Goal: Task Accomplishment & Management: Complete application form

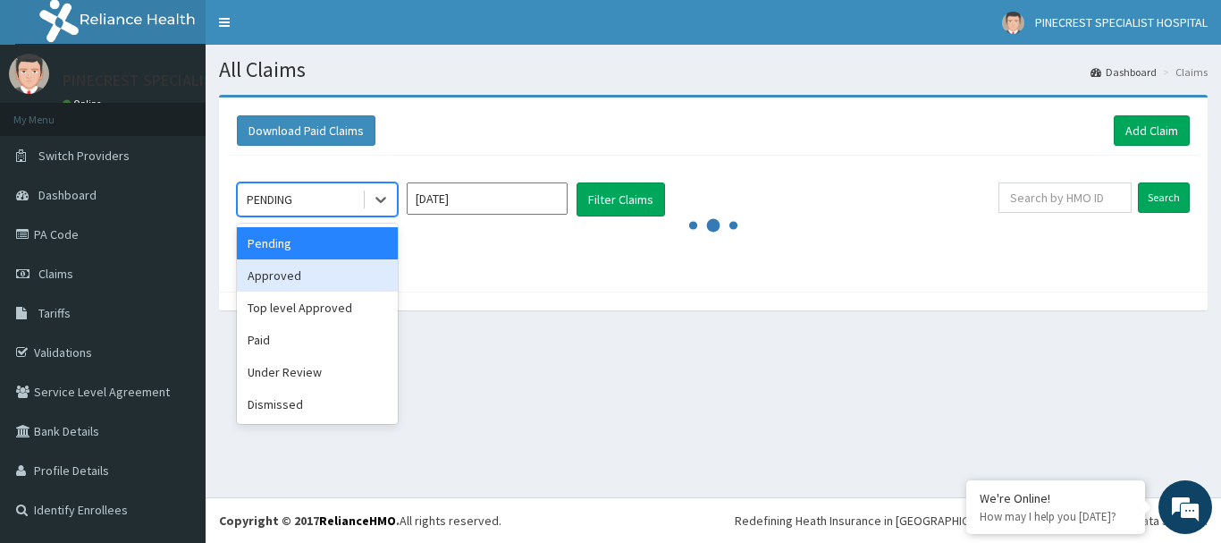
click at [283, 279] on div "Approved" at bounding box center [317, 275] width 161 height 32
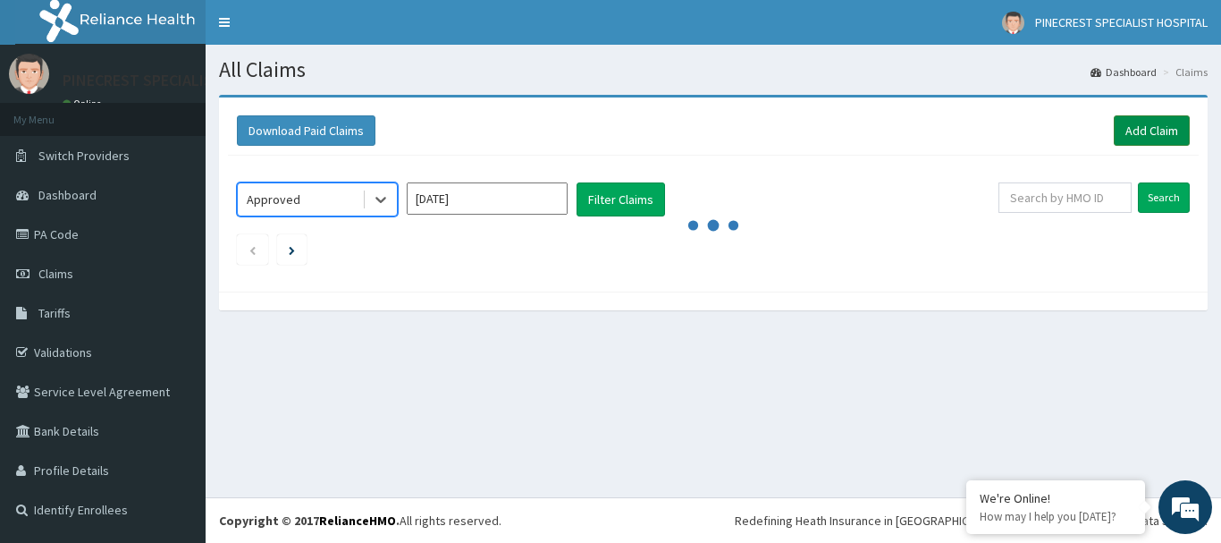
click at [1124, 130] on link "Add Claim" at bounding box center [1152, 130] width 76 height 30
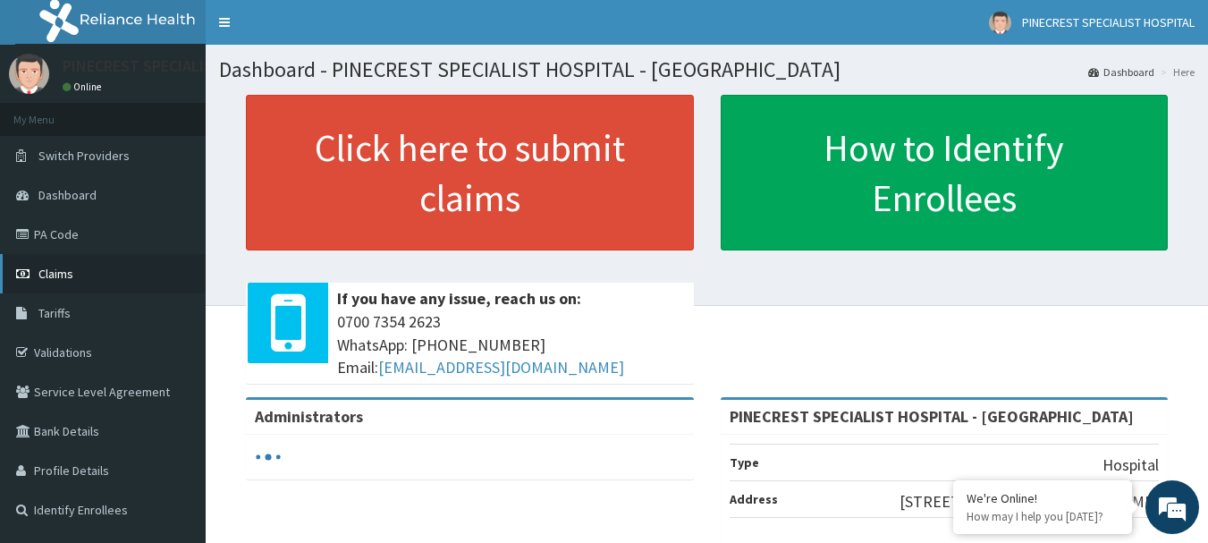
click at [47, 269] on span "Claims" at bounding box center [55, 274] width 35 height 16
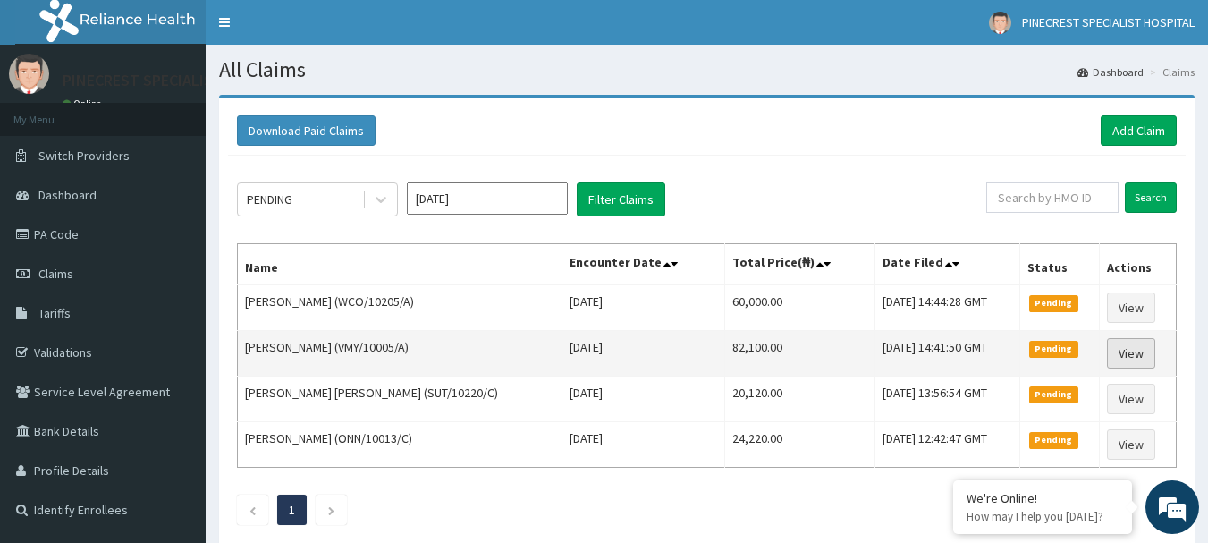
click at [1130, 350] on link "View" at bounding box center [1131, 353] width 48 height 30
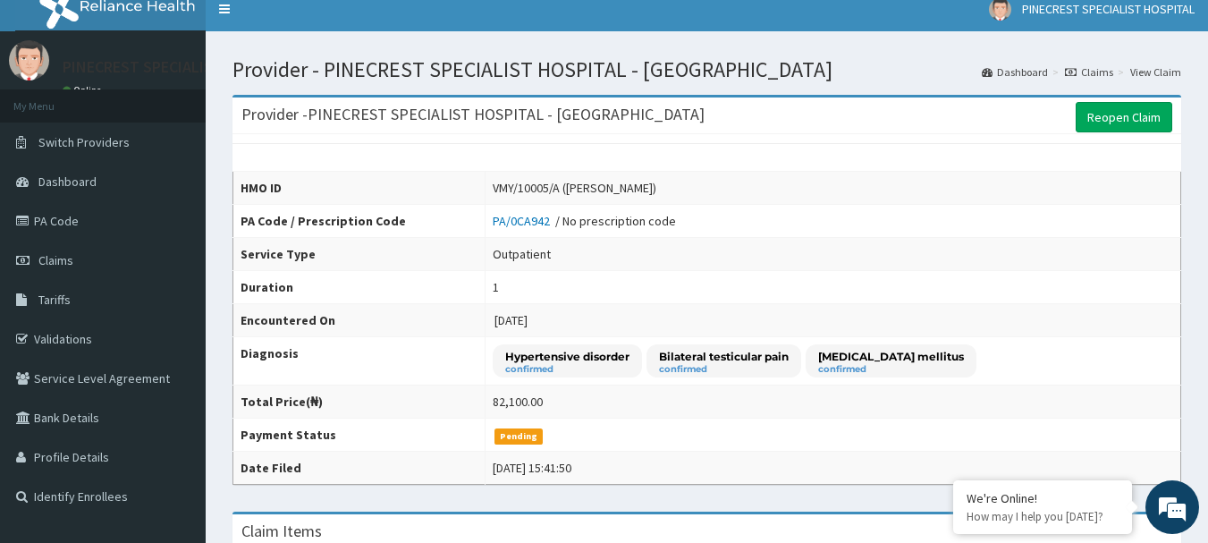
scroll to position [9, 0]
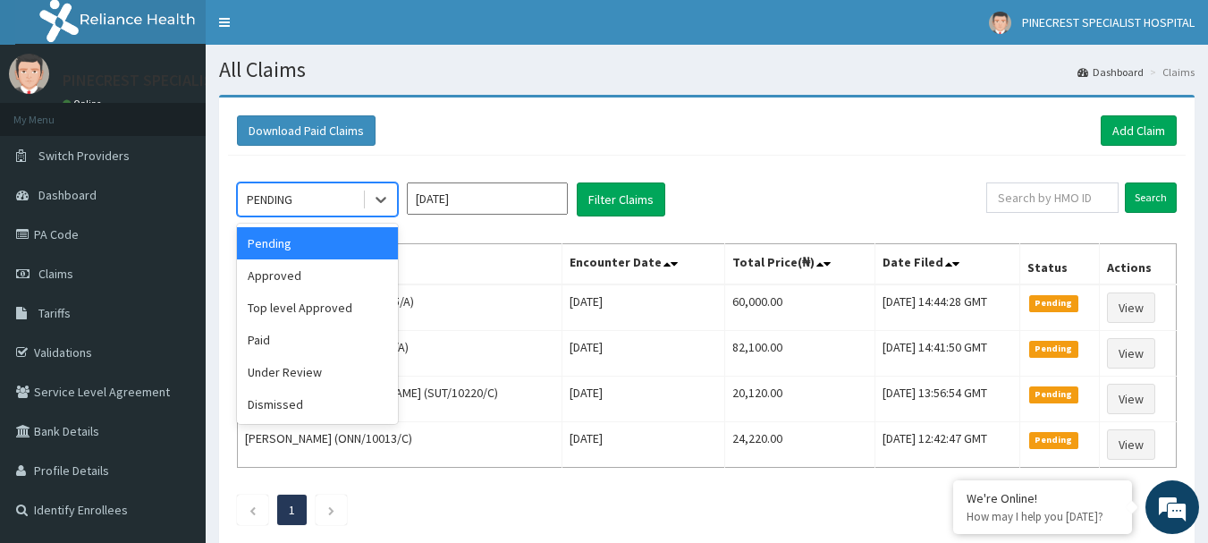
click at [292, 189] on div "PENDING" at bounding box center [300, 199] width 124 height 29
click at [283, 281] on div "Approved" at bounding box center [317, 275] width 161 height 32
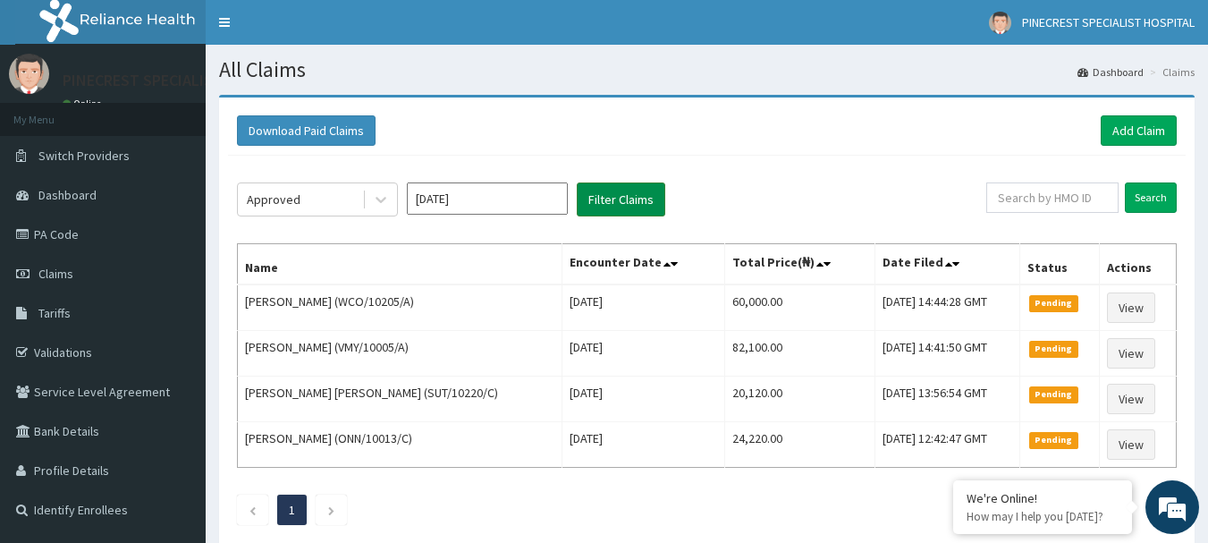
click at [603, 194] on button "Filter Claims" at bounding box center [621, 199] width 89 height 34
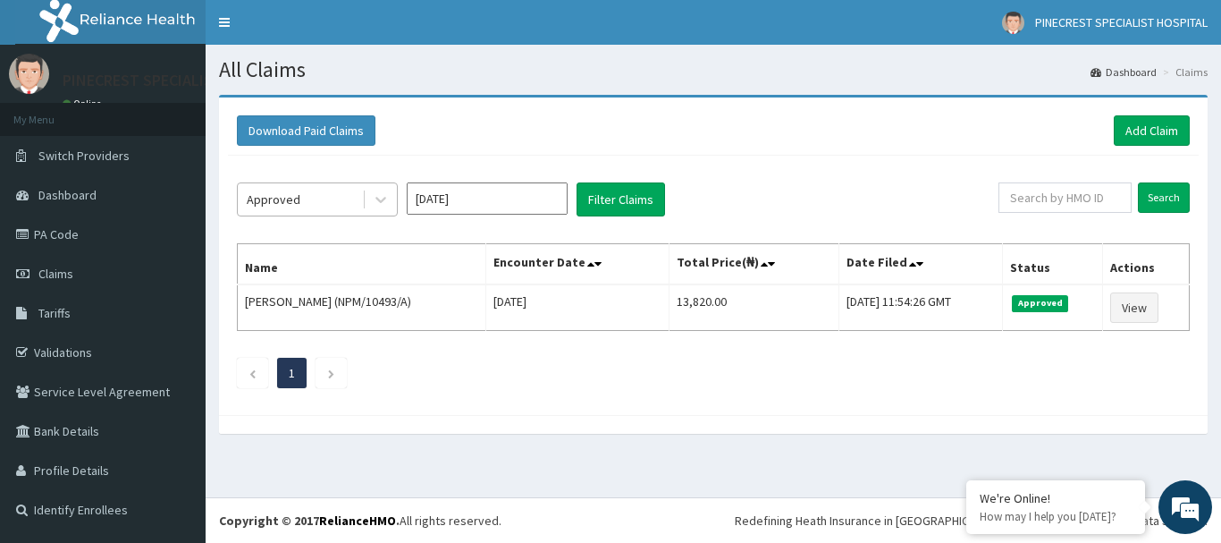
click at [288, 193] on div "Approved" at bounding box center [274, 199] width 54 height 18
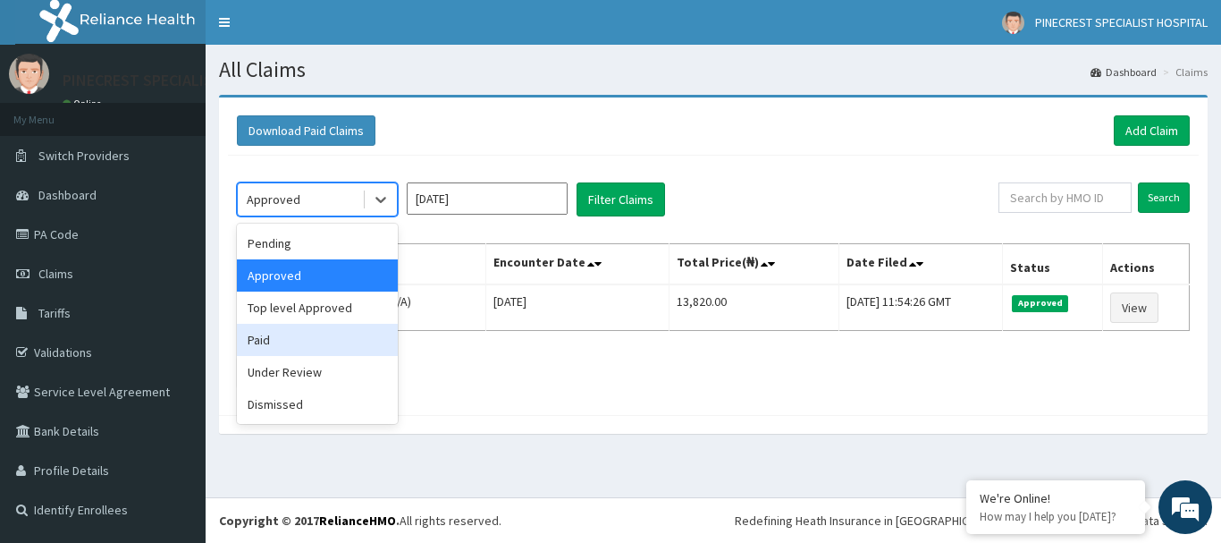
click at [289, 350] on div "Paid" at bounding box center [317, 340] width 161 height 32
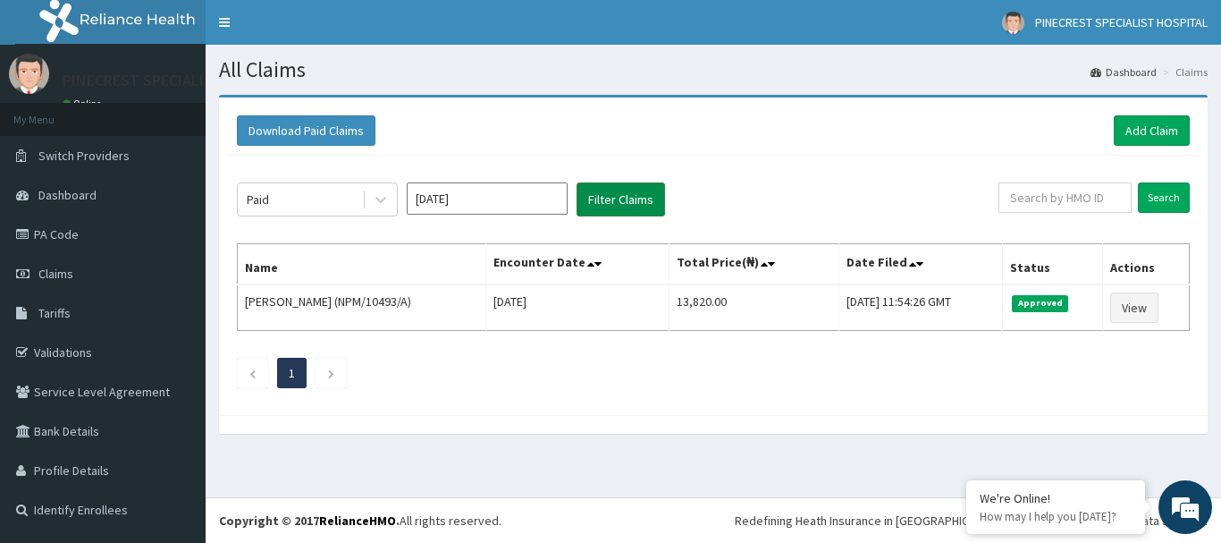
click at [619, 194] on button "Filter Claims" at bounding box center [621, 199] width 89 height 34
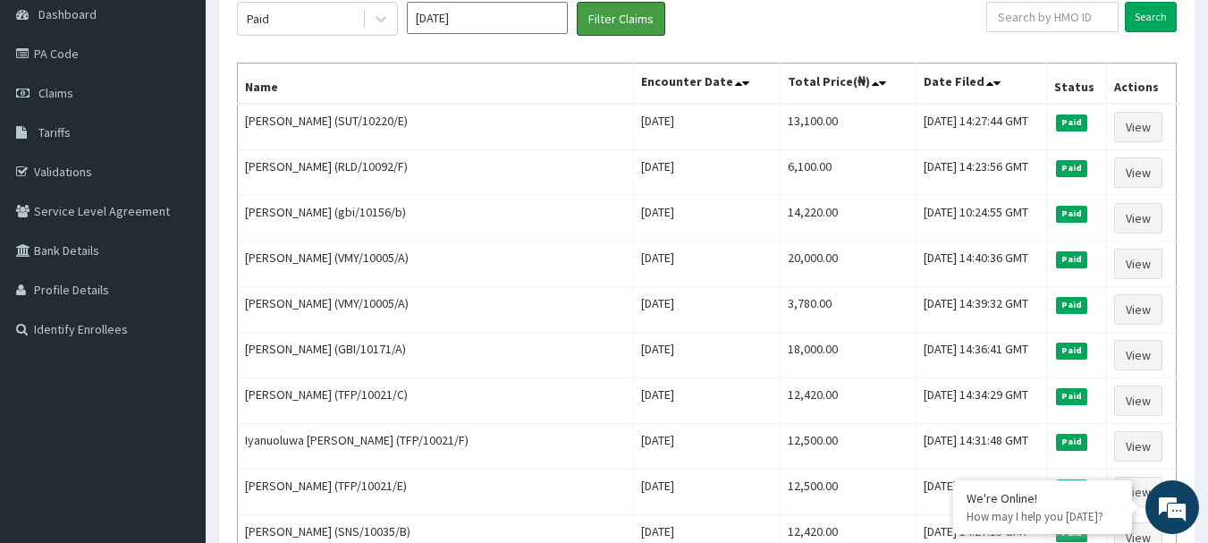
scroll to position [192, 0]
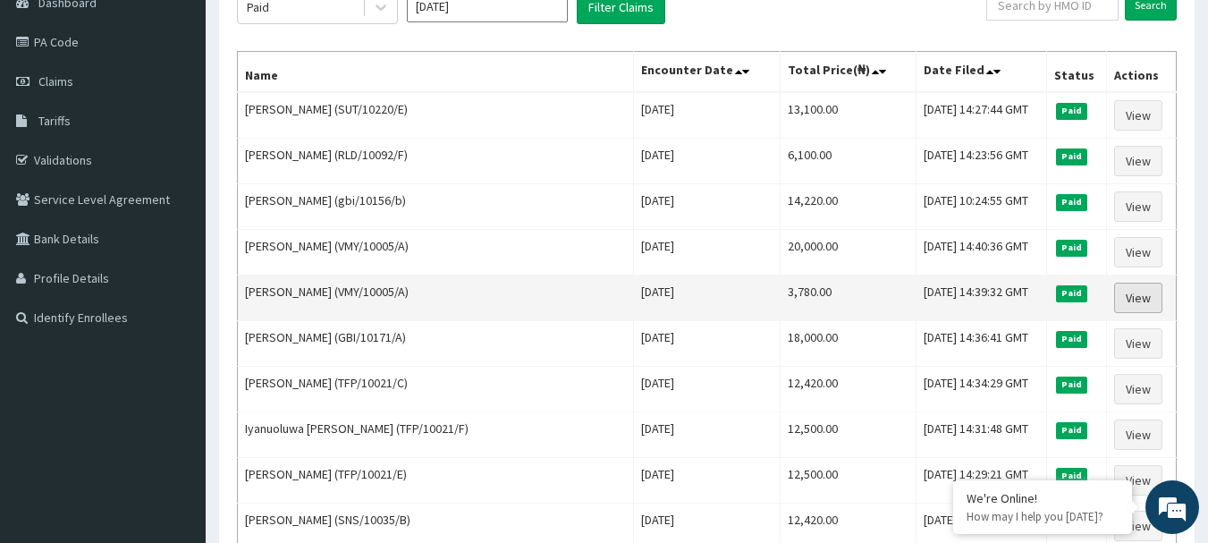
click at [1129, 300] on link "View" at bounding box center [1138, 298] width 48 height 30
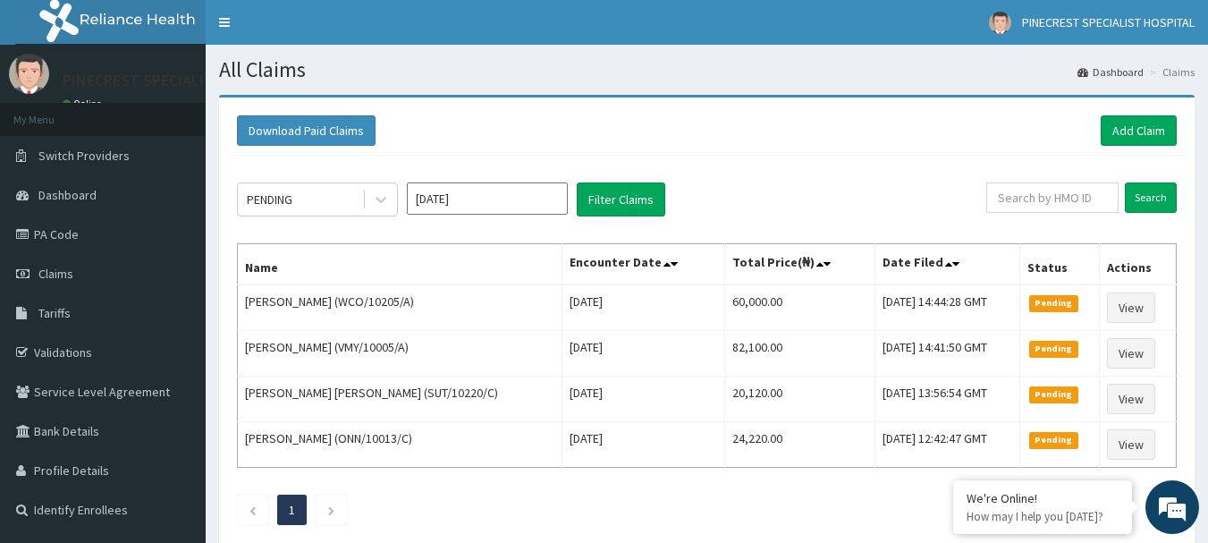
scroll to position [105, 0]
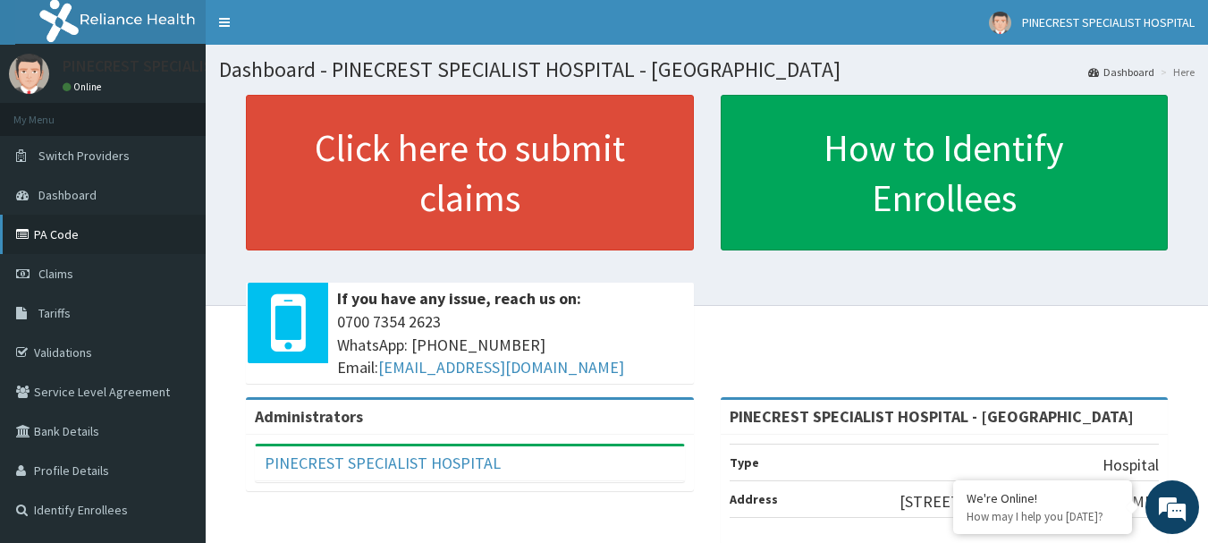
click at [53, 237] on link "PA Code" at bounding box center [103, 234] width 206 height 39
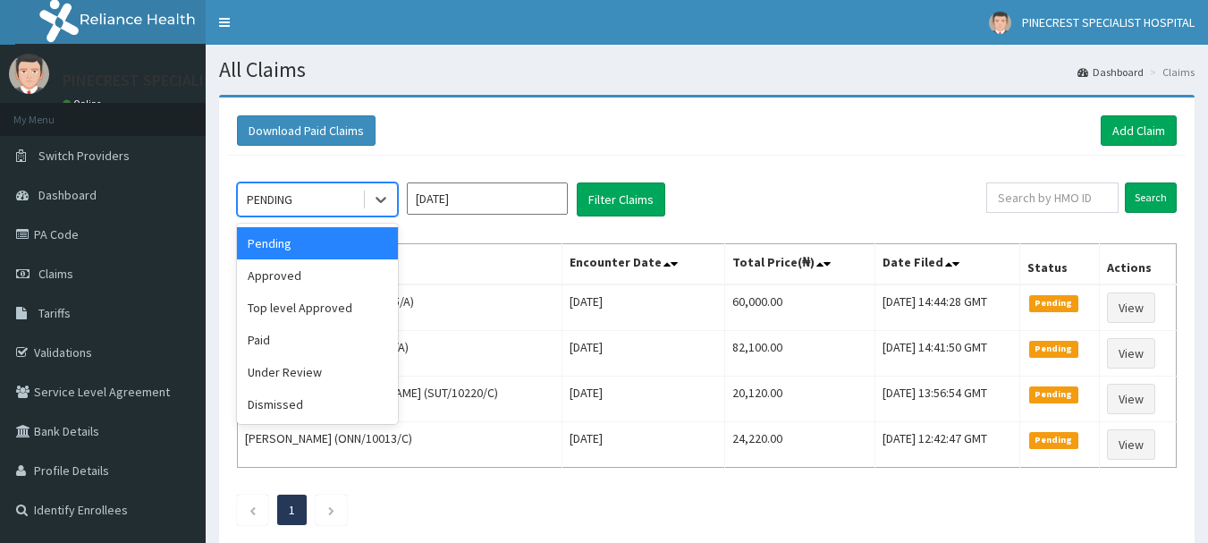
click at [329, 203] on div "PENDING" at bounding box center [300, 199] width 124 height 29
click at [269, 369] on div "Under Review" at bounding box center [317, 372] width 161 height 32
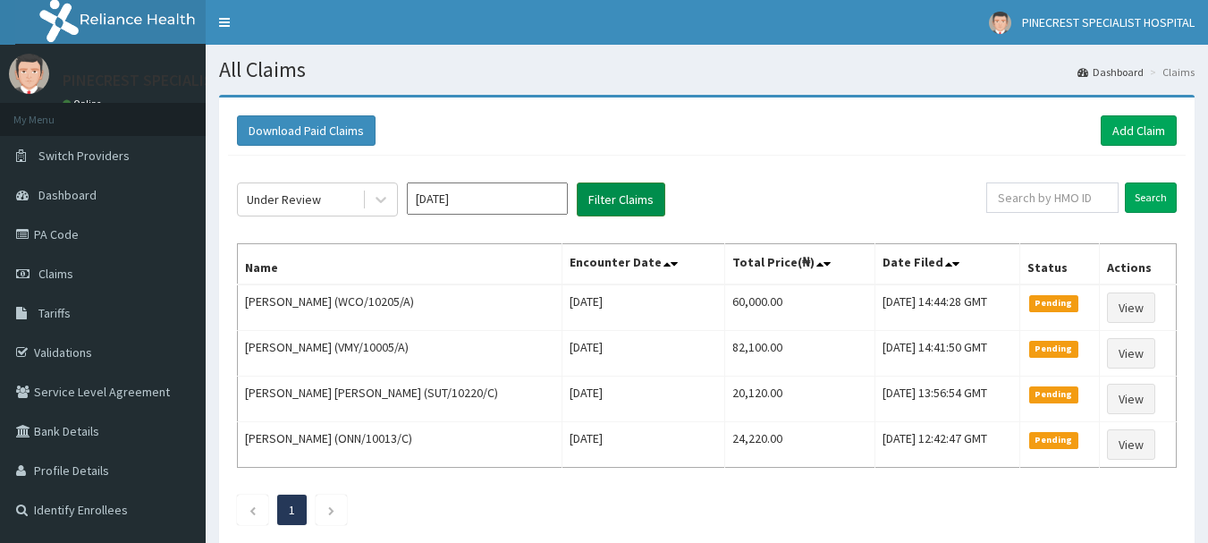
click at [635, 191] on button "Filter Claims" at bounding box center [621, 199] width 89 height 34
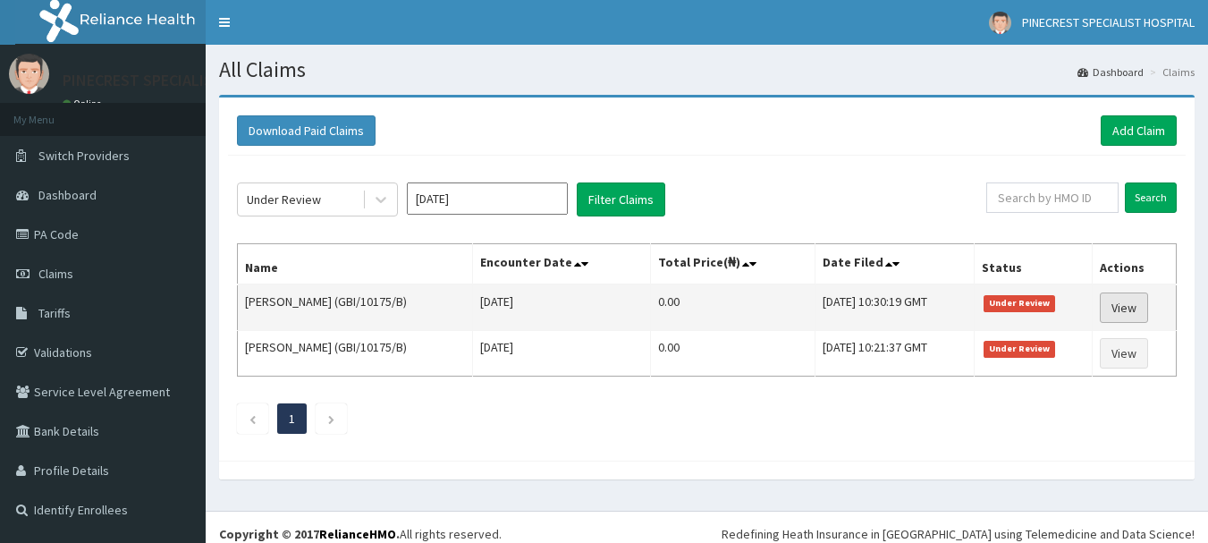
click at [1137, 306] on link "View" at bounding box center [1124, 307] width 48 height 30
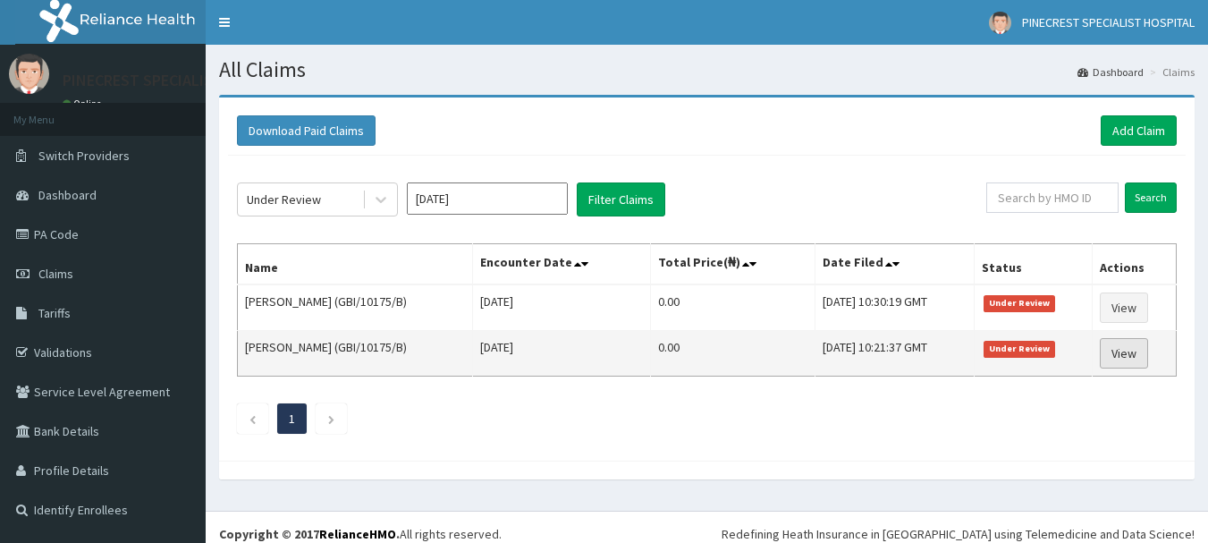
click at [1135, 350] on link "View" at bounding box center [1124, 353] width 48 height 30
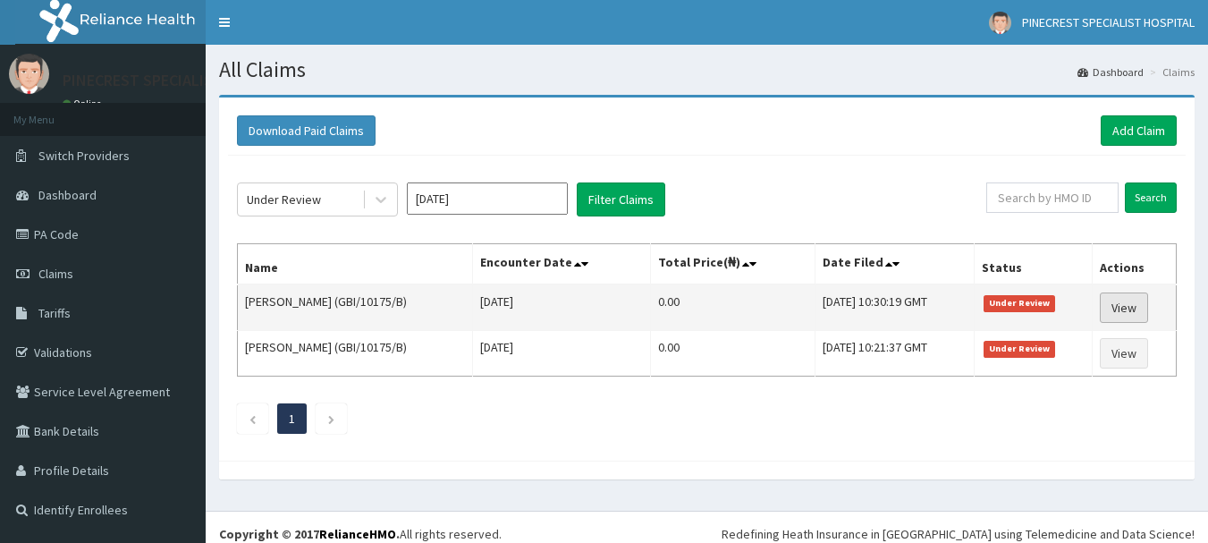
click at [1127, 308] on link "View" at bounding box center [1124, 307] width 48 height 30
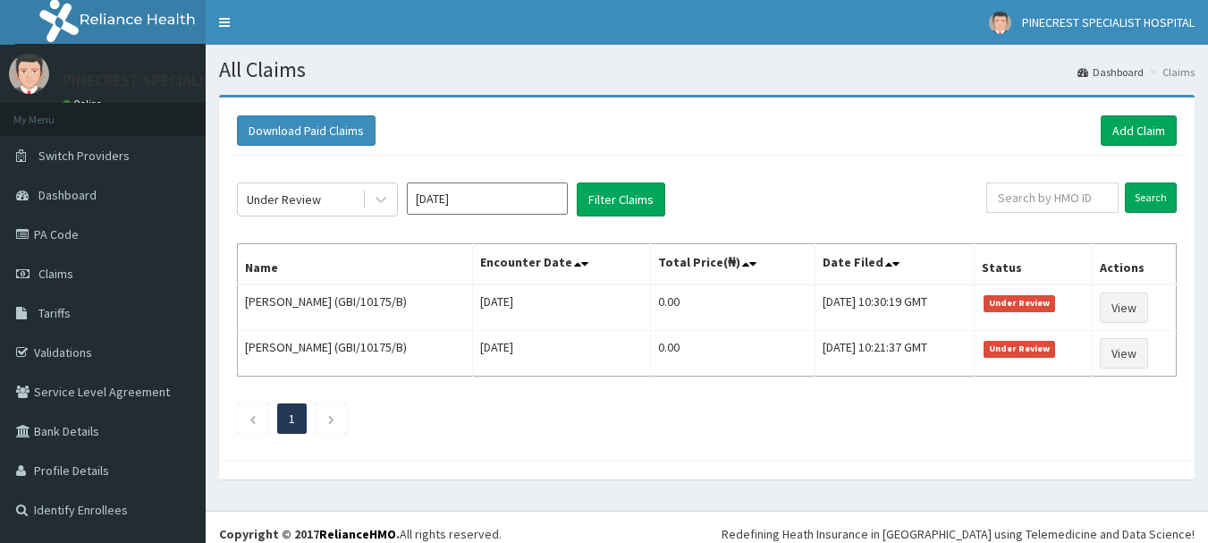
click at [482, 208] on input "Sep 2025" at bounding box center [487, 198] width 161 height 32
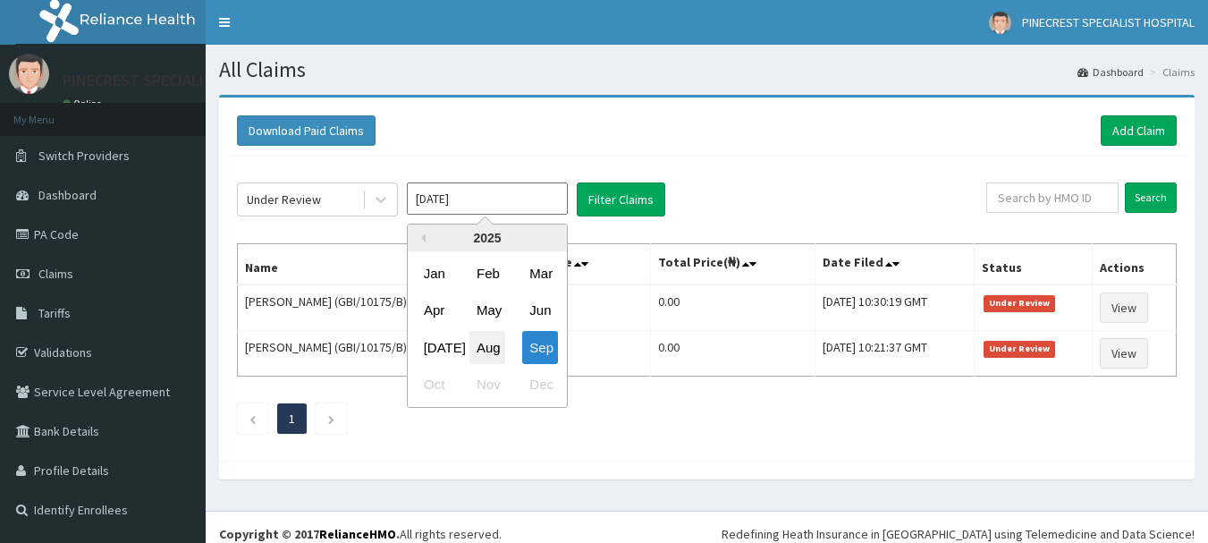
click at [491, 350] on div "Aug" at bounding box center [487, 347] width 36 height 33
type input "Aug 2025"
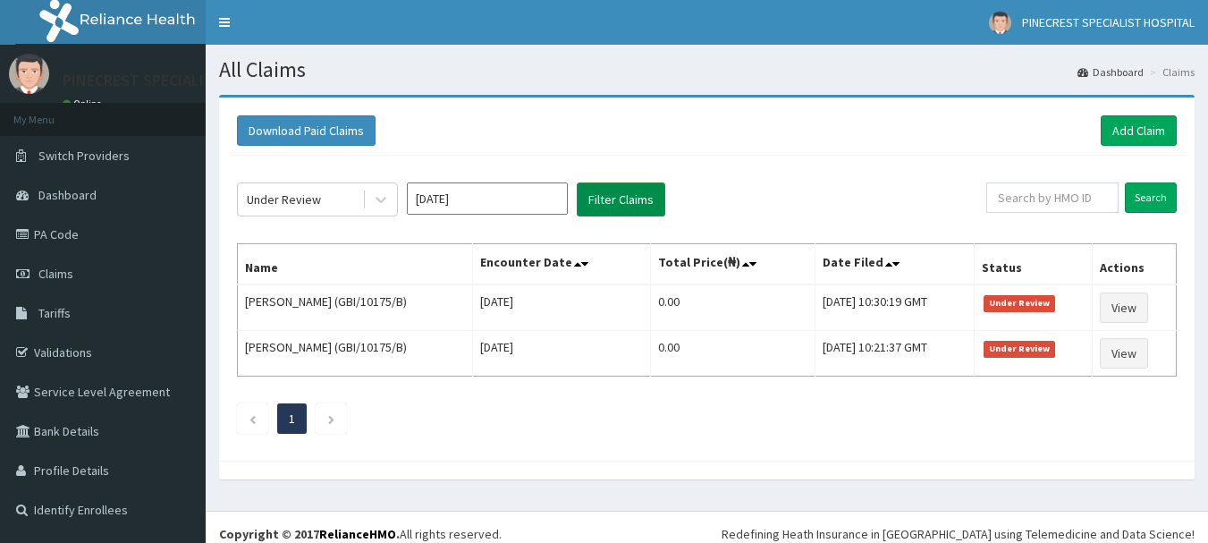
click at [622, 196] on button "Filter Claims" at bounding box center [621, 199] width 89 height 34
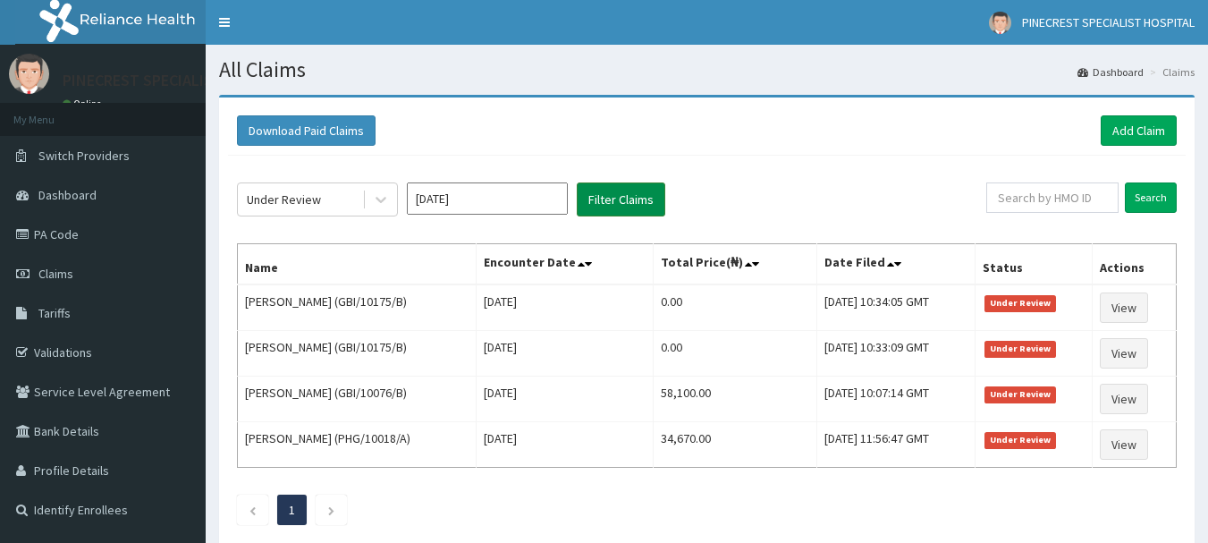
click at [622, 195] on button "Filter Claims" at bounding box center [621, 199] width 89 height 34
click at [625, 215] on button "Filter Claims" at bounding box center [621, 199] width 89 height 34
drag, startPoint x: 625, startPoint y: 215, endPoint x: 605, endPoint y: 103, distance: 113.5
click at [605, 103] on div "Download Paid Claims Add Claim × Note you can only download claims within a max…" at bounding box center [706, 324] width 975 height 454
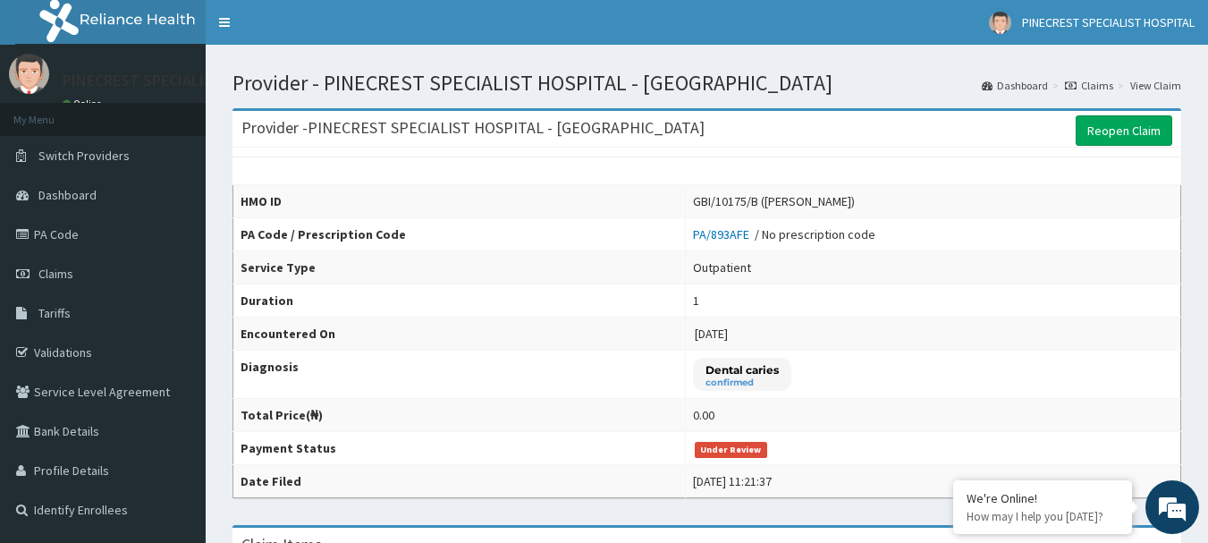
drag, startPoint x: 1215, startPoint y: 95, endPoint x: 1220, endPoint y: 21, distance: 74.4
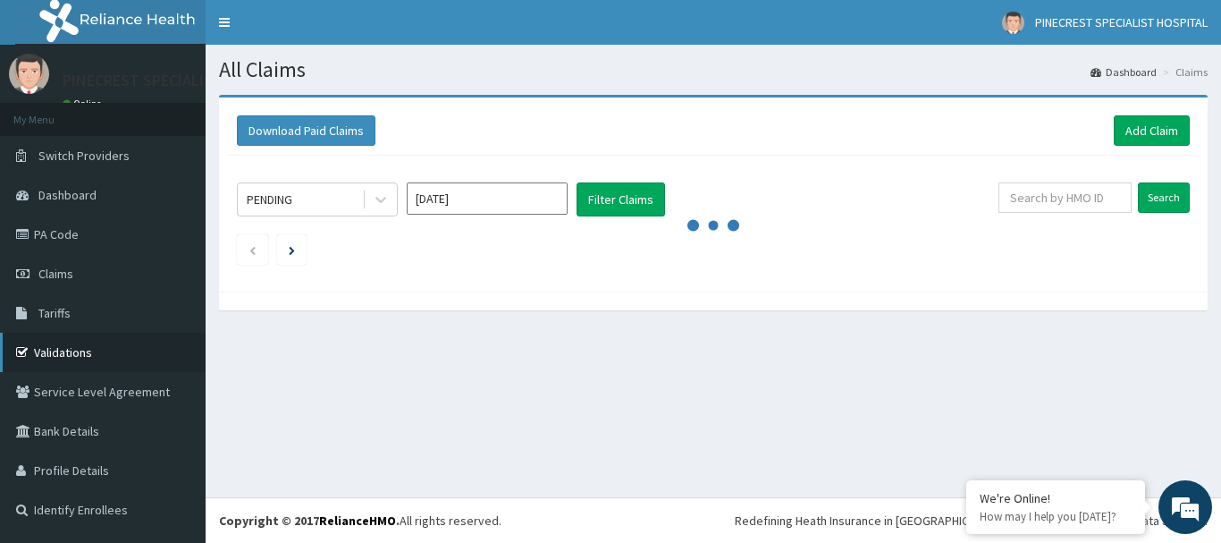
click at [70, 337] on link "Validations" at bounding box center [103, 352] width 206 height 39
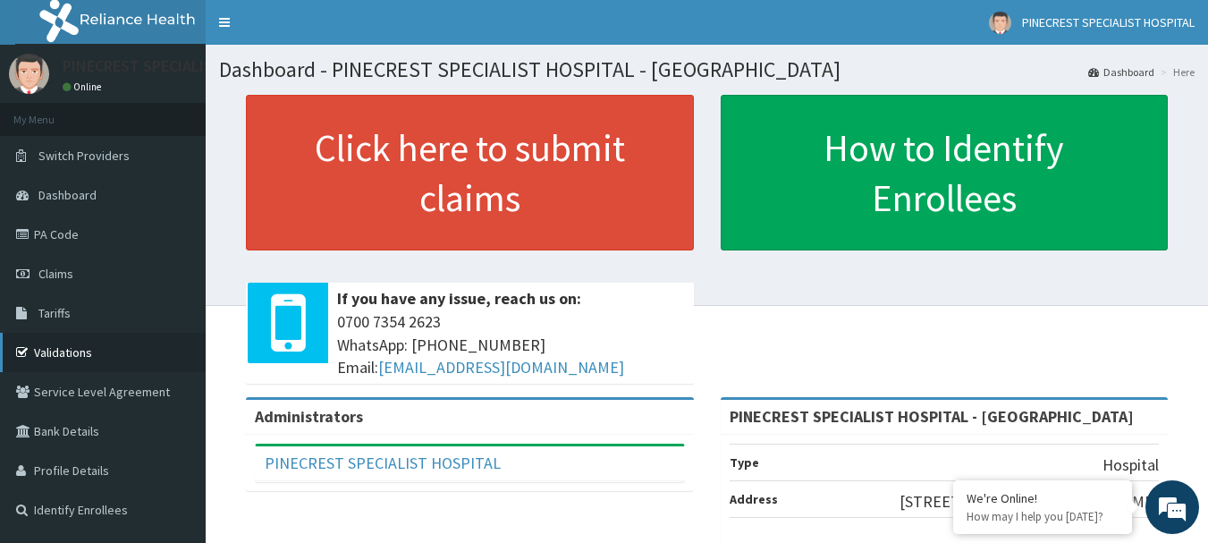
click at [59, 351] on link "Validations" at bounding box center [103, 352] width 206 height 39
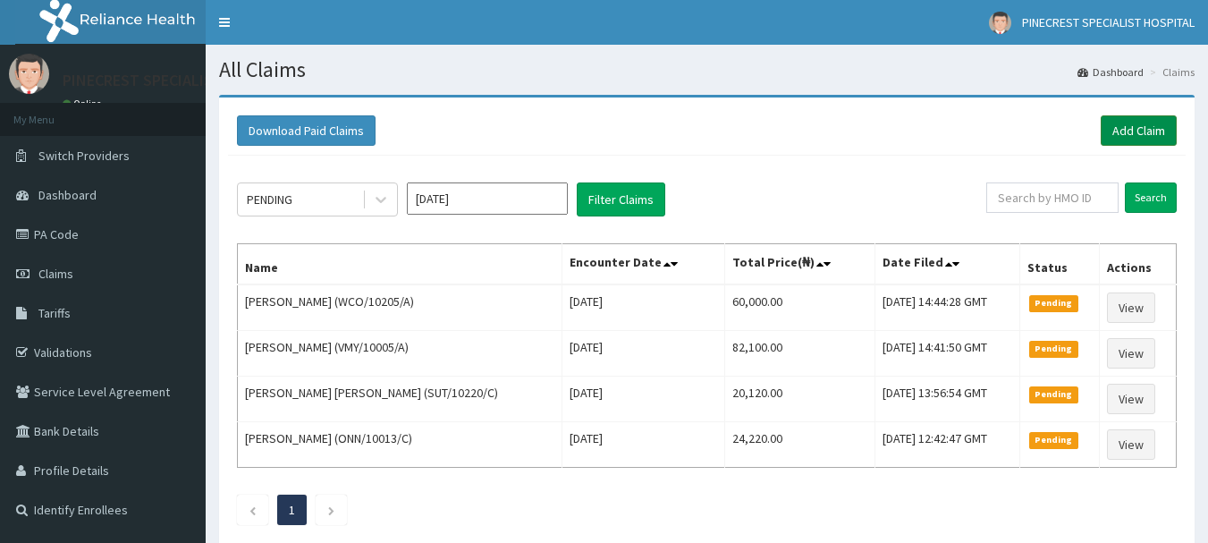
click at [1120, 123] on link "Add Claim" at bounding box center [1139, 130] width 76 height 30
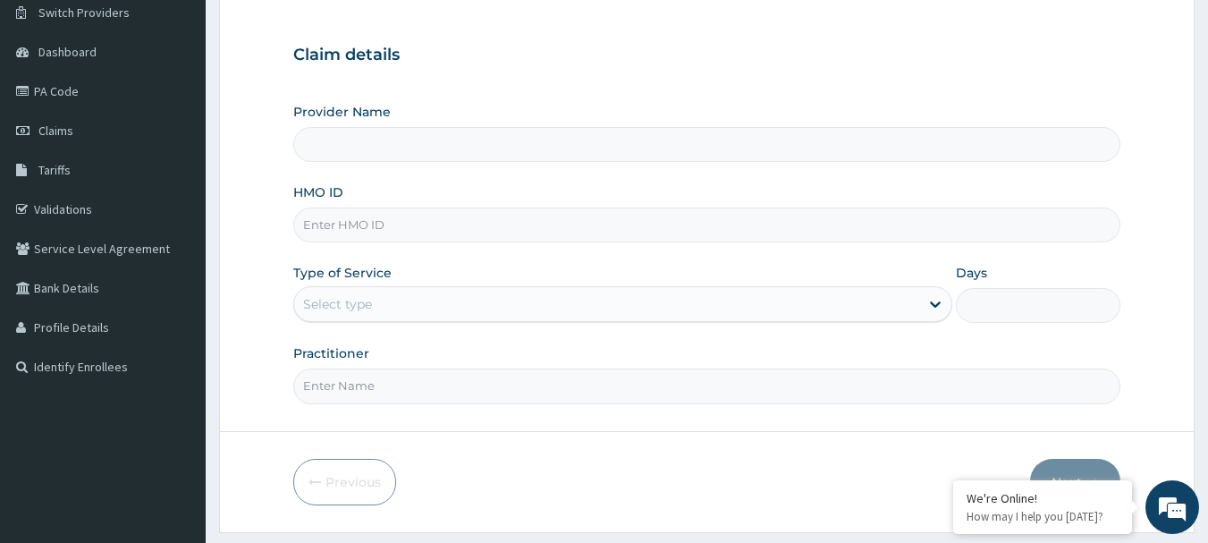
scroll to position [147, 0]
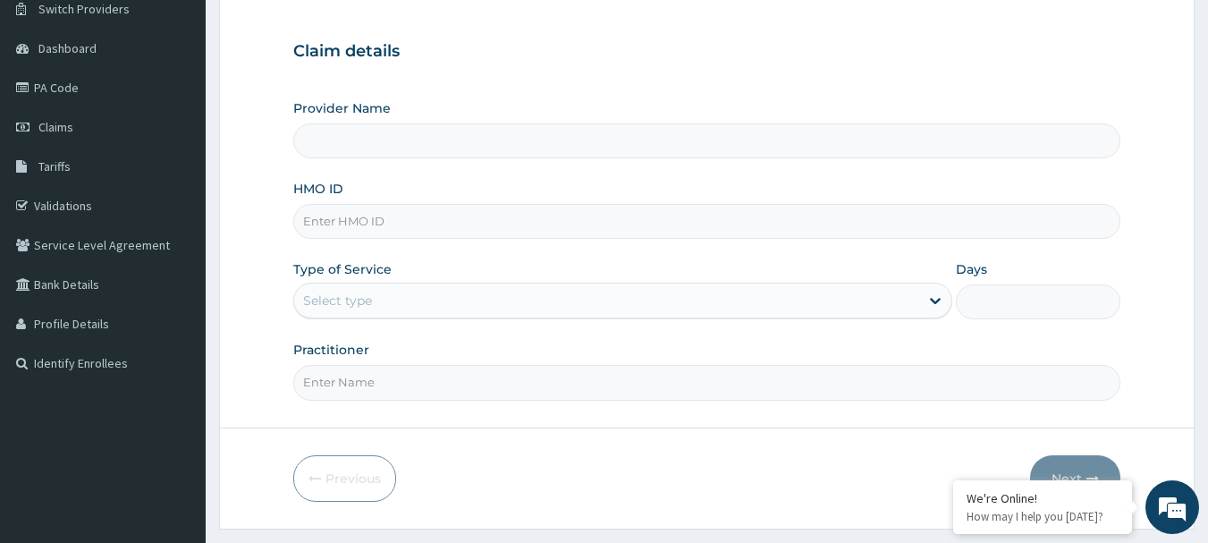
type input "PINECREST SPECIALIST HOSPITAL - [GEOGRAPHIC_DATA]"
click at [350, 228] on input "HMO ID" at bounding box center [707, 221] width 828 height 35
type input "TMQ/10074/A"
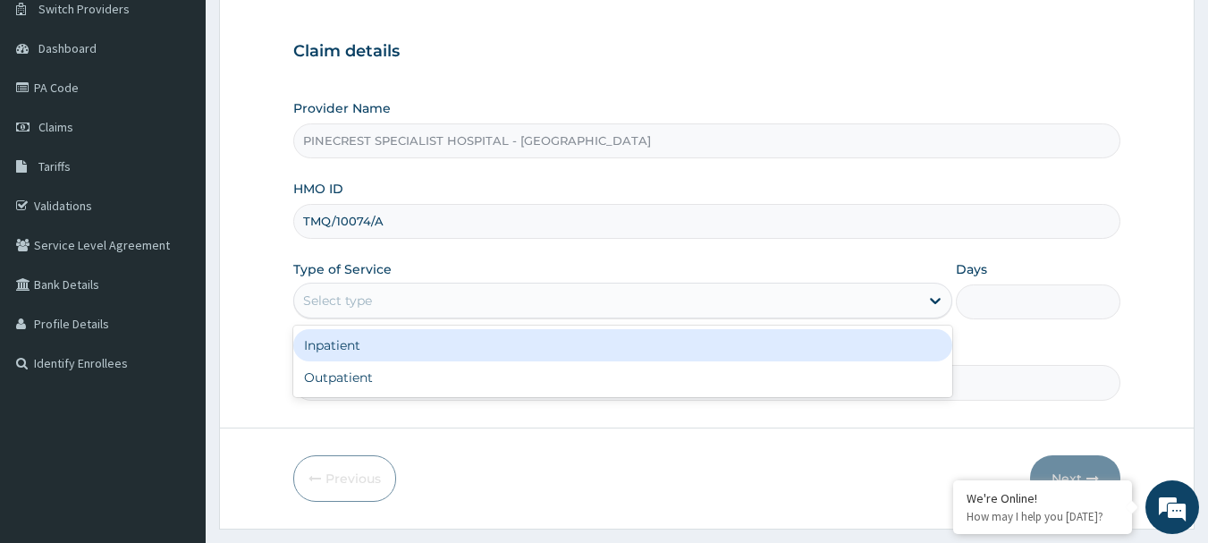
click at [332, 297] on div "Select type" at bounding box center [337, 300] width 69 height 18
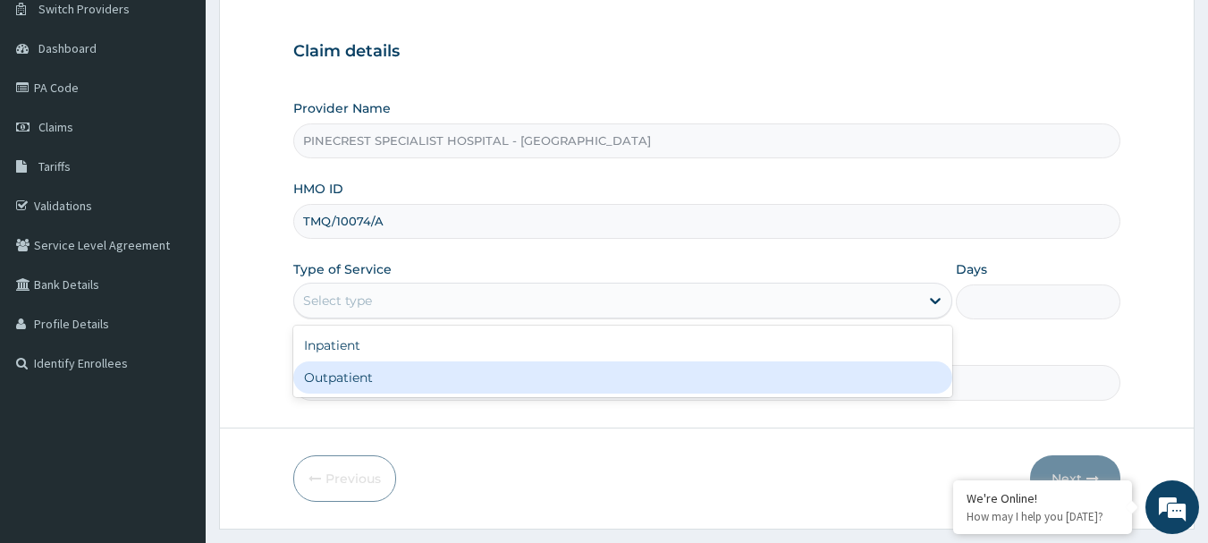
click at [337, 373] on div "Outpatient" at bounding box center [622, 377] width 659 height 32
type input "1"
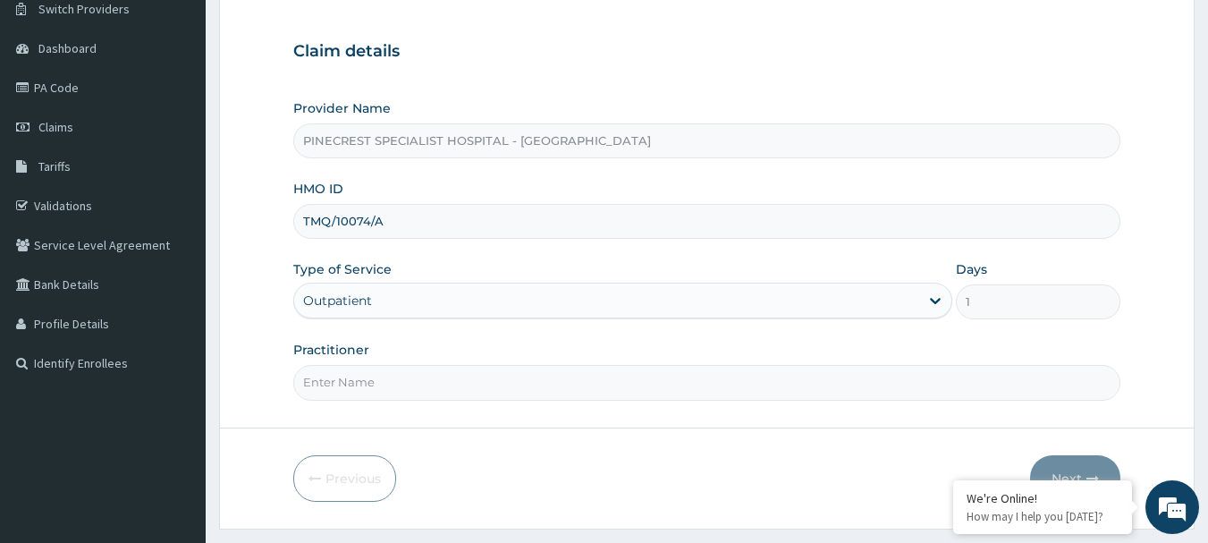
click at [354, 385] on input "Practitioner" at bounding box center [707, 382] width 828 height 35
type input "DR [PERSON_NAME]"
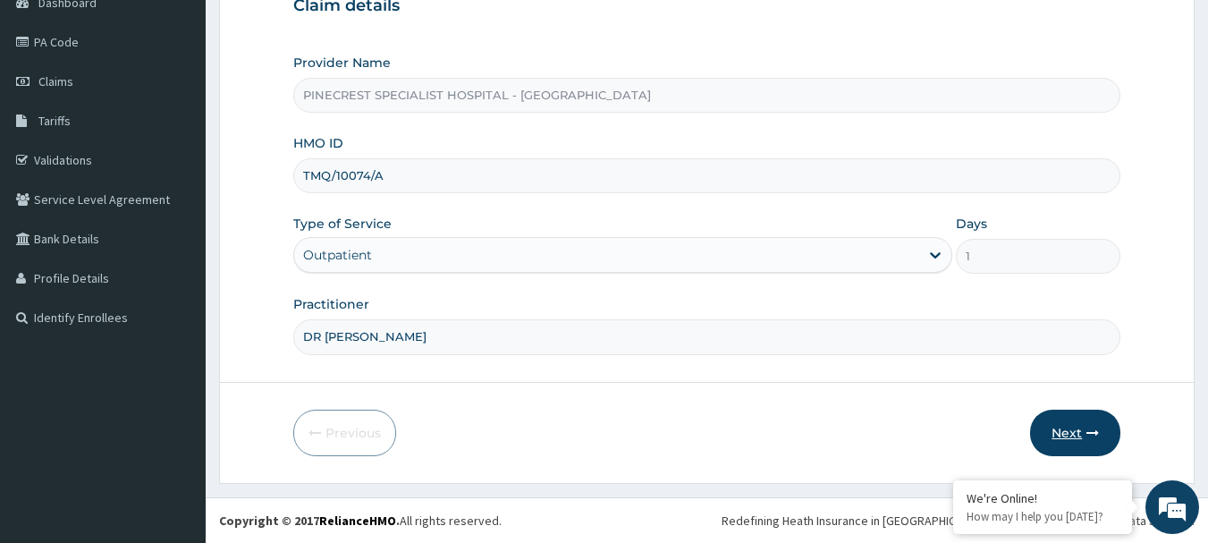
click at [1075, 429] on button "Next" at bounding box center [1075, 432] width 90 height 46
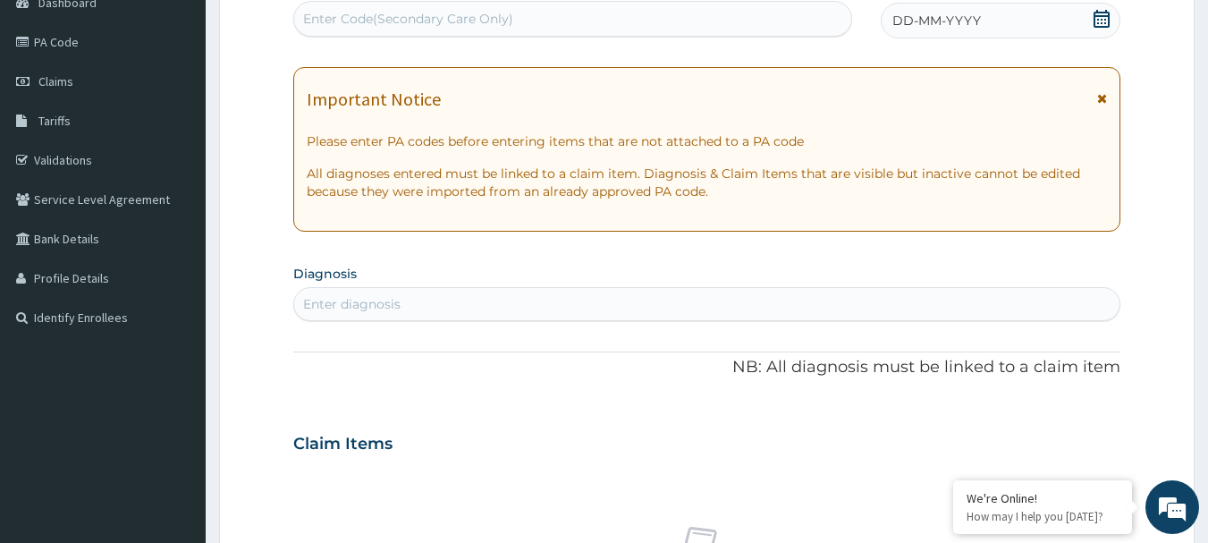
click at [909, 24] on span "DD-MM-YYYY" at bounding box center [936, 21] width 89 height 18
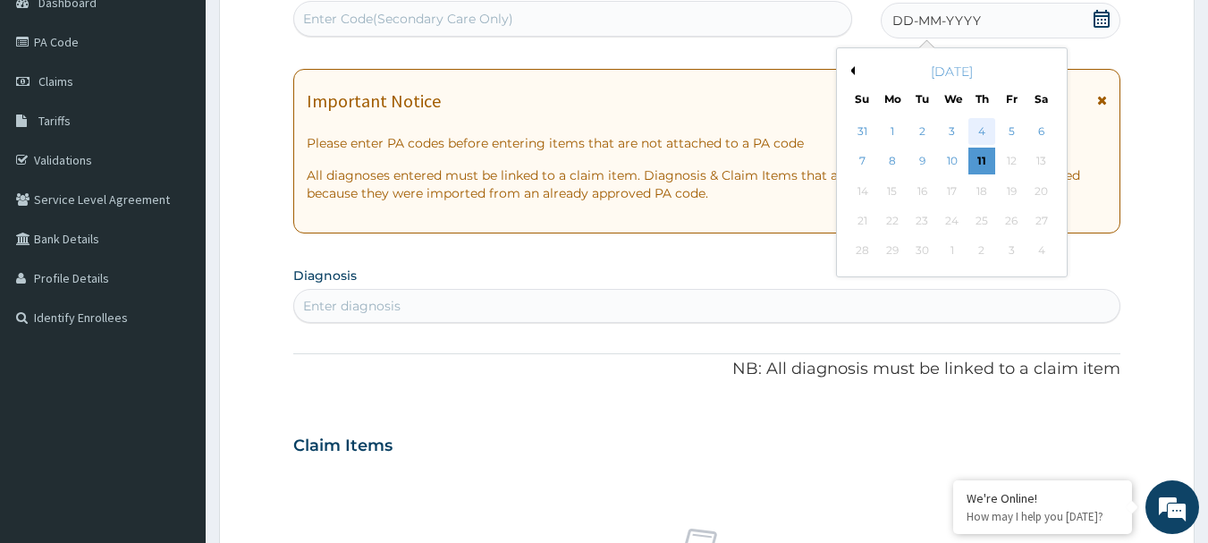
click at [976, 131] on div "4" at bounding box center [981, 131] width 27 height 27
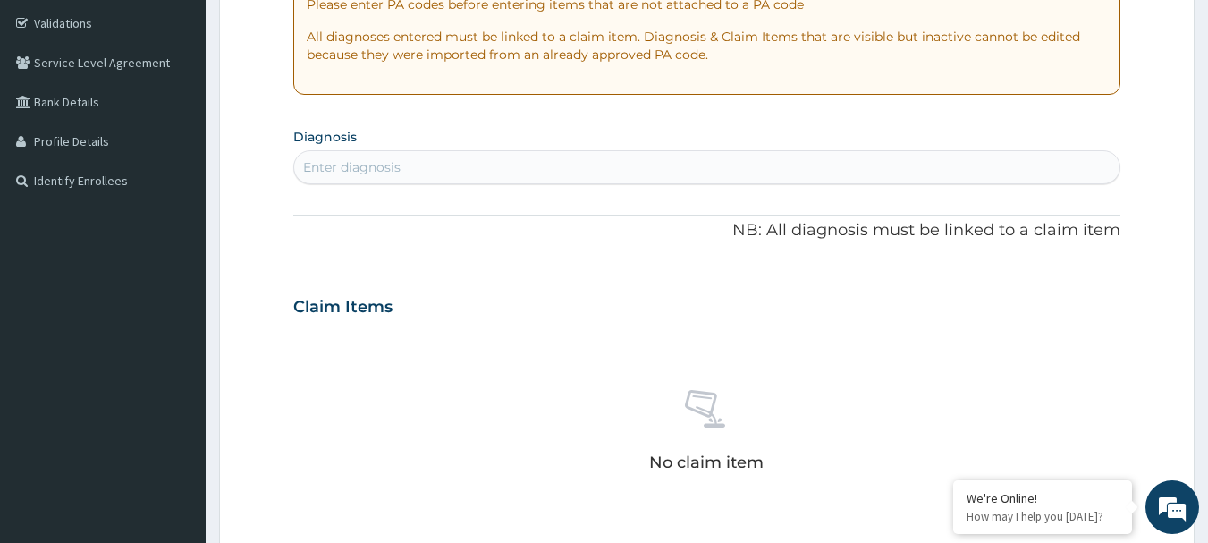
scroll to position [333, 0]
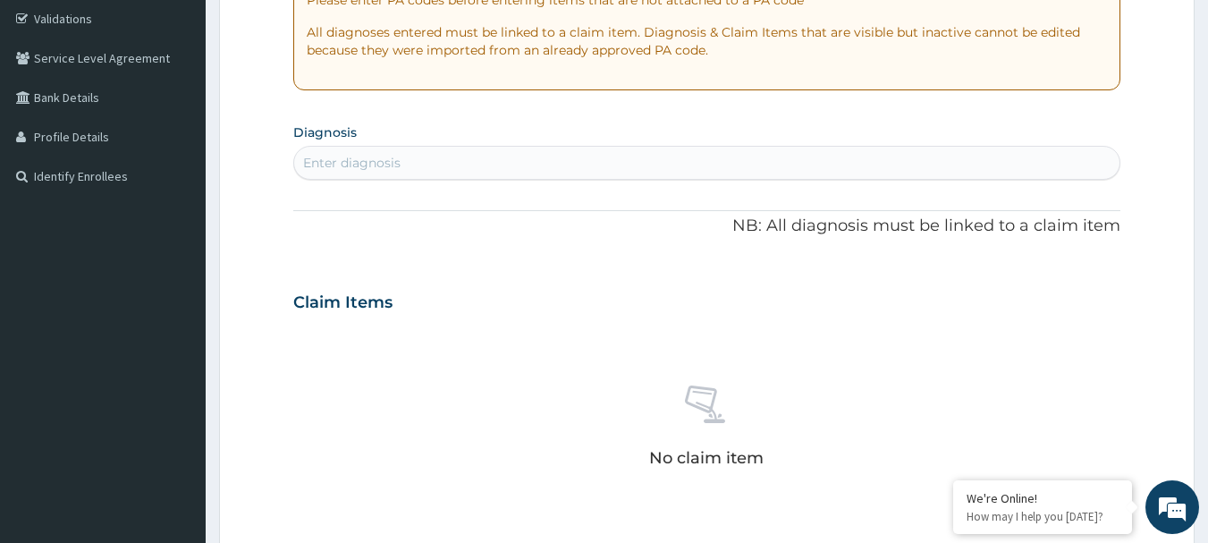
click at [339, 160] on div "Enter diagnosis" at bounding box center [351, 163] width 97 height 18
type input "MALARIA"
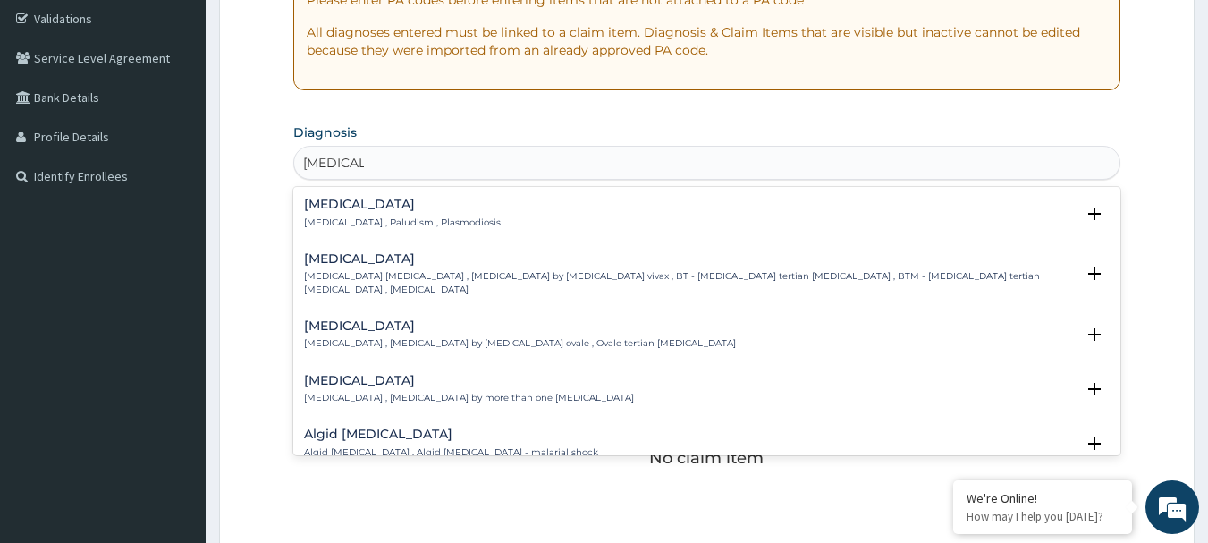
click at [371, 208] on h4 "Malaria" at bounding box center [402, 204] width 197 height 13
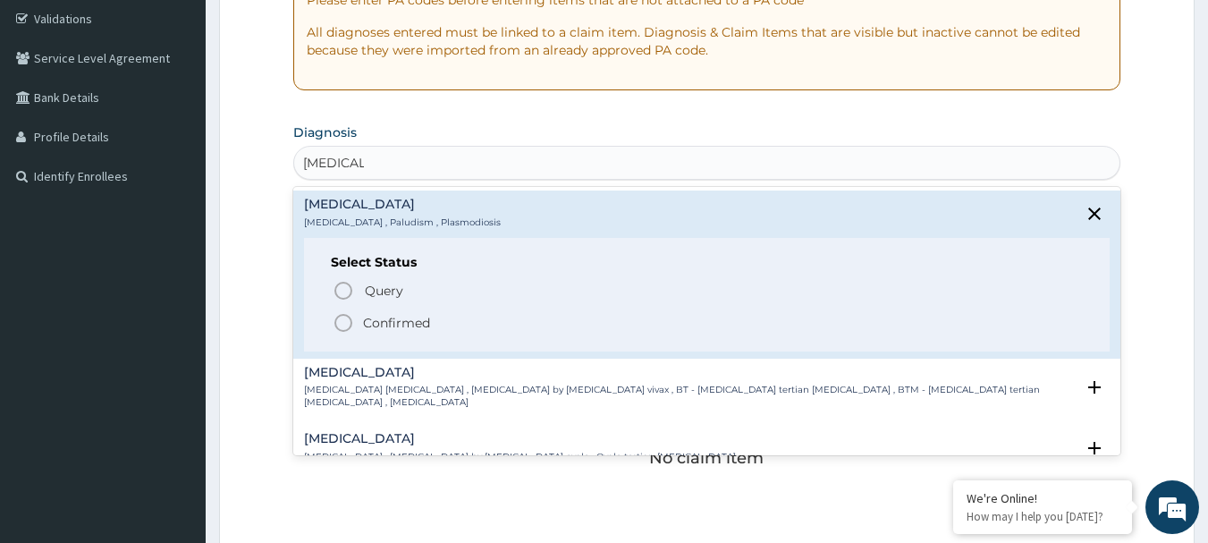
click at [343, 320] on icon "status option filled" at bounding box center [343, 322] width 21 height 21
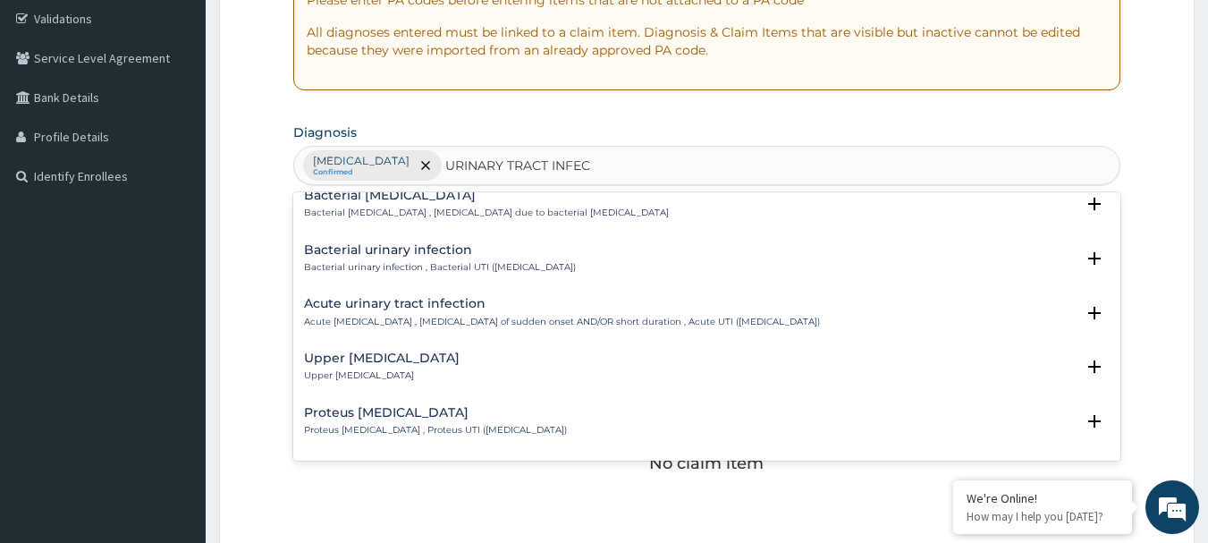
scroll to position [0, 0]
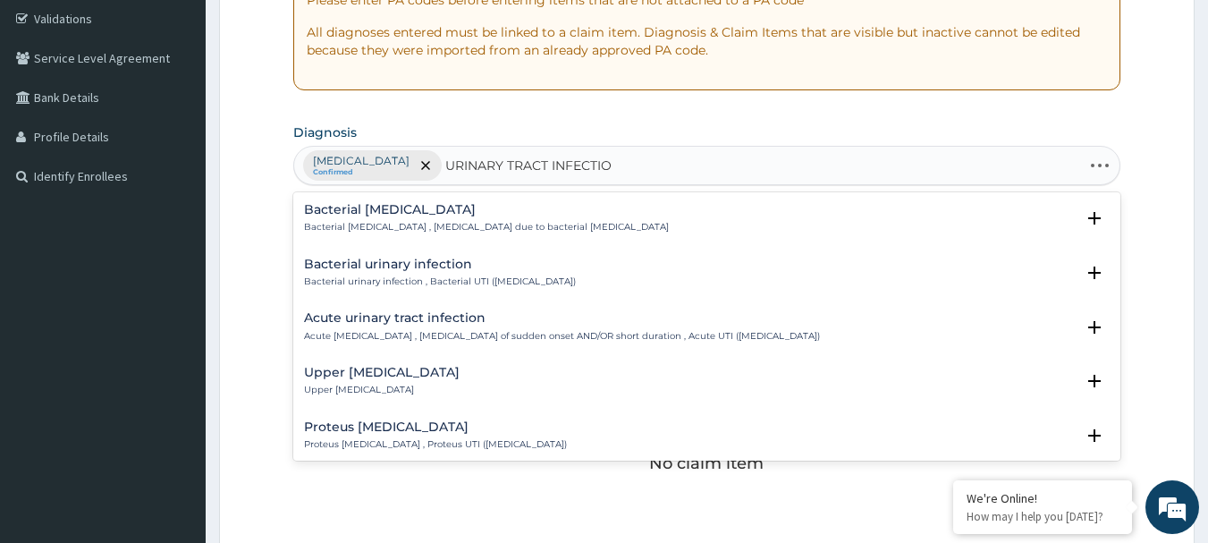
type input "URINARY TRACT INFECTION"
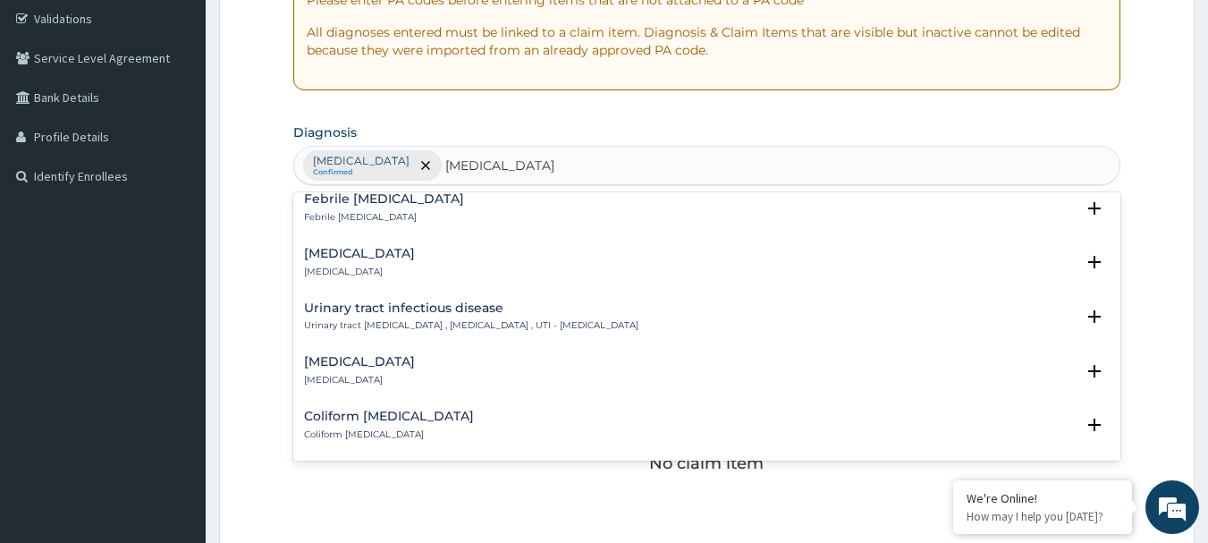
scroll to position [303, 0]
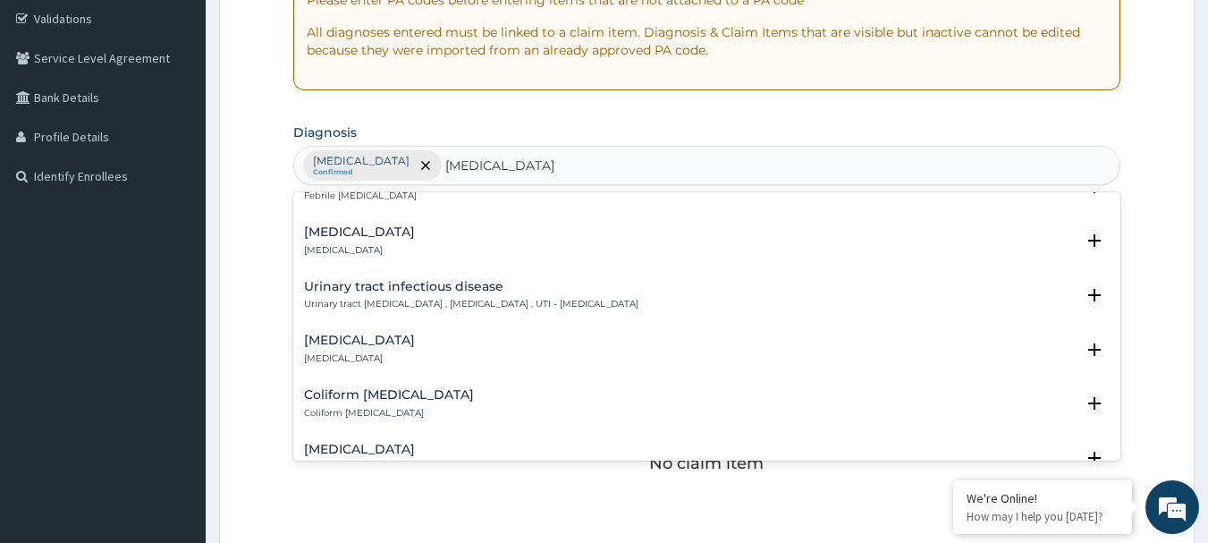
click at [521, 302] on p "Urinary tract infectious disease , Urinary tract infection , UTI - Urinary trac…" at bounding box center [471, 304] width 334 height 13
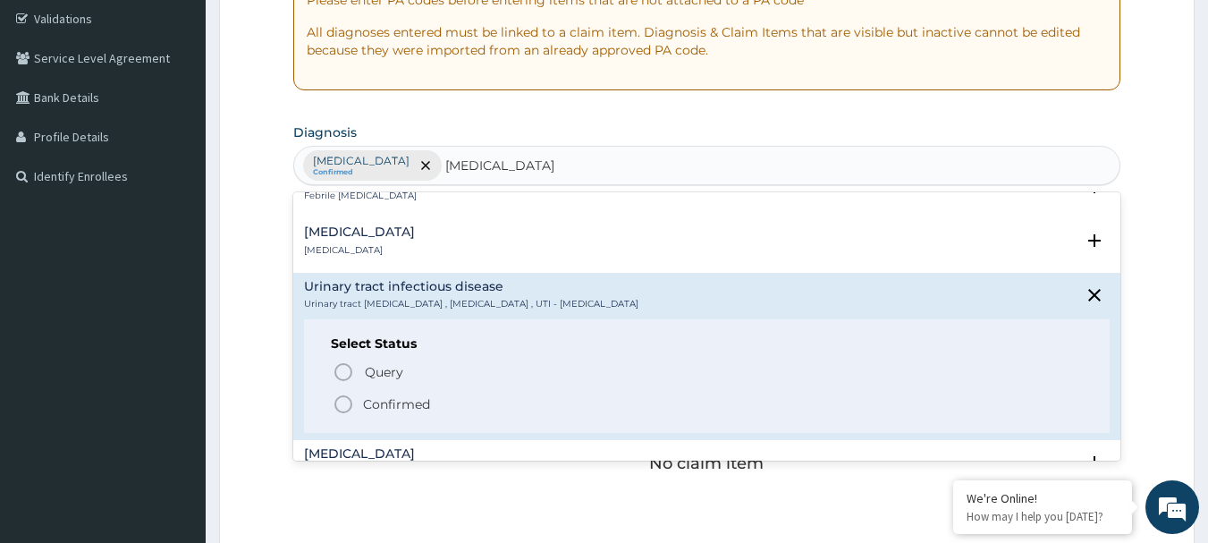
click at [342, 402] on icon "status option filled" at bounding box center [343, 403] width 21 height 21
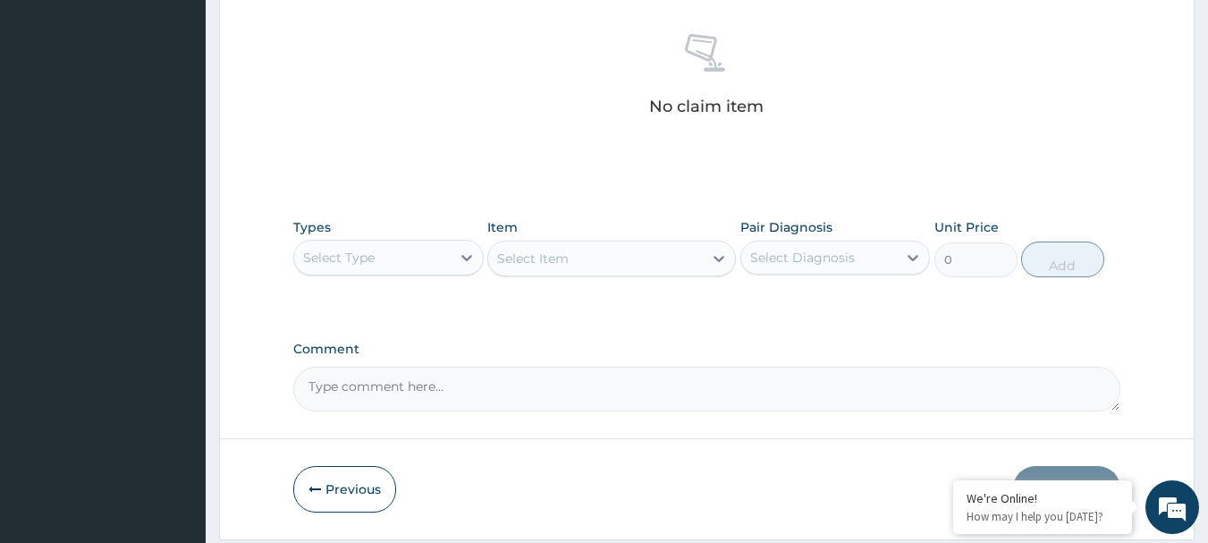
scroll to position [747, 0]
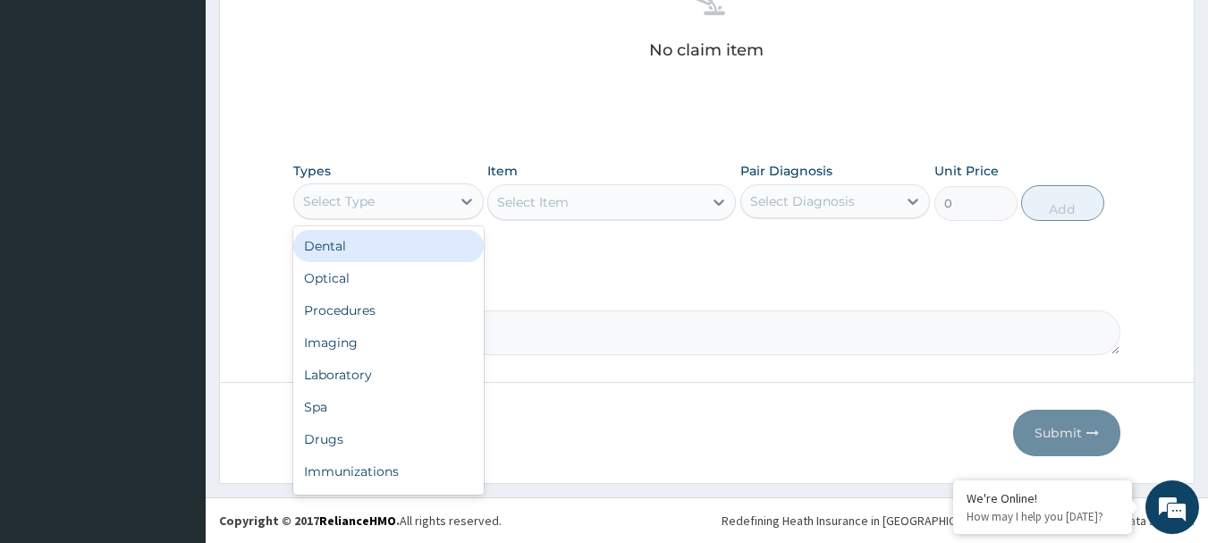
click at [366, 207] on div "Select Type" at bounding box center [339, 201] width 72 height 18
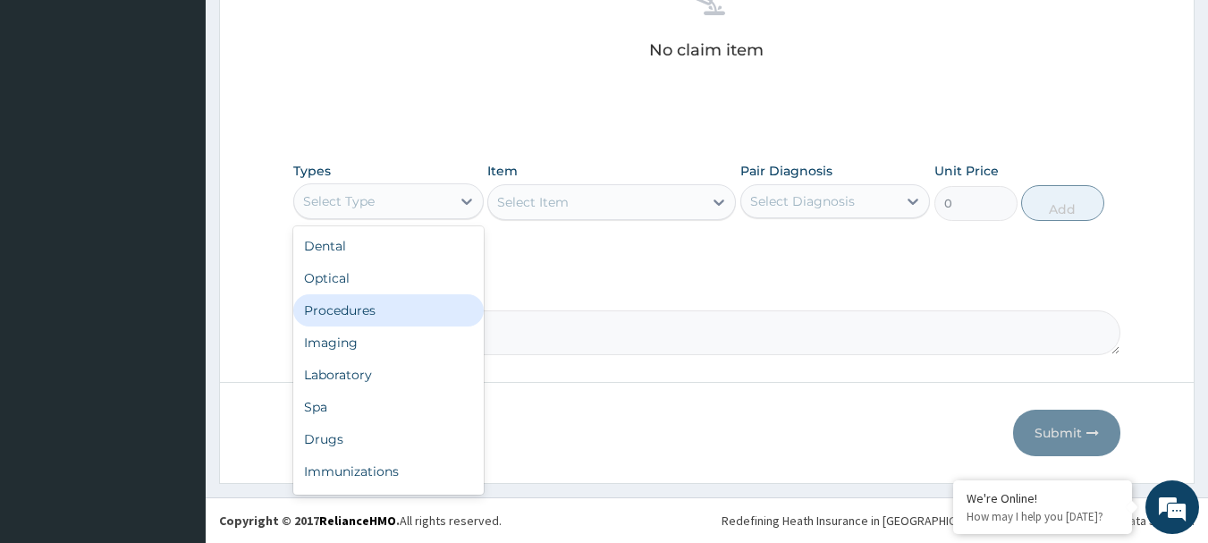
click at [352, 316] on div "Procedures" at bounding box center [388, 310] width 190 height 32
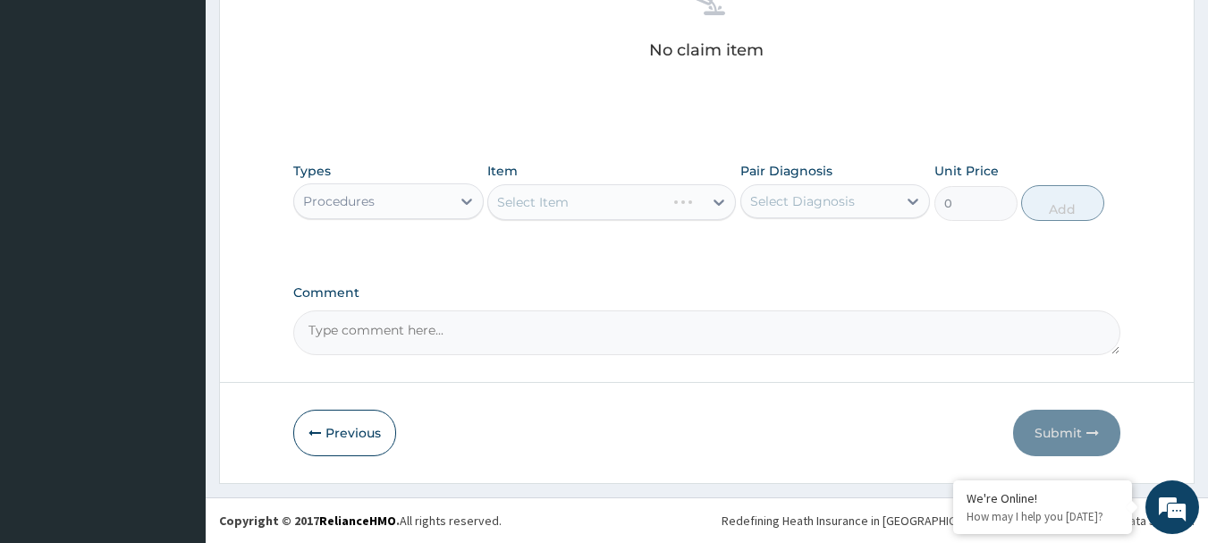
click at [563, 205] on div "Select Item" at bounding box center [611, 202] width 249 height 36
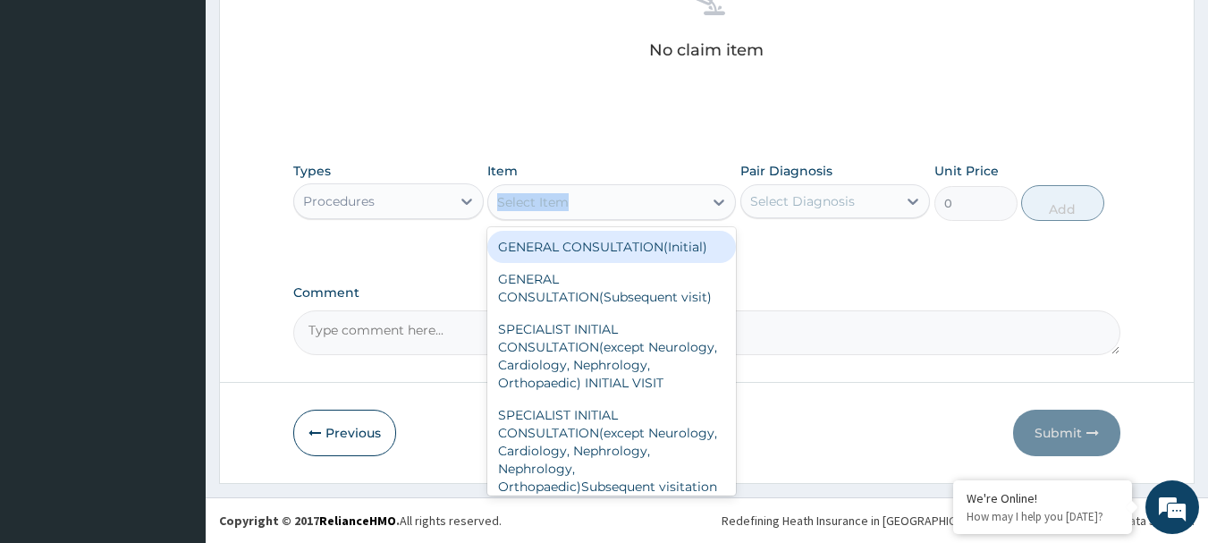
click at [563, 205] on div "Select Item" at bounding box center [533, 202] width 72 height 18
click at [582, 246] on div "GENERAL CONSULTATION(Initial)" at bounding box center [611, 247] width 249 height 32
type input "4000"
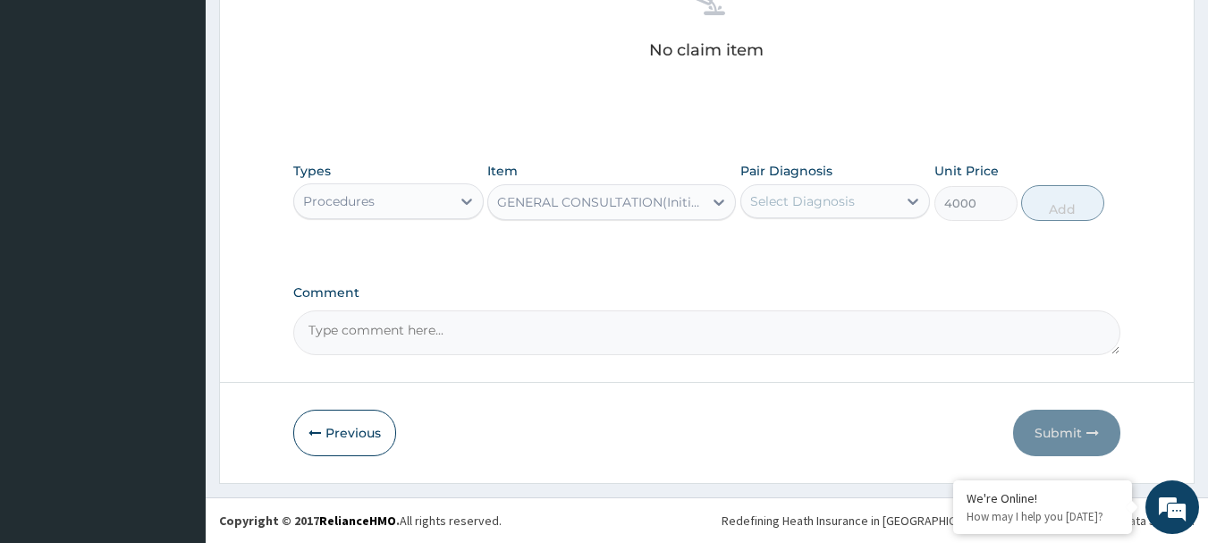
click at [823, 201] on div "Select Diagnosis" at bounding box center [802, 201] width 105 height 18
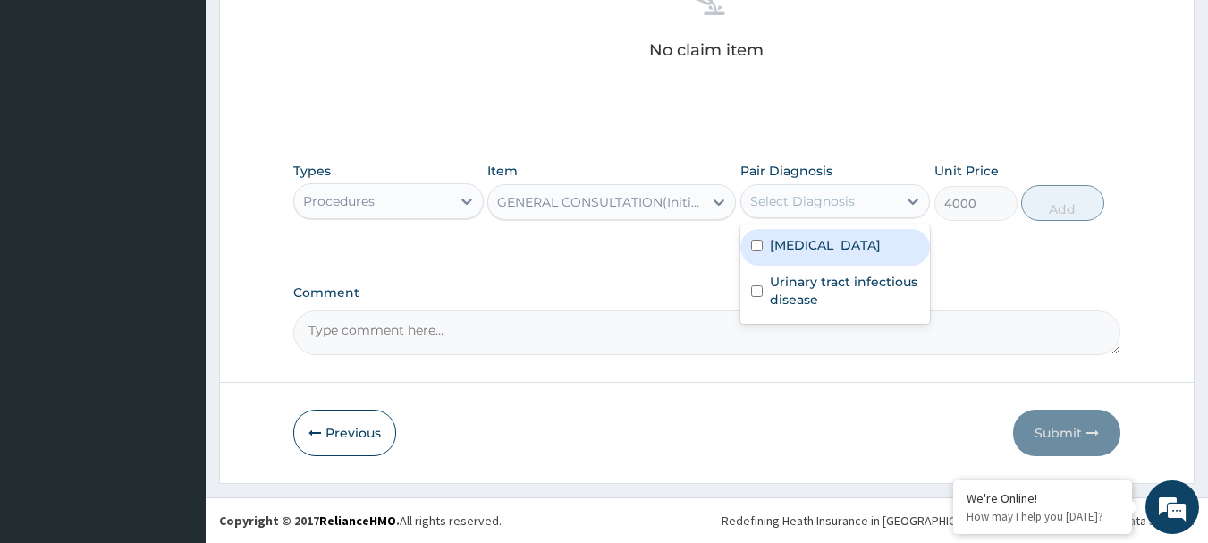
click at [823, 250] on div "[MEDICAL_DATA]" at bounding box center [835, 247] width 190 height 37
checkbox input "true"
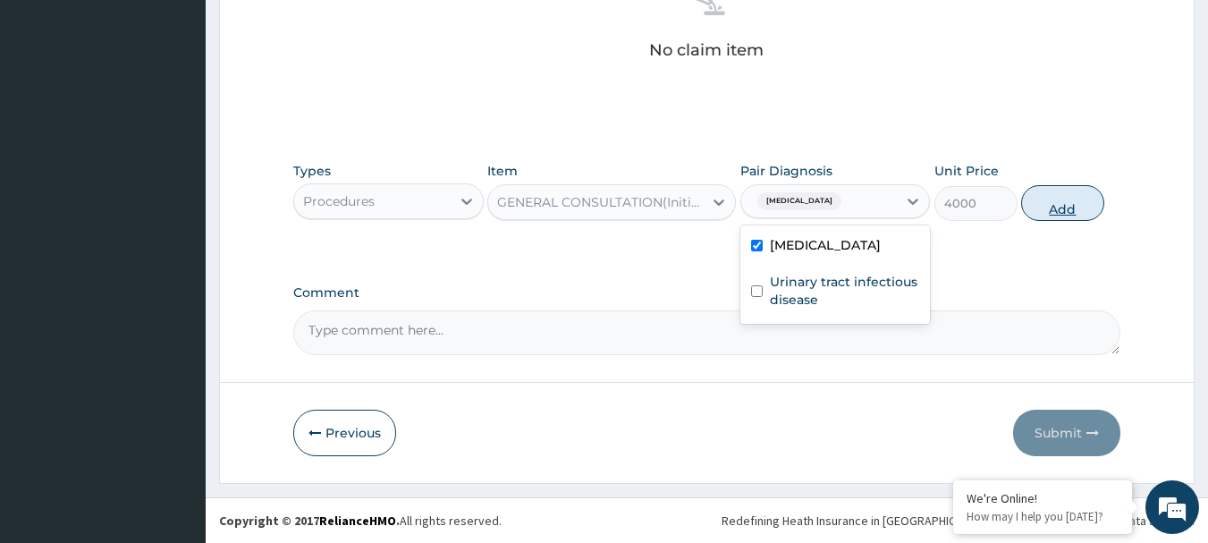
click at [1090, 200] on button "Add" at bounding box center [1062, 203] width 83 height 36
type input "0"
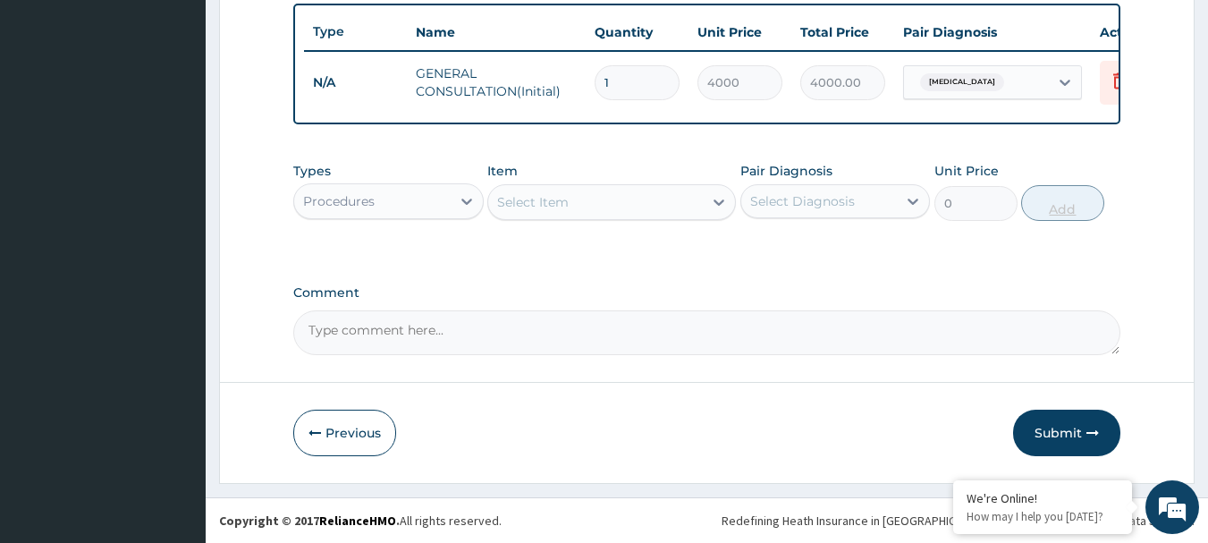
scroll to position [675, 0]
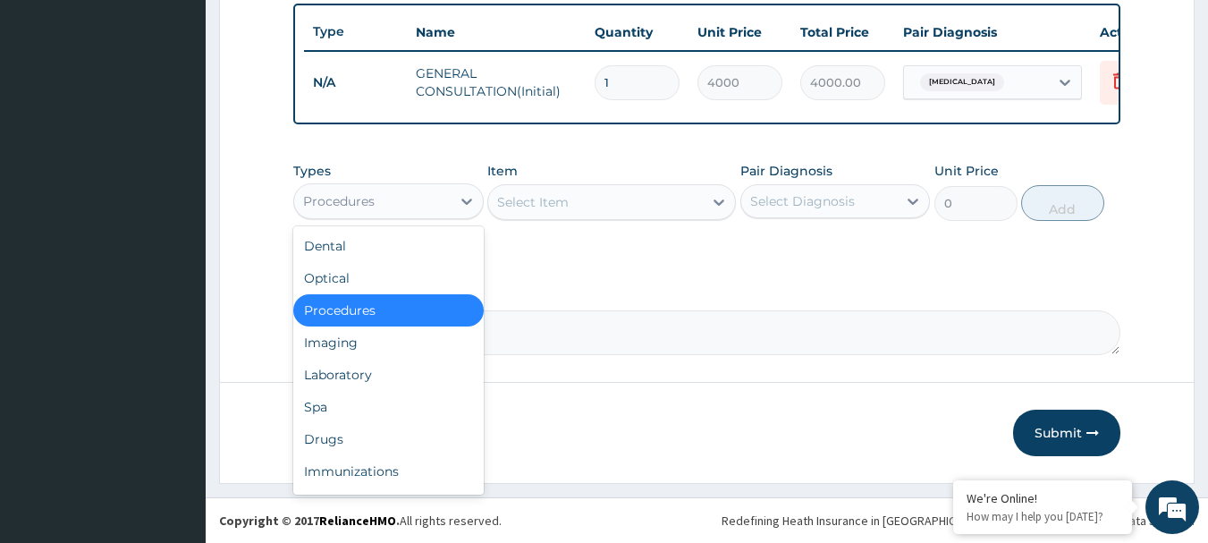
click at [350, 207] on div "Procedures" at bounding box center [339, 201] width 72 height 18
click at [341, 371] on div "Laboratory" at bounding box center [388, 375] width 190 height 32
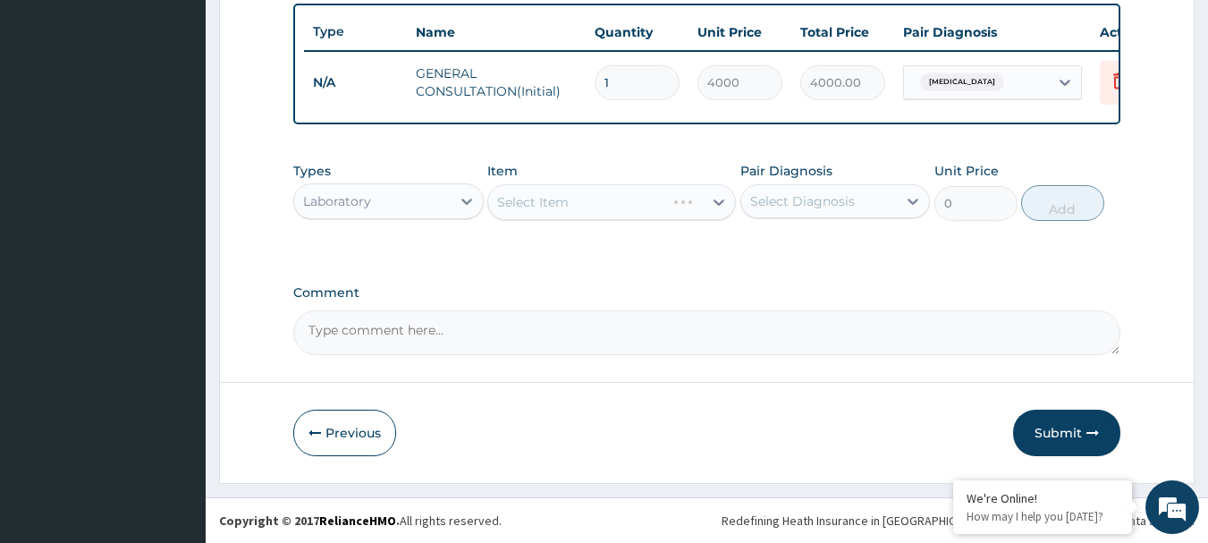
click at [554, 200] on div "Select Item" at bounding box center [611, 202] width 249 height 36
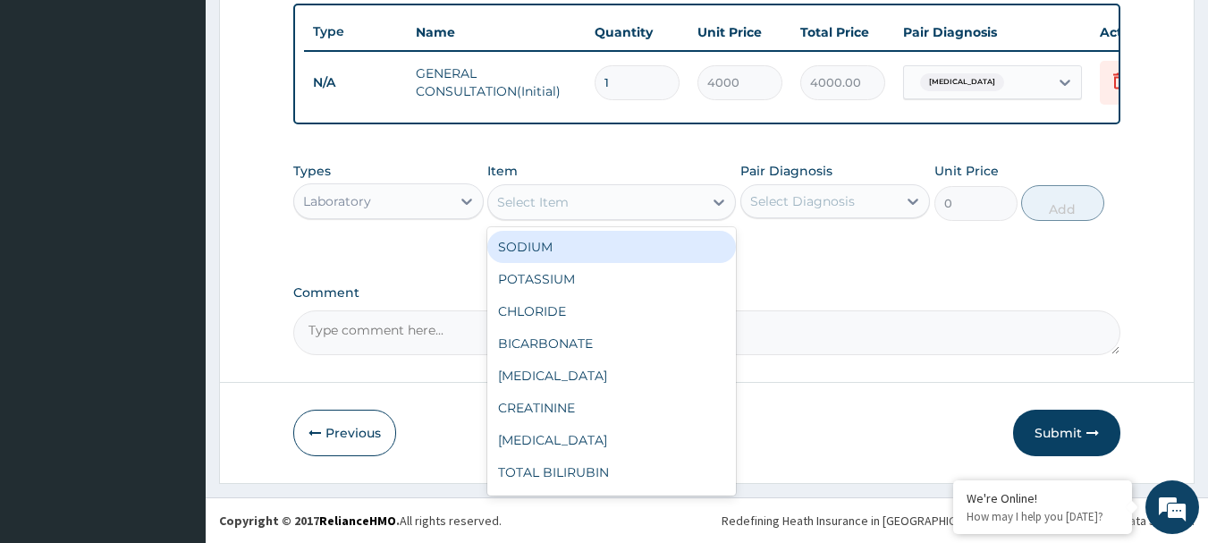
click at [554, 200] on div "Select Item" at bounding box center [533, 202] width 72 height 18
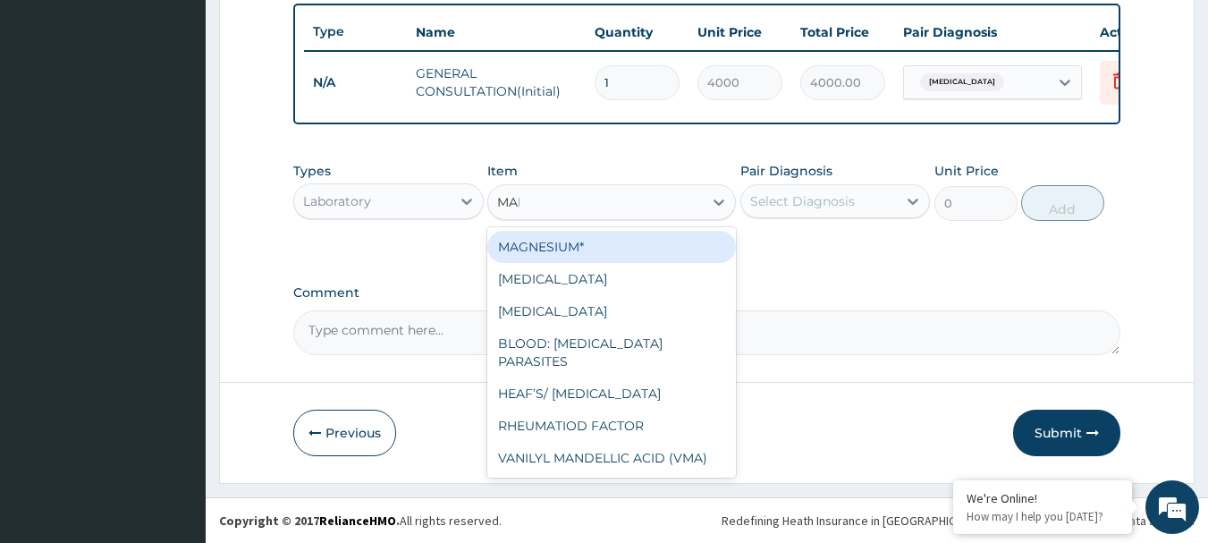
type input "MALA"
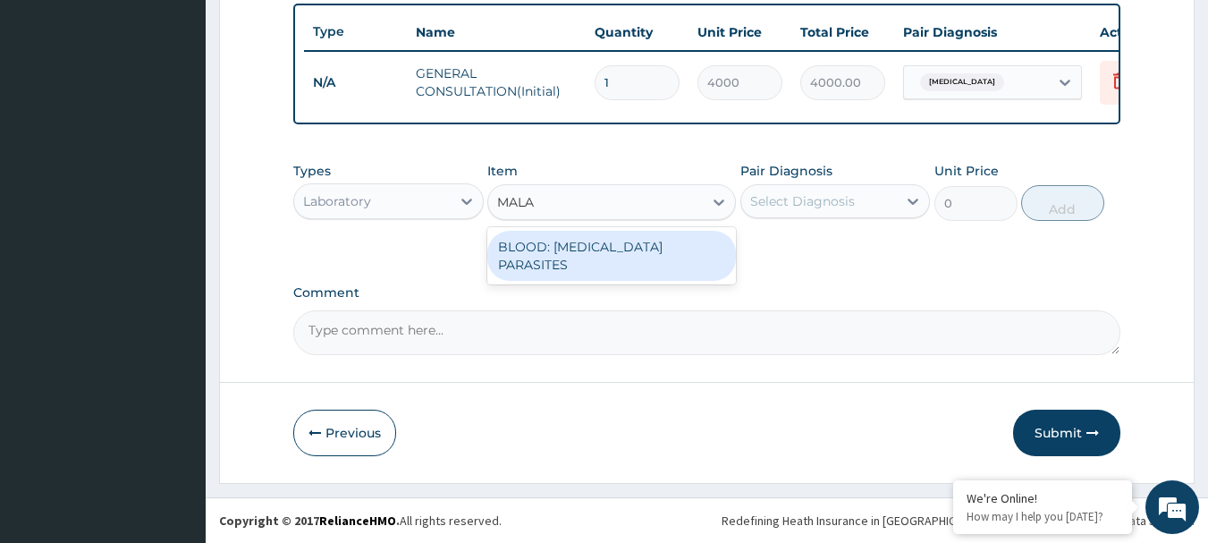
click at [600, 254] on div "BLOOD: [MEDICAL_DATA] PARASITES" at bounding box center [611, 256] width 249 height 50
type input "2000"
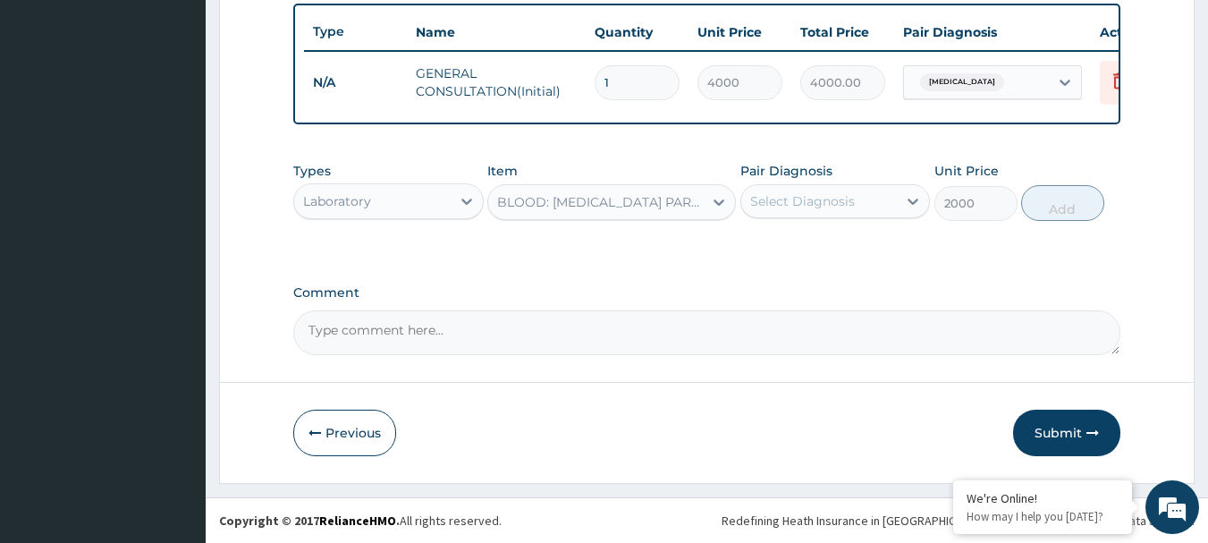
click at [814, 207] on div "Select Diagnosis" at bounding box center [802, 201] width 105 height 18
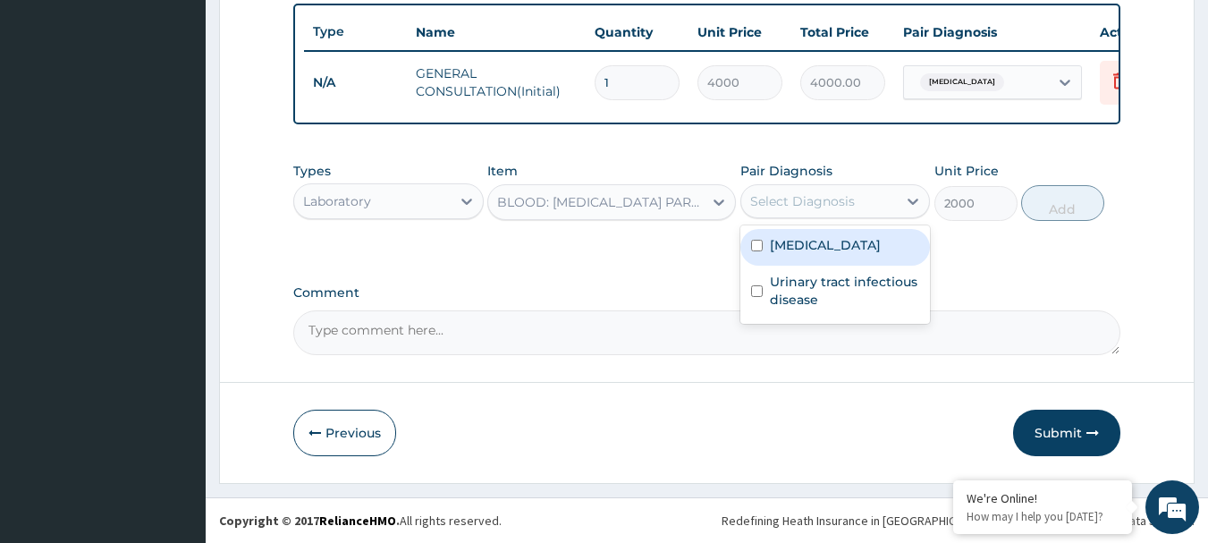
click at [806, 248] on label "[MEDICAL_DATA]" at bounding box center [825, 245] width 111 height 18
checkbox input "true"
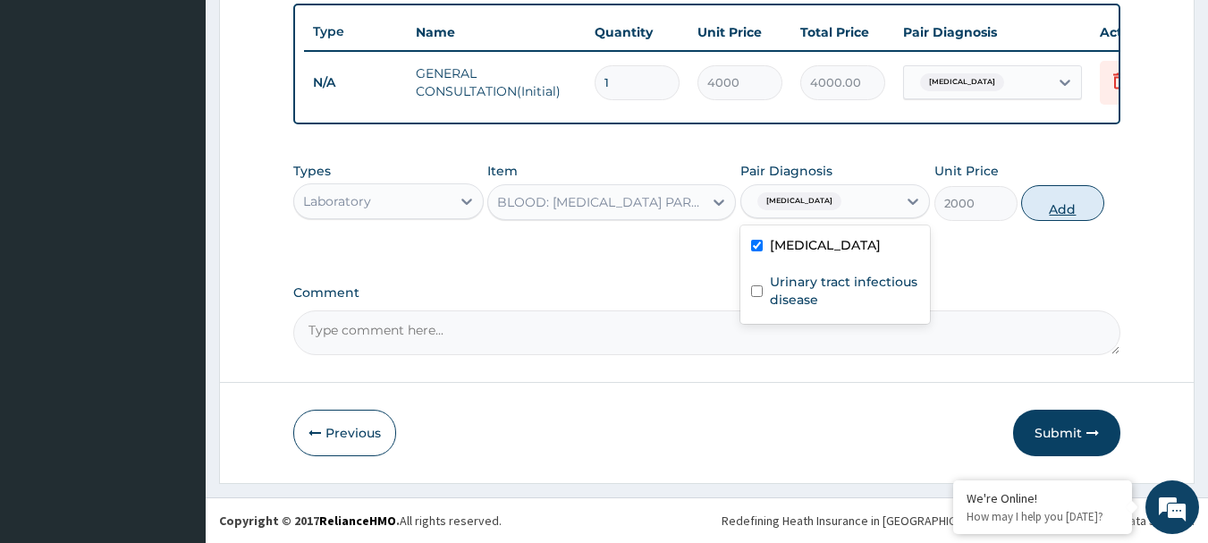
click at [1069, 209] on button "Add" at bounding box center [1062, 203] width 83 height 36
type input "0"
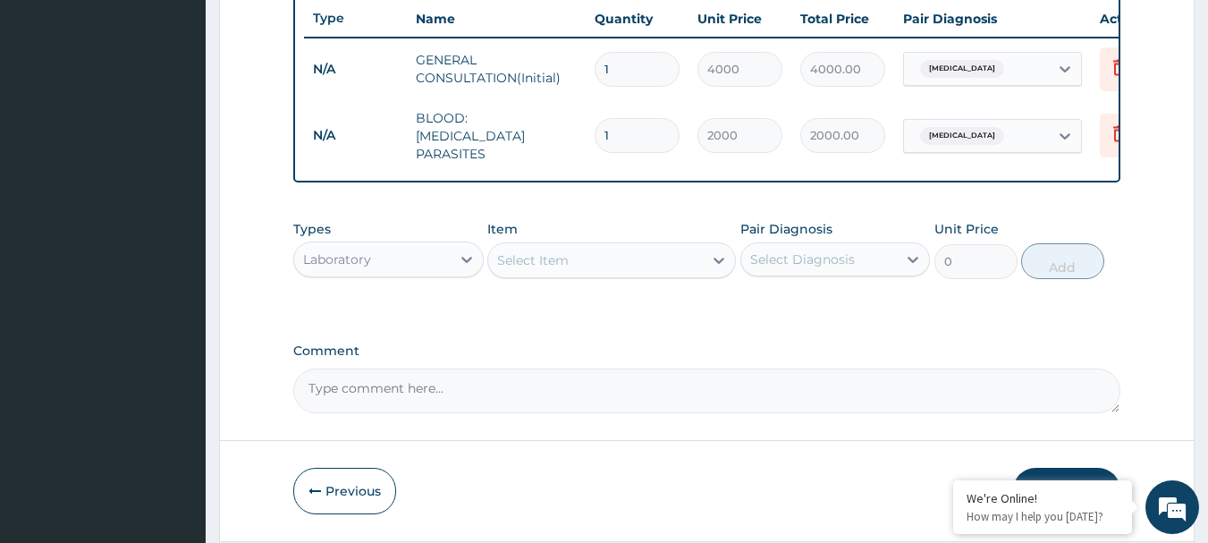
click at [587, 256] on div "Select Item" at bounding box center [595, 260] width 215 height 29
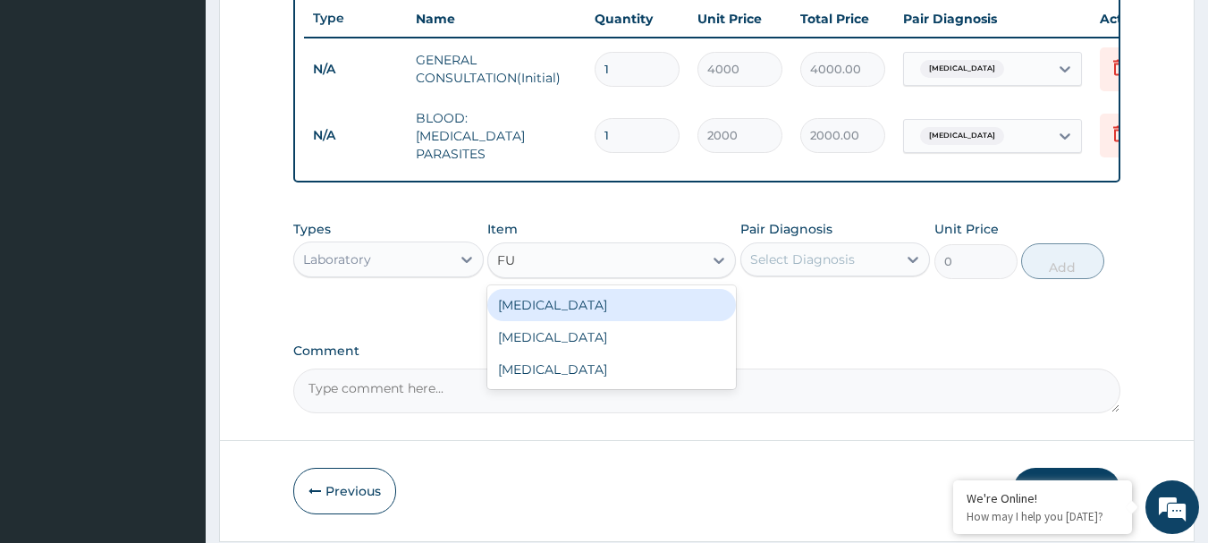
type input "FUL"
click at [580, 302] on div "FULL BLOOD COUNT" at bounding box center [611, 305] width 249 height 32
type input "4000"
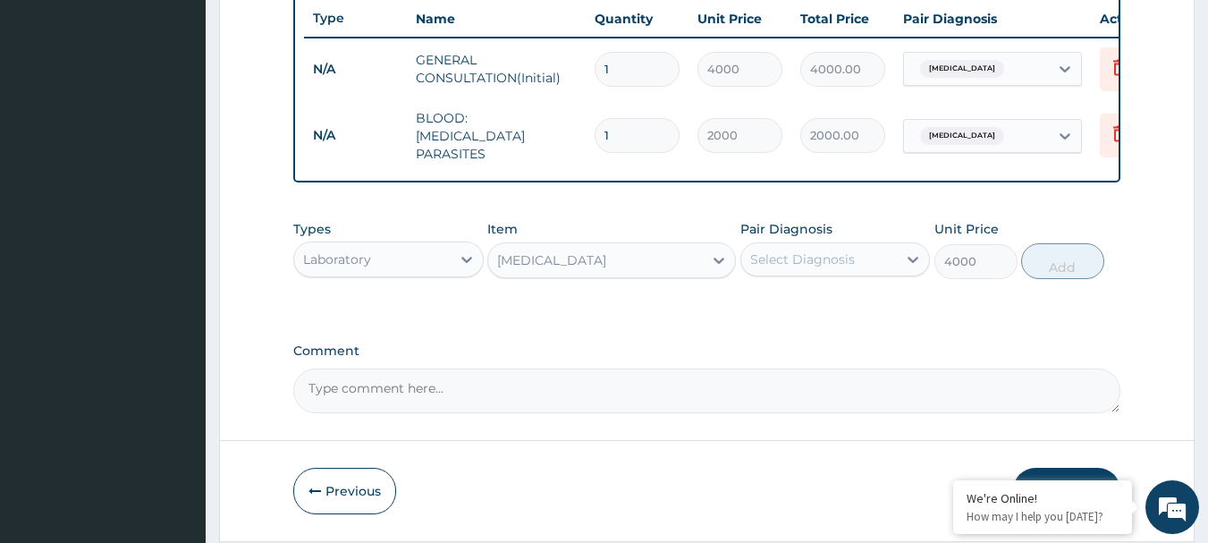
click at [778, 263] on div "Select Diagnosis" at bounding box center [802, 259] width 105 height 18
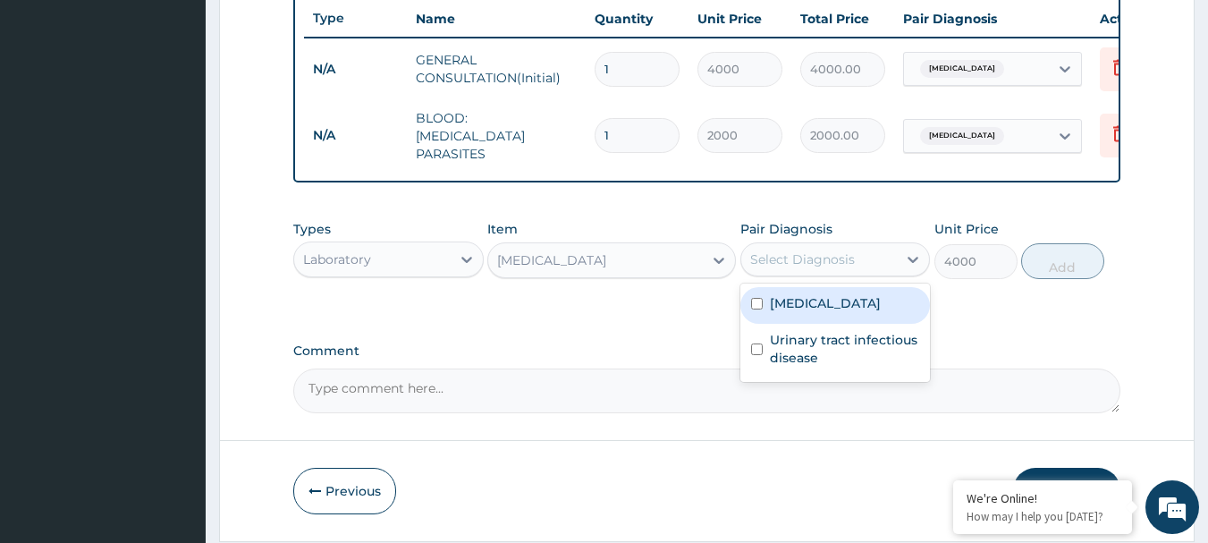
click at [795, 308] on label "Malaria" at bounding box center [825, 303] width 111 height 18
checkbox input "true"
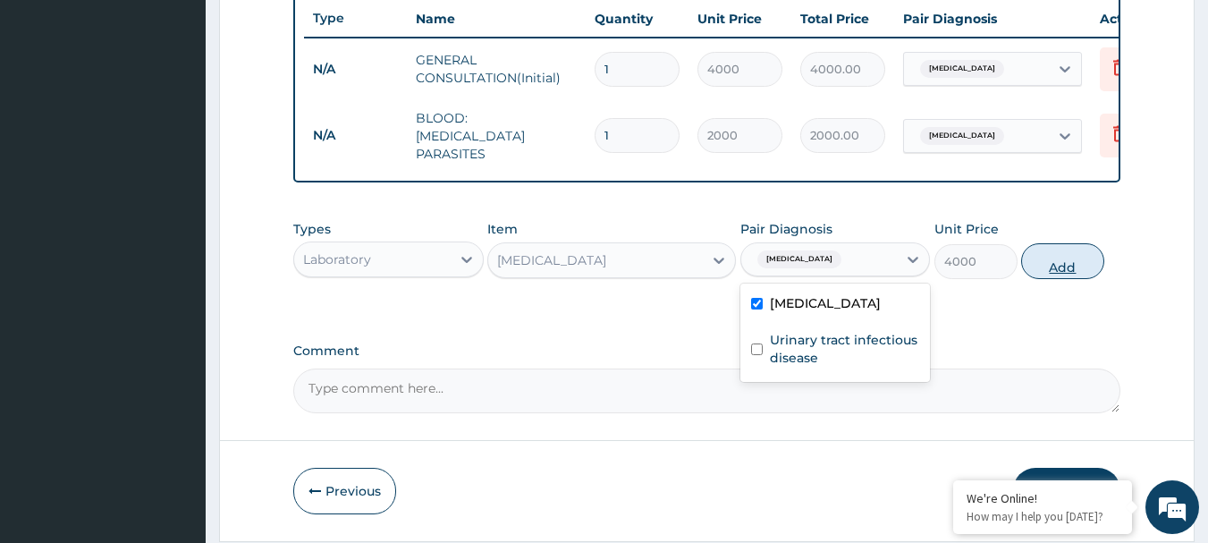
click at [1088, 264] on button "Add" at bounding box center [1062, 261] width 83 height 36
type input "0"
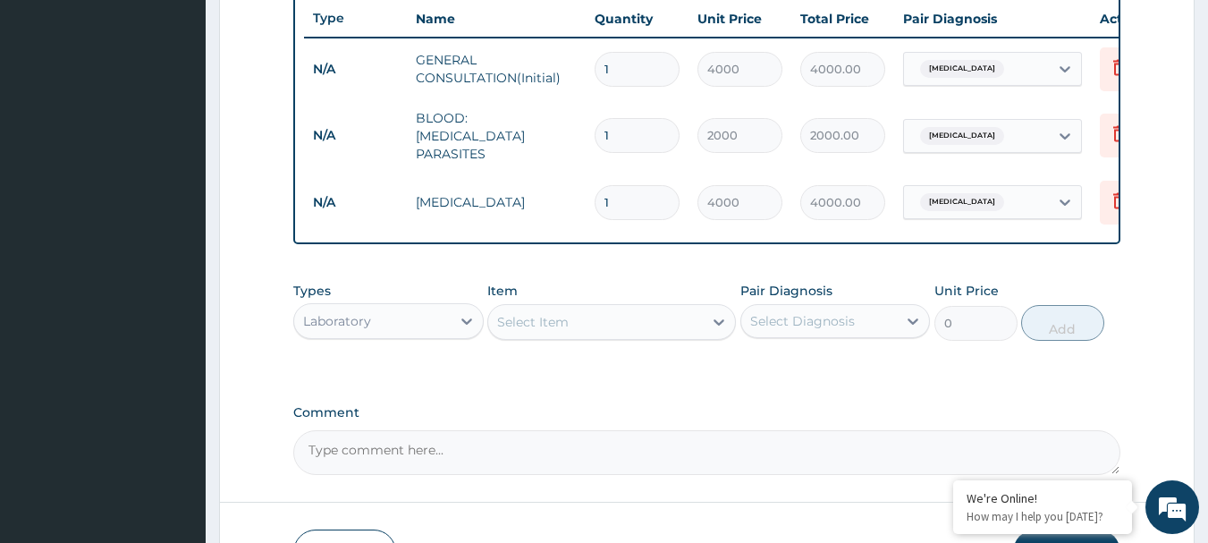
click at [585, 323] on div "Select Item" at bounding box center [595, 322] width 215 height 29
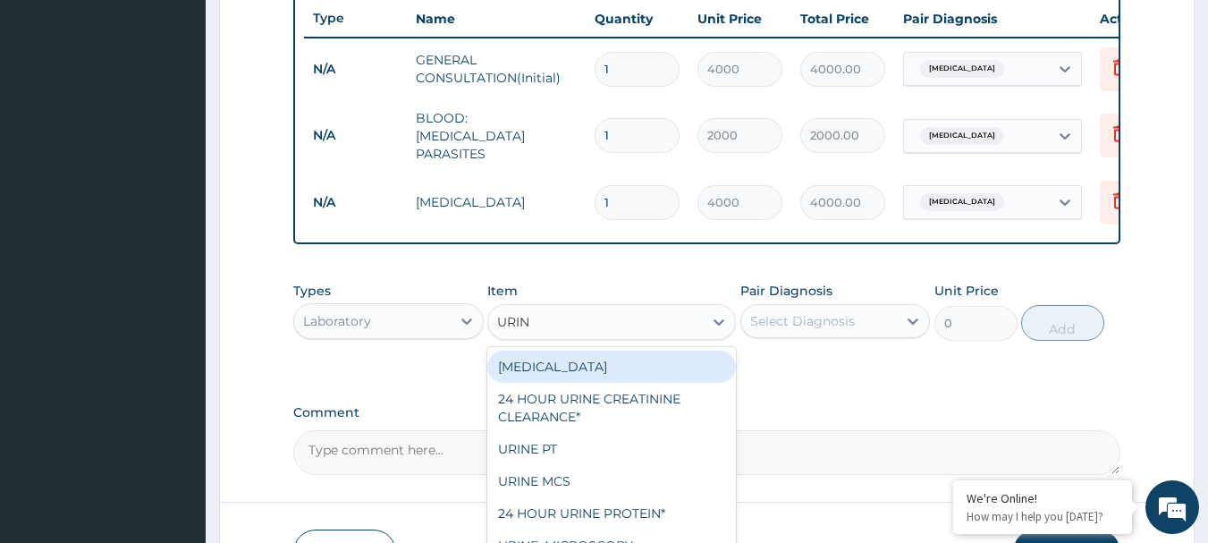
type input "URINA"
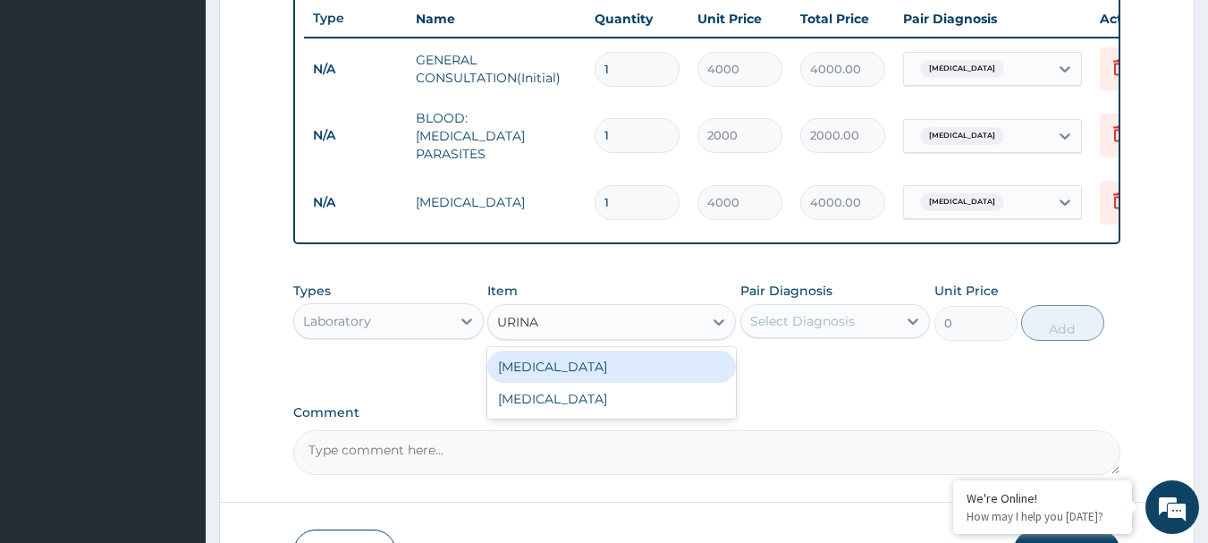
click at [569, 377] on div "URINALYSIS" at bounding box center [611, 366] width 249 height 32
type input "2000"
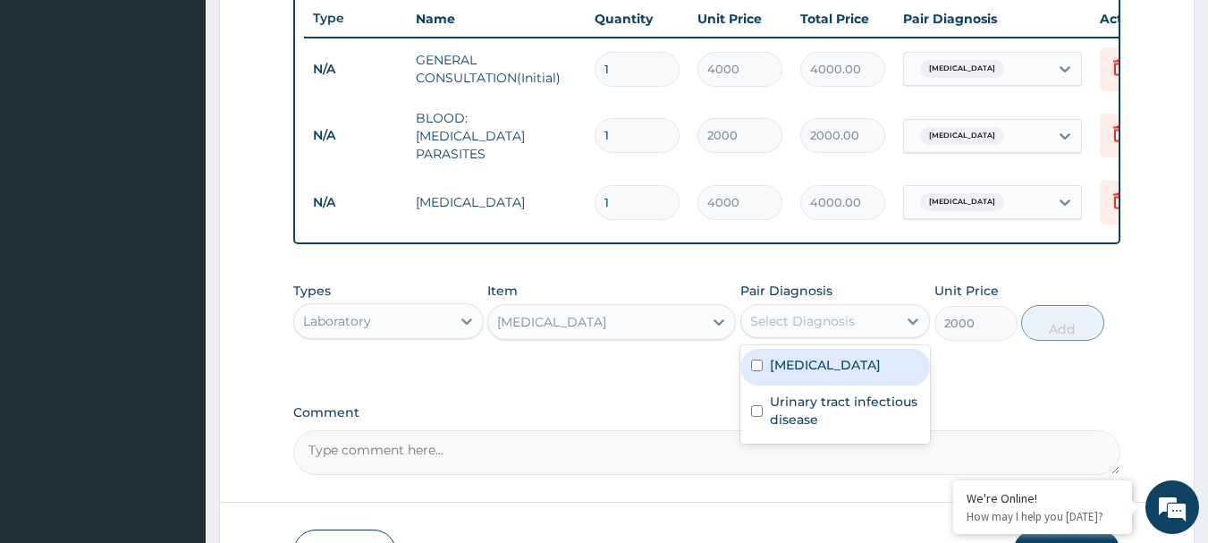
click at [789, 321] on div "Select Diagnosis" at bounding box center [802, 321] width 105 height 18
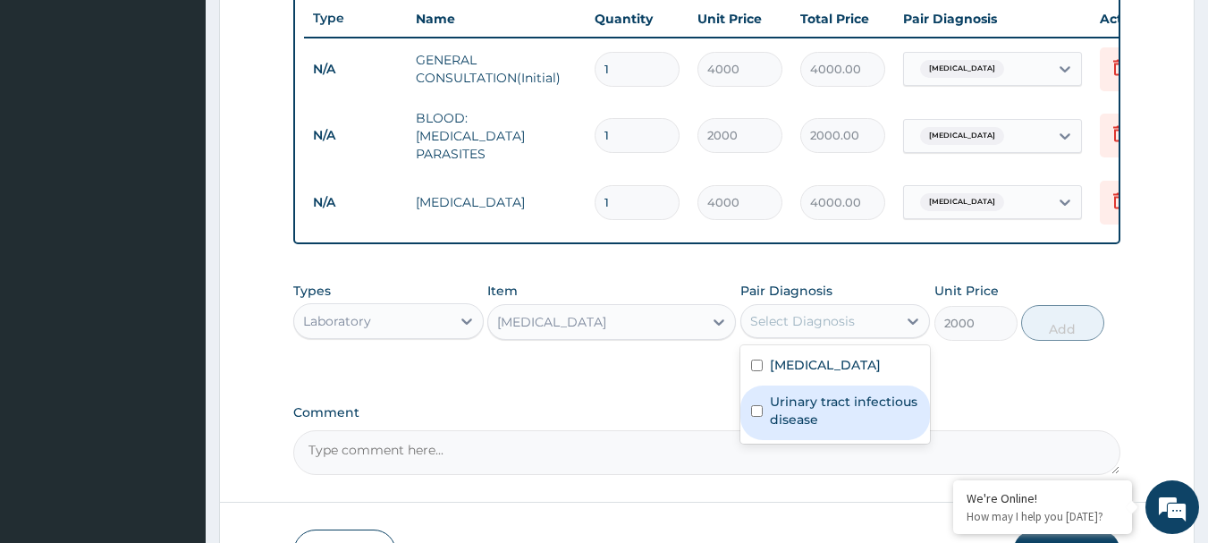
click at [781, 418] on label "Urinary tract infectious disease" at bounding box center [845, 410] width 150 height 36
checkbox input "true"
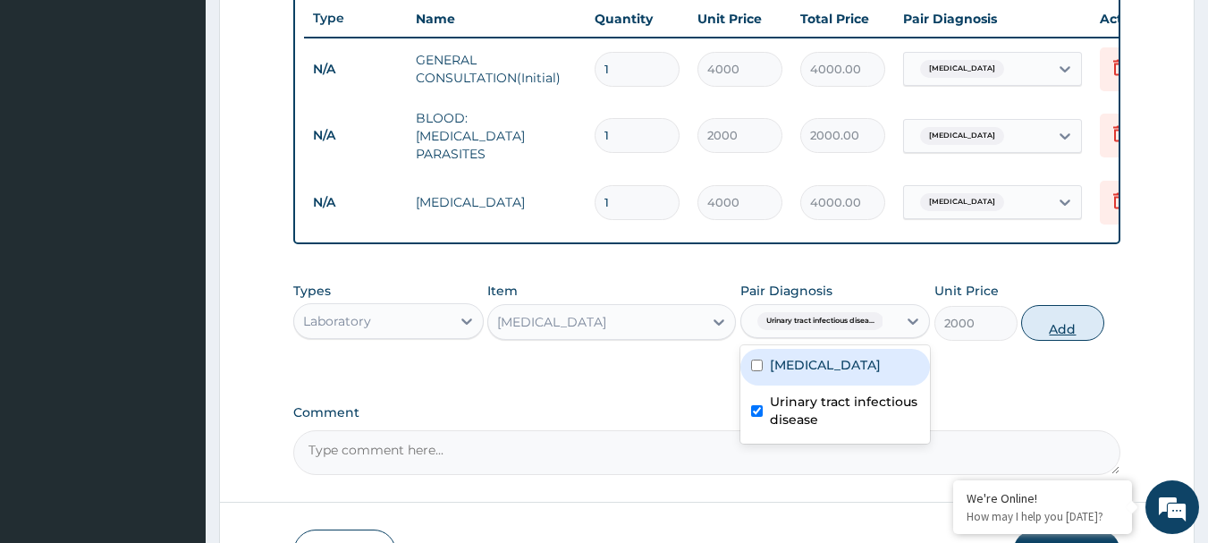
click at [1075, 332] on button "Add" at bounding box center [1062, 323] width 83 height 36
type input "0"
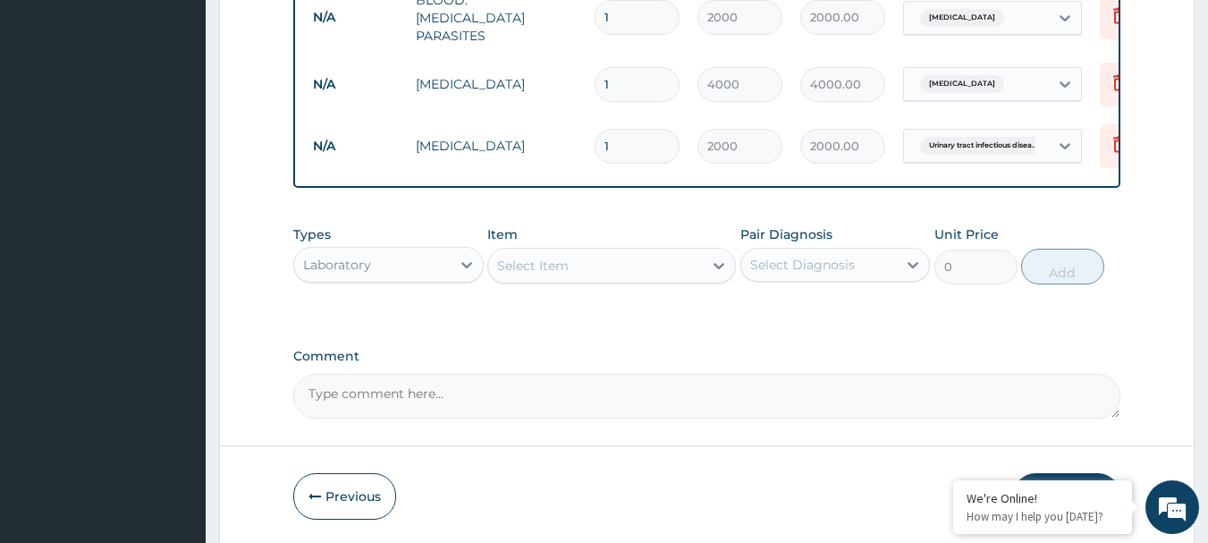
scroll to position [860, 0]
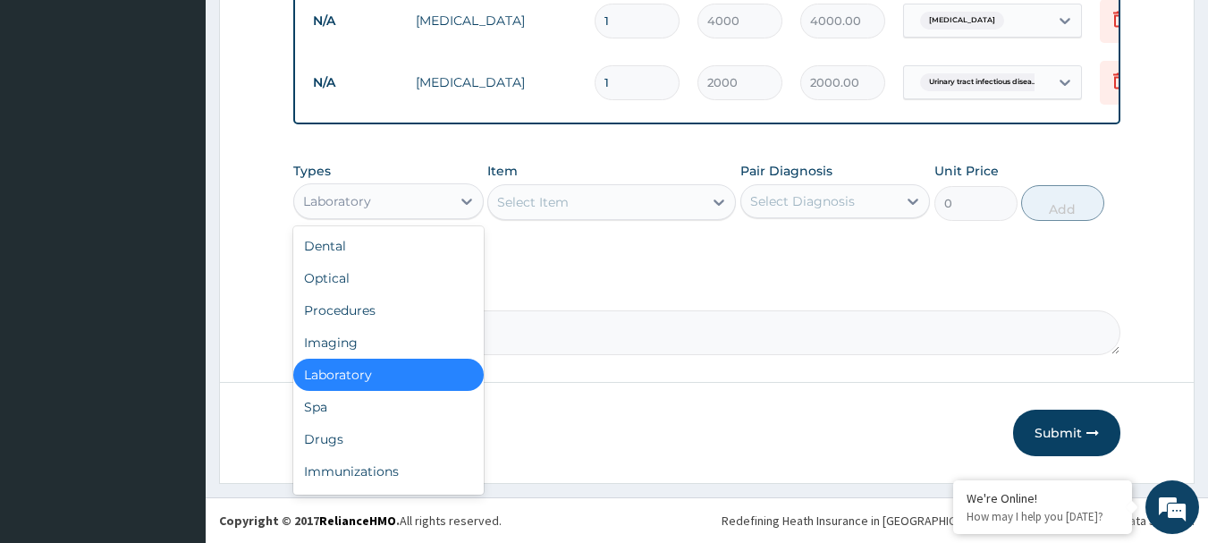
click at [377, 211] on div "Laboratory" at bounding box center [372, 201] width 156 height 29
click at [318, 446] on div "Drugs" at bounding box center [388, 439] width 190 height 32
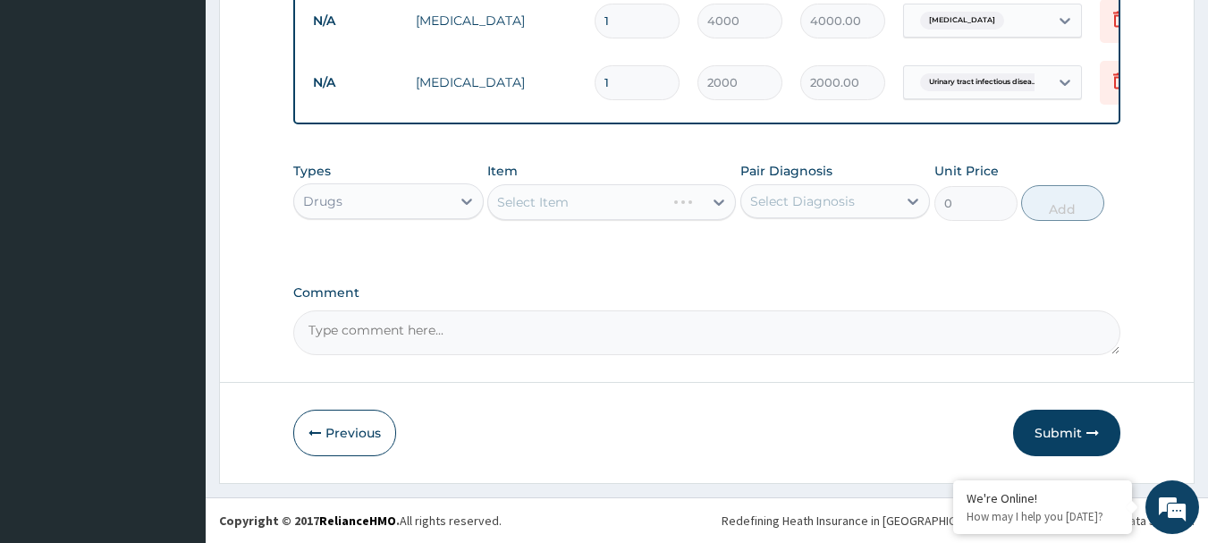
click at [565, 207] on div "Select Item" at bounding box center [611, 202] width 249 height 36
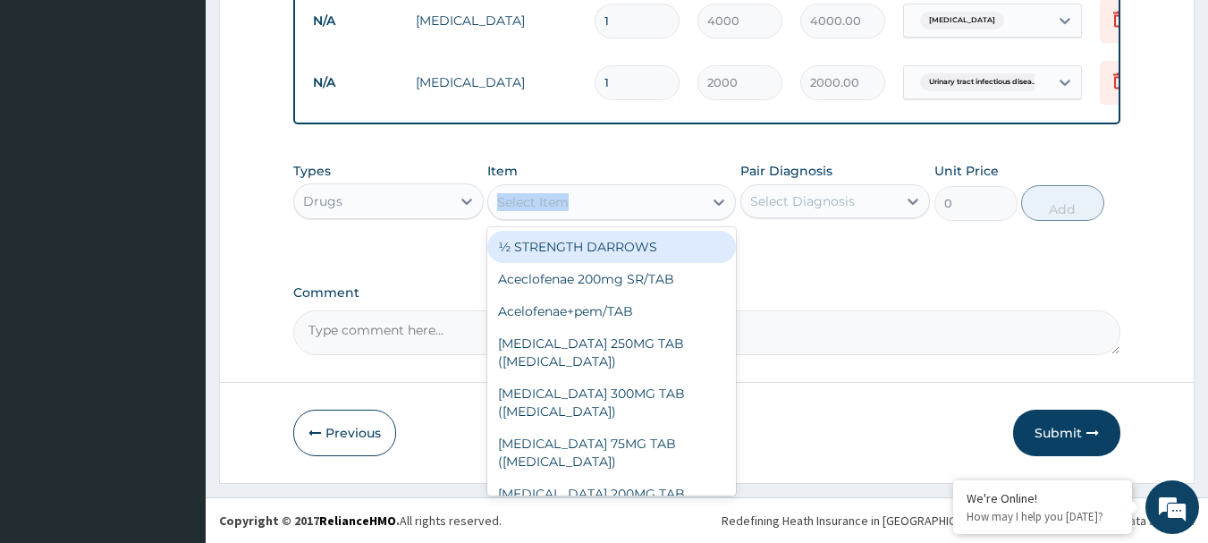
click at [565, 207] on div "Select Item" at bounding box center [533, 202] width 72 height 18
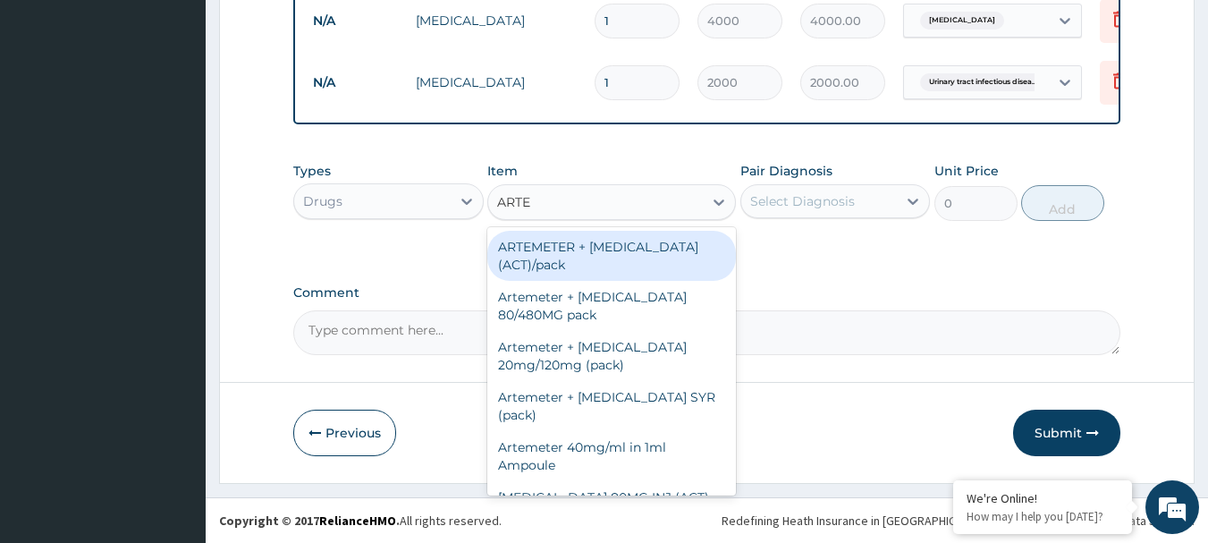
type input "ARTEM"
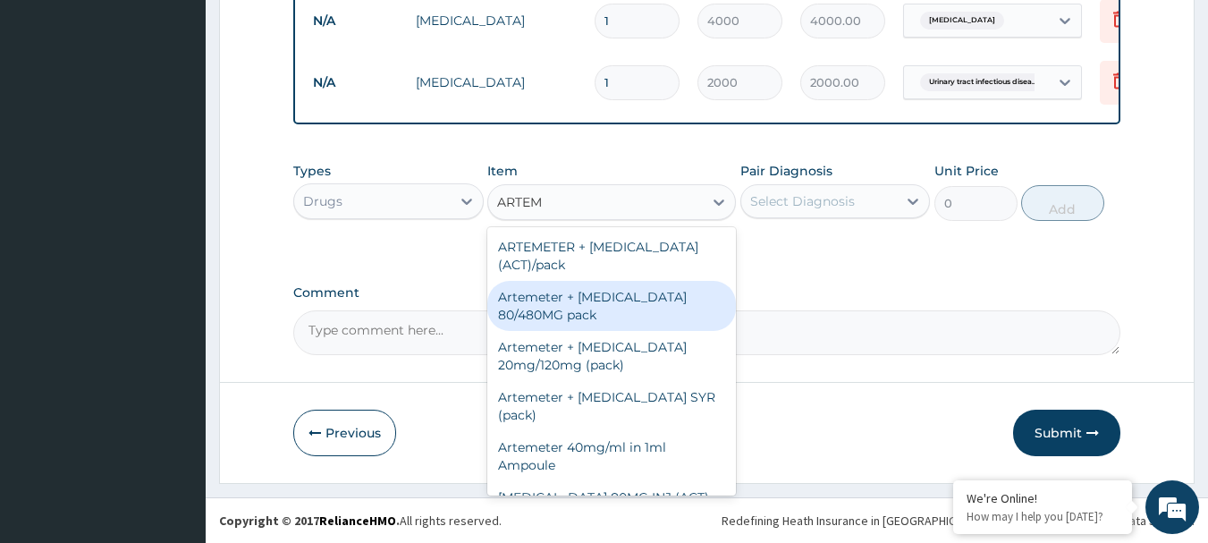
click at [582, 310] on div "Artemeter + Lumefantrine 80/480MG pack" at bounding box center [611, 306] width 249 height 50
type input "1700"
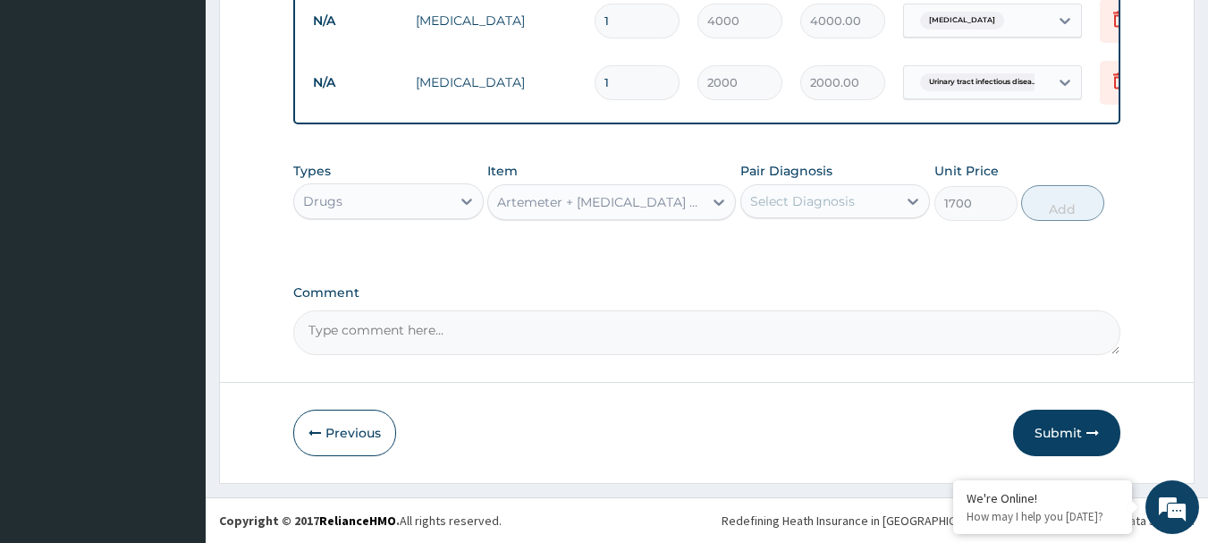
click at [779, 207] on div "Select Diagnosis" at bounding box center [802, 201] width 105 height 18
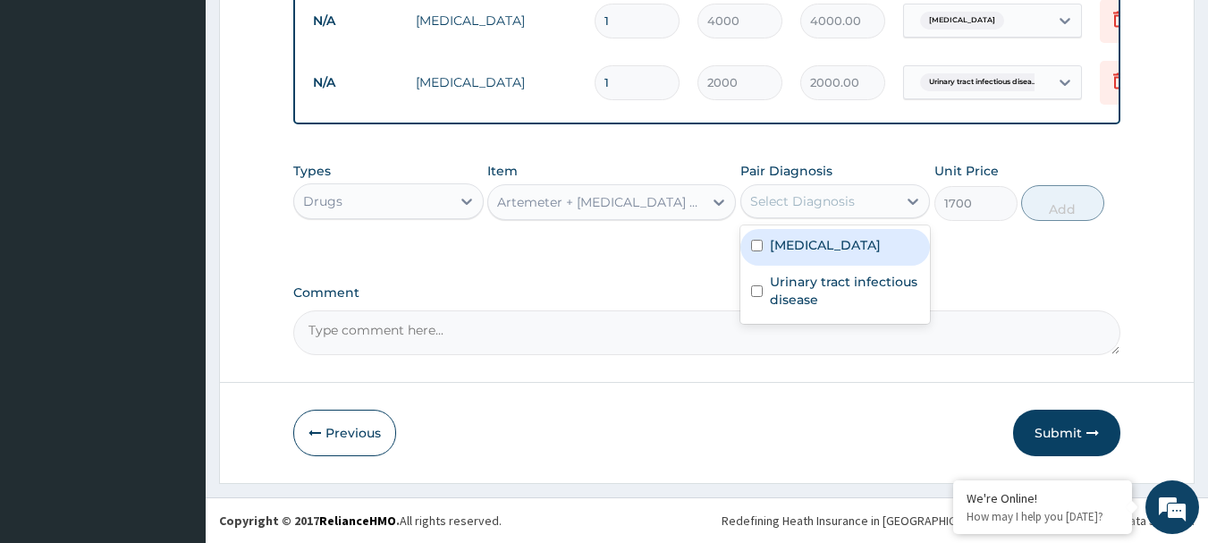
click at [785, 241] on label "Malaria" at bounding box center [825, 245] width 111 height 18
checkbox input "true"
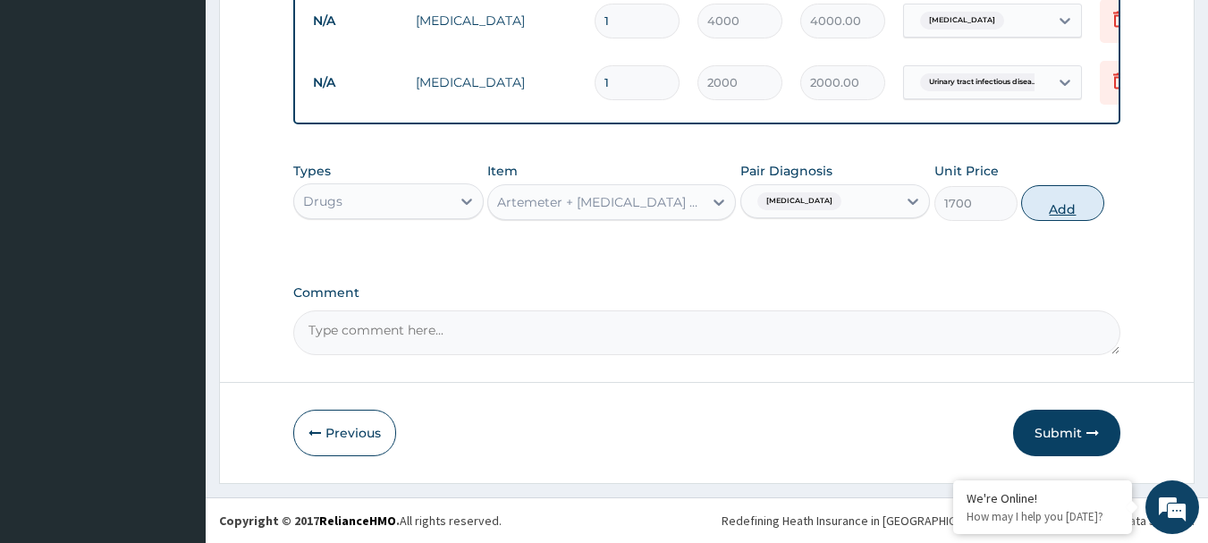
click at [1082, 190] on button "Add" at bounding box center [1062, 203] width 83 height 36
type input "0"
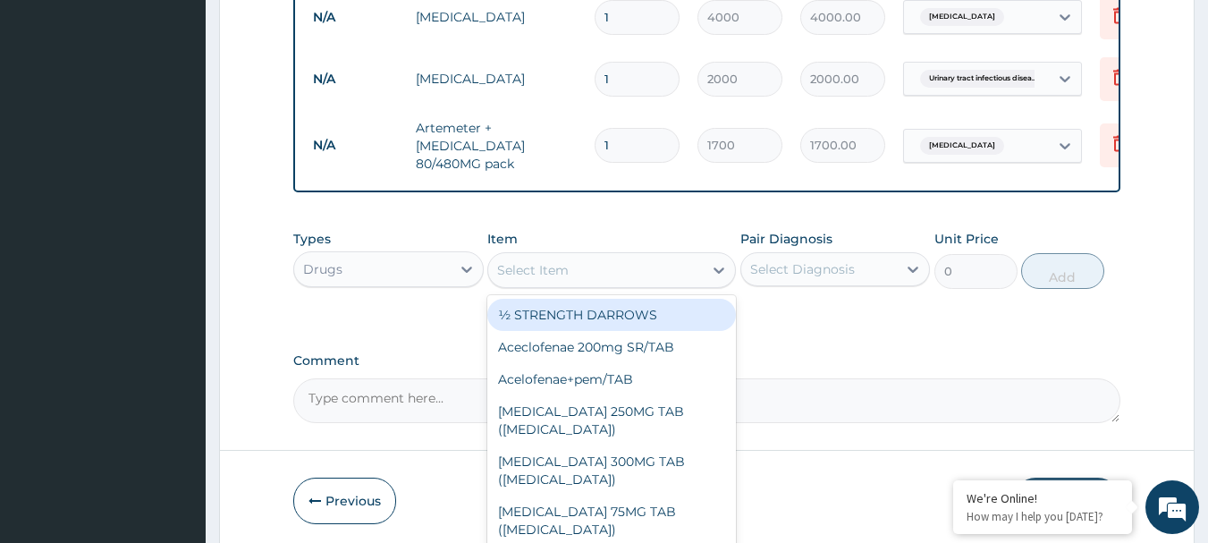
click at [637, 273] on div "Select Item" at bounding box center [595, 270] width 215 height 29
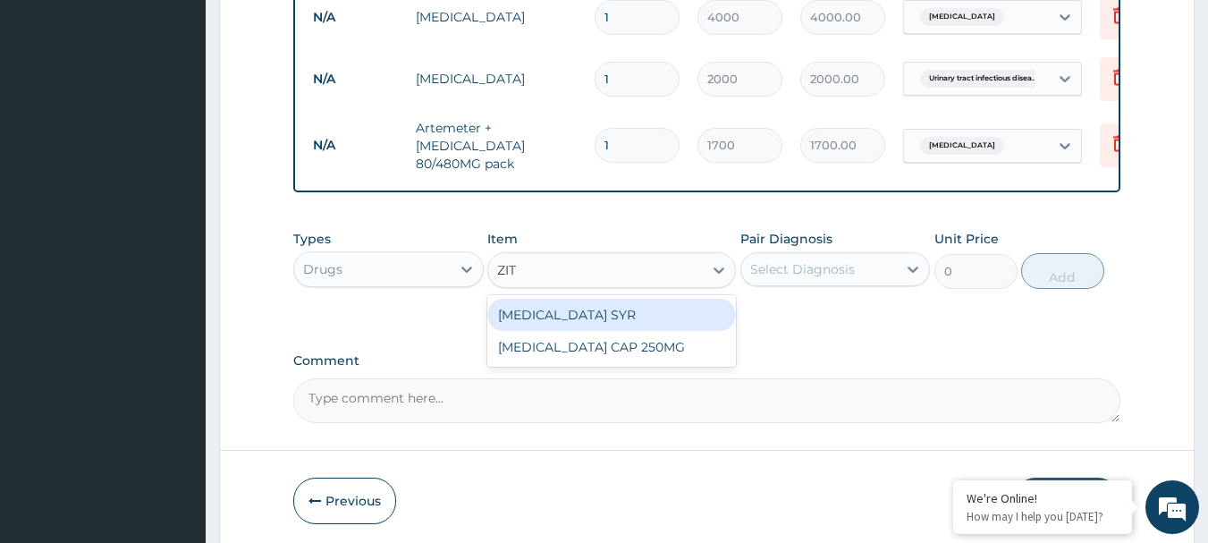
type input "ZITH"
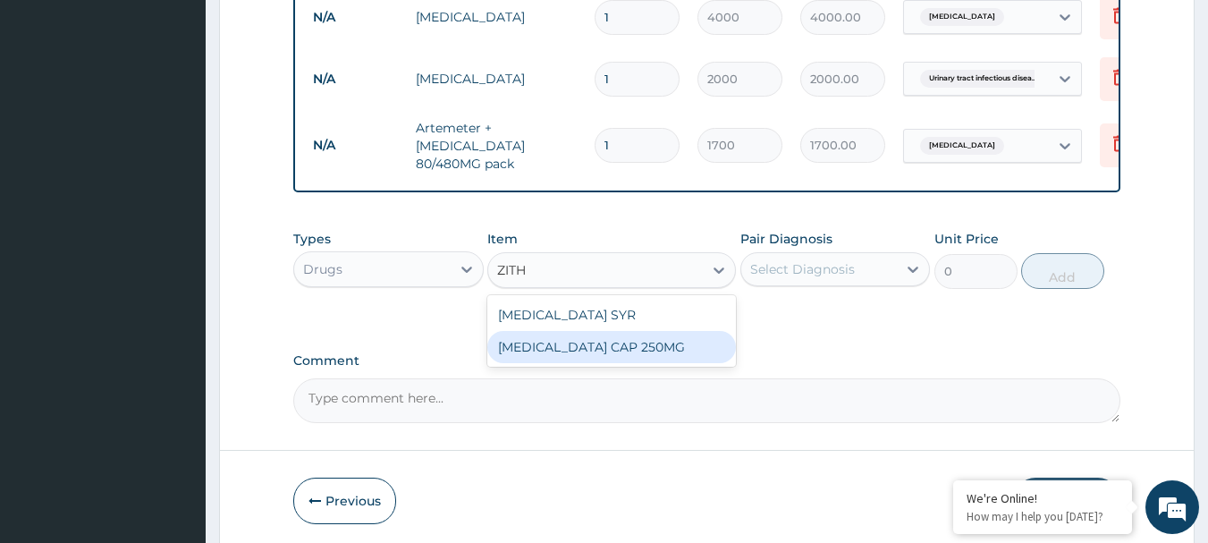
click at [603, 363] on div "ZITHROMAX CAP 250MG" at bounding box center [611, 347] width 249 height 32
type input "2500"
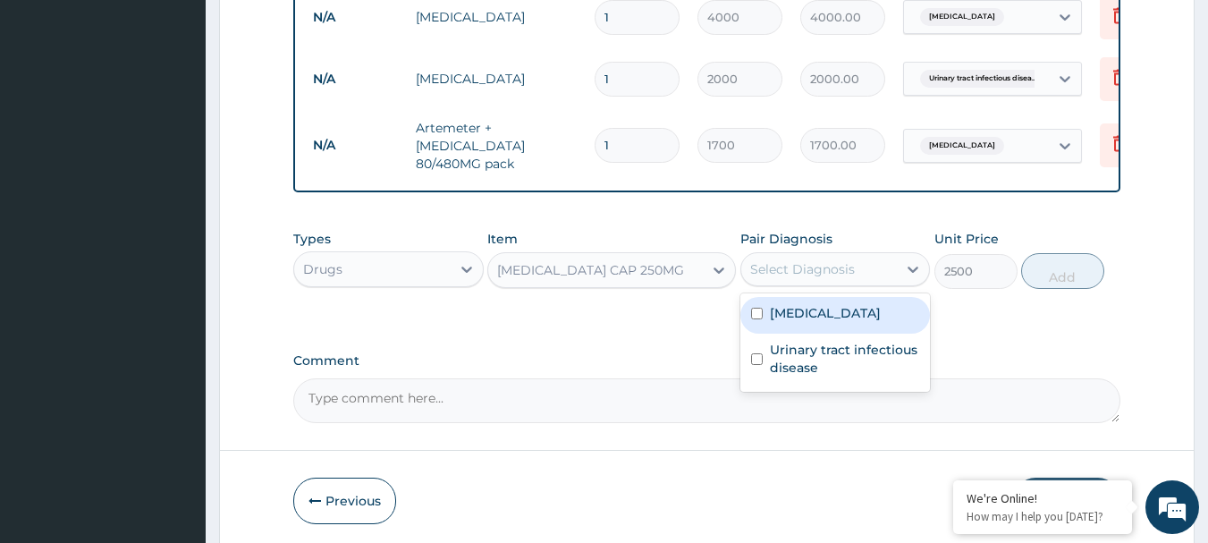
click at [799, 272] on div "Select Diagnosis" at bounding box center [802, 269] width 105 height 18
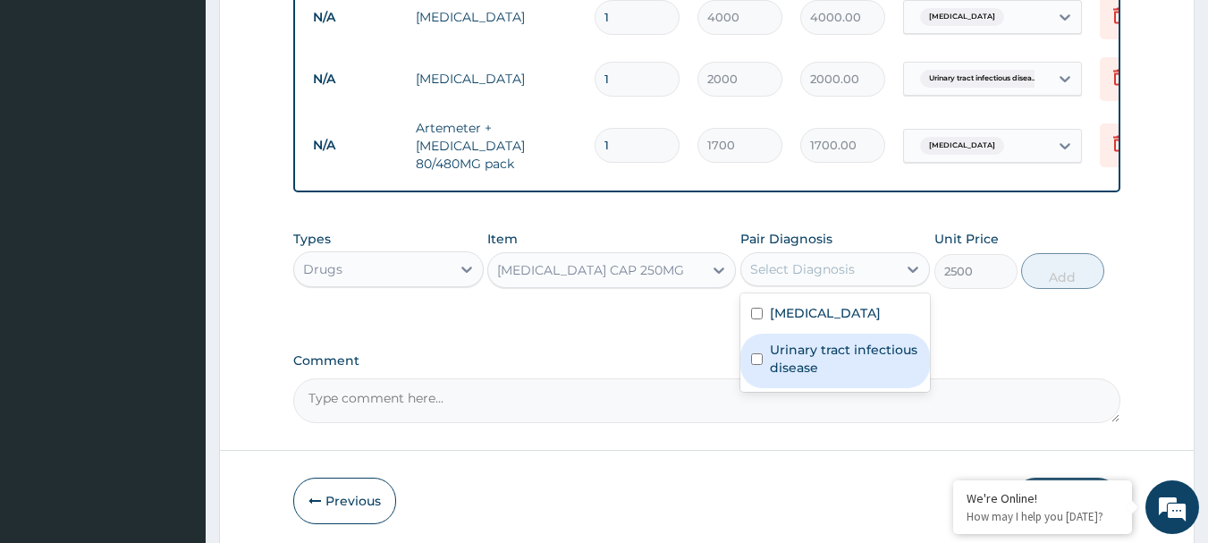
click at [808, 359] on label "Urinary tract infectious disease" at bounding box center [845, 359] width 150 height 36
checkbox input "true"
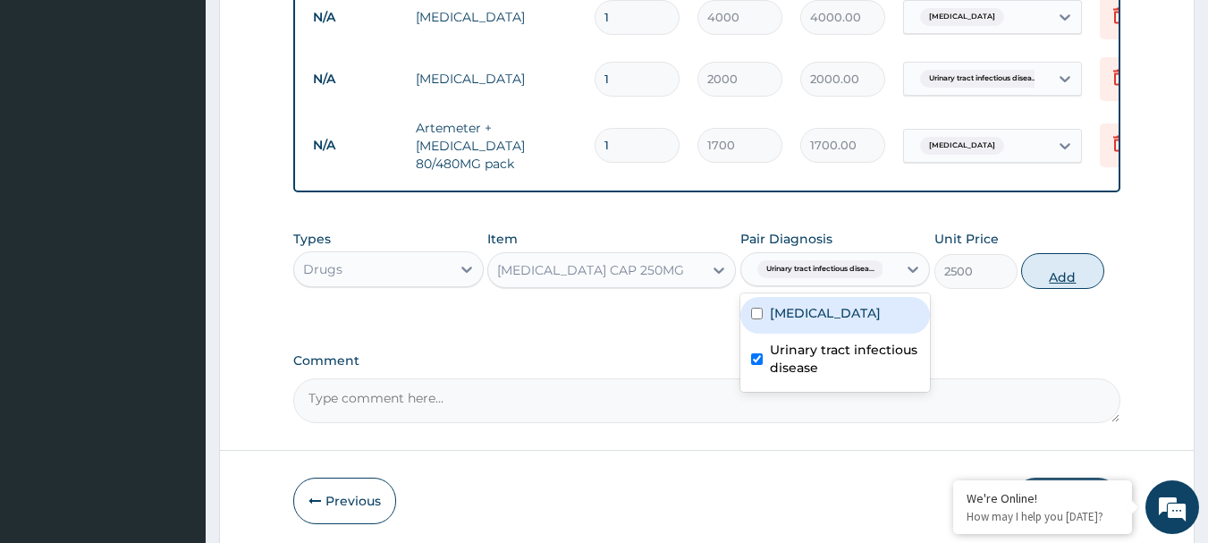
click at [1063, 272] on button "Add" at bounding box center [1062, 271] width 83 height 36
type input "0"
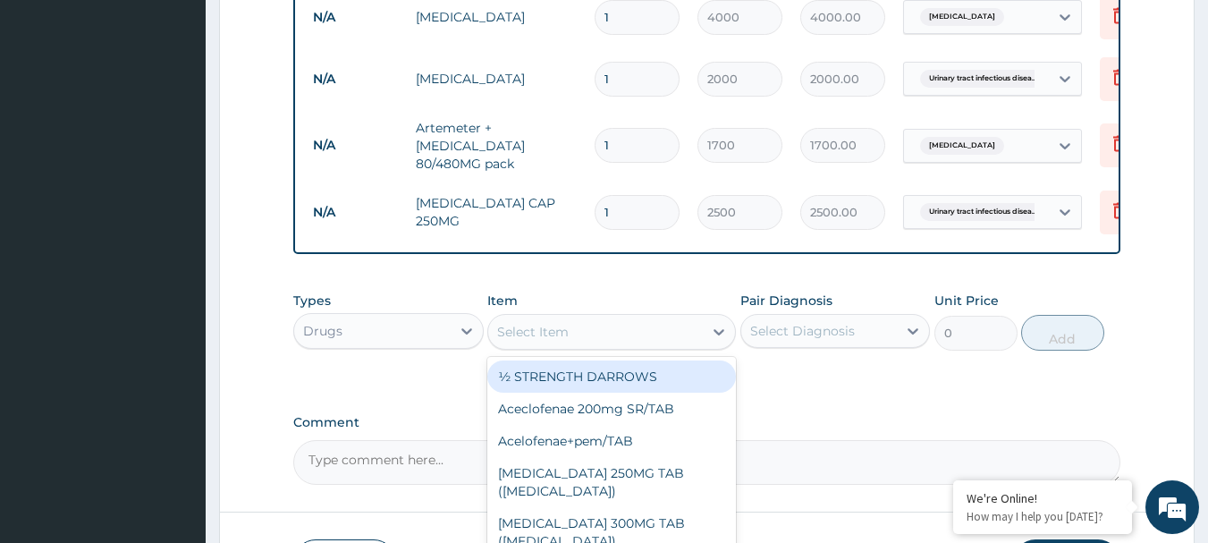
click at [541, 336] on div "Select Item" at bounding box center [533, 332] width 72 height 18
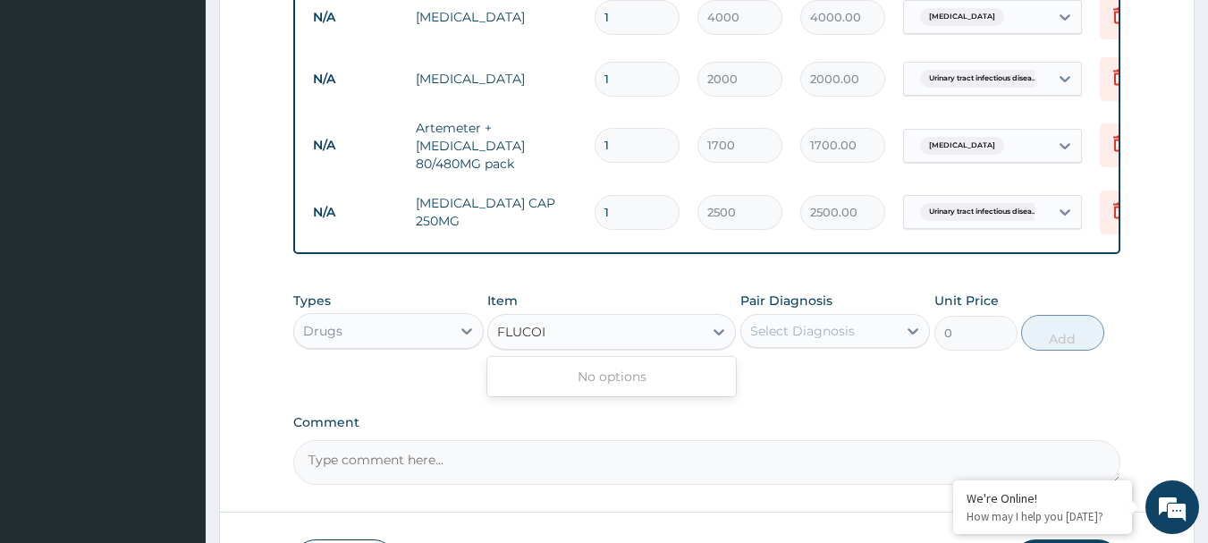
type input "FLUCO"
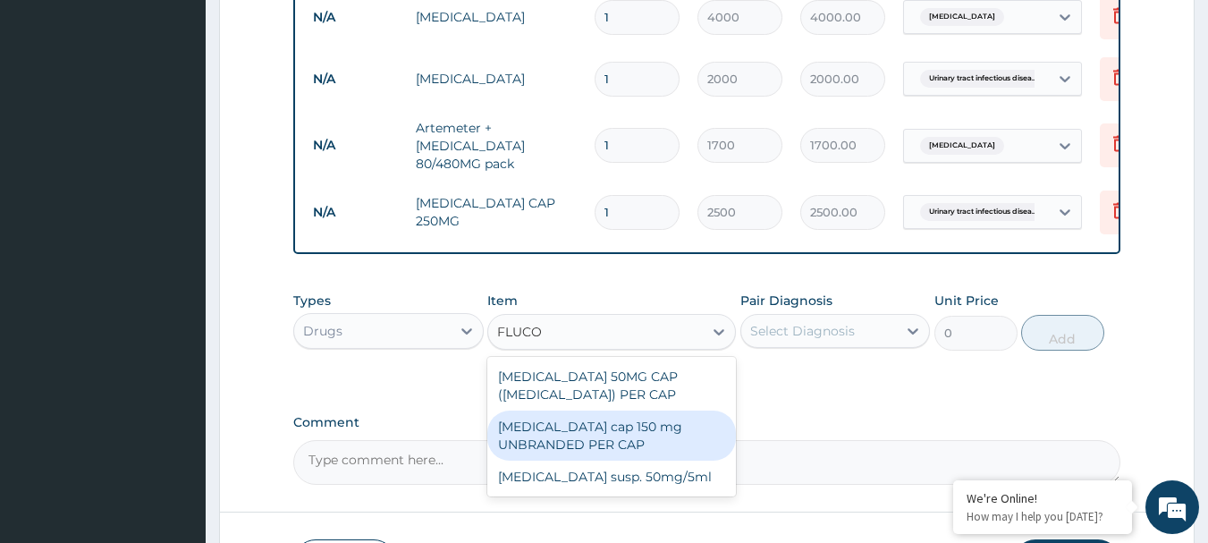
click at [599, 421] on div "Fluconazole cap 150 mg UNBRANDED PER CAP" at bounding box center [611, 435] width 249 height 50
type input "200"
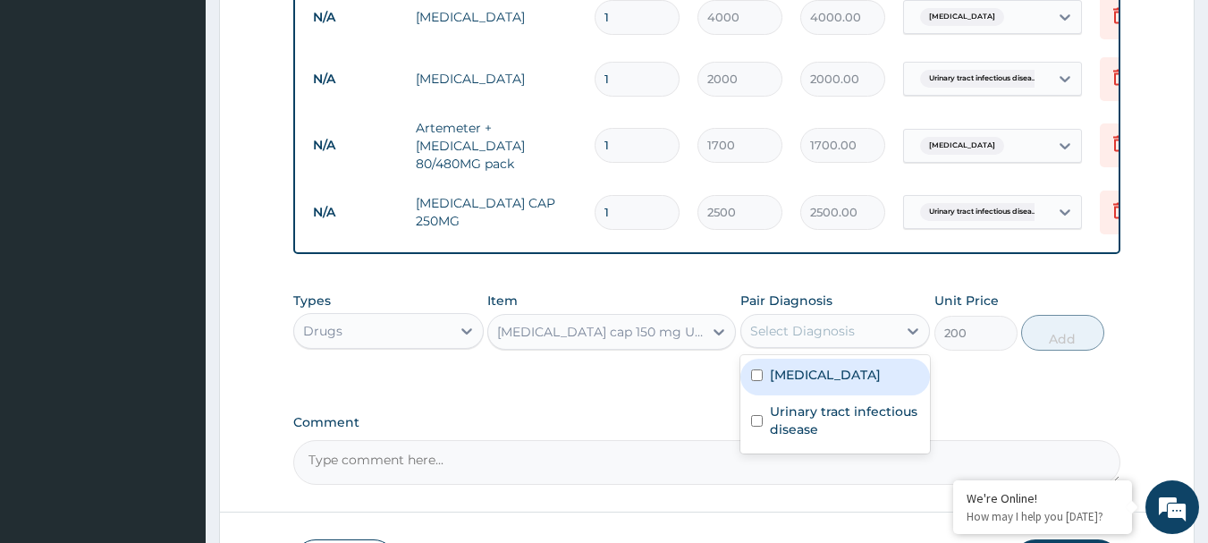
click at [799, 327] on div "Select Diagnosis" at bounding box center [802, 331] width 105 height 18
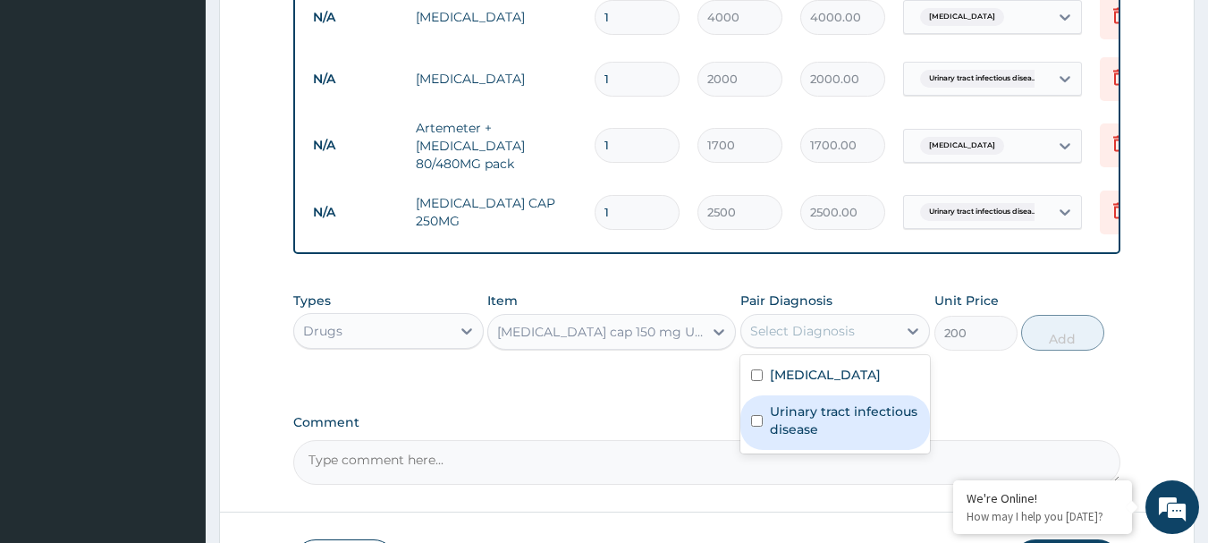
click at [810, 409] on label "Urinary tract infectious disease" at bounding box center [845, 420] width 150 height 36
checkbox input "true"
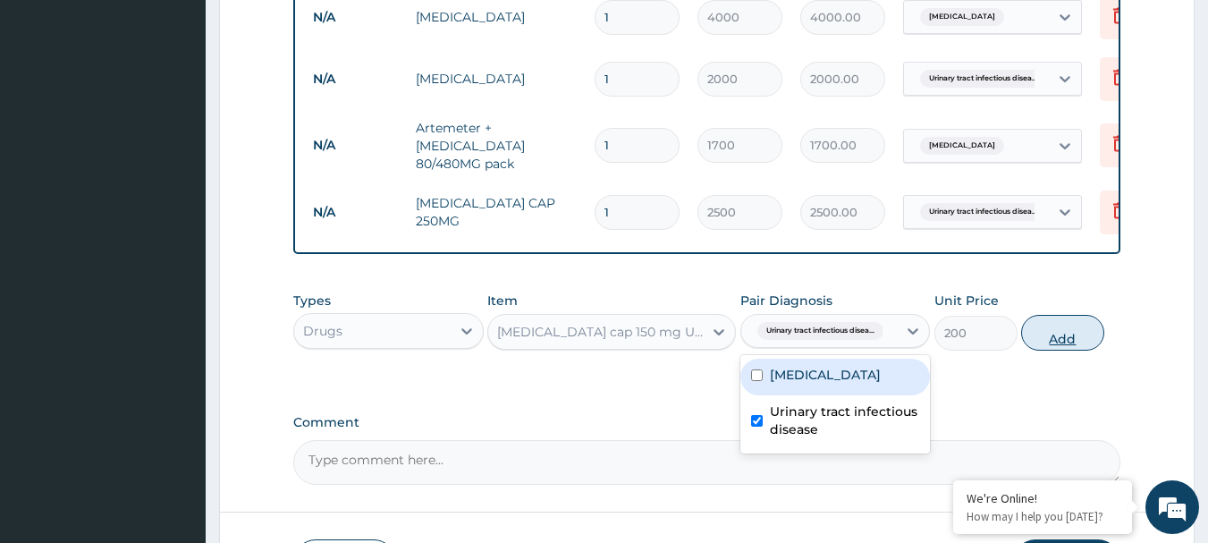
click at [1044, 339] on button "Add" at bounding box center [1062, 333] width 83 height 36
type input "0"
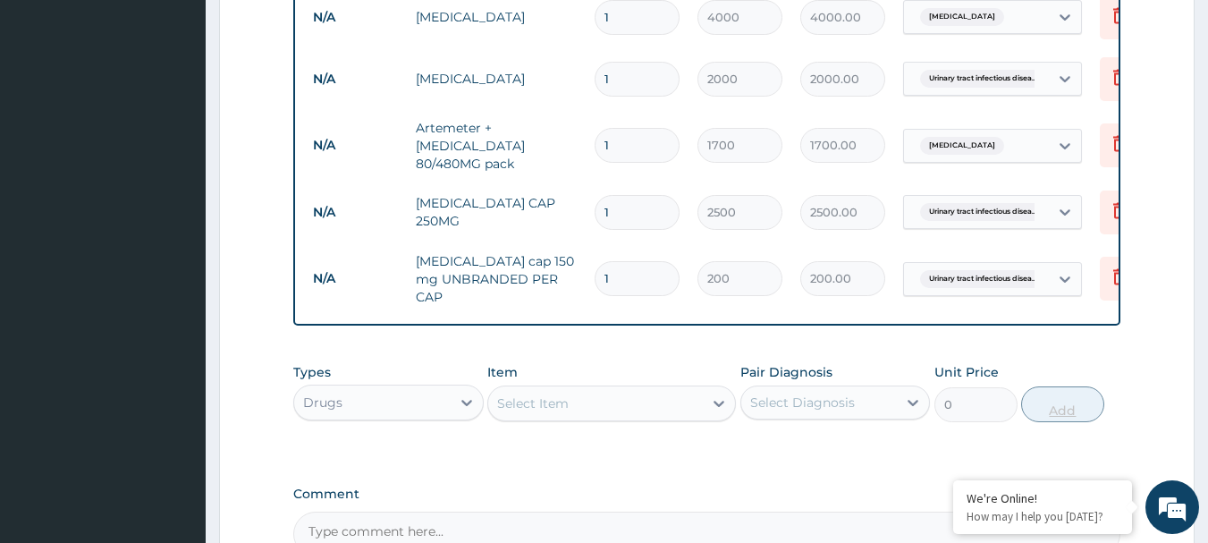
type input "0.00"
type input "5"
type input "1000.00"
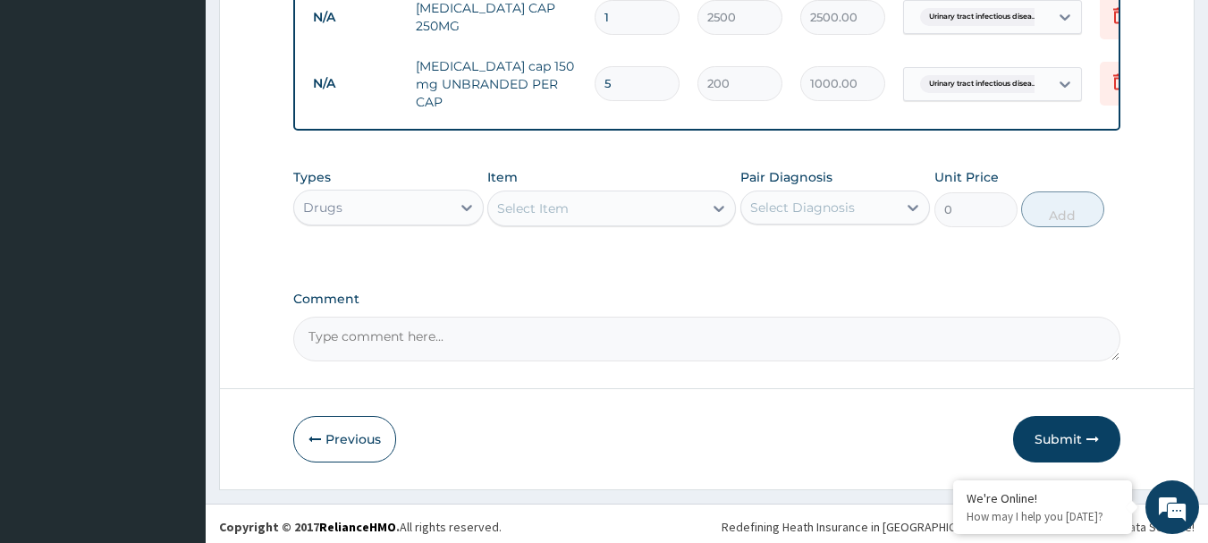
type input "5"
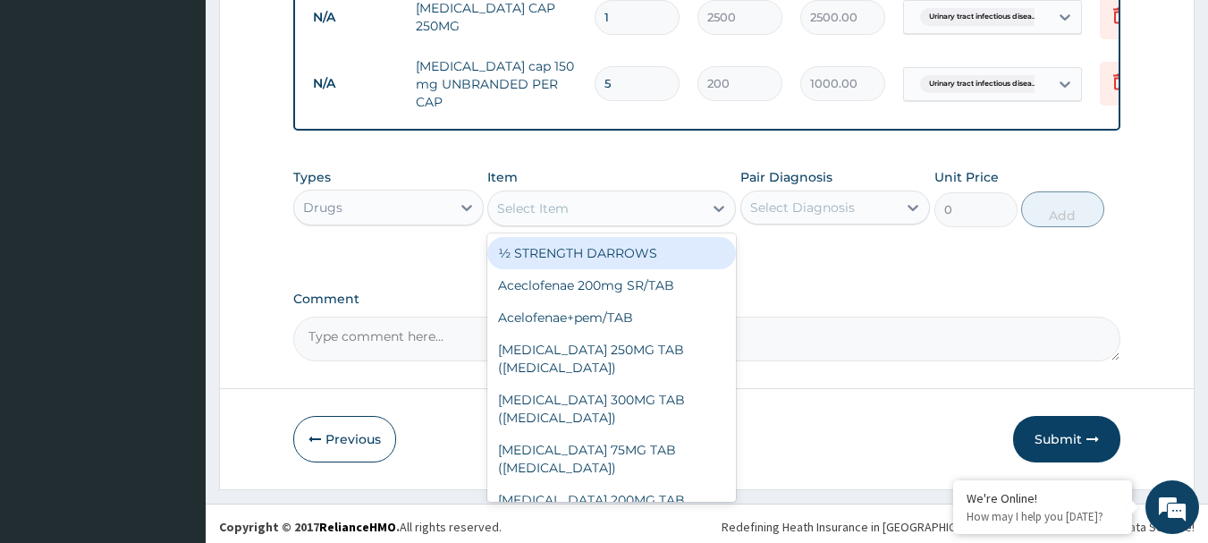
click at [529, 199] on div "Select Item" at bounding box center [533, 208] width 72 height 18
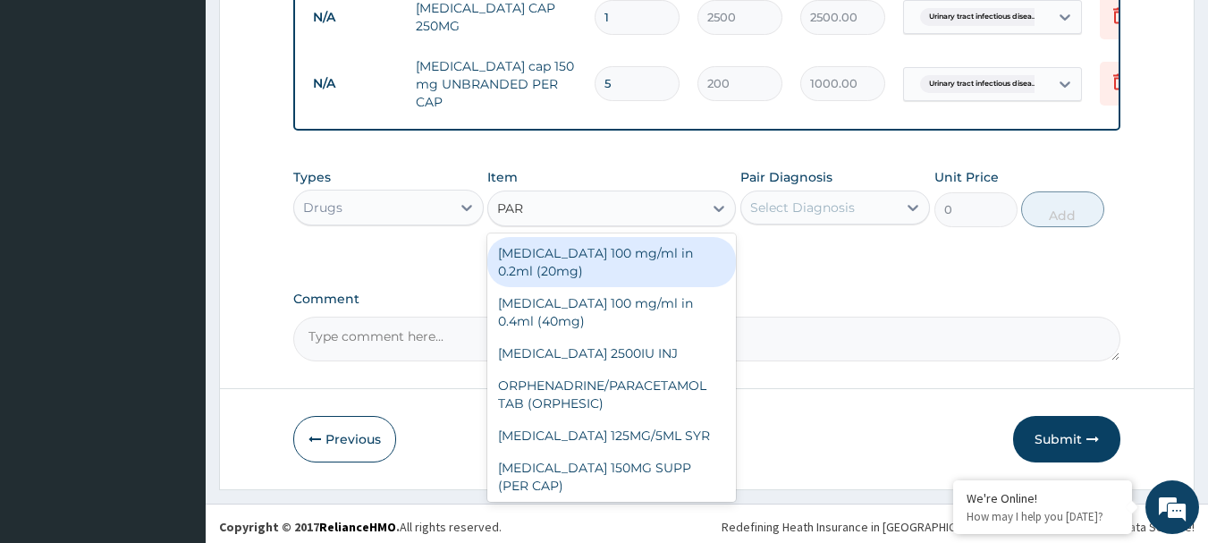
type input "PARA"
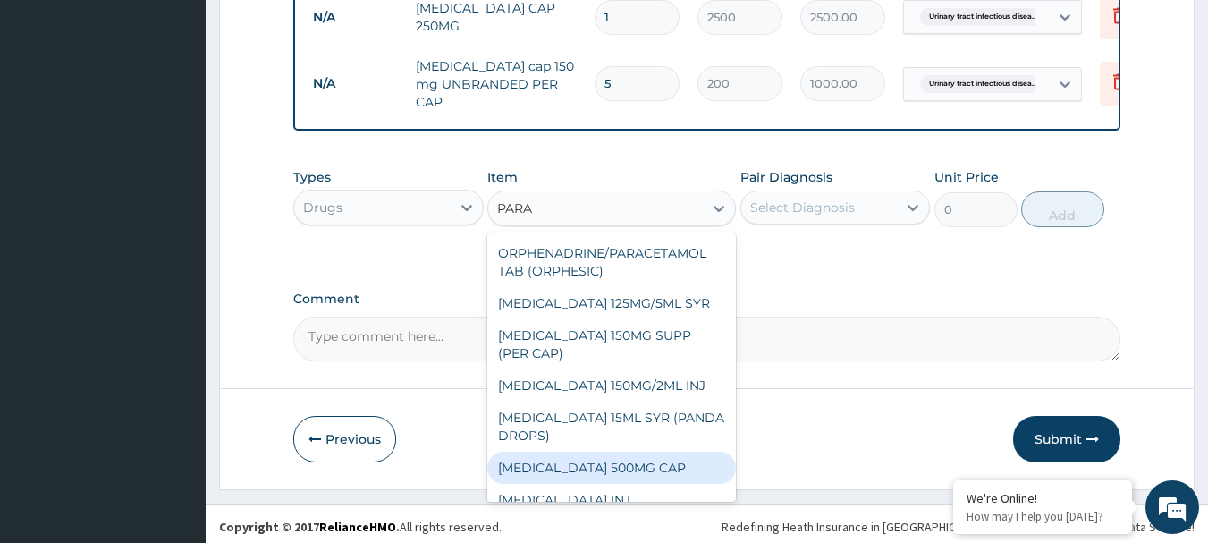
click at [606, 466] on div "Paracetamol 500MG CAP" at bounding box center [611, 467] width 249 height 32
type input "40"
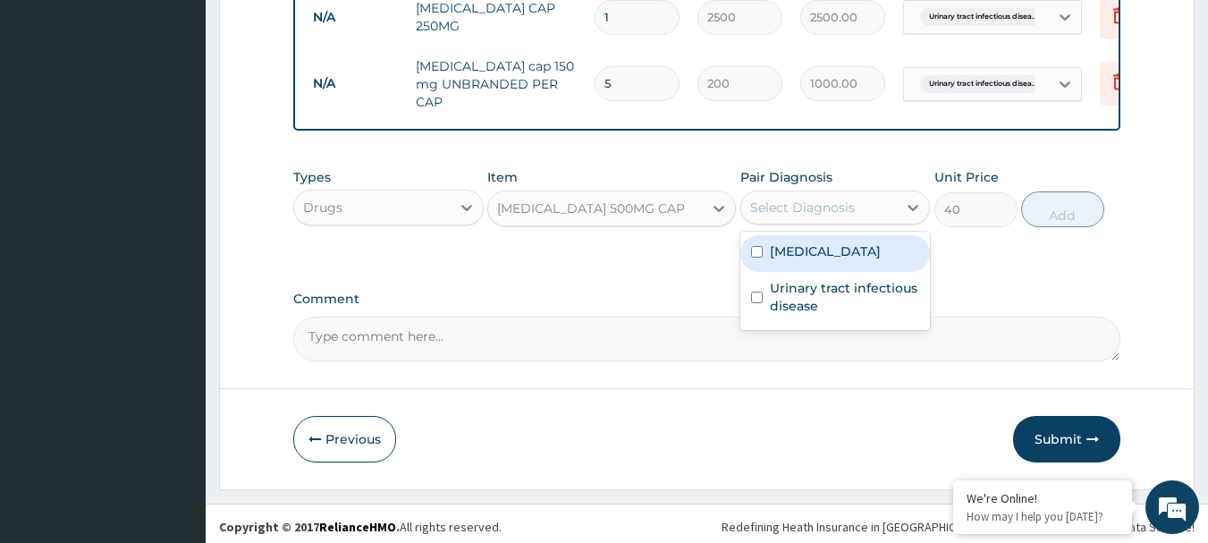
click at [775, 203] on div "Select Diagnosis" at bounding box center [802, 207] width 105 height 18
click at [787, 242] on label "Malaria" at bounding box center [825, 251] width 111 height 18
checkbox input "true"
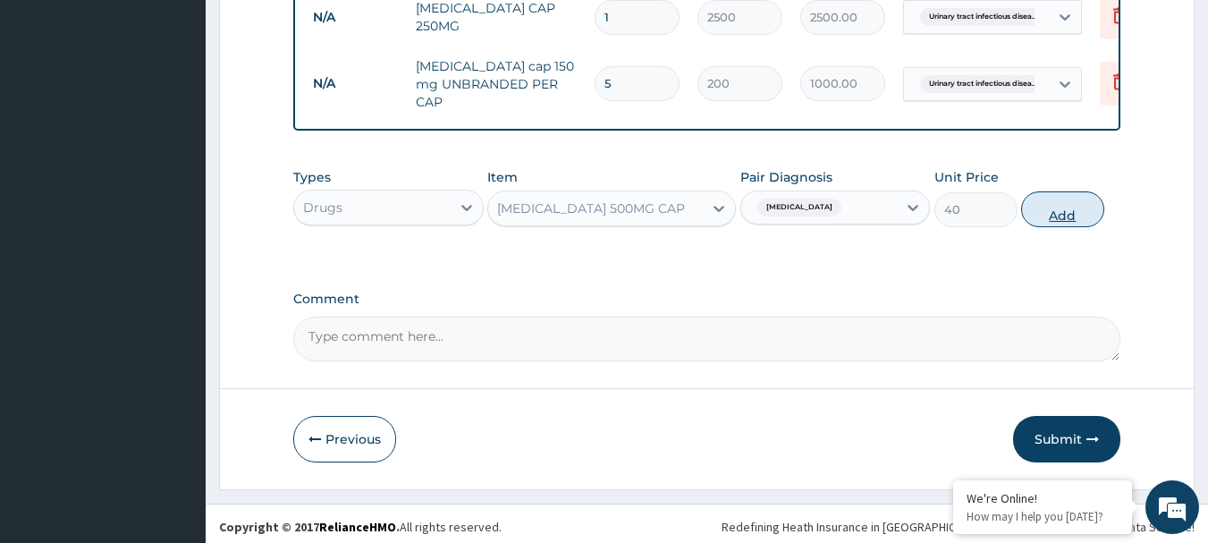
click at [1078, 196] on button "Add" at bounding box center [1062, 209] width 83 height 36
type input "0"
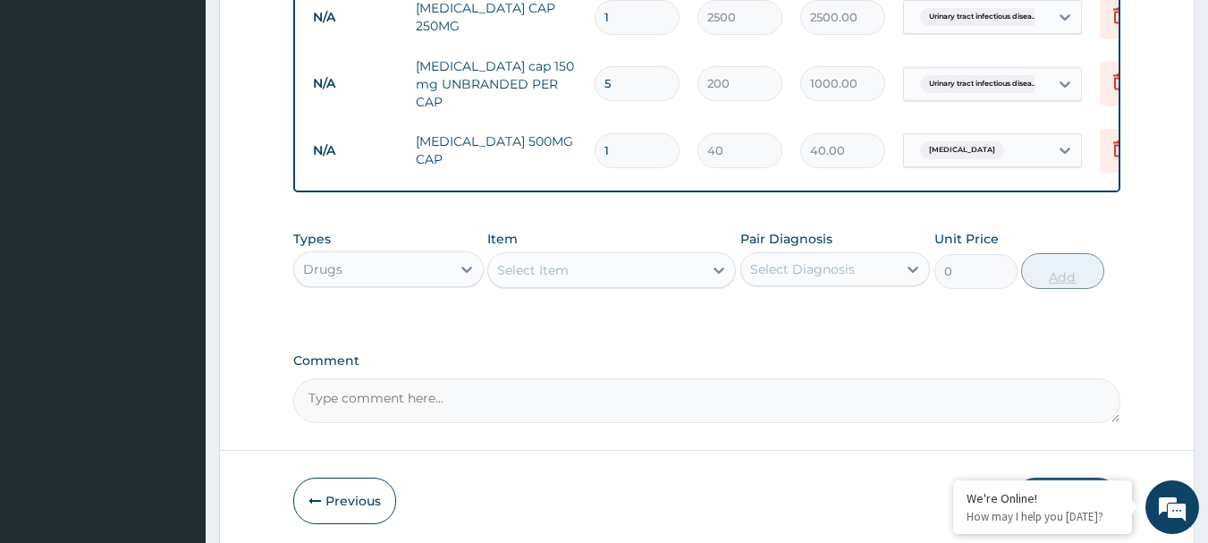
type input "18"
type input "720.00"
type input "18"
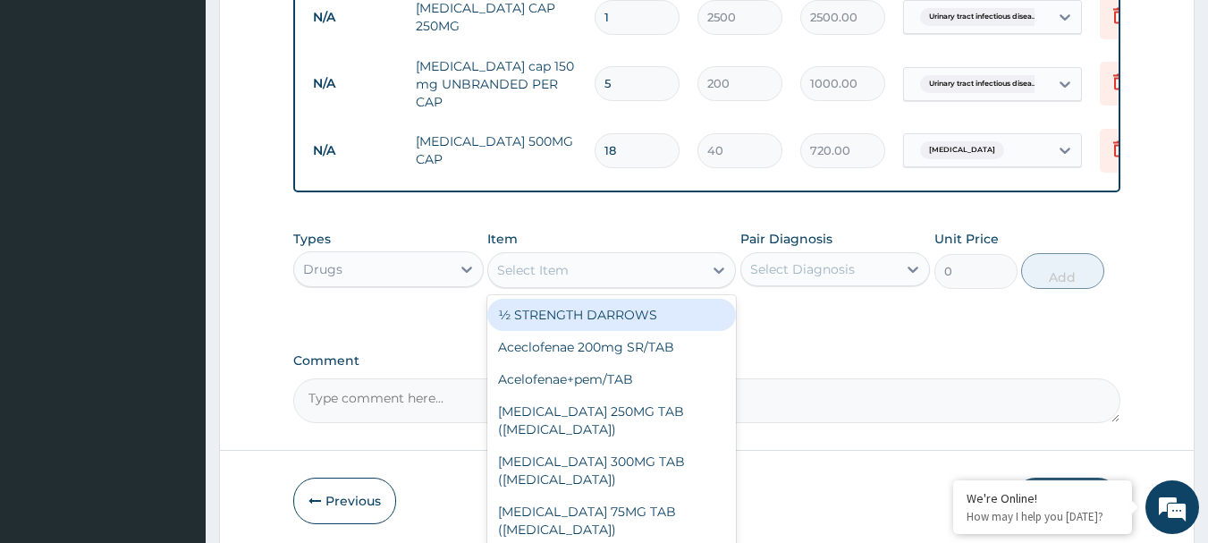
click at [586, 258] on div "Select Item" at bounding box center [595, 270] width 215 height 29
type input "I"
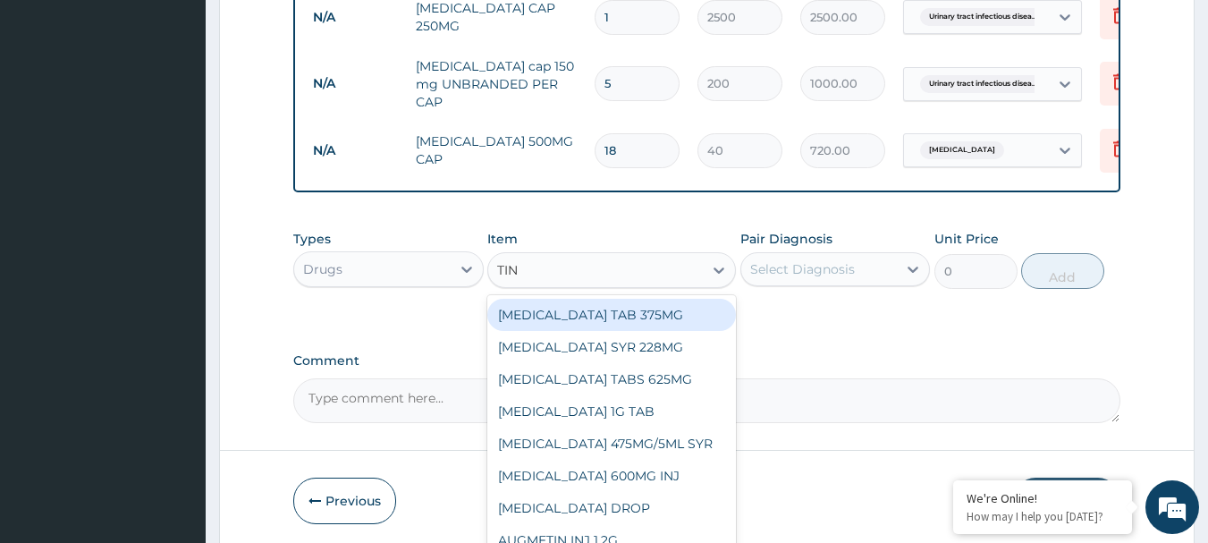
type input "TINI"
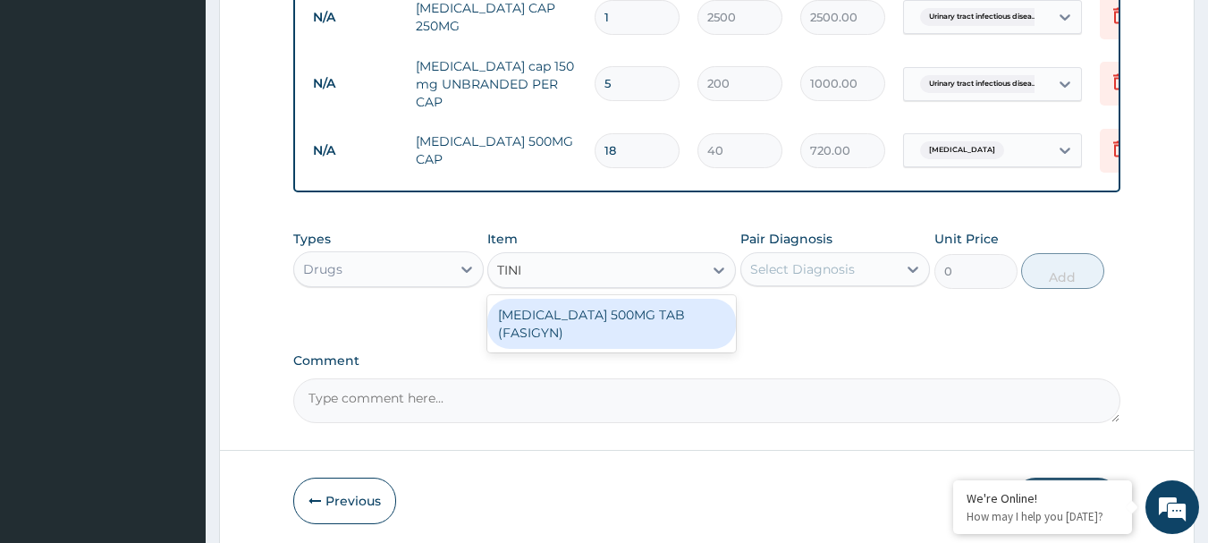
click at [604, 307] on div "TINIDAZOLE 500MG TAB (FASIGYN)" at bounding box center [611, 324] width 249 height 50
type input "2300"
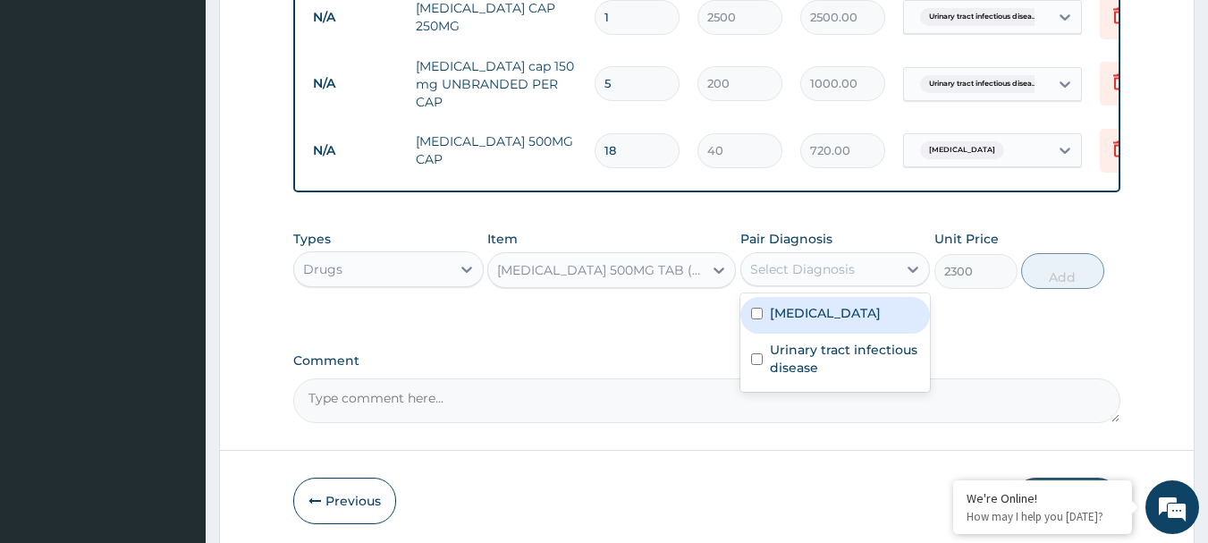
click at [849, 255] on div "Select Diagnosis" at bounding box center [819, 269] width 156 height 29
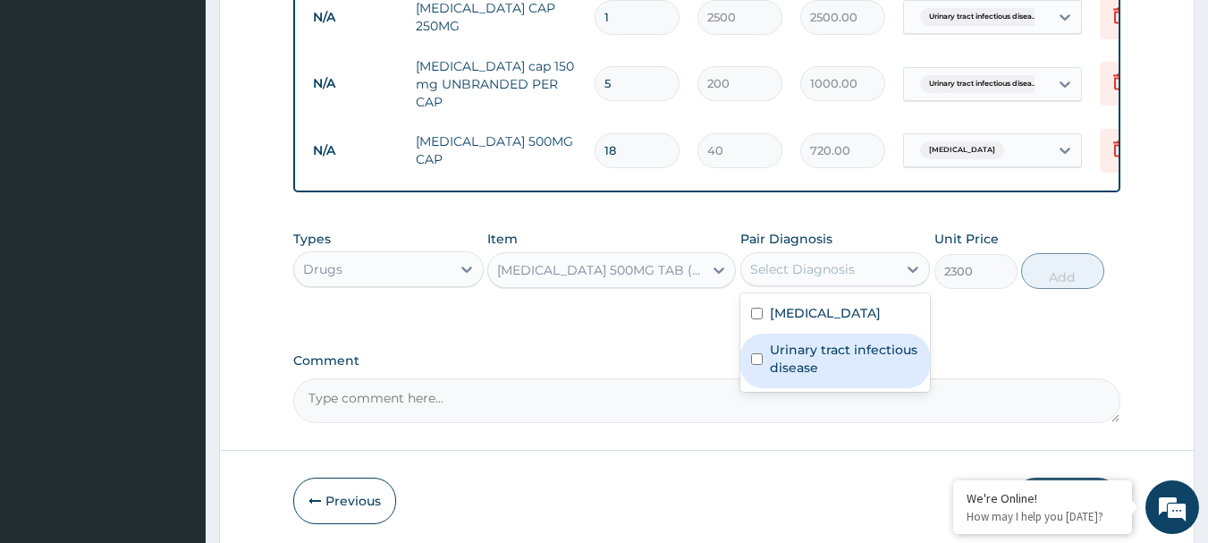
click at [810, 354] on label "Urinary tract infectious disease" at bounding box center [845, 359] width 150 height 36
checkbox input "true"
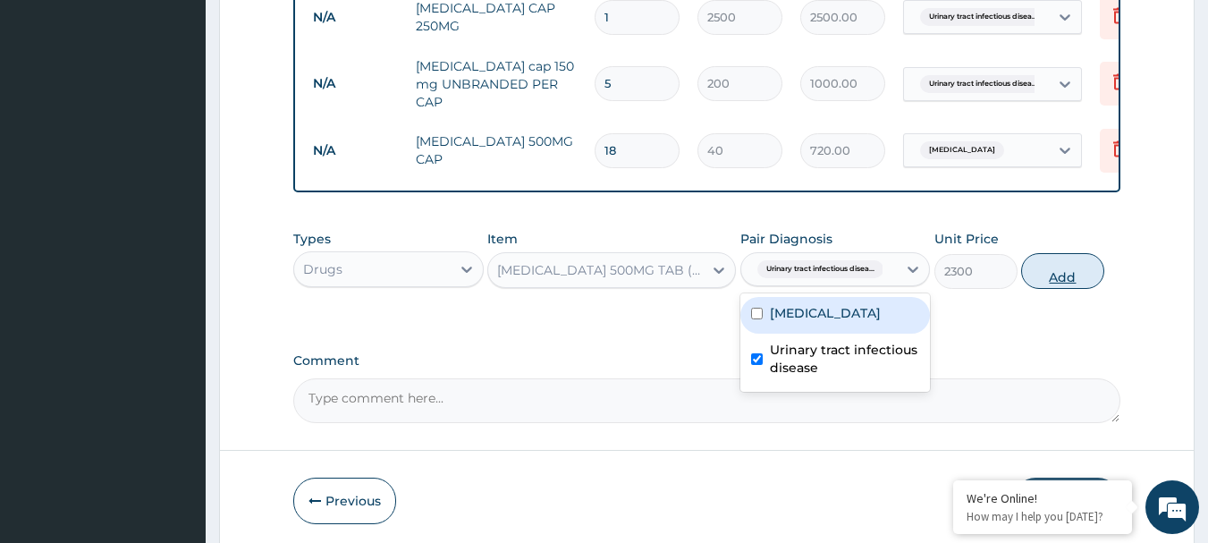
click at [1077, 268] on button "Add" at bounding box center [1062, 271] width 83 height 36
type input "0"
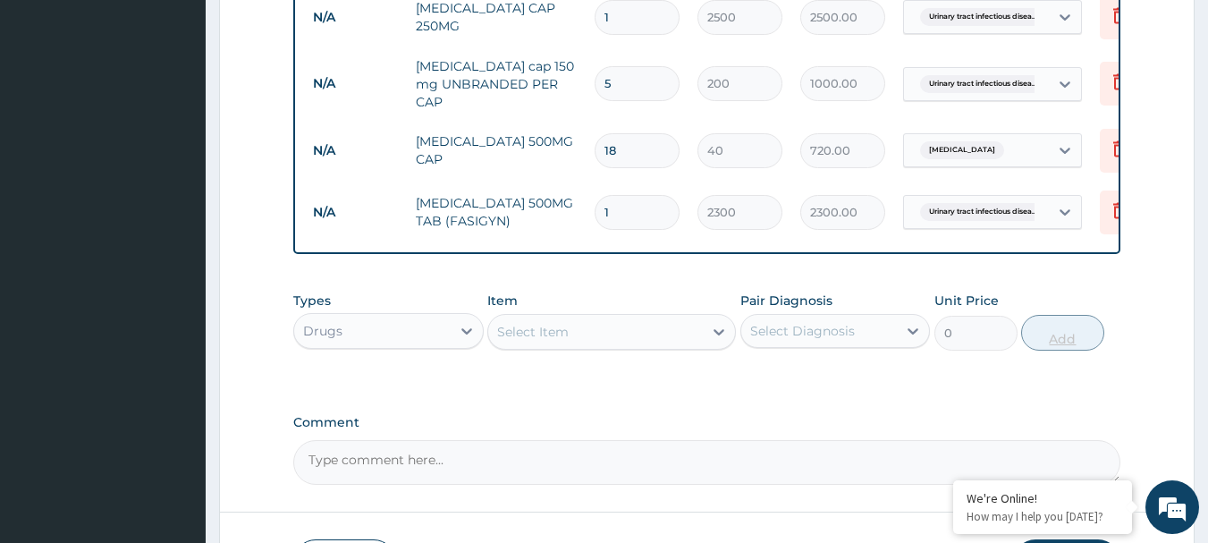
type input "0.00"
type input "5"
type input "11500.00"
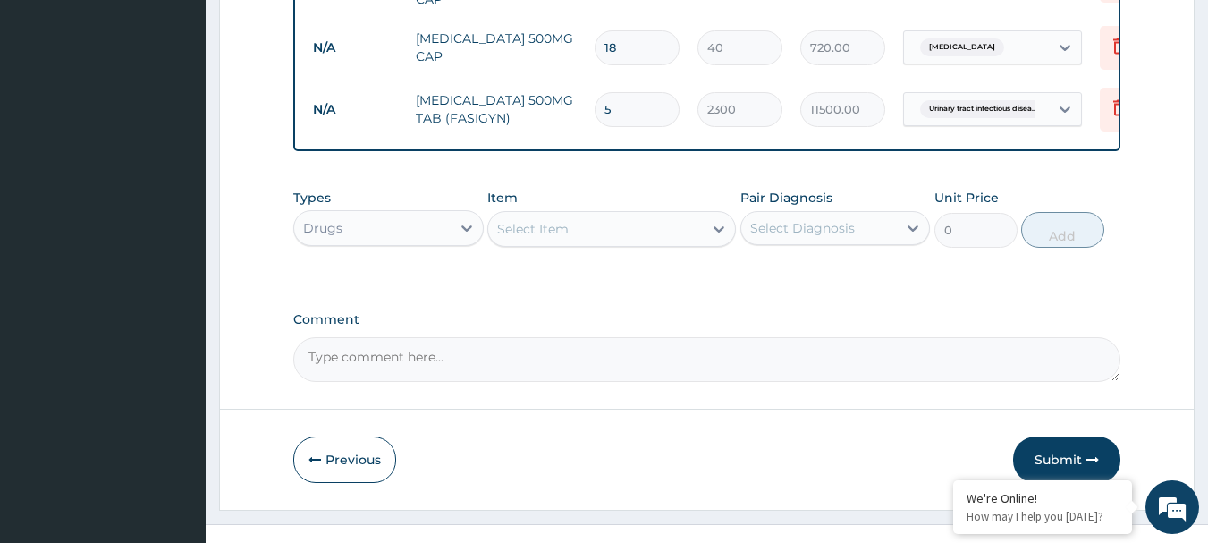
scroll to position [1178, 0]
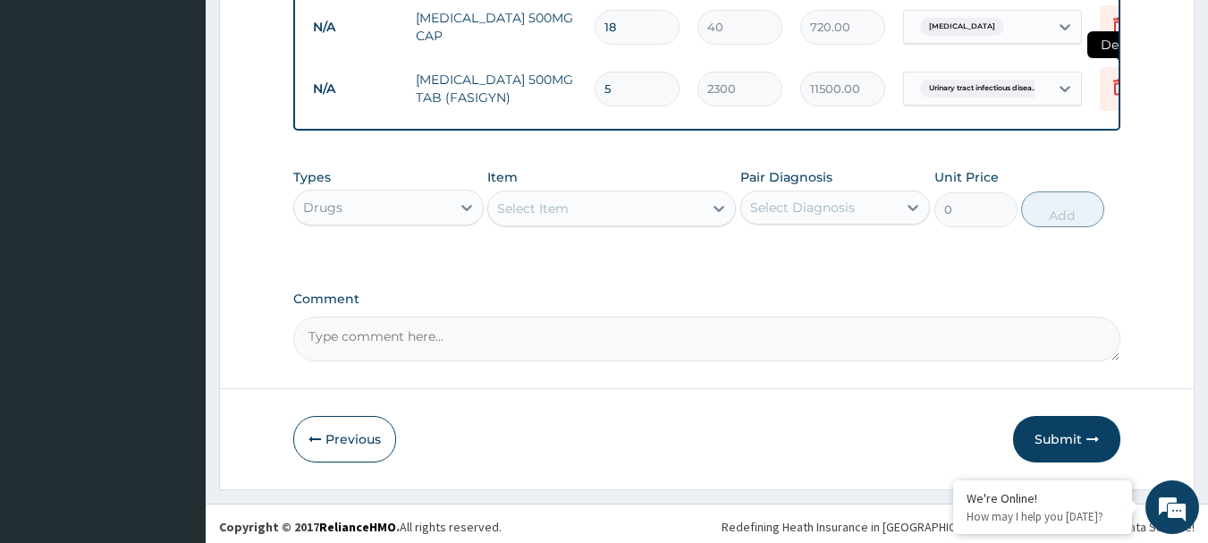
type input "5"
click at [1114, 80] on icon at bounding box center [1119, 89] width 39 height 44
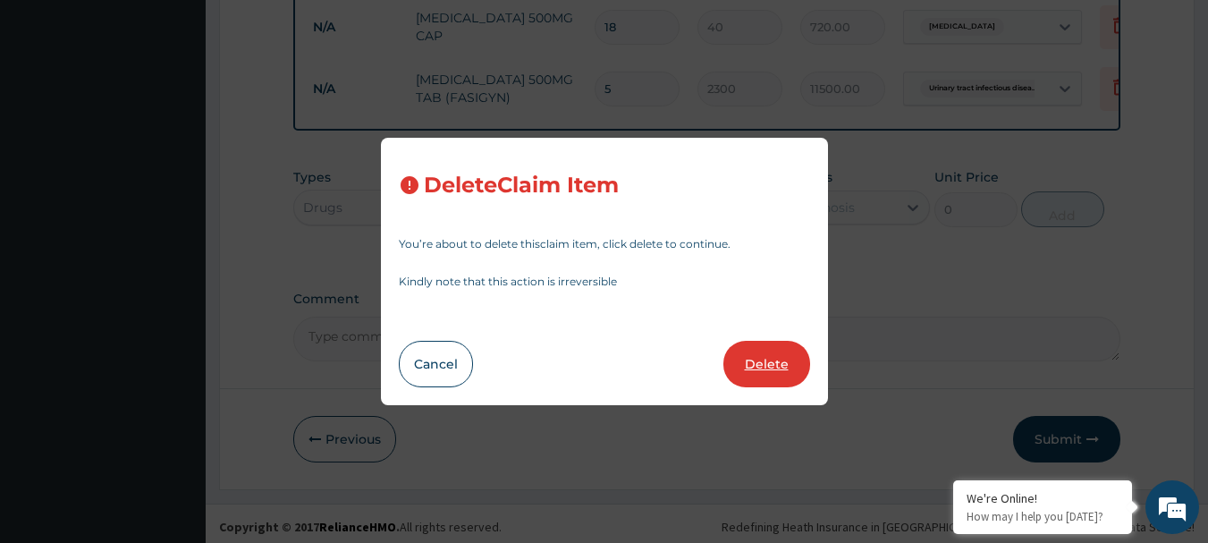
click at [762, 367] on button "Delete" at bounding box center [766, 364] width 87 height 46
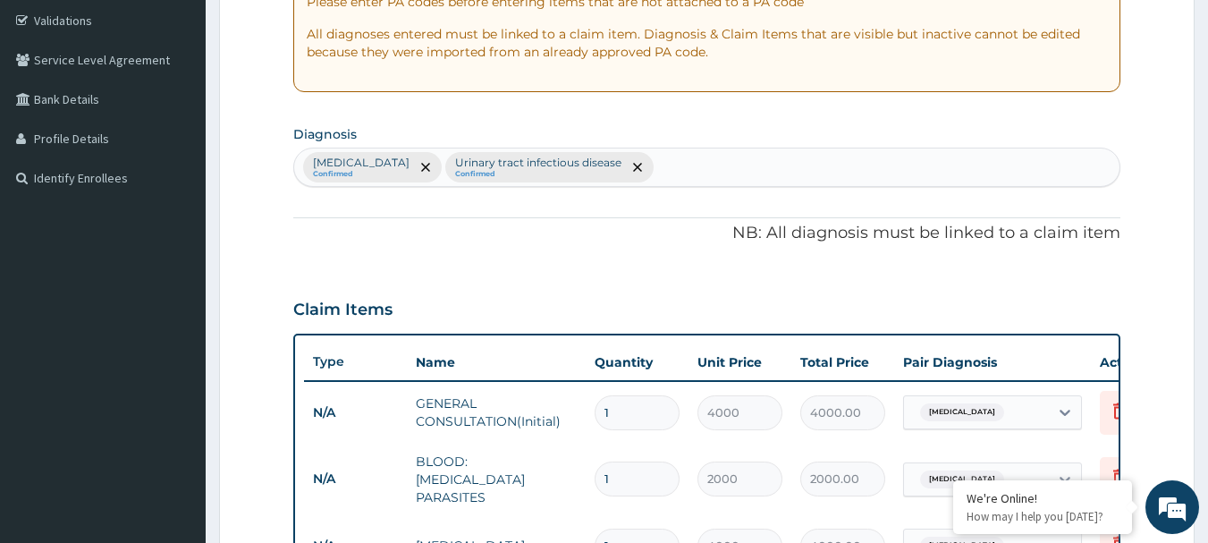
scroll to position [291, 0]
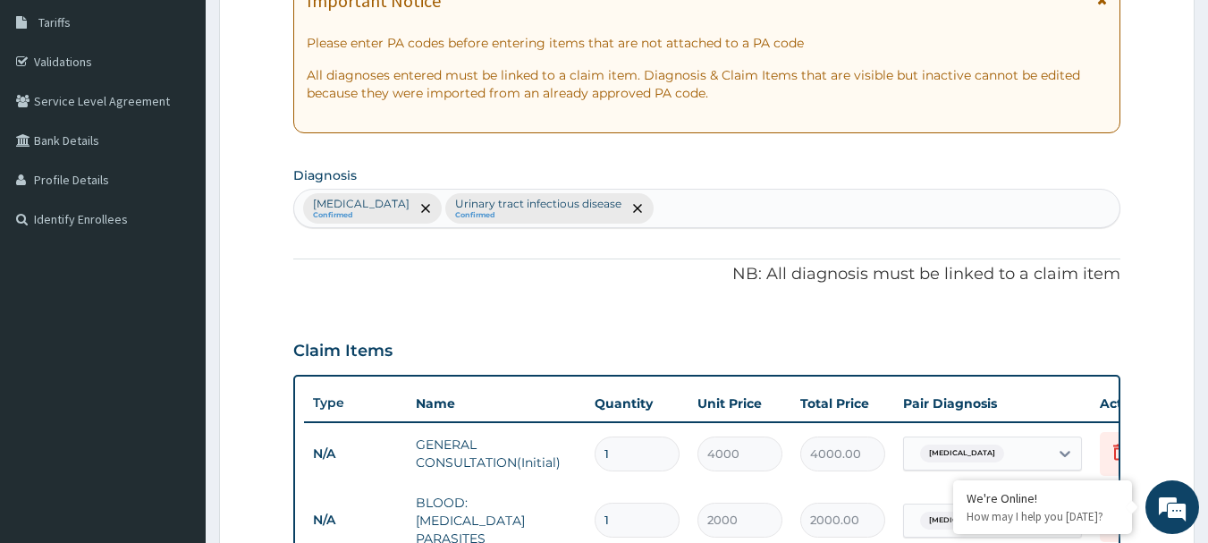
click at [649, 205] on div "Malaria Confirmed Urinary tract infectious disease Confirmed" at bounding box center [707, 209] width 826 height 38
type input "ACUTE GASTRO"
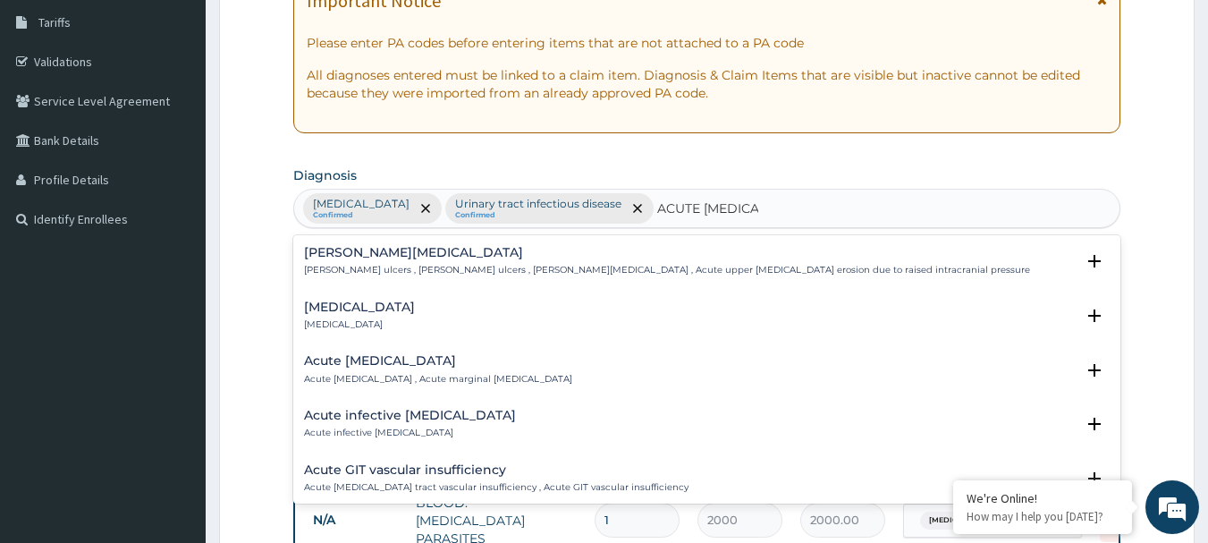
click at [325, 312] on h4 "Acute gastroenteritis" at bounding box center [359, 306] width 111 height 13
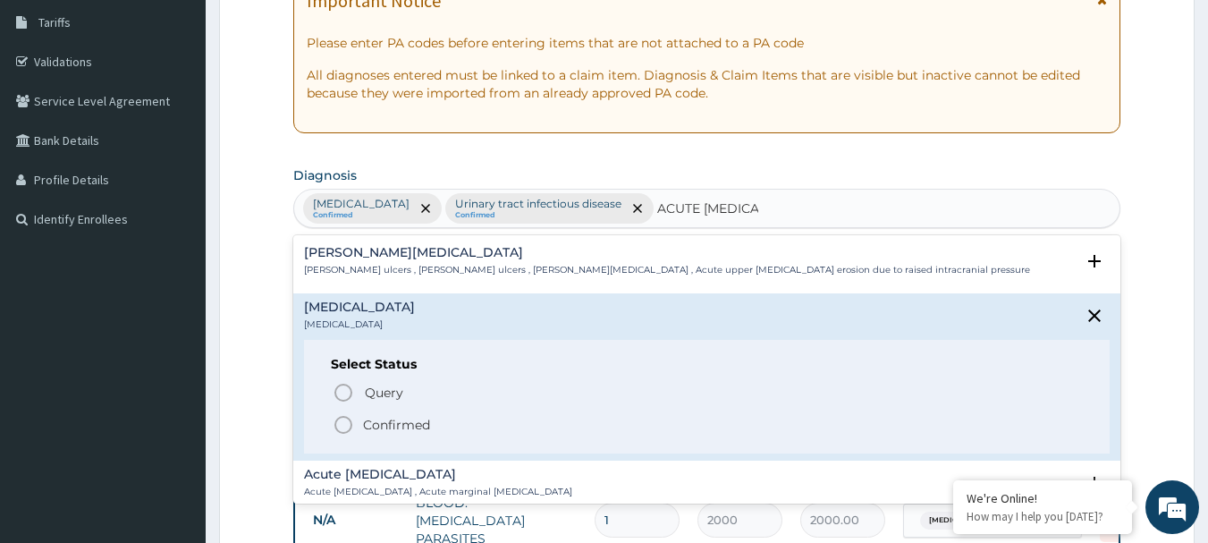
click at [343, 426] on icon "status option filled" at bounding box center [343, 424] width 21 height 21
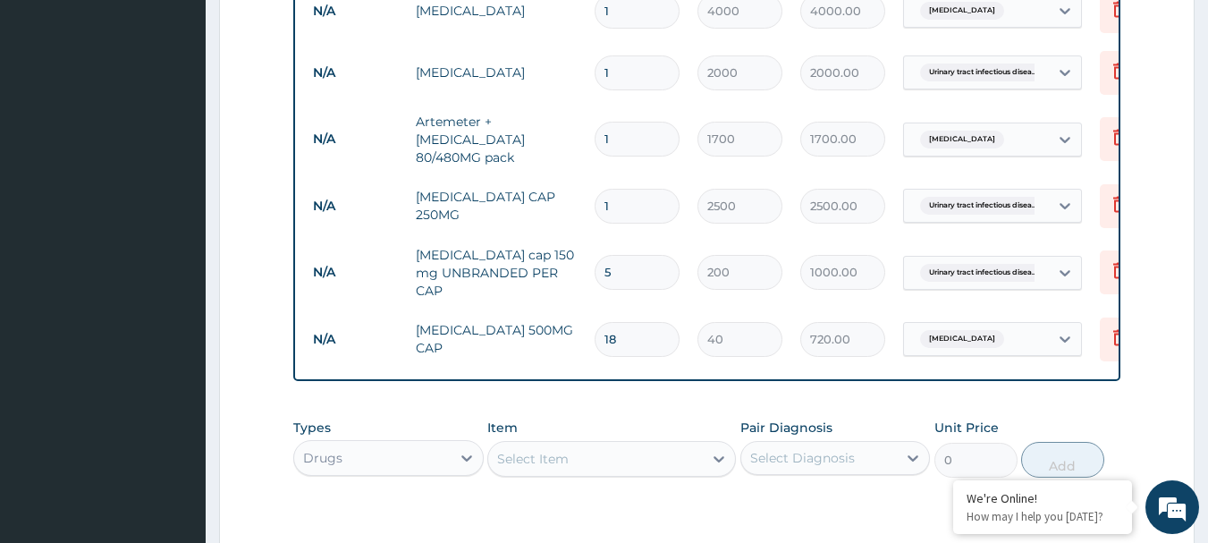
scroll to position [1073, 0]
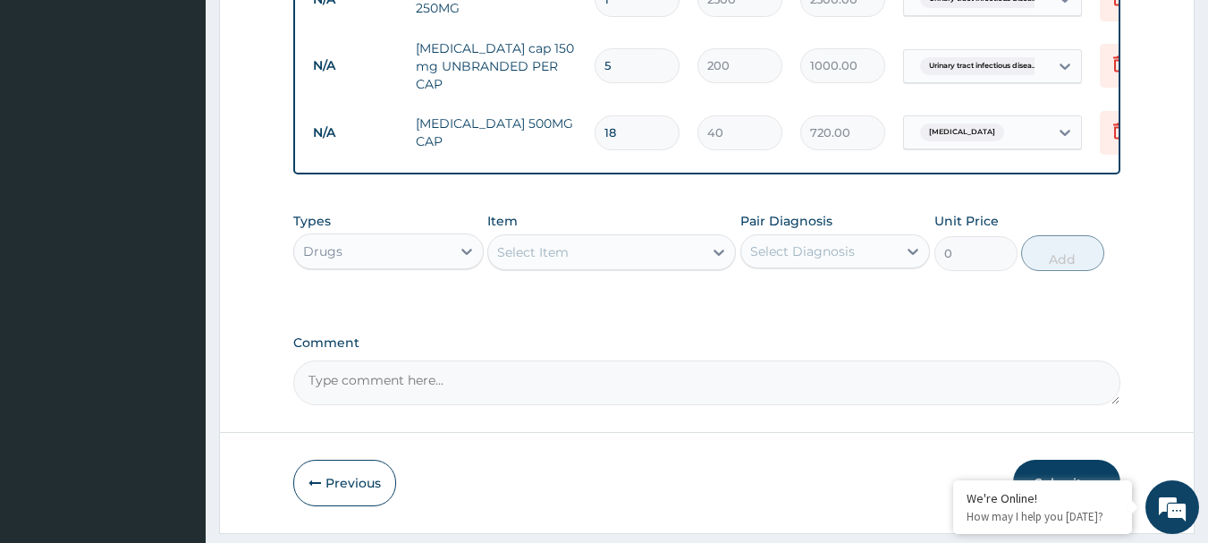
click at [532, 243] on div "Select Item" at bounding box center [533, 252] width 72 height 18
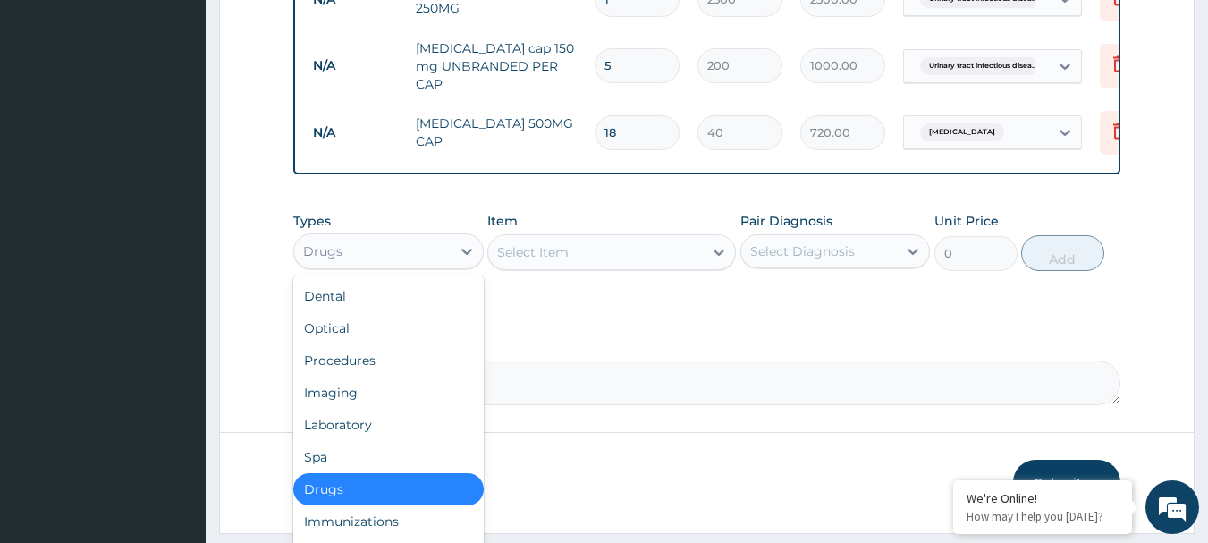
click at [405, 250] on div "Drugs" at bounding box center [372, 251] width 156 height 29
click at [337, 420] on div "Laboratory" at bounding box center [388, 425] width 190 height 32
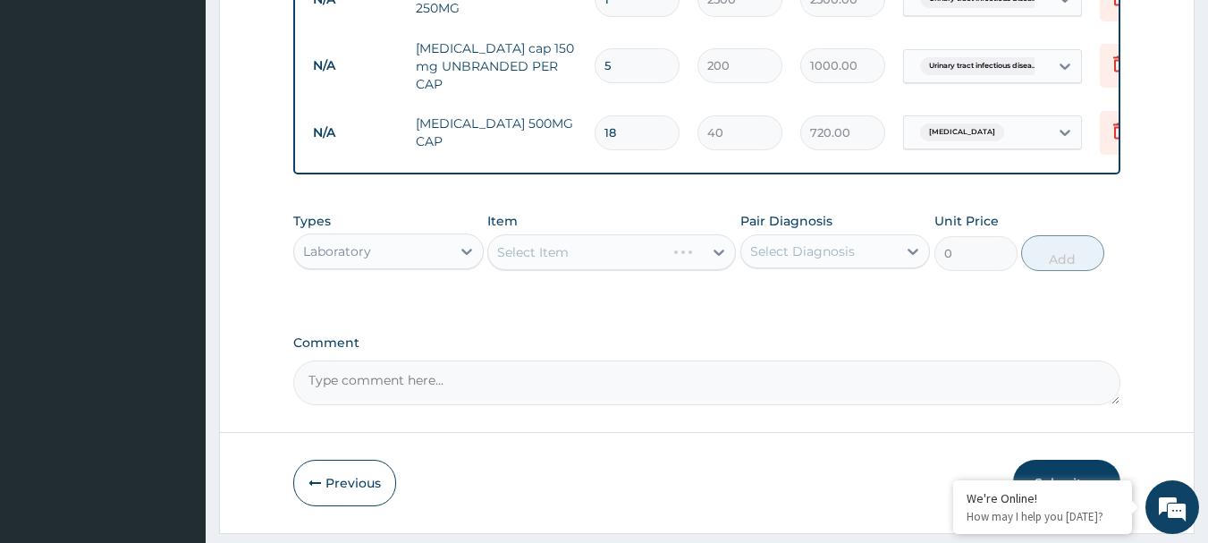
click at [549, 249] on div "Select Item" at bounding box center [611, 252] width 249 height 36
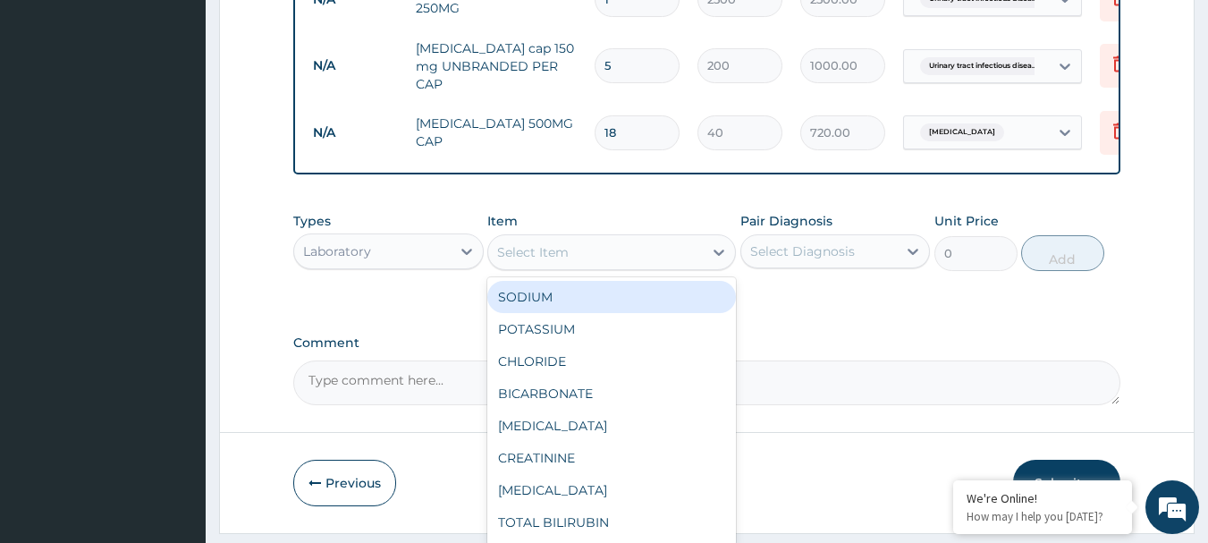
click at [549, 249] on div "Select Item" at bounding box center [533, 252] width 72 height 18
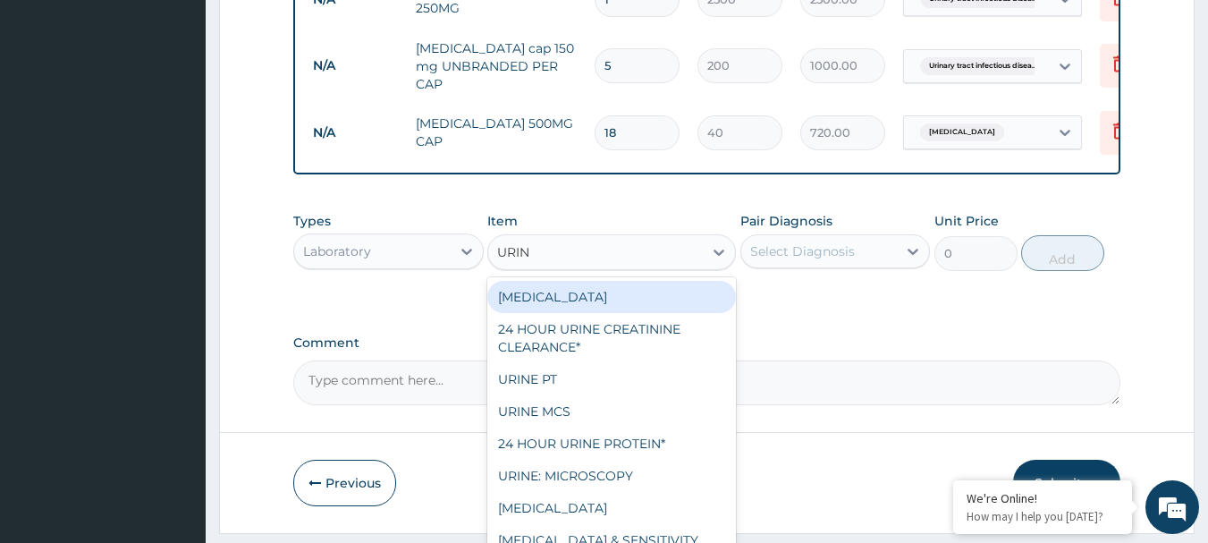
type input "URINE"
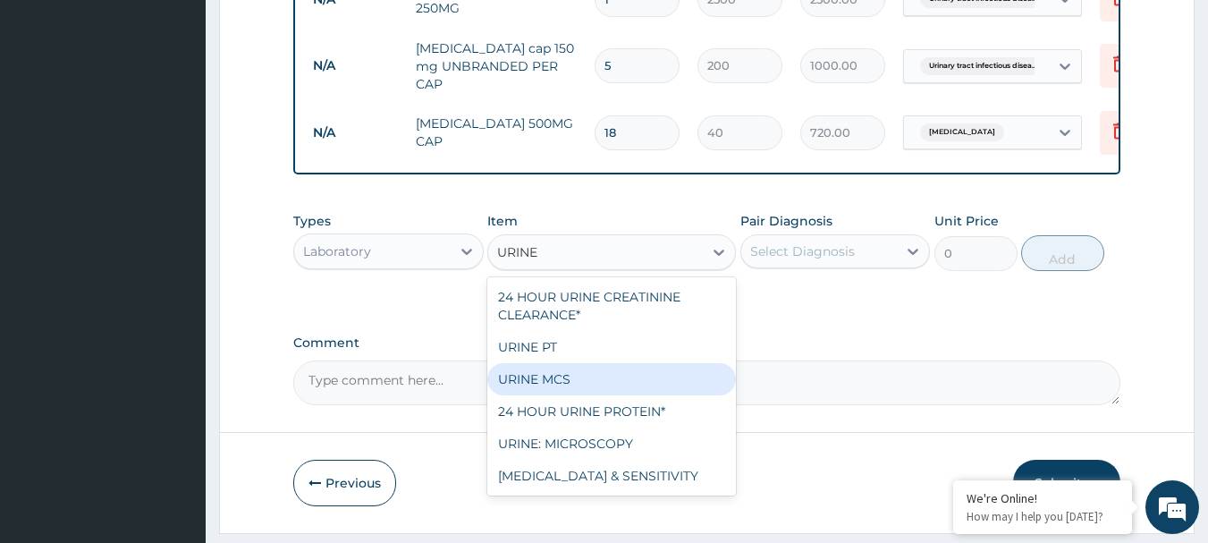
click at [562, 384] on div "URINE MCS" at bounding box center [611, 379] width 249 height 32
type input "4500"
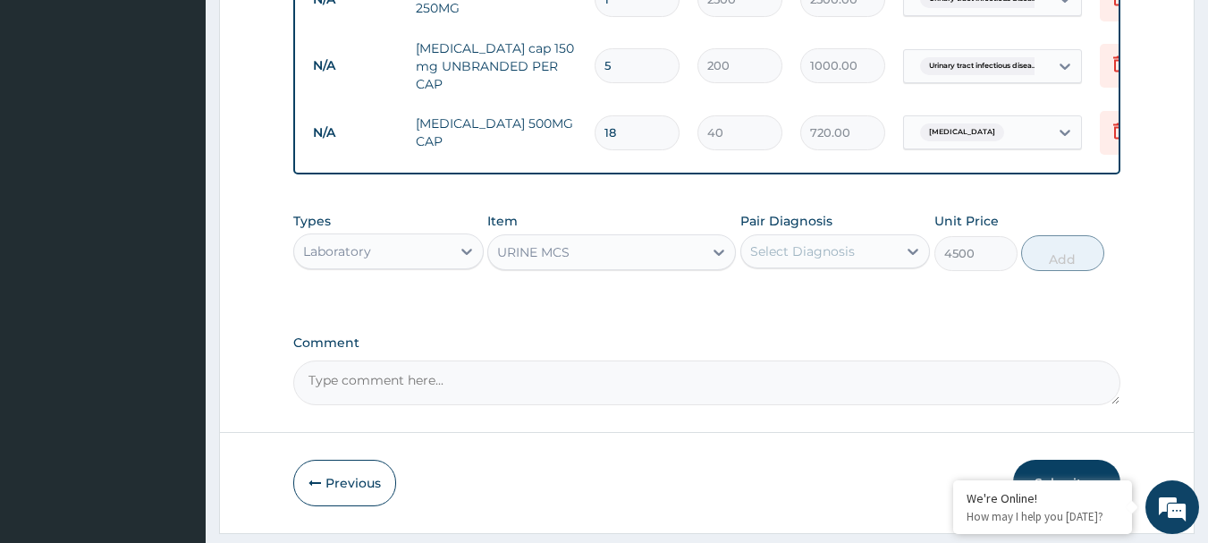
click at [844, 242] on div "Select Diagnosis" at bounding box center [802, 251] width 105 height 18
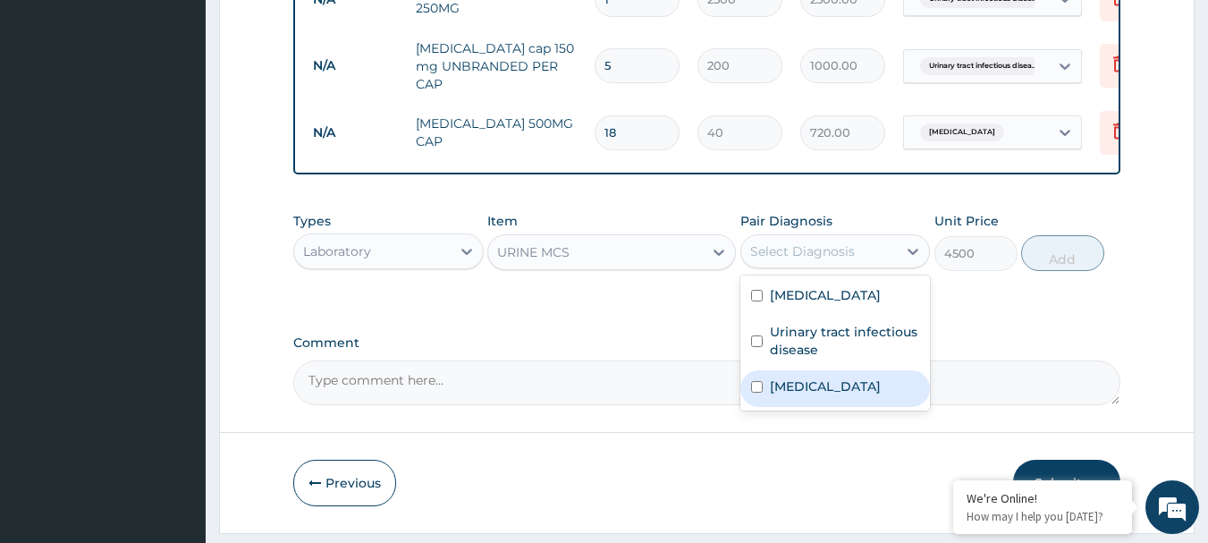
click at [783, 377] on label "Acute gastroenteritis" at bounding box center [825, 386] width 111 height 18
checkbox input "true"
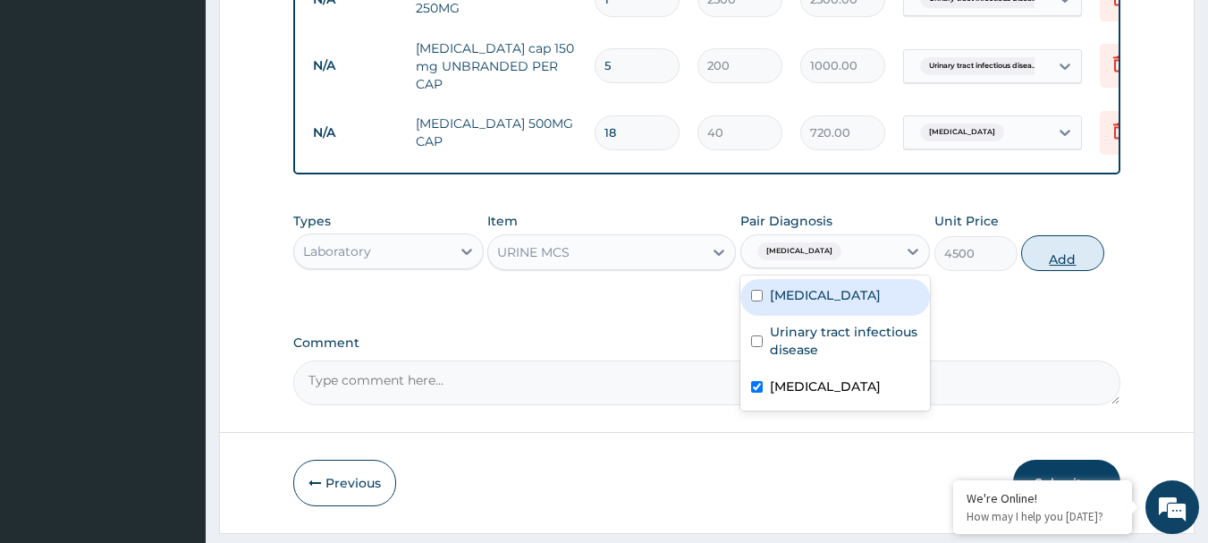
click at [1057, 248] on button "Add" at bounding box center [1062, 253] width 83 height 36
type input "0"
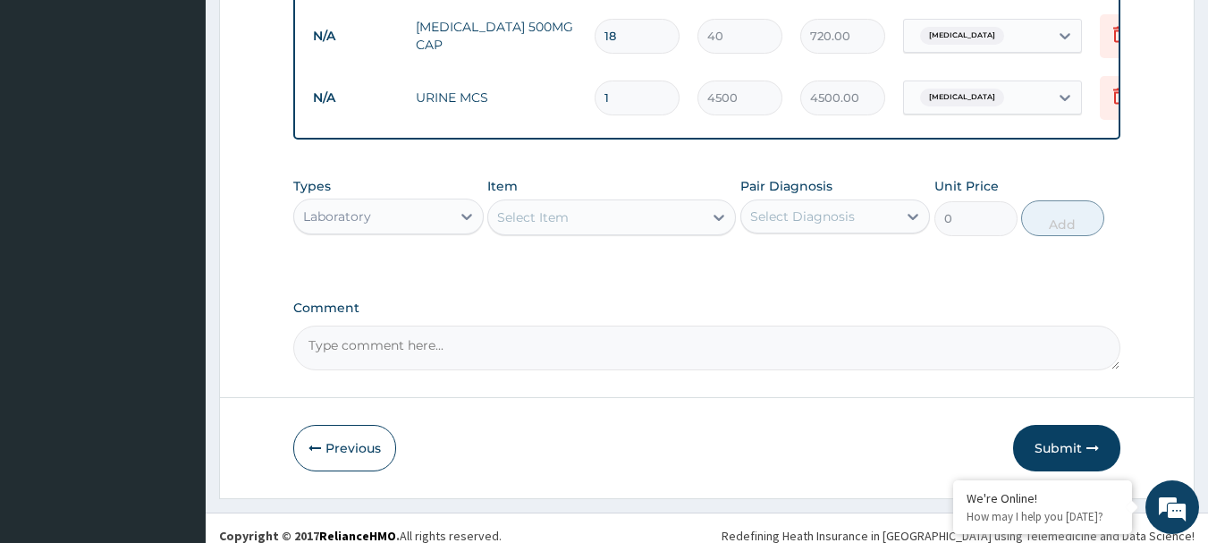
scroll to position [1178, 0]
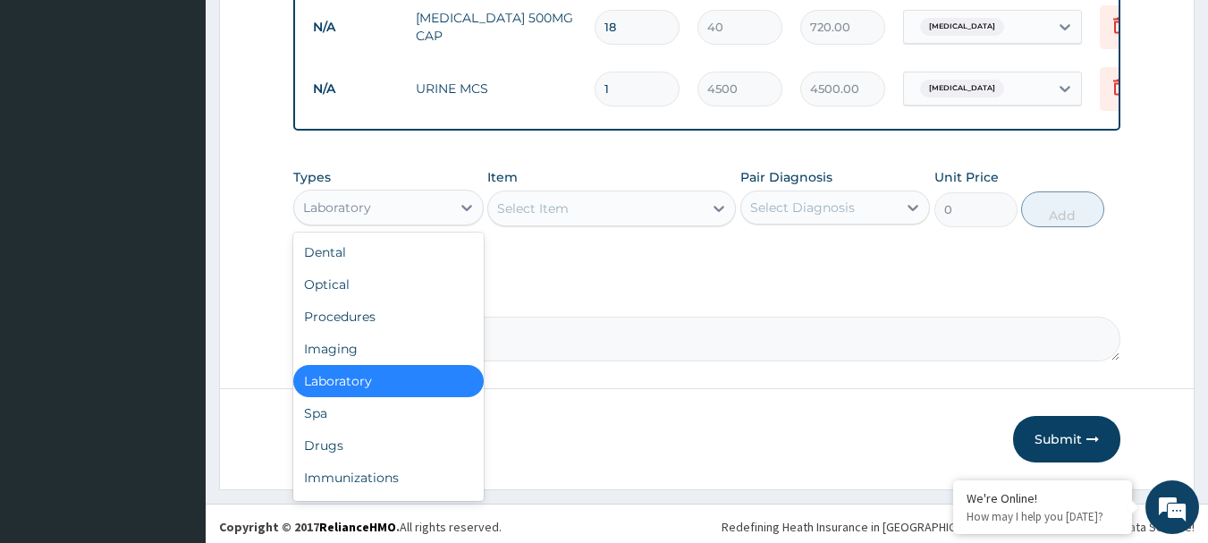
click at [402, 199] on div "Laboratory" at bounding box center [372, 207] width 156 height 29
click at [343, 447] on div "Drugs" at bounding box center [388, 445] width 190 height 32
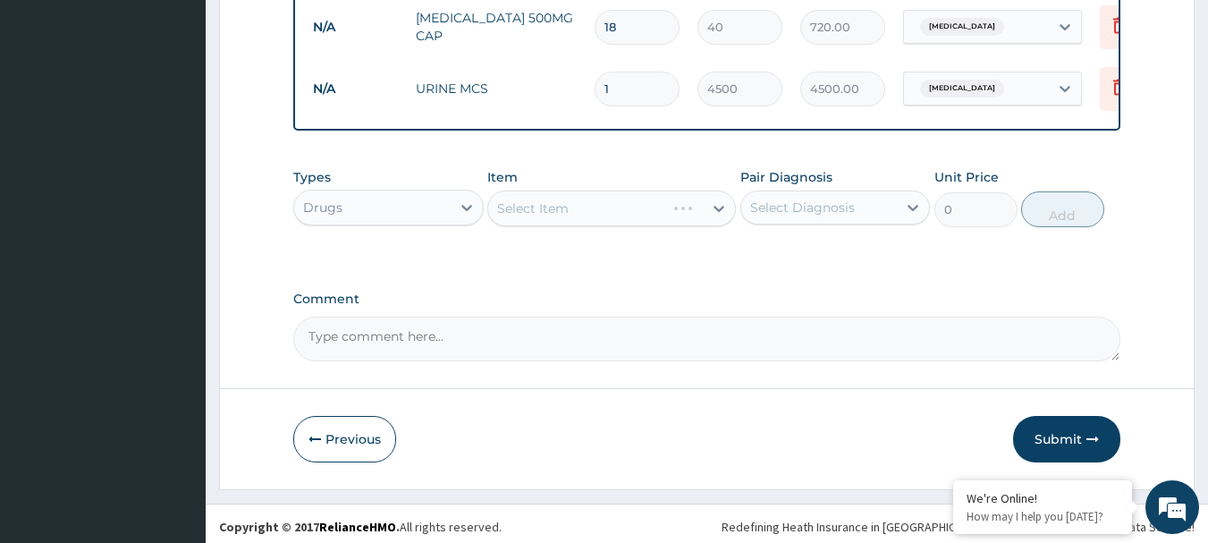
click at [556, 202] on div "Select Item" at bounding box center [611, 208] width 249 height 36
click at [555, 202] on div "Select Item" at bounding box center [611, 208] width 249 height 36
click at [554, 202] on div "Select Item" at bounding box center [611, 208] width 249 height 36
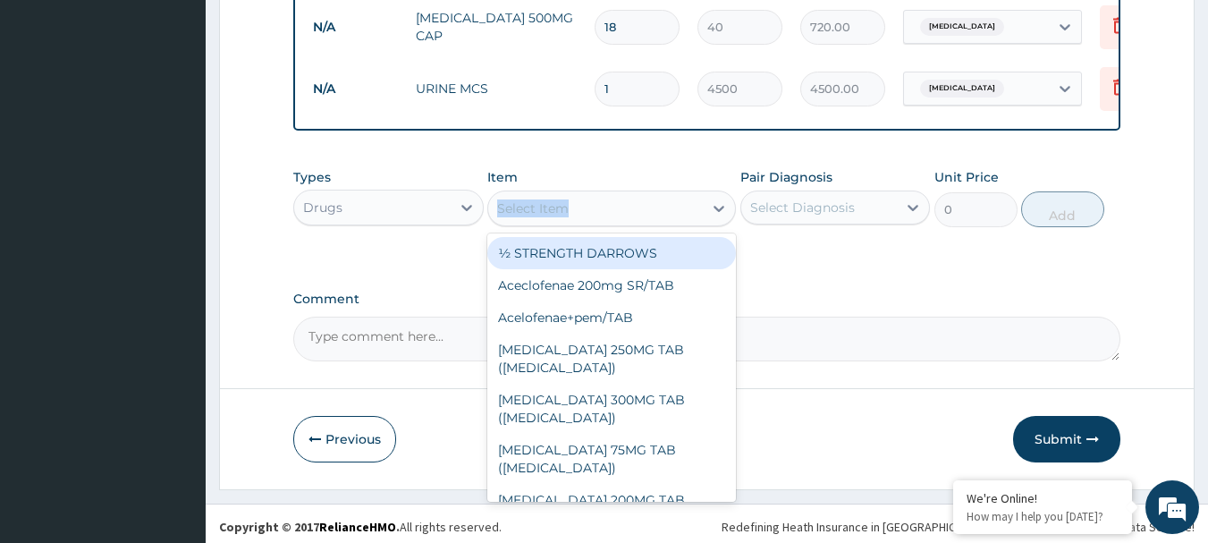
click at [554, 202] on div "Select Item" at bounding box center [533, 208] width 72 height 18
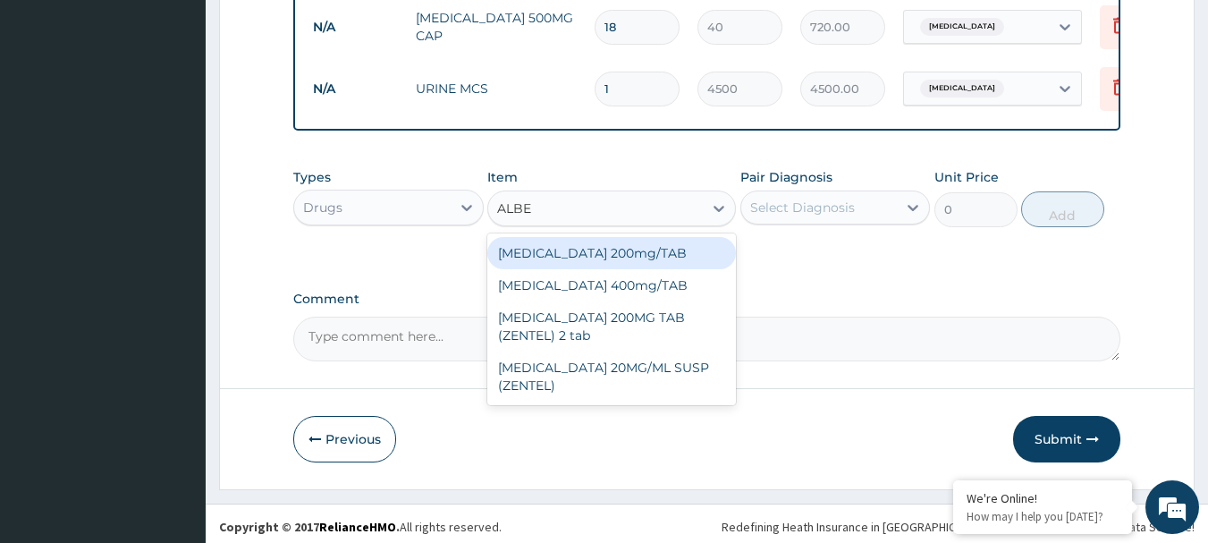
type input "ALBEN"
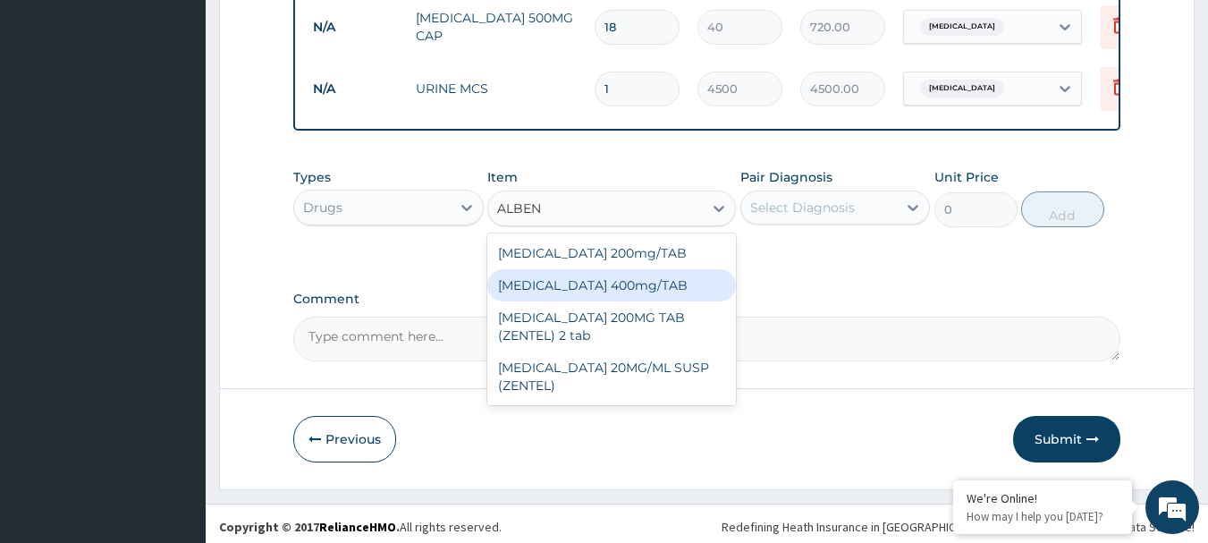
click at [586, 271] on div "Albendazole 400mg/TAB" at bounding box center [611, 285] width 249 height 32
type input "500"
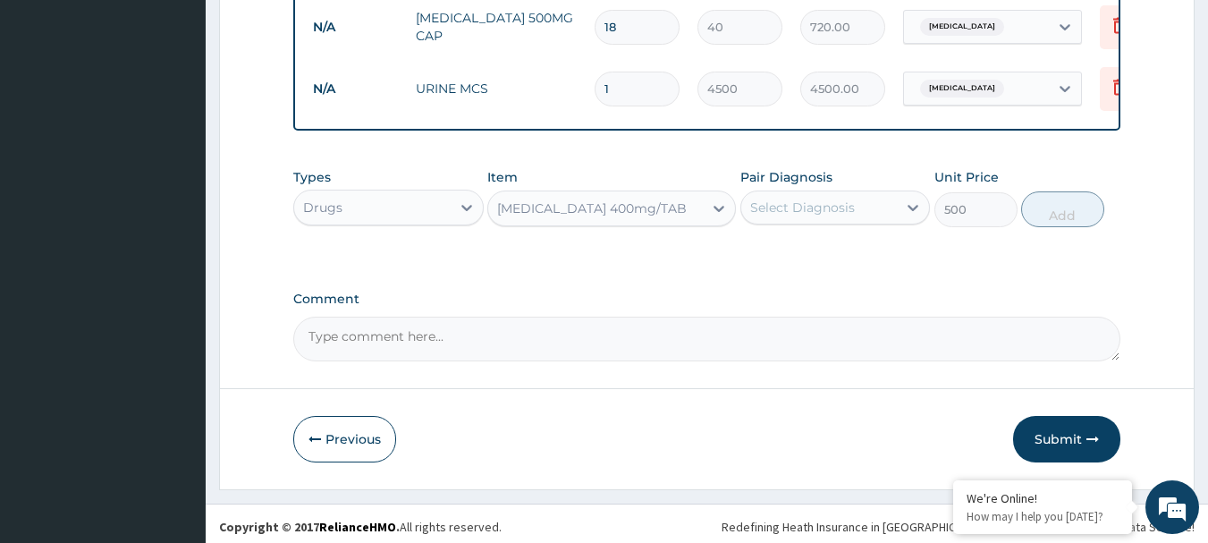
click at [790, 193] on div "Select Diagnosis" at bounding box center [819, 207] width 156 height 29
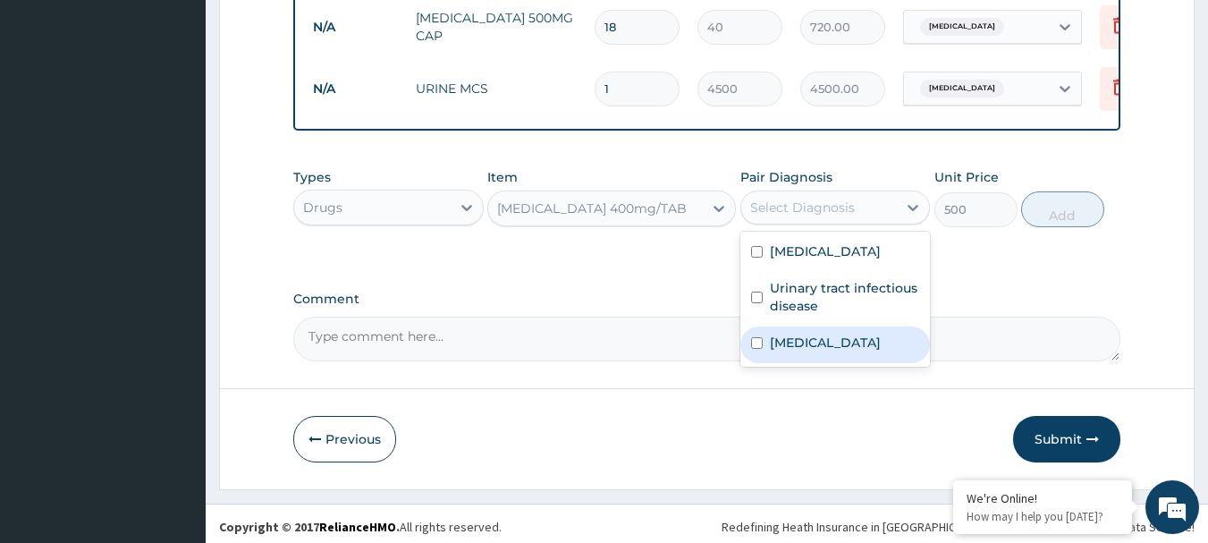
click at [801, 335] on label "Acute gastroenteritis" at bounding box center [825, 342] width 111 height 18
checkbox input "true"
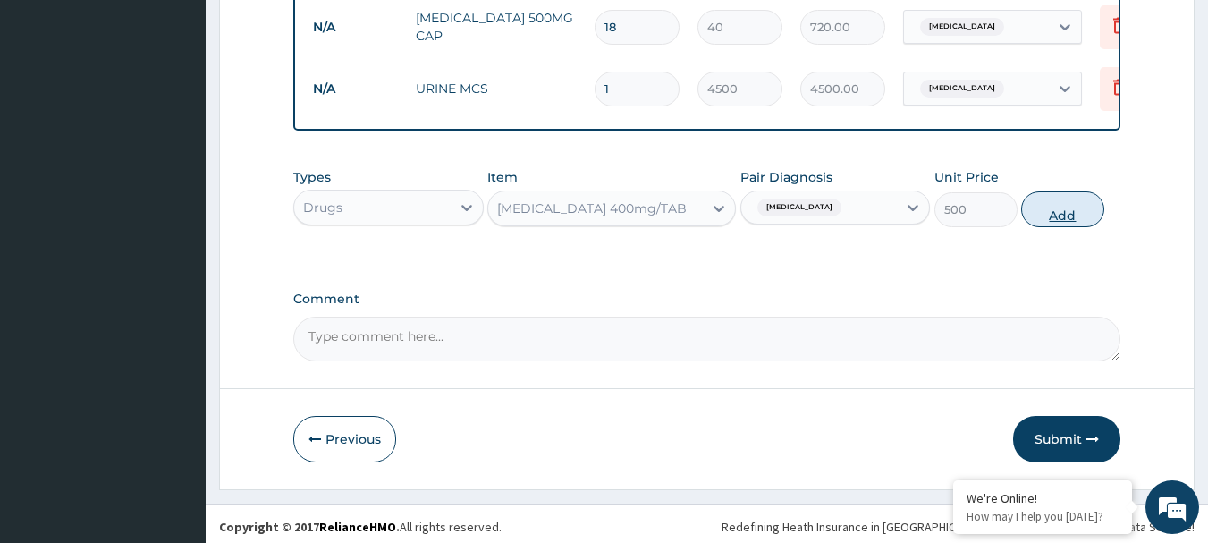
click at [1057, 205] on button "Add" at bounding box center [1062, 209] width 83 height 36
type input "0"
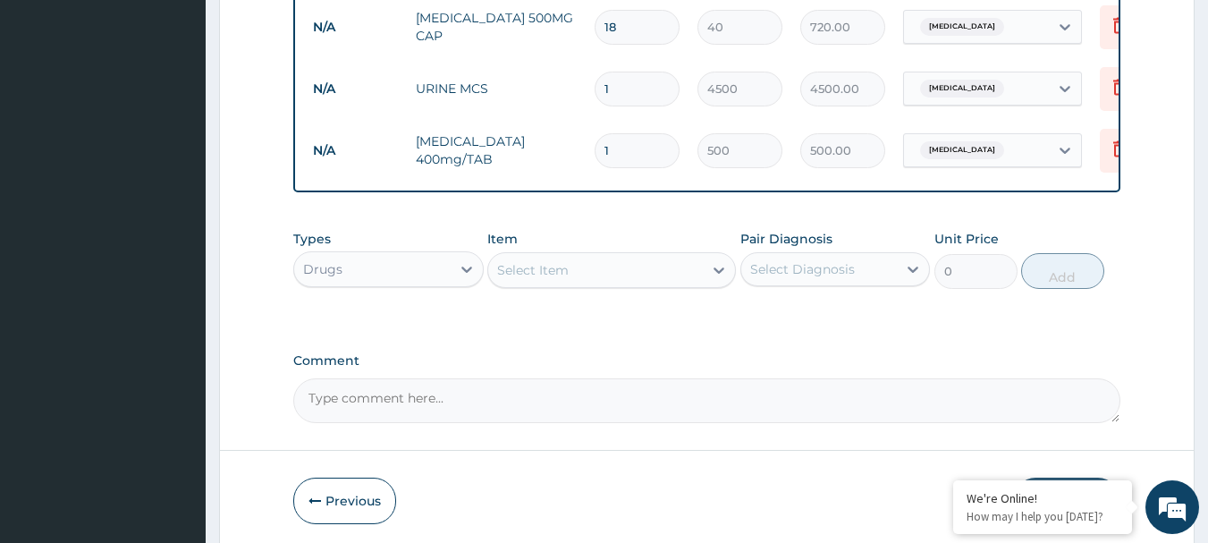
scroll to position [1240, 0]
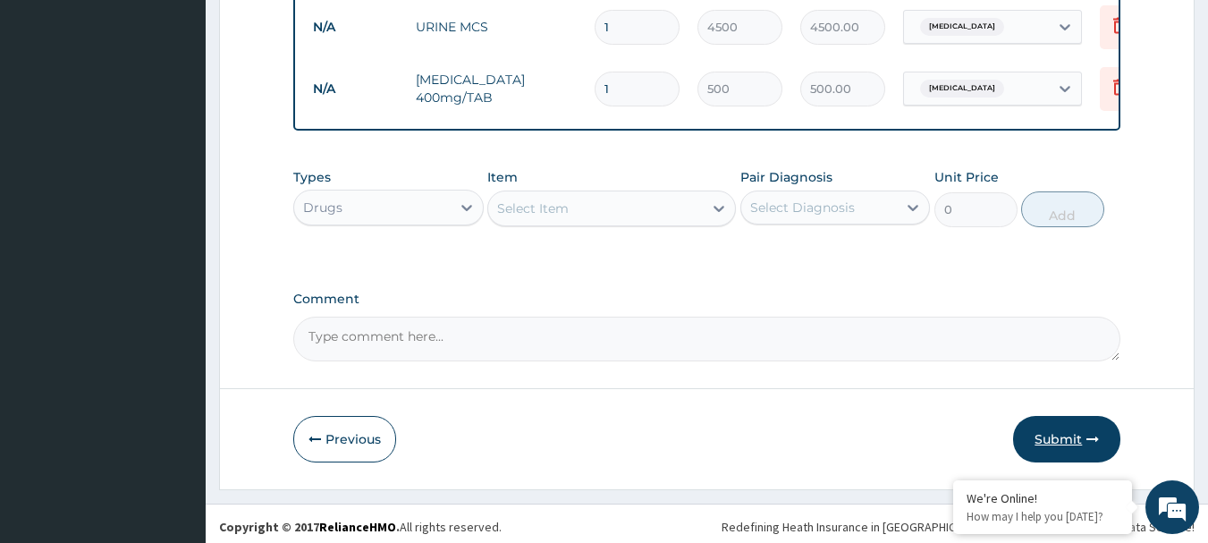
click at [1059, 437] on button "Submit" at bounding box center [1066, 439] width 107 height 46
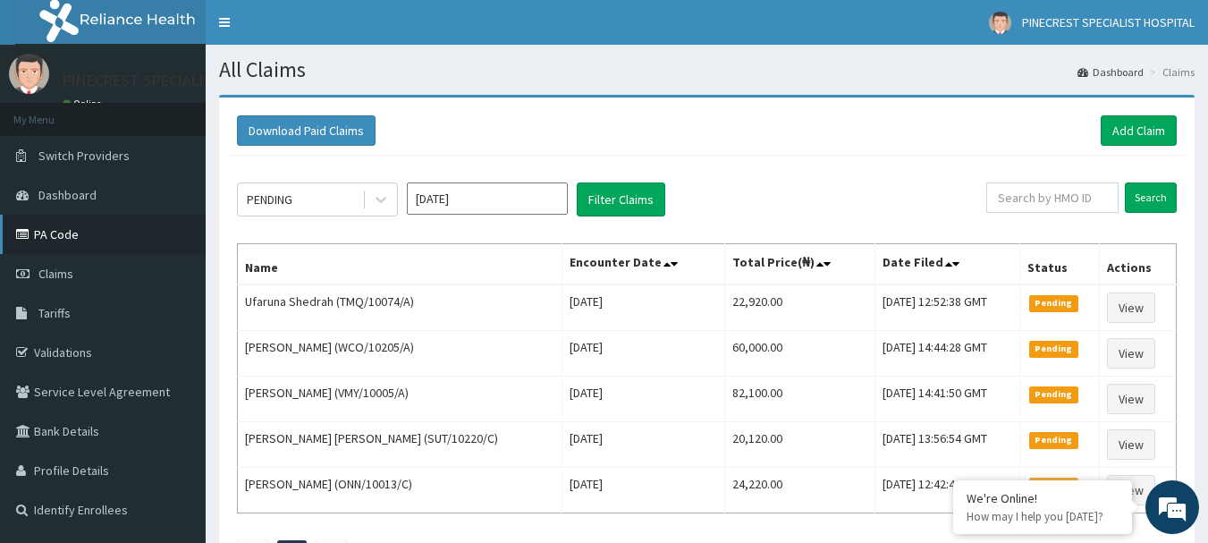
click at [61, 222] on link "PA Code" at bounding box center [103, 234] width 206 height 39
click at [1124, 131] on link "Add Claim" at bounding box center [1139, 130] width 76 height 30
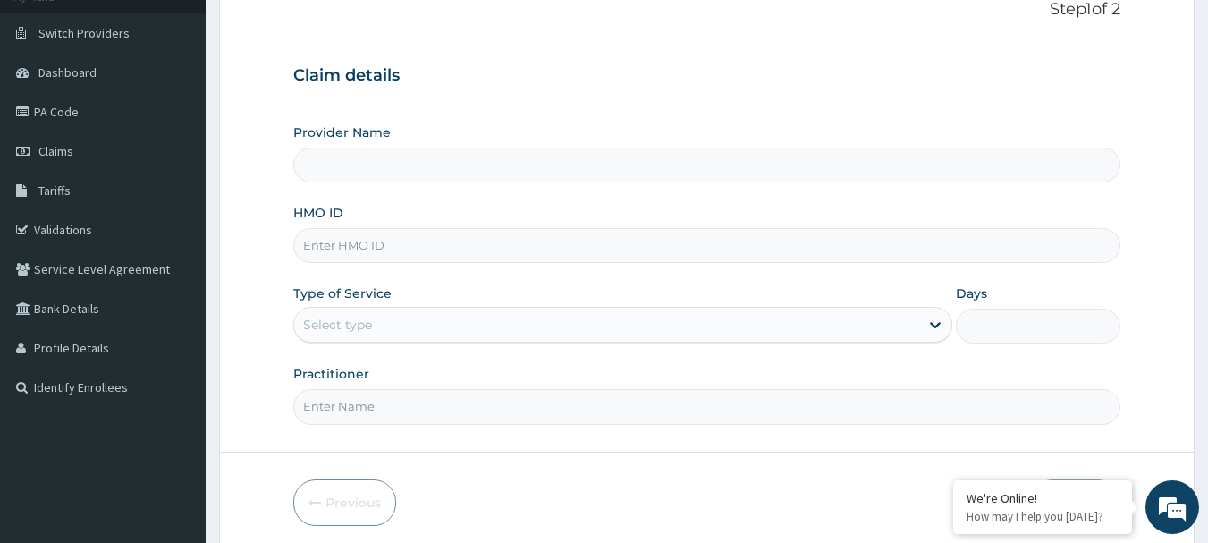
scroll to position [139, 0]
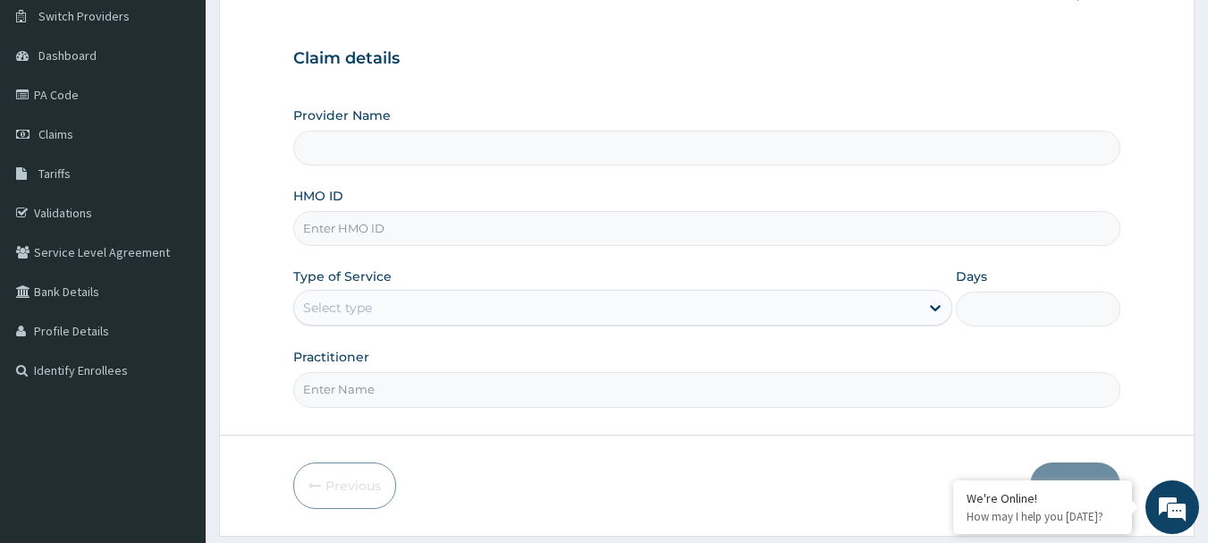
type input "PINECREST SPECIALIST HOSPITAL - [GEOGRAPHIC_DATA]"
click at [393, 235] on input "HMO ID" at bounding box center [707, 228] width 828 height 35
type input "NIT/10084/A"
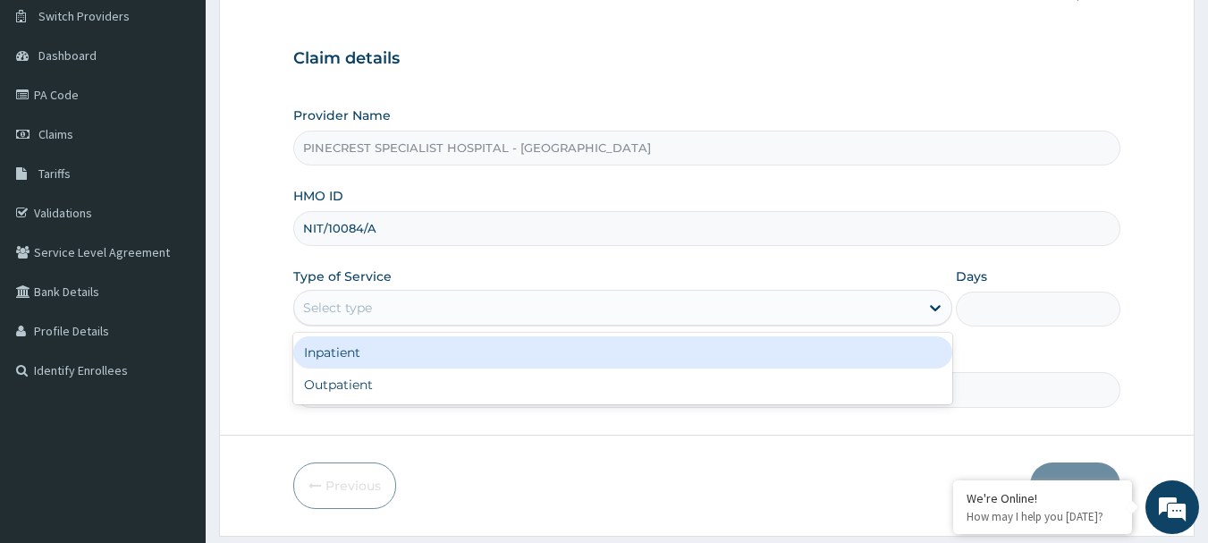
click at [368, 293] on div "Select type" at bounding box center [606, 307] width 625 height 29
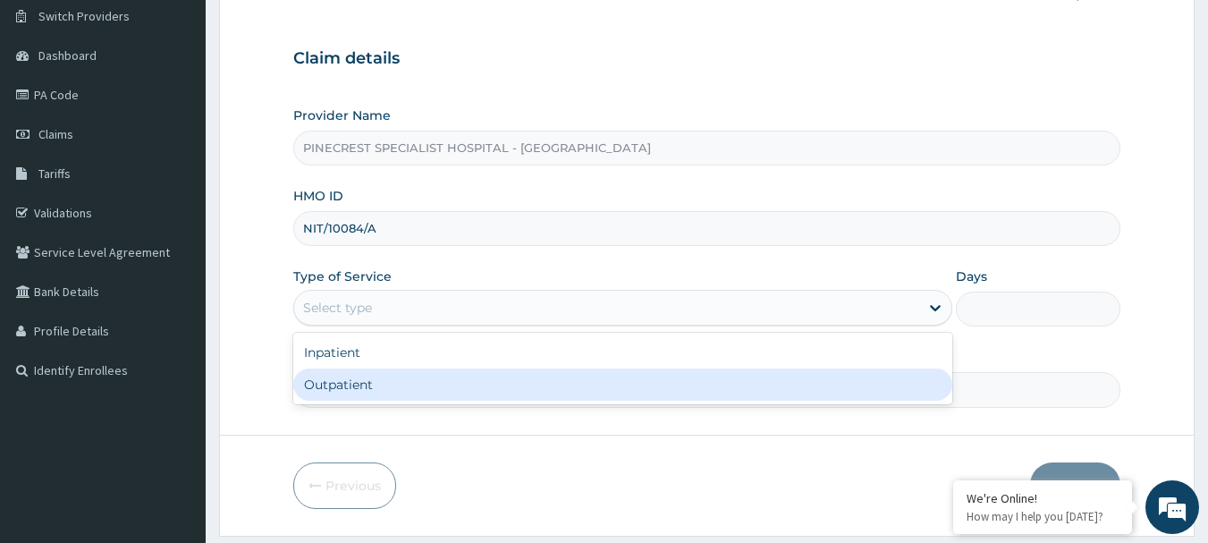
click at [362, 377] on div "Outpatient" at bounding box center [622, 384] width 659 height 32
type input "1"
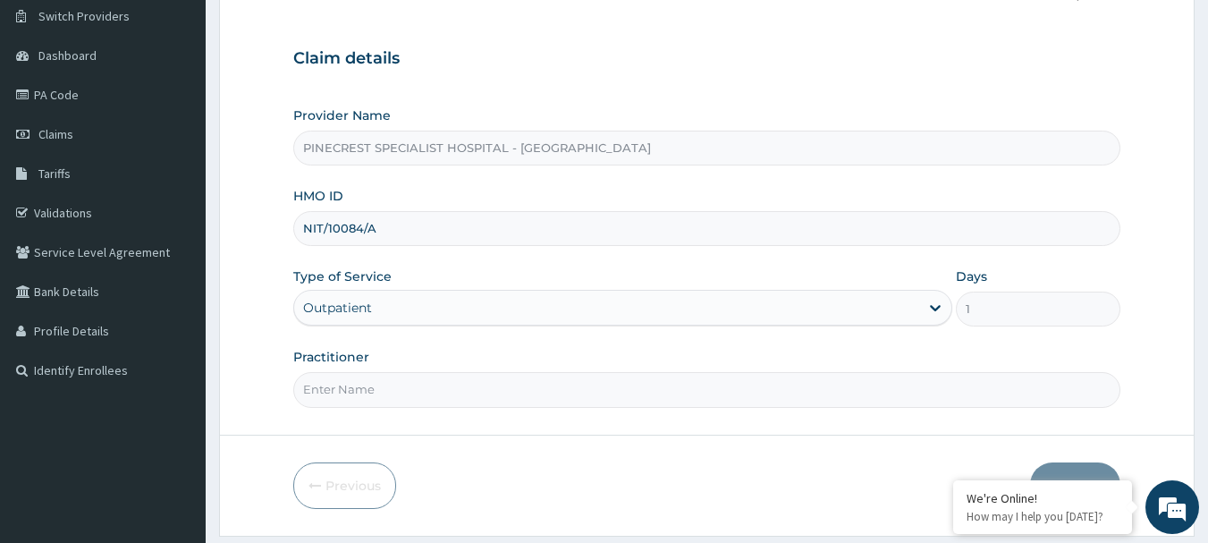
click at [380, 386] on input "Practitioner" at bounding box center [707, 389] width 828 height 35
type input "DR [PERSON_NAME]"
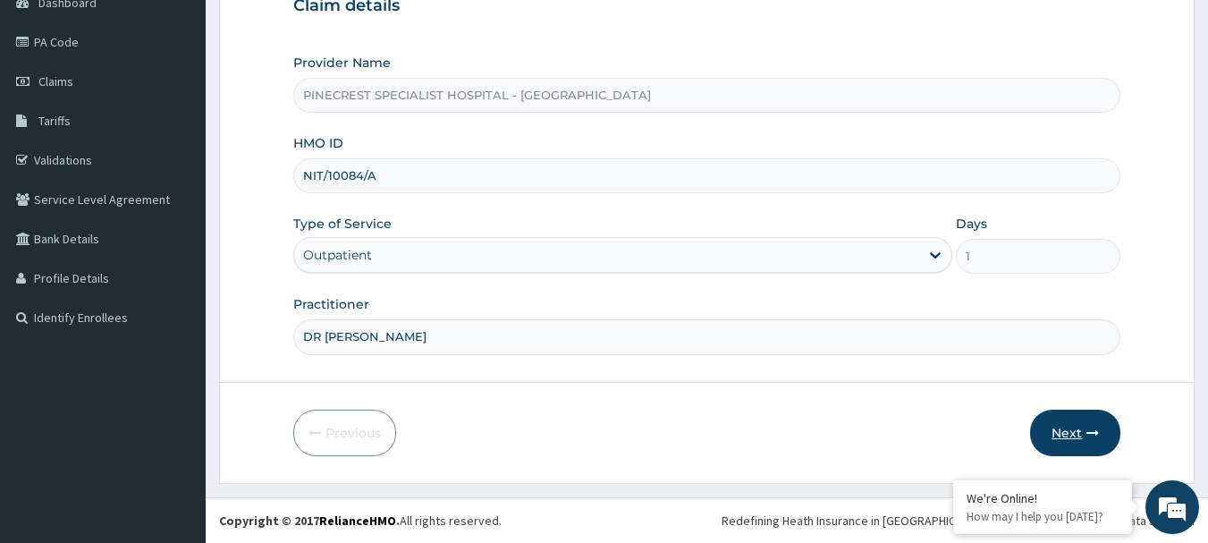
click at [1079, 428] on button "Next" at bounding box center [1075, 432] width 90 height 46
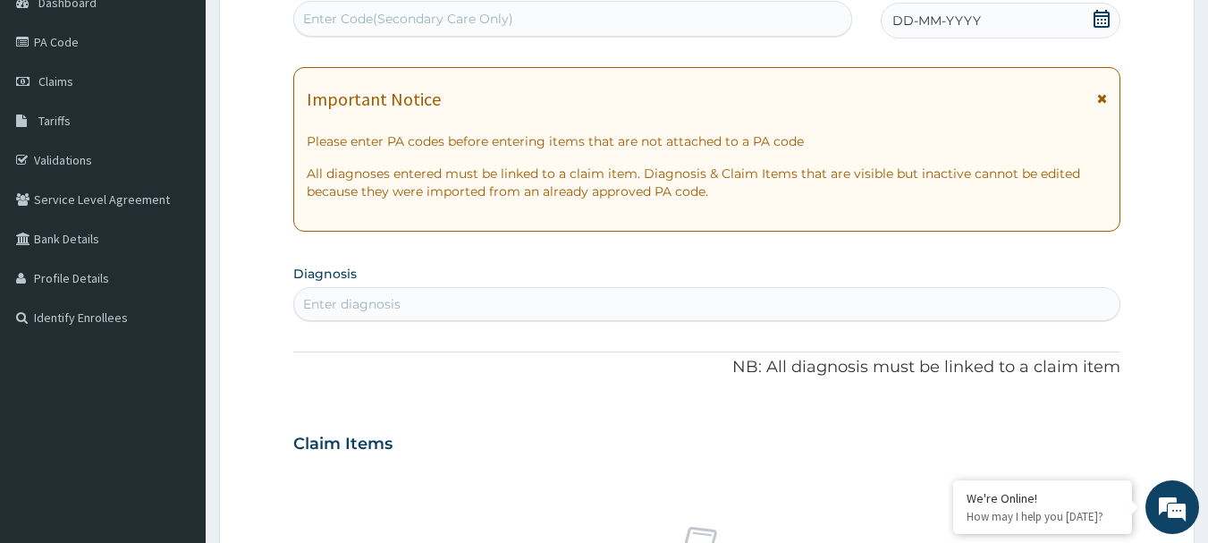
click at [942, 11] on div "DD-MM-YYYY" at bounding box center [1001, 21] width 240 height 36
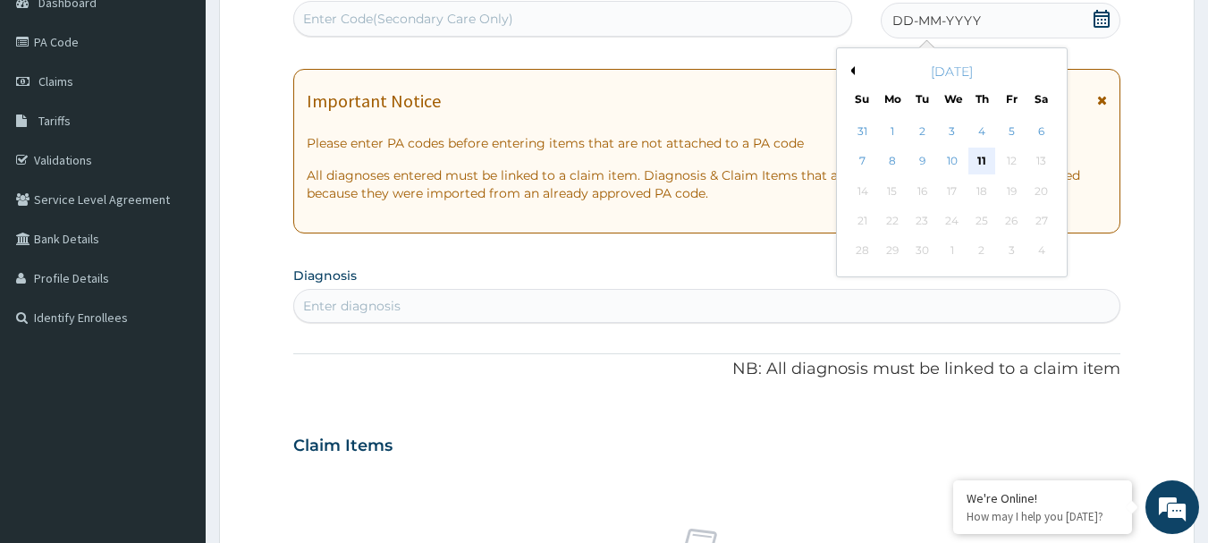
click at [986, 156] on div "11" at bounding box center [981, 161] width 27 height 27
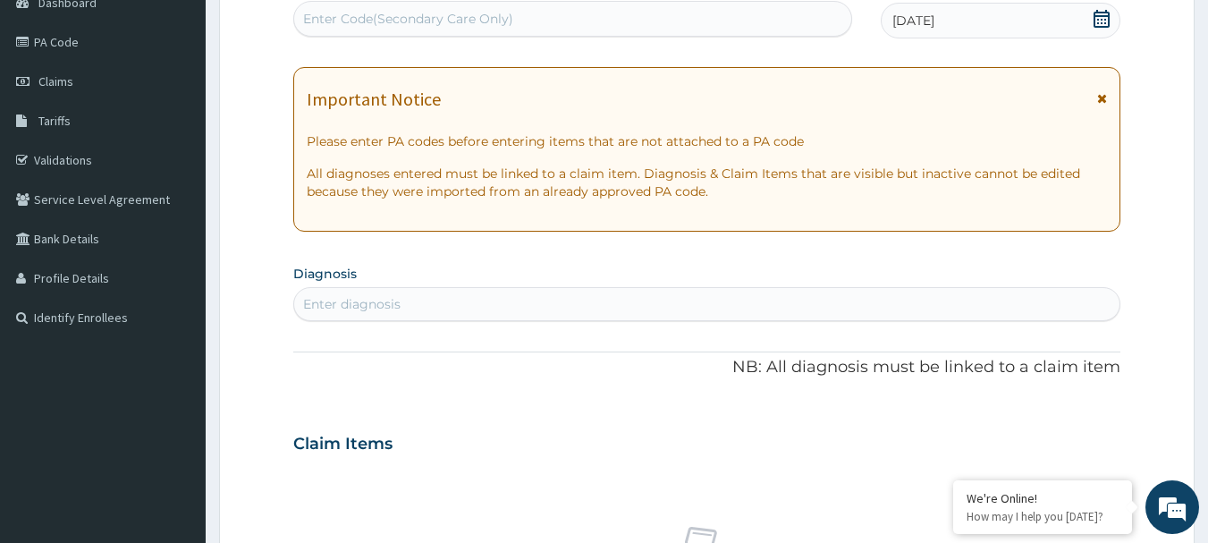
click at [392, 302] on div "Enter diagnosis" at bounding box center [351, 304] width 97 height 18
type input "[MEDICAL_DATA]"
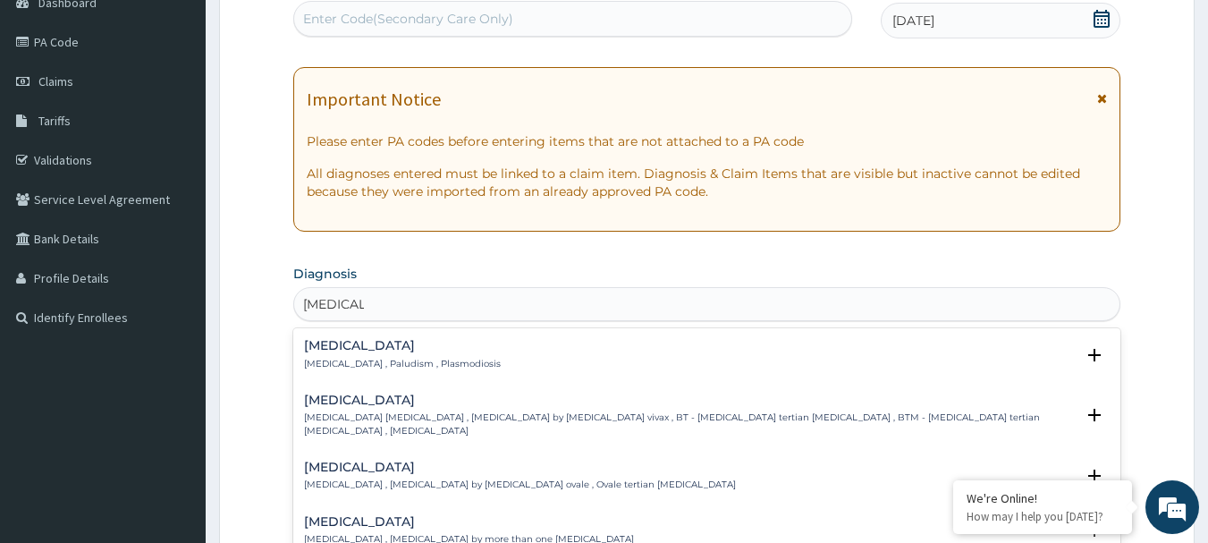
click at [360, 359] on p "[MEDICAL_DATA] , Paludism , Plasmodiosis" at bounding box center [402, 364] width 197 height 13
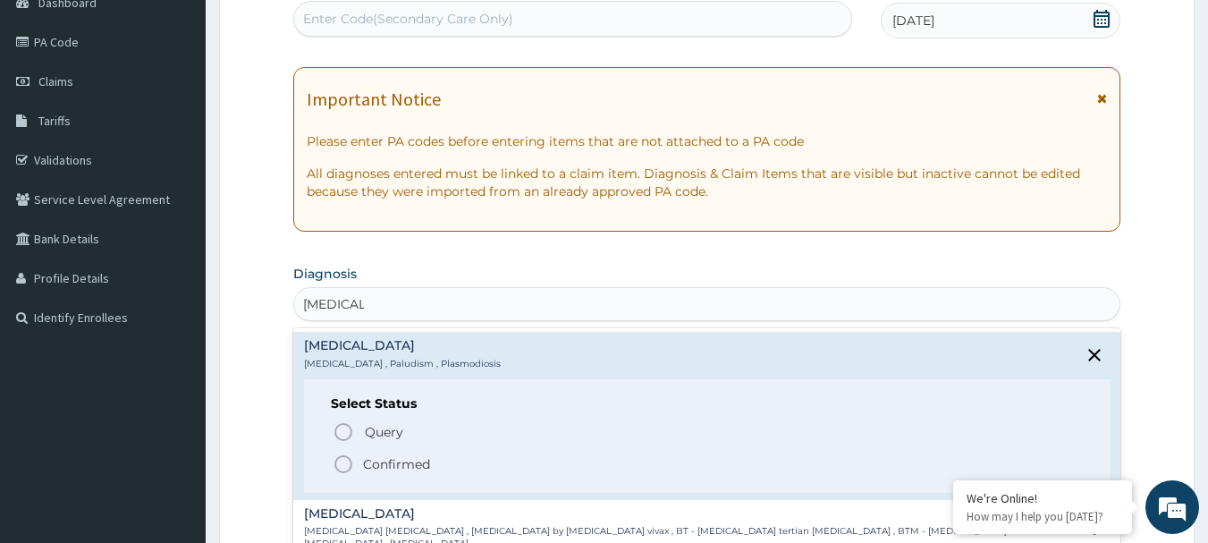
click at [337, 460] on circle "status option filled" at bounding box center [343, 464] width 16 height 16
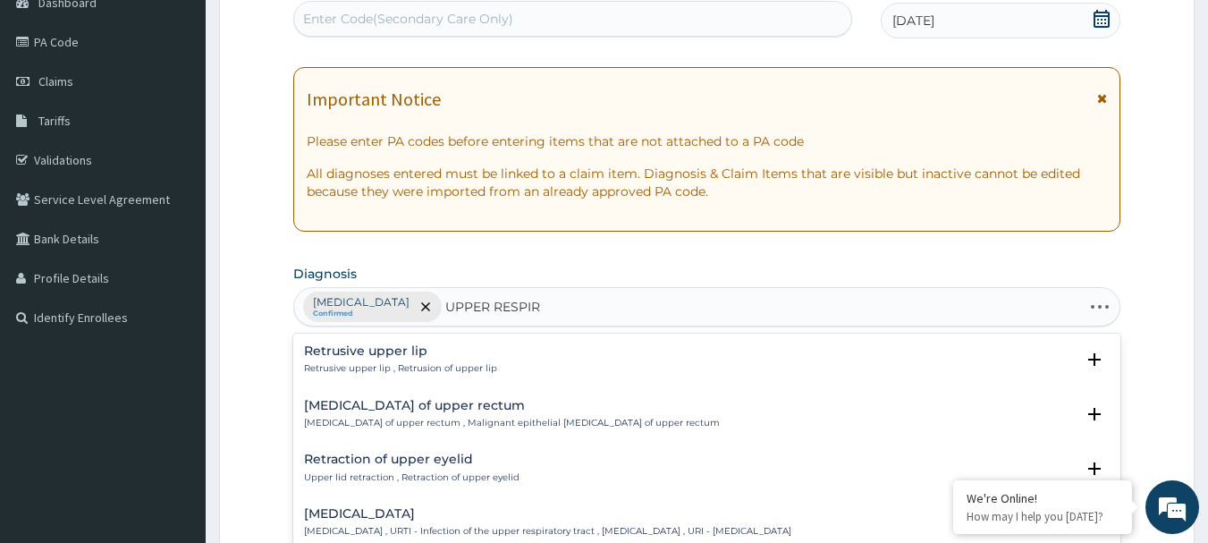
type input "UPPER RESPIRA"
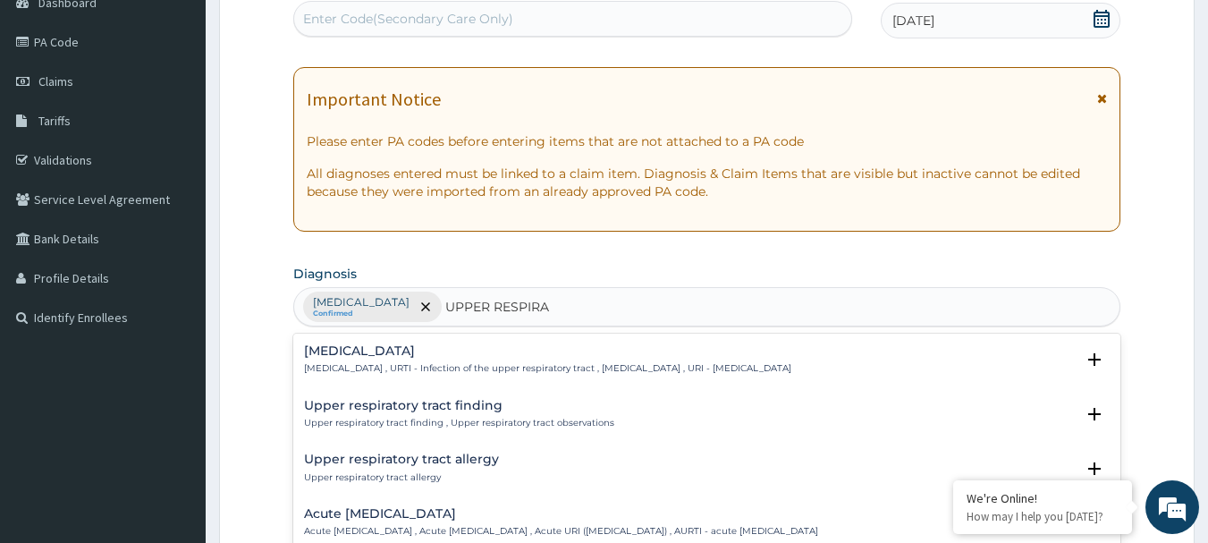
click at [385, 353] on h4 "Upper respiratory infection" at bounding box center [547, 350] width 487 height 13
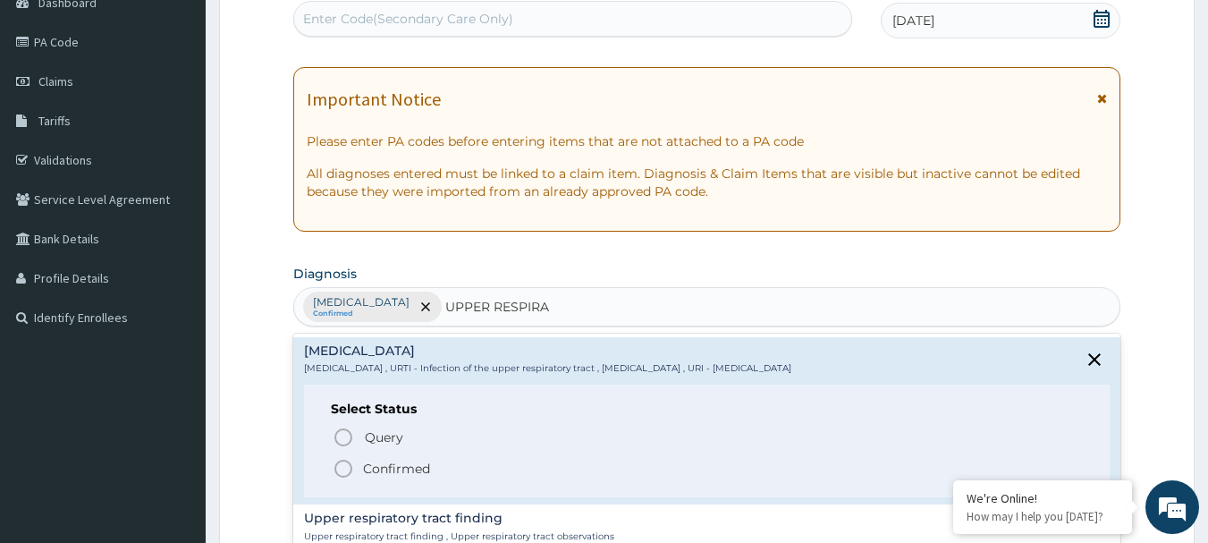
click at [337, 468] on icon "status option filled" at bounding box center [343, 468] width 21 height 21
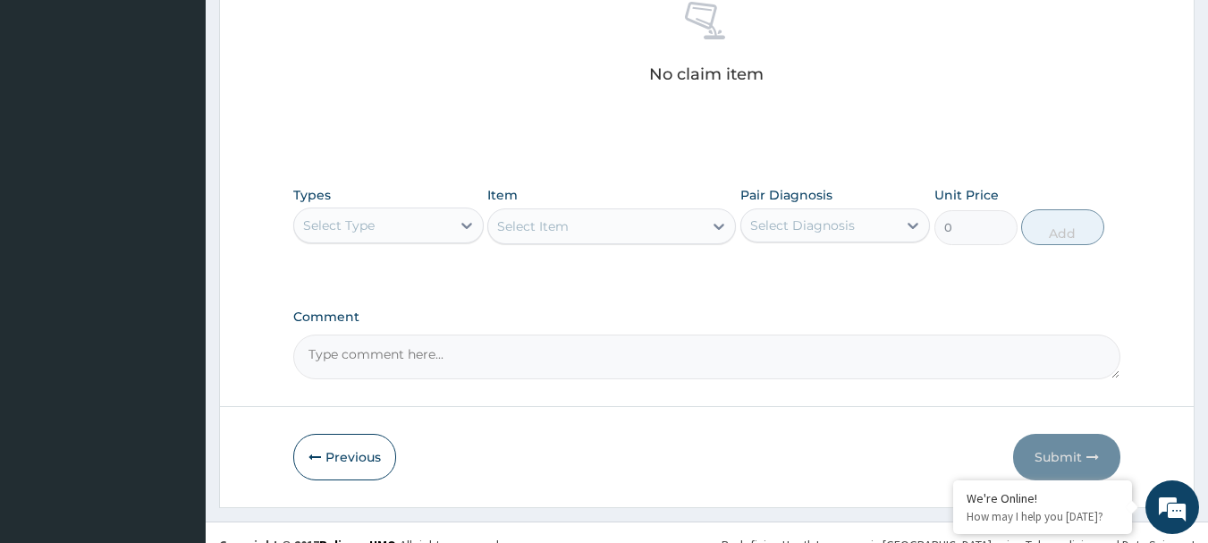
scroll to position [747, 0]
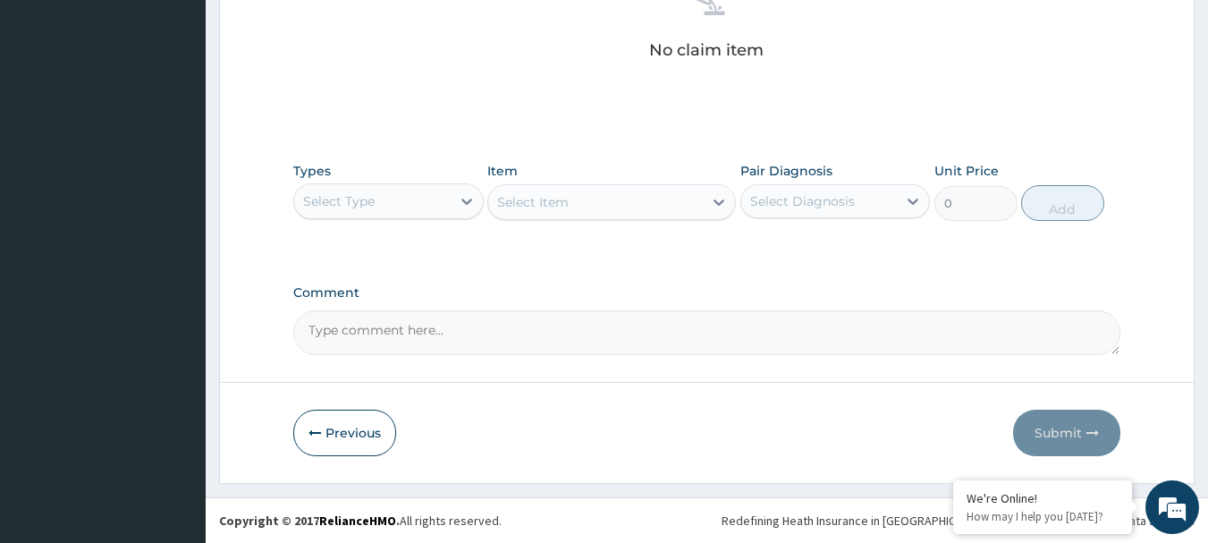
click at [374, 206] on div "Select Type" at bounding box center [339, 201] width 72 height 18
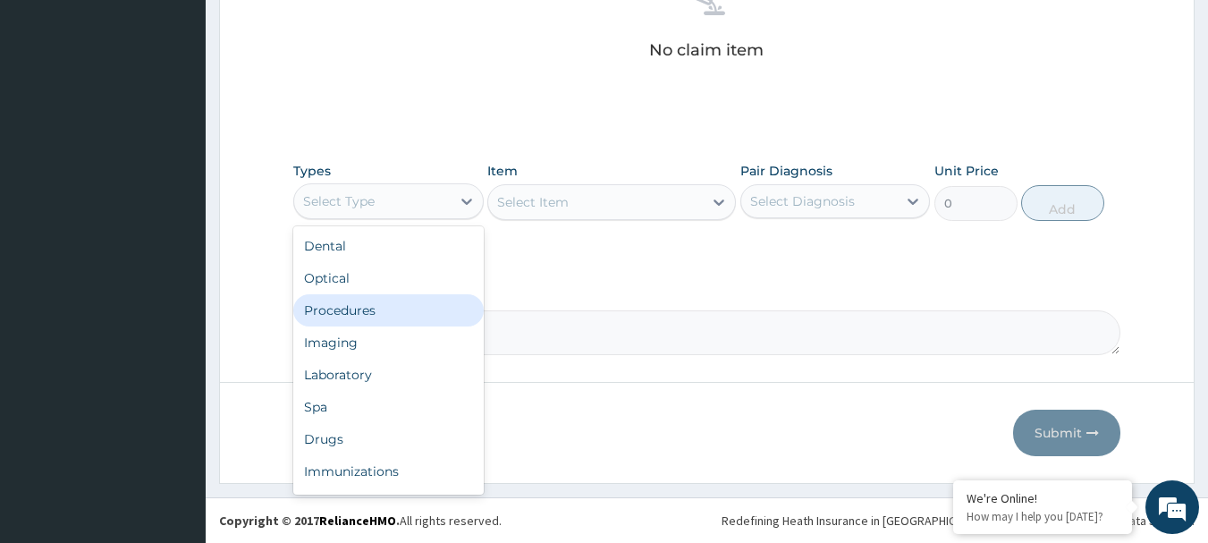
click at [347, 303] on div "Procedures" at bounding box center [388, 310] width 190 height 32
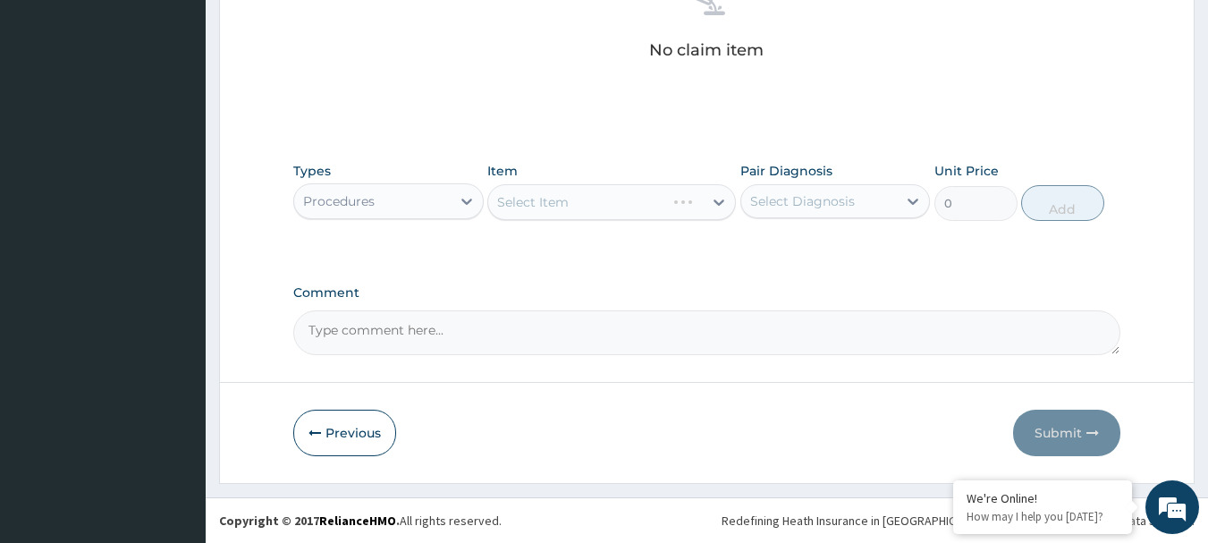
click at [555, 195] on div "Select Item" at bounding box center [611, 202] width 249 height 36
click at [554, 195] on div "Select Item" at bounding box center [611, 202] width 249 height 36
click at [554, 195] on div "Select Item" at bounding box center [533, 202] width 72 height 18
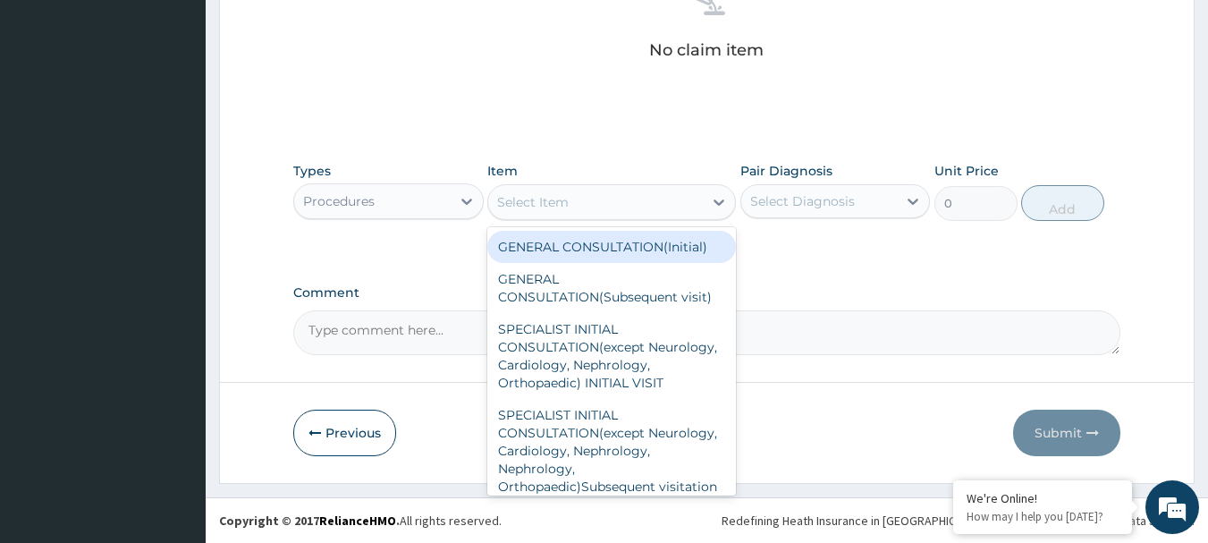
click at [570, 244] on div "GENERAL CONSULTATION(Initial)" at bounding box center [611, 247] width 249 height 32
type input "4000"
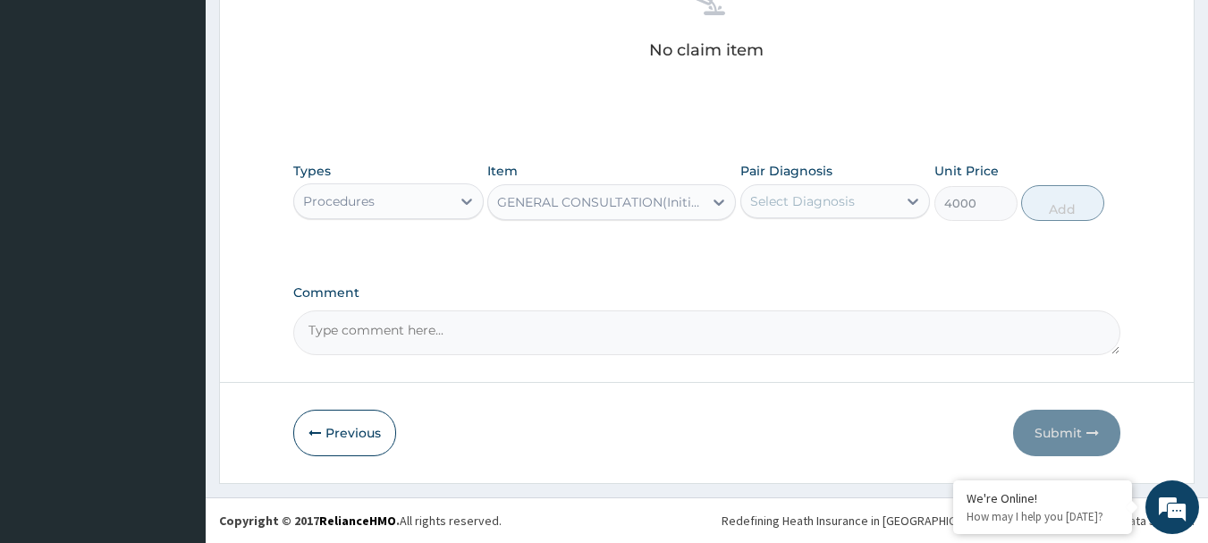
click at [779, 206] on div "Select Diagnosis" at bounding box center [802, 201] width 105 height 18
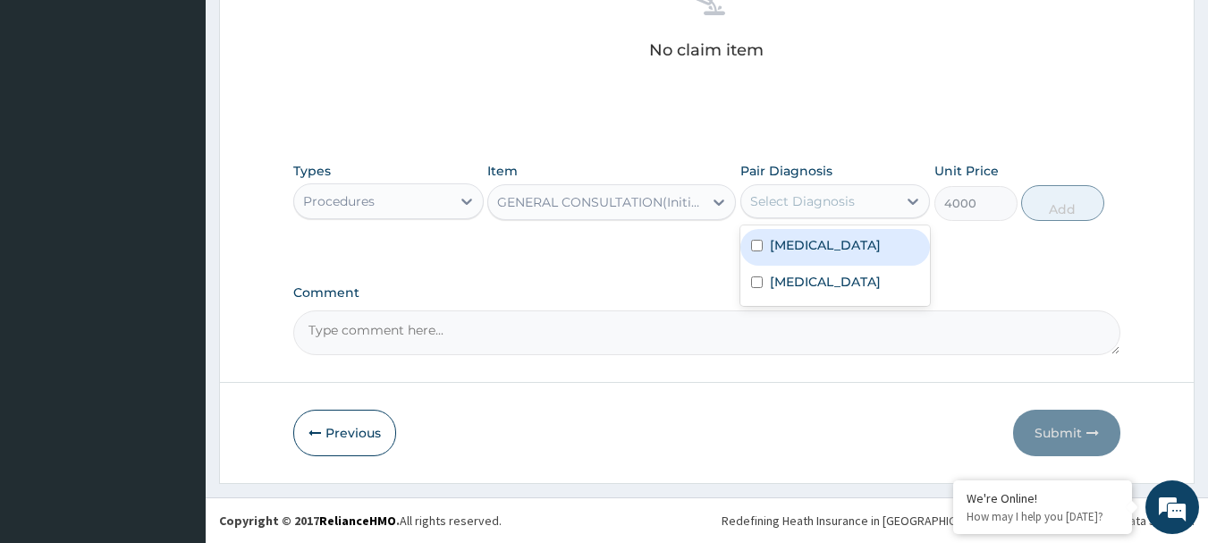
click at [777, 242] on label "Malaria" at bounding box center [825, 245] width 111 height 18
checkbox input "true"
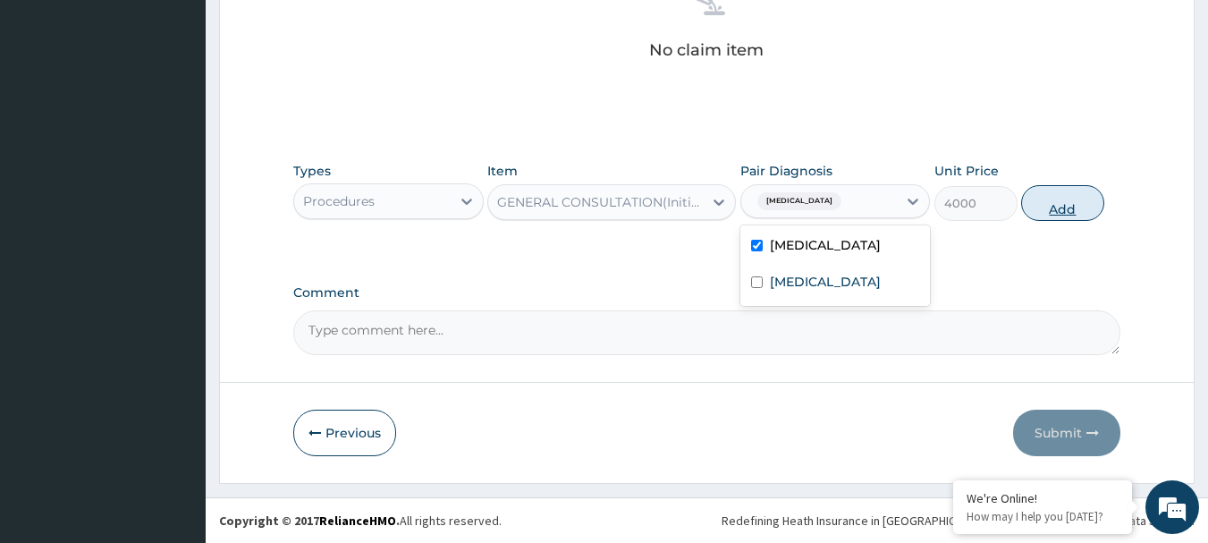
click at [1049, 207] on button "Add" at bounding box center [1062, 203] width 83 height 36
type input "0"
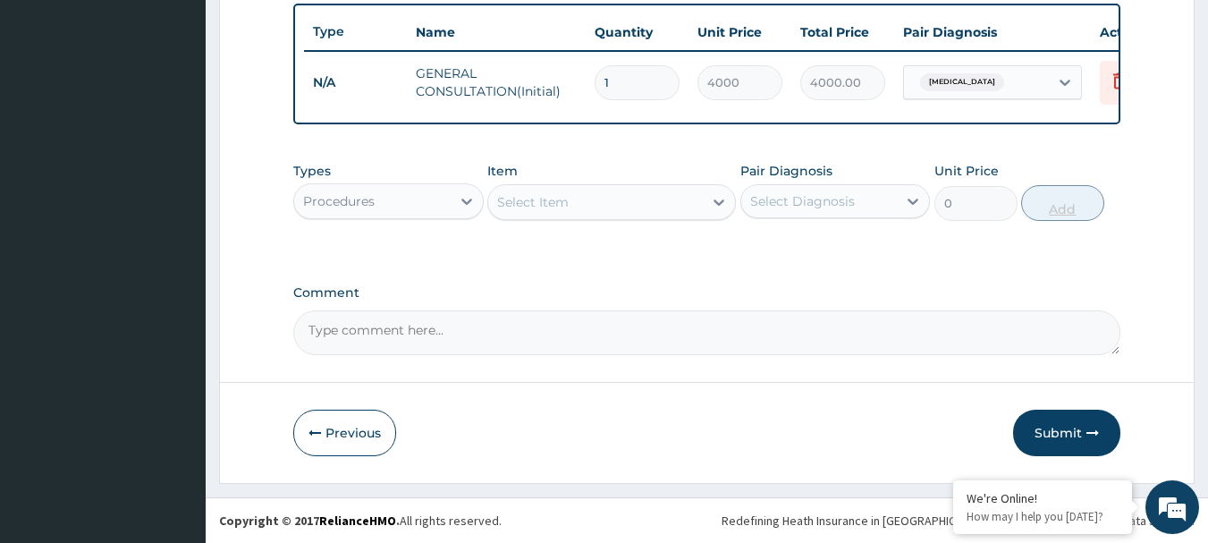
scroll to position [675, 0]
click at [358, 197] on div "Procedures" at bounding box center [339, 201] width 72 height 18
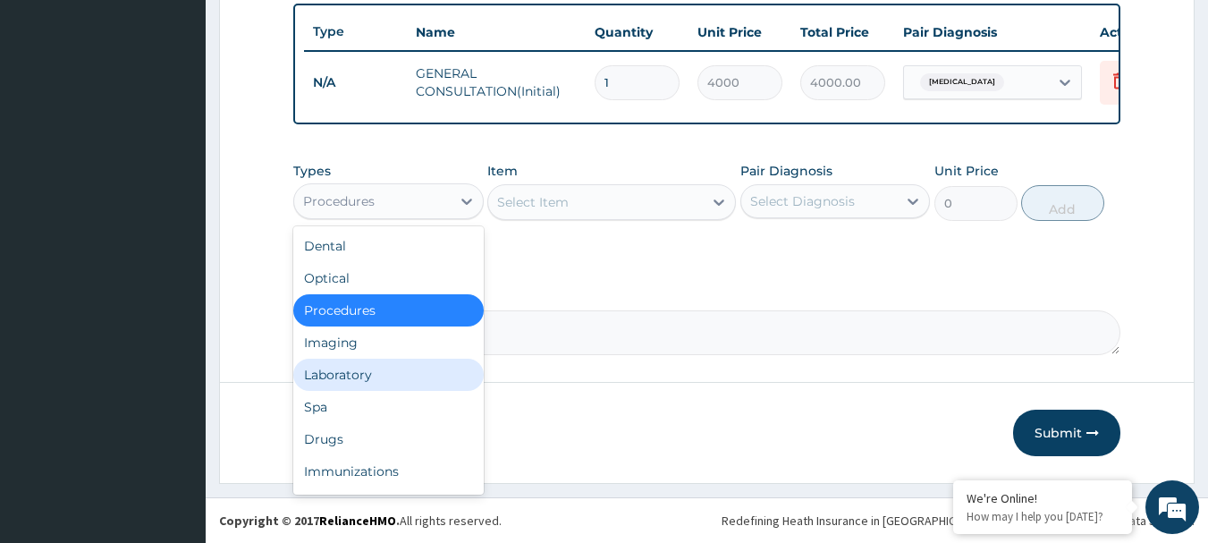
click at [375, 376] on div "Laboratory" at bounding box center [388, 375] width 190 height 32
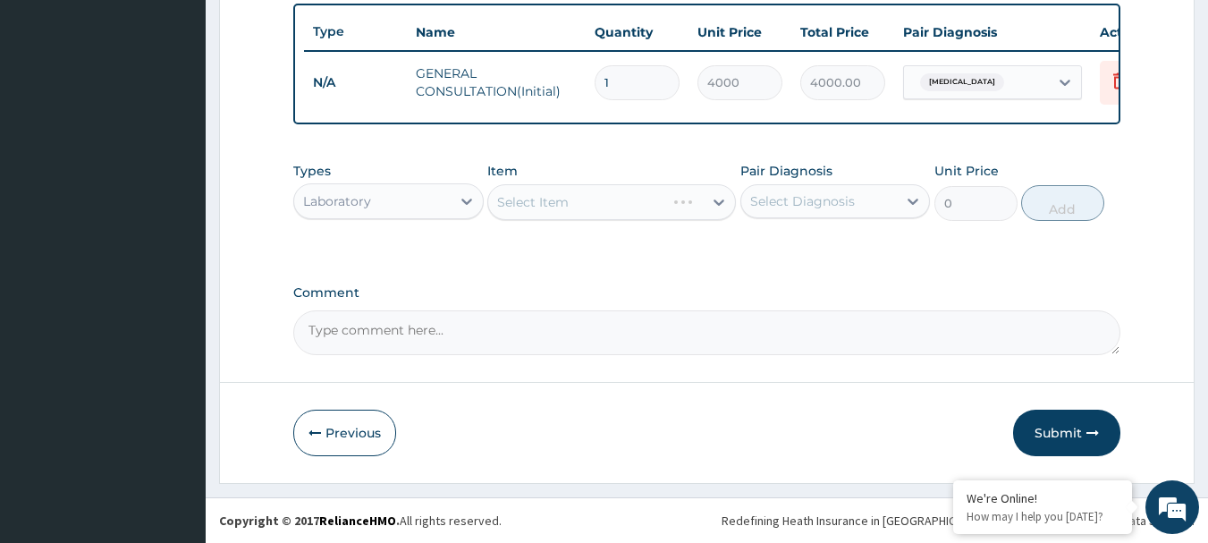
click at [578, 206] on div "Select Item" at bounding box center [611, 202] width 249 height 36
click at [578, 207] on div "Select Item" at bounding box center [611, 202] width 249 height 36
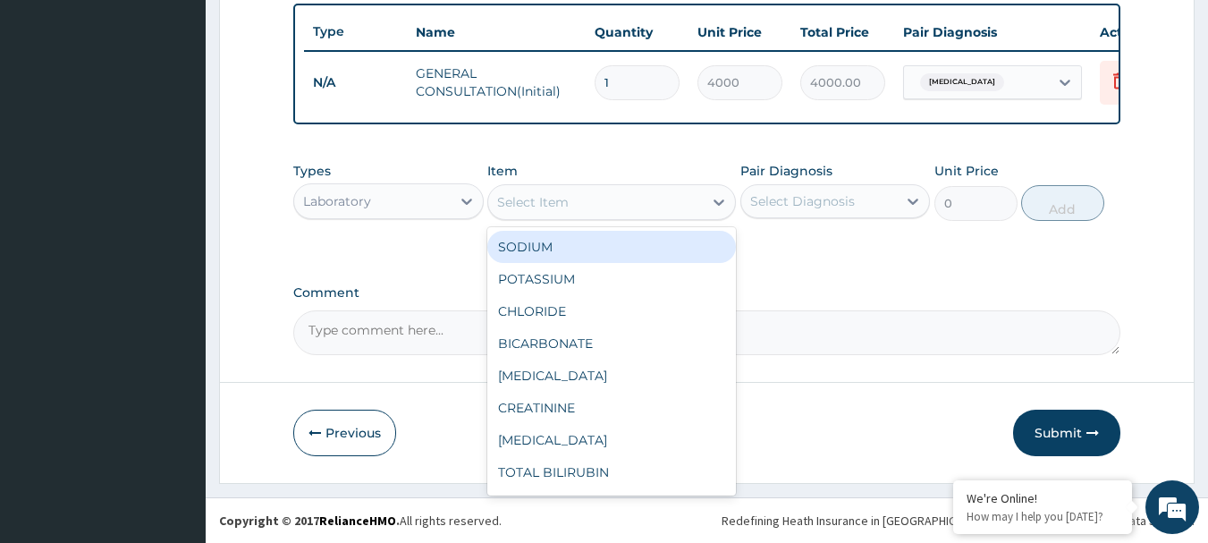
click at [578, 207] on div "Select Item" at bounding box center [595, 202] width 215 height 29
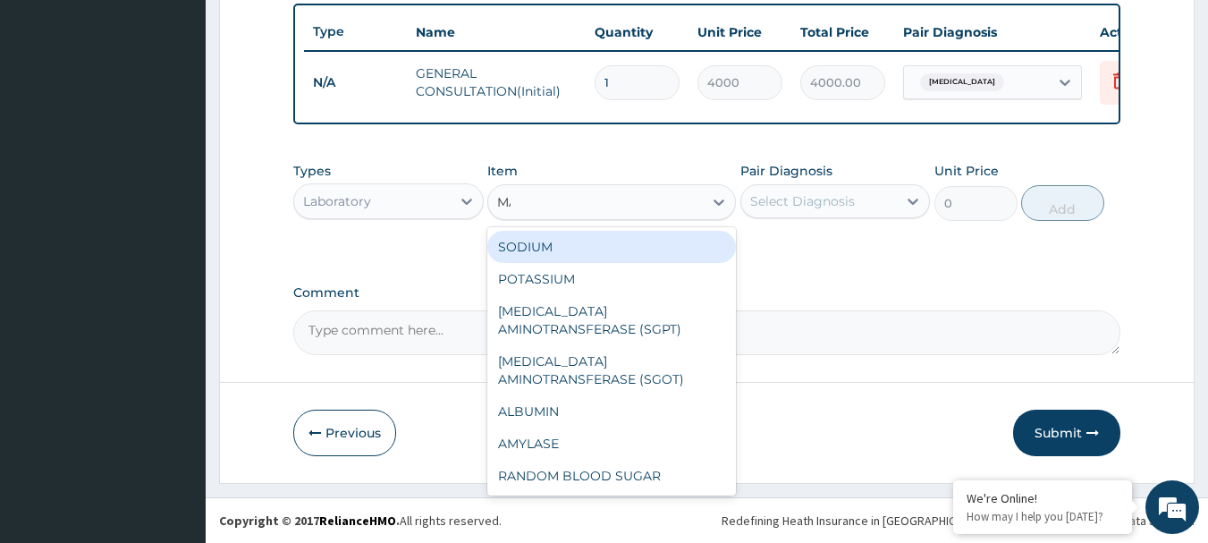
type input "MAL"
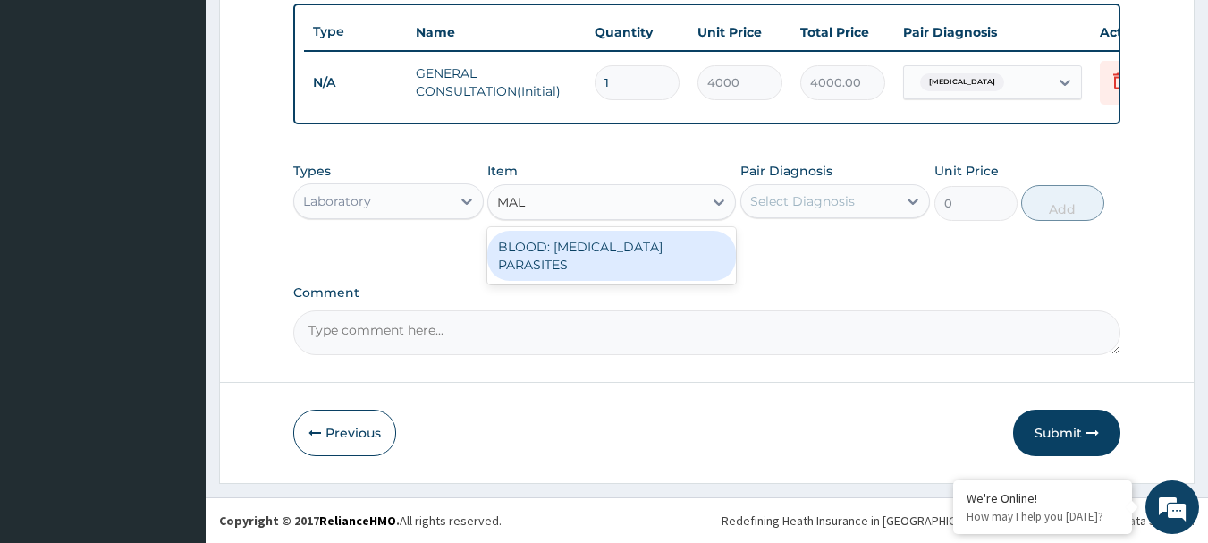
click at [591, 239] on div "BLOOD: MALARIA PARASITES" at bounding box center [611, 256] width 249 height 50
type input "2000"
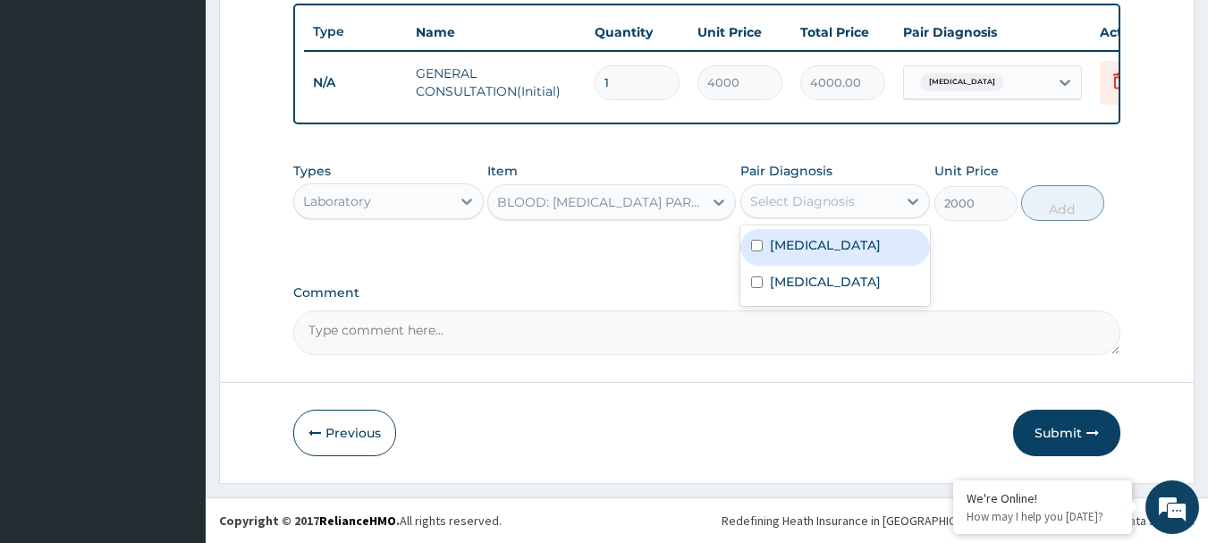
click at [793, 190] on div "Select Diagnosis" at bounding box center [819, 201] width 156 height 29
click at [797, 240] on label "Malaria" at bounding box center [825, 245] width 111 height 18
checkbox input "true"
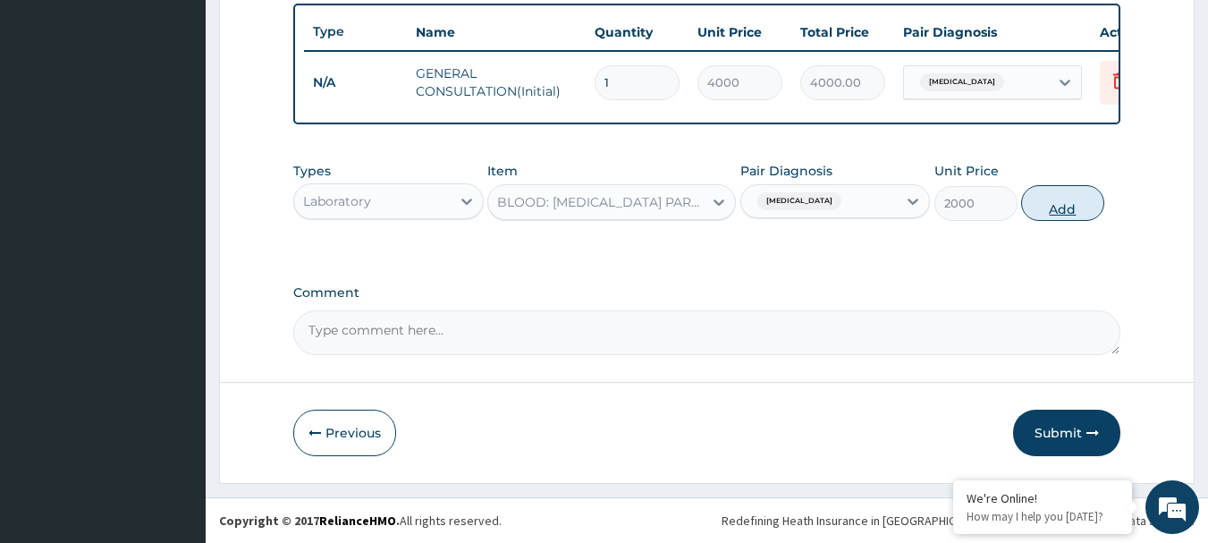
click at [1059, 191] on button "Add" at bounding box center [1062, 203] width 83 height 36
type input "0"
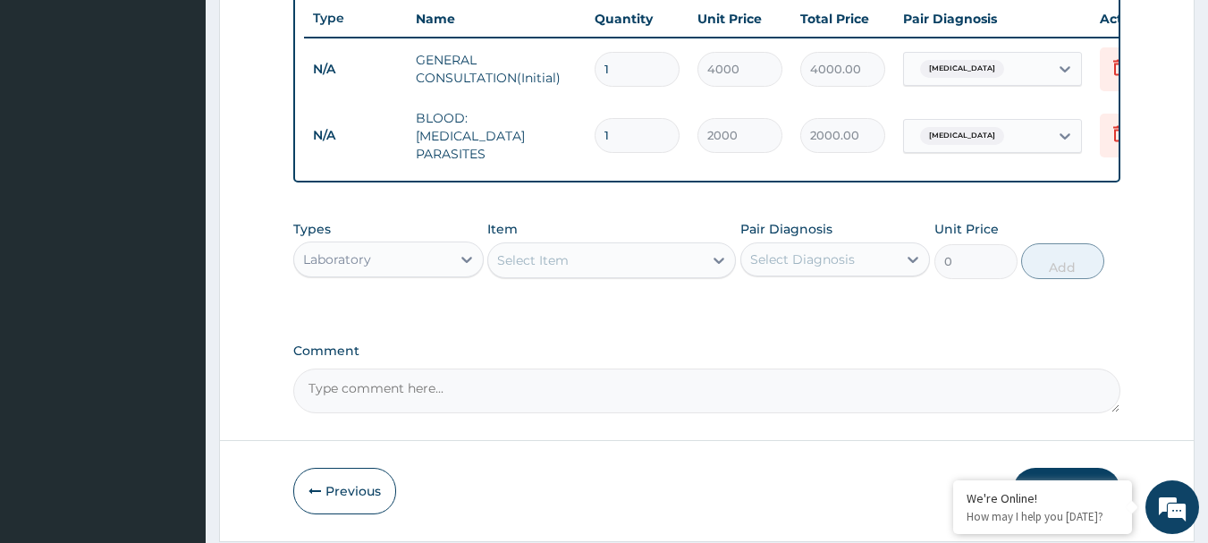
click at [519, 265] on div "Select Item" at bounding box center [533, 260] width 72 height 18
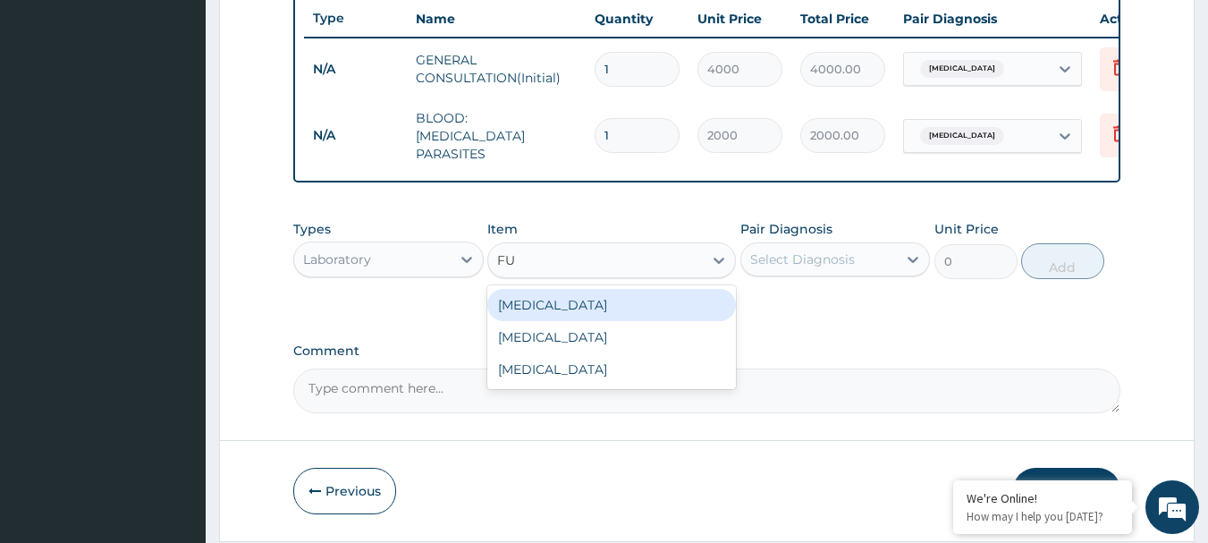
type input "FUL"
click at [554, 300] on div "FULL BLOOD COUNT" at bounding box center [611, 305] width 249 height 32
type input "4000"
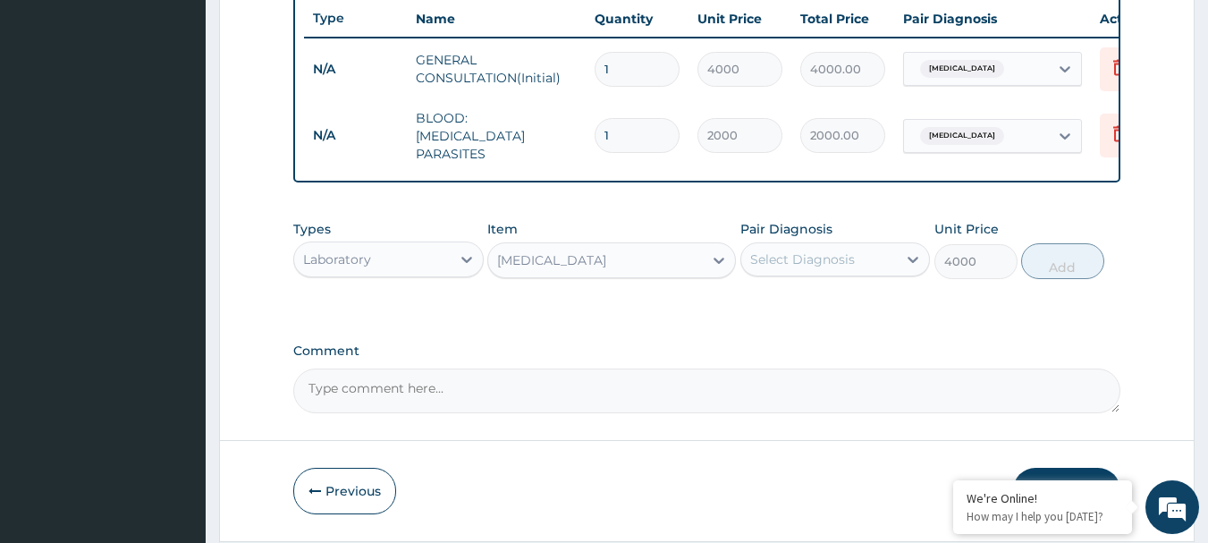
click at [836, 250] on div "Select Diagnosis" at bounding box center [819, 259] width 156 height 29
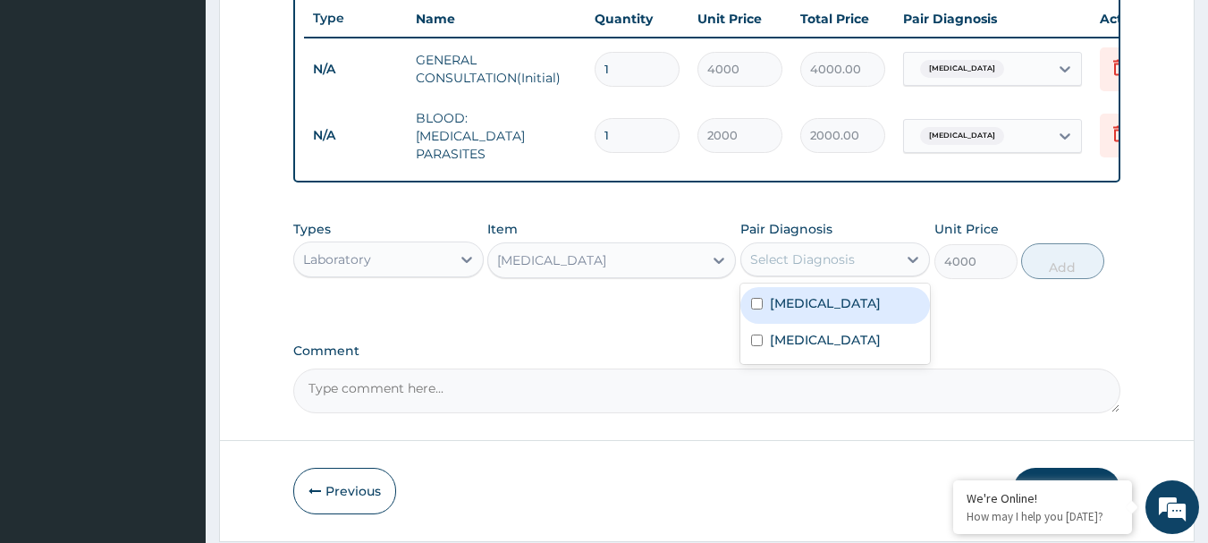
click at [810, 323] on div "Malaria" at bounding box center [835, 305] width 190 height 37
checkbox input "true"
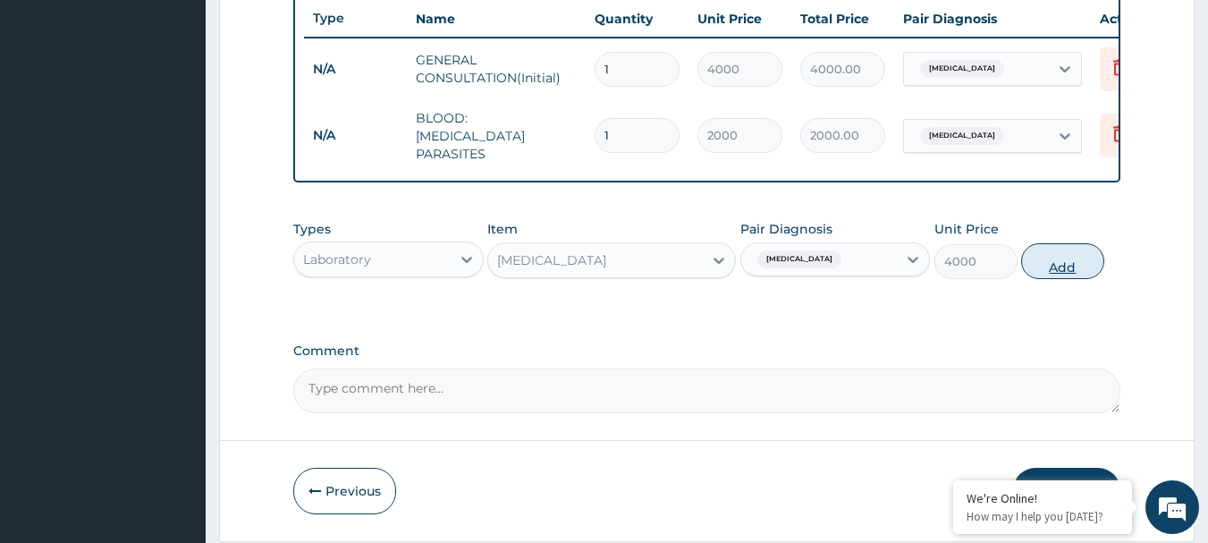
click at [1051, 271] on button "Add" at bounding box center [1062, 261] width 83 height 36
type input "0"
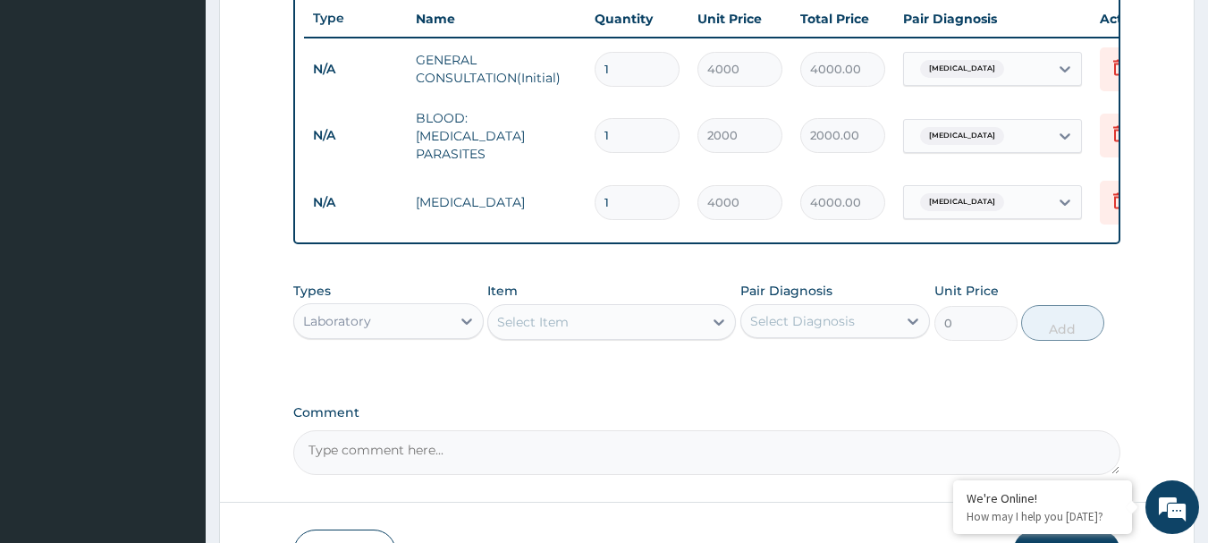
scroll to position [798, 0]
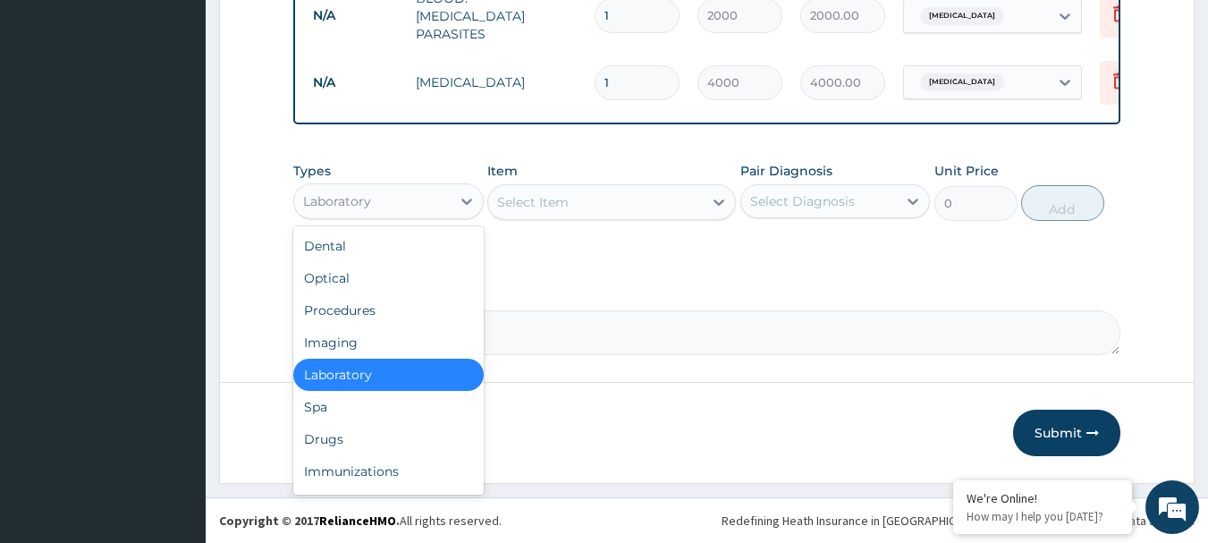
click at [380, 198] on div "Laboratory" at bounding box center [372, 201] width 156 height 29
click at [342, 440] on div "Drugs" at bounding box center [388, 439] width 190 height 32
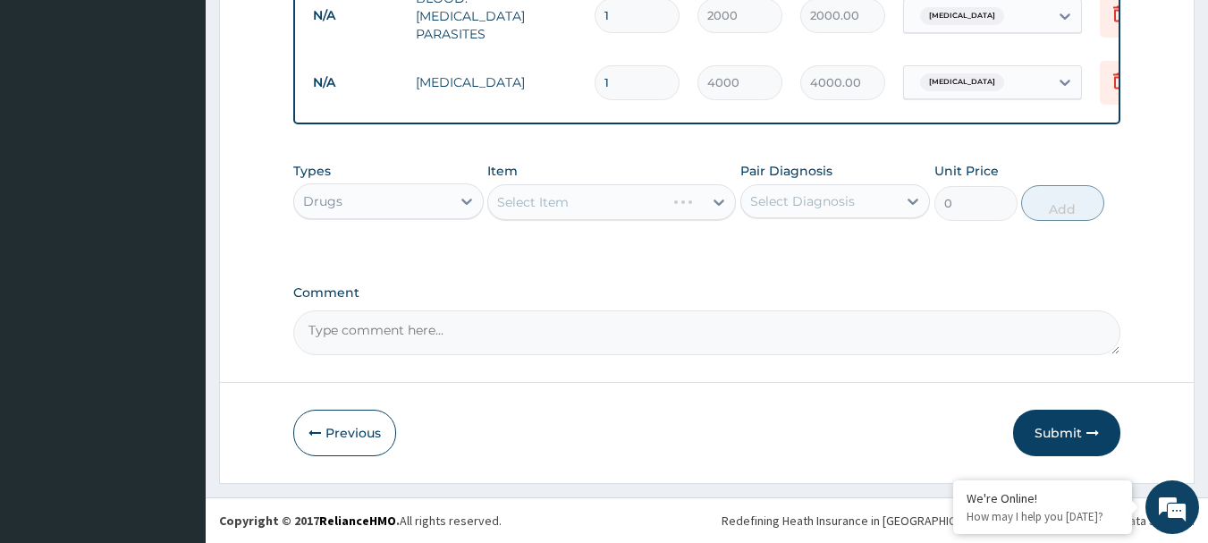
click at [542, 198] on div "Select Item" at bounding box center [611, 202] width 249 height 36
click at [541, 198] on div "Select Item" at bounding box center [611, 202] width 249 height 36
click at [540, 198] on div "Select Item" at bounding box center [611, 202] width 249 height 36
click at [567, 202] on div "Select Item" at bounding box center [611, 202] width 249 height 36
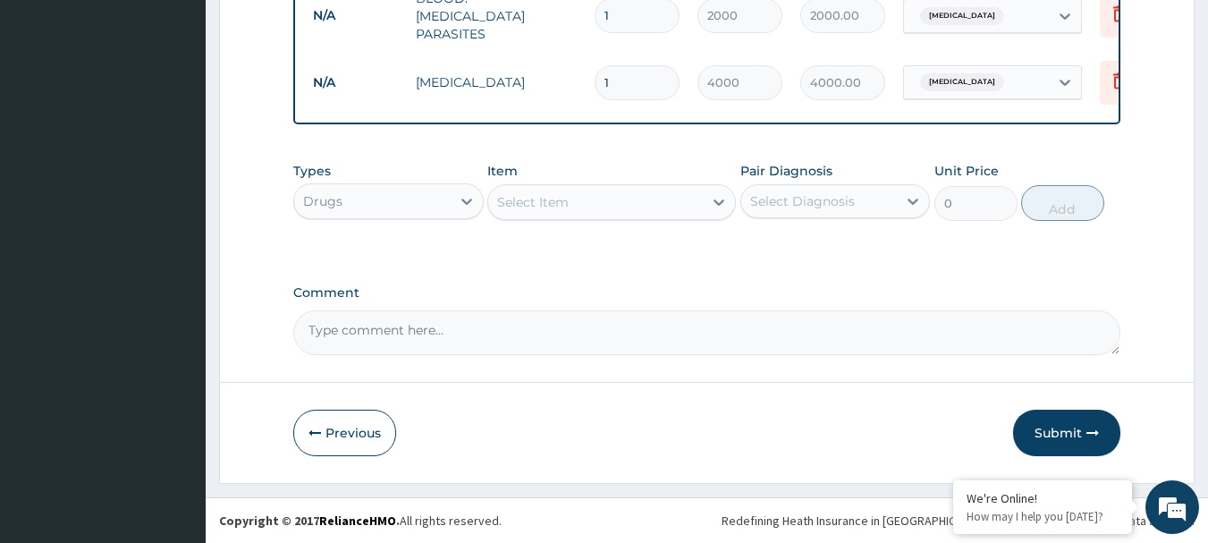
click at [547, 202] on div "Select Item" at bounding box center [533, 202] width 72 height 18
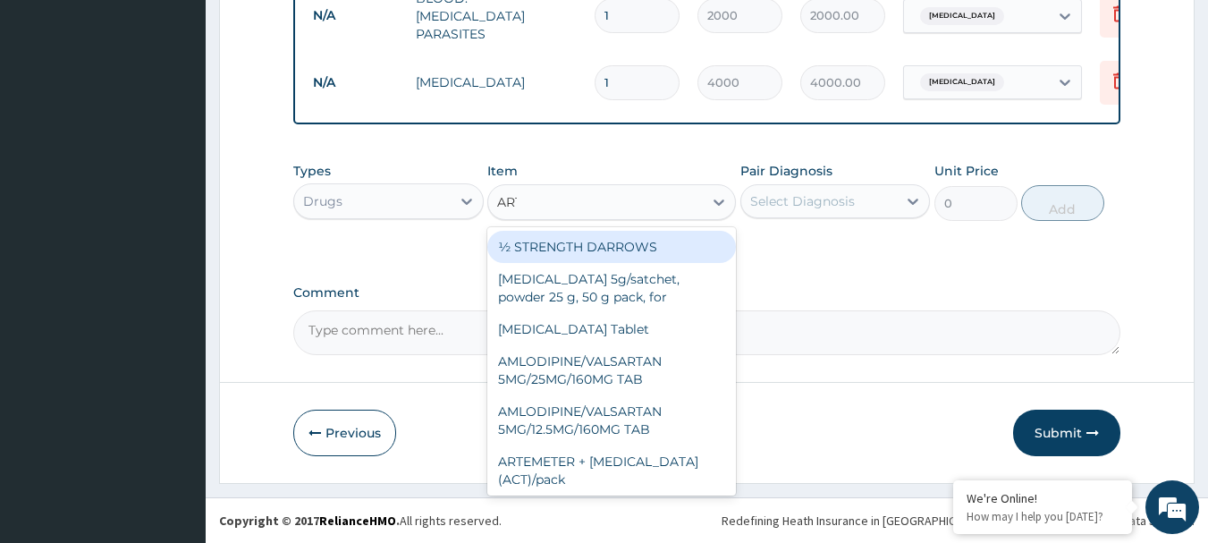
type input "ARTE"
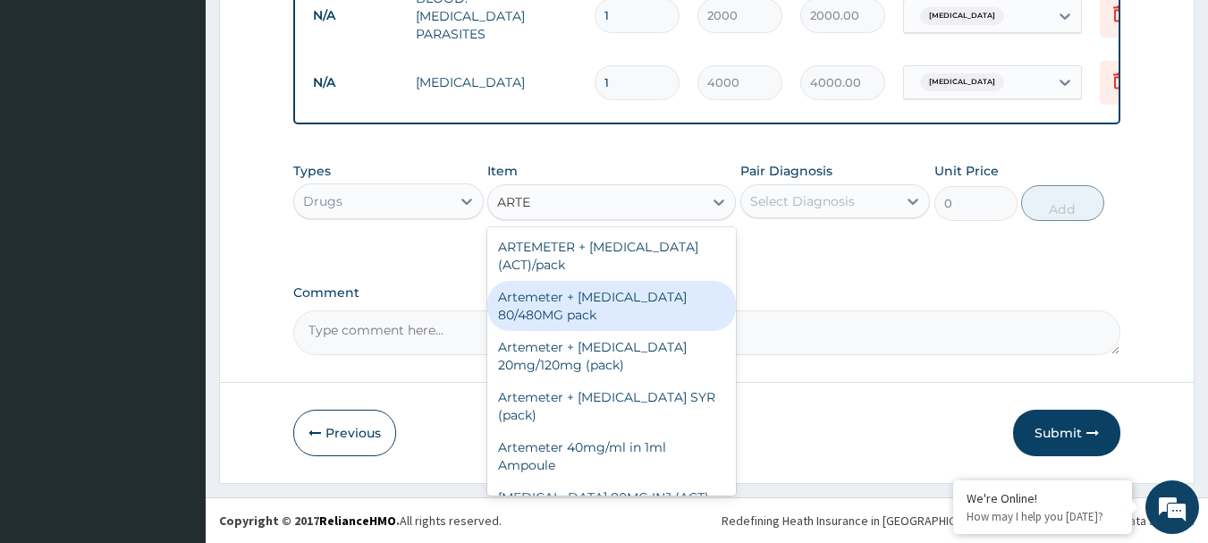
click at [584, 306] on div "Artemeter + Lumefantrine 80/480MG pack" at bounding box center [611, 306] width 249 height 50
type input "1700"
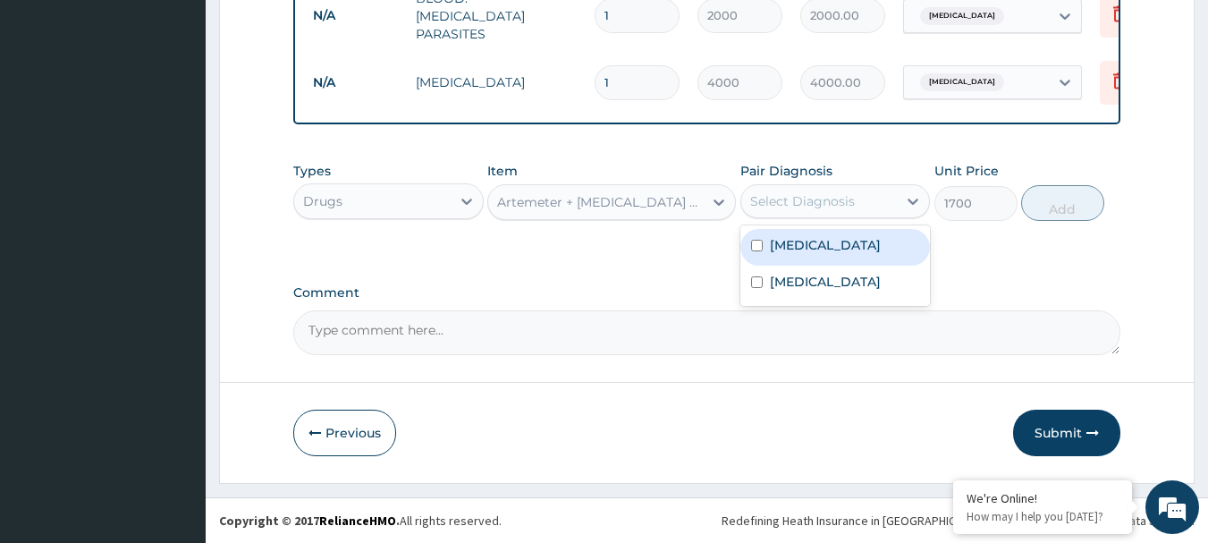
click at [808, 201] on div "Select Diagnosis" at bounding box center [802, 201] width 105 height 18
click at [797, 246] on label "Malaria" at bounding box center [825, 245] width 111 height 18
checkbox input "true"
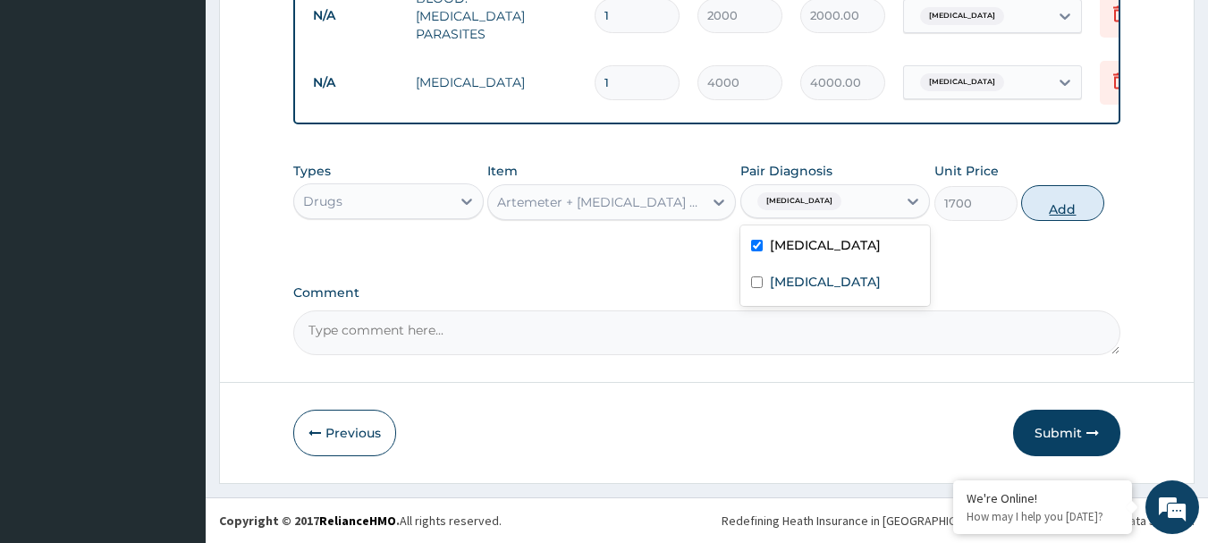
click at [1044, 200] on button "Add" at bounding box center [1062, 203] width 83 height 36
type input "0"
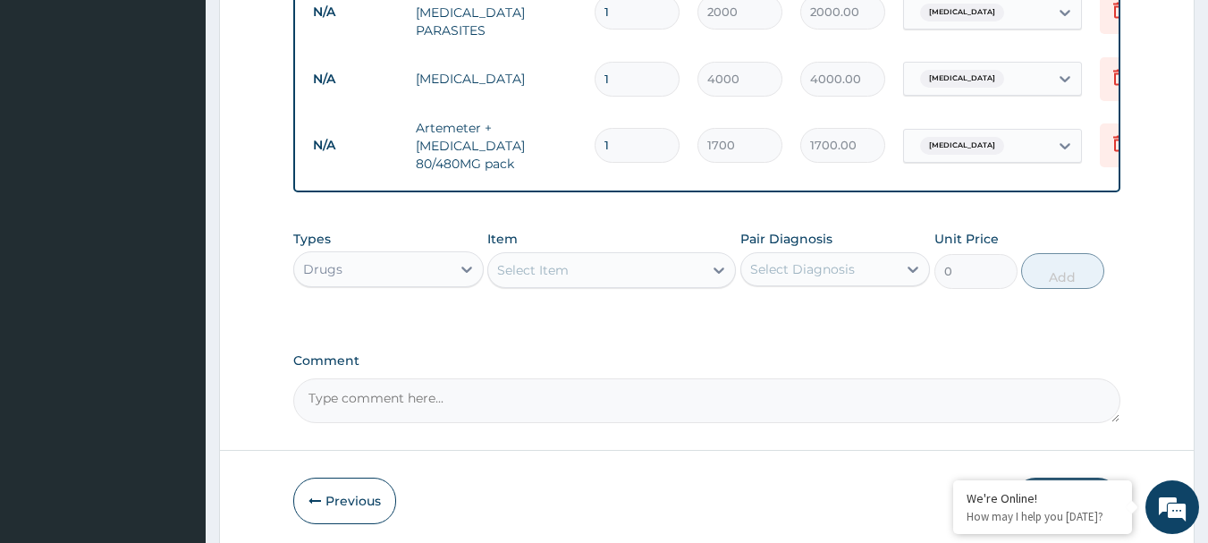
click at [587, 276] on div "Select Item" at bounding box center [595, 270] width 215 height 29
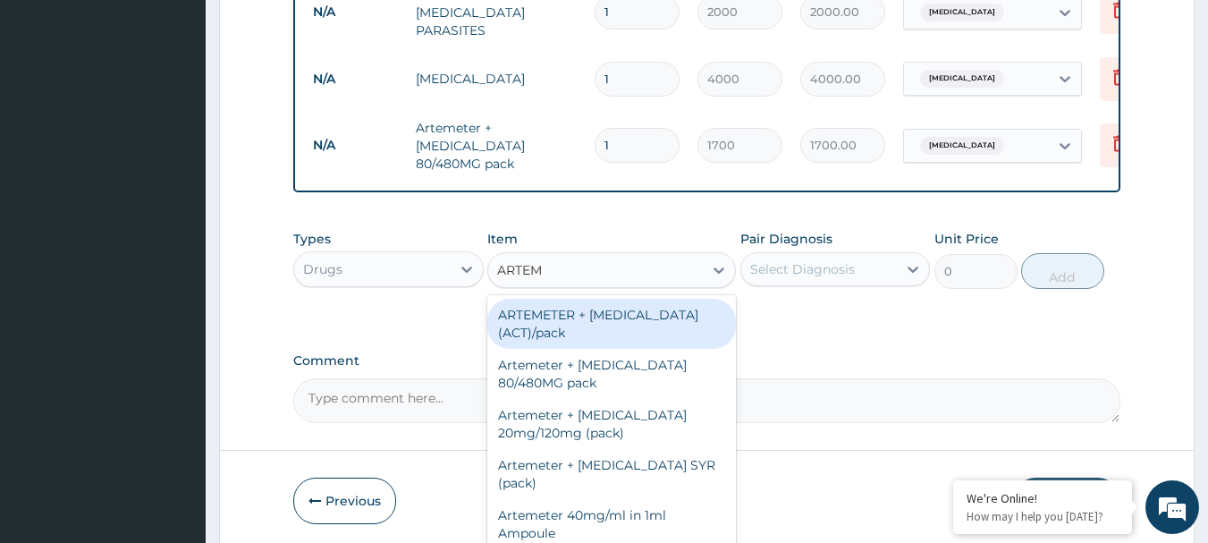
type input "ARTEME"
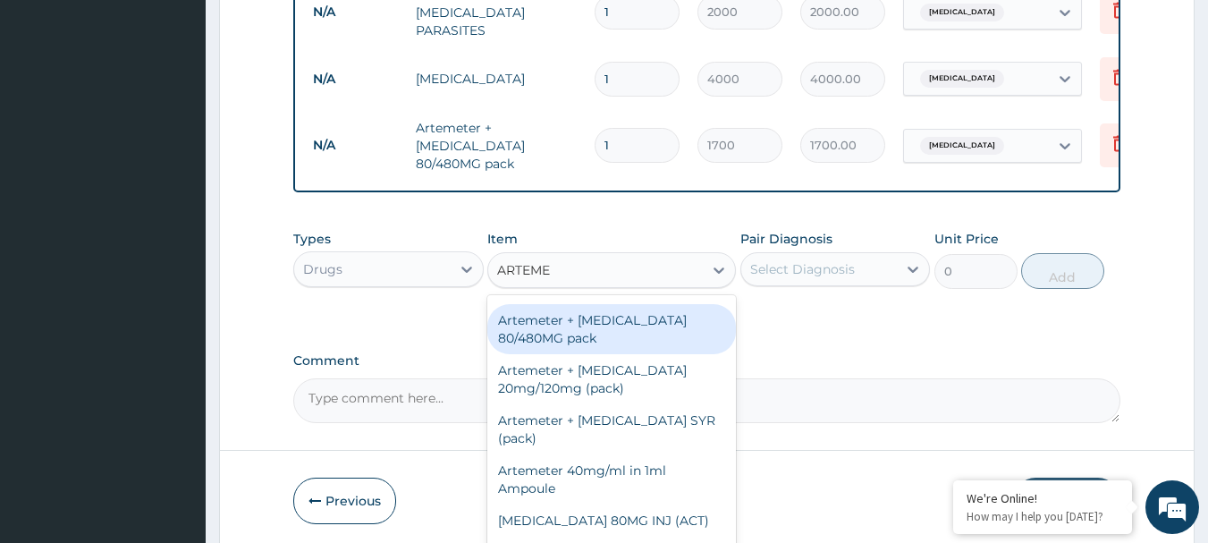
scroll to position [72, 0]
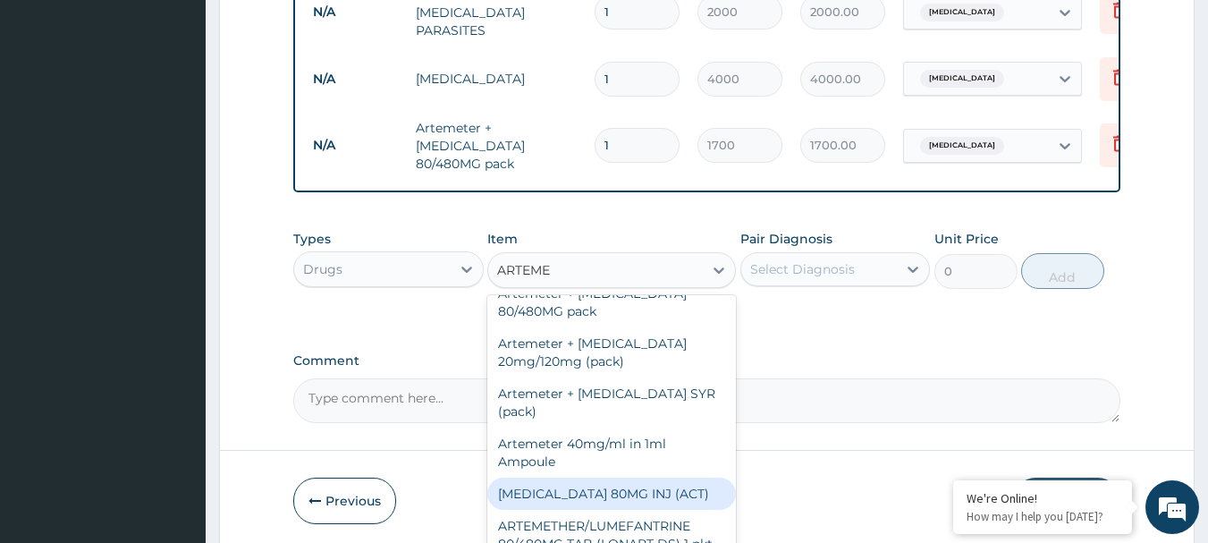
click at [624, 496] on div "ARTEMETHER 80MG INJ (ACT)" at bounding box center [611, 493] width 249 height 32
type input "1000"
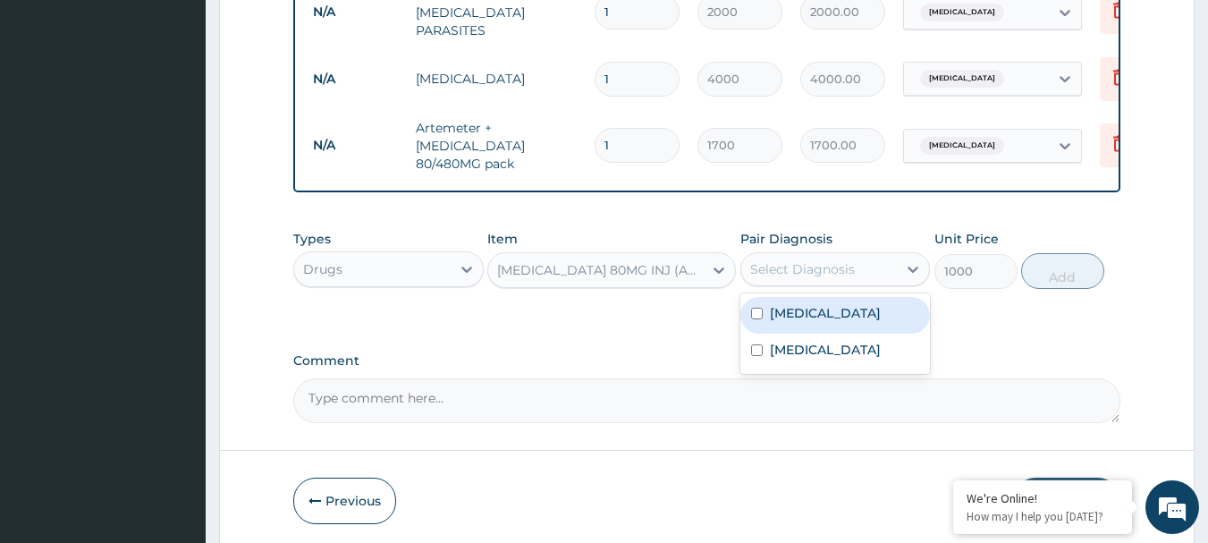
click at [812, 264] on div "Select Diagnosis" at bounding box center [802, 269] width 105 height 18
click at [800, 327] on div "Malaria" at bounding box center [835, 315] width 190 height 37
checkbox input "true"
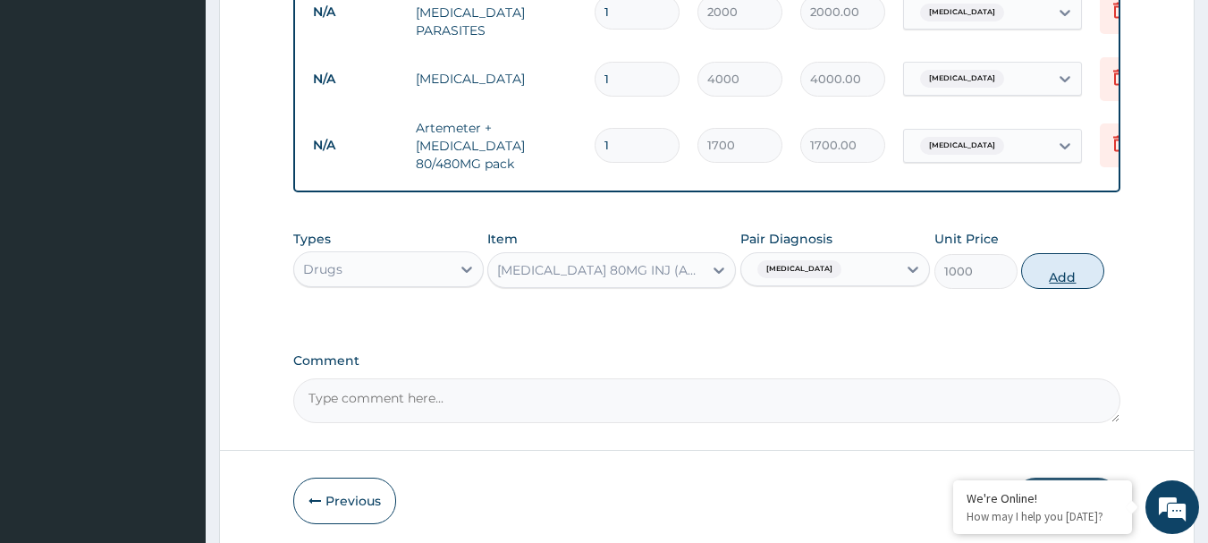
click at [1062, 271] on button "Add" at bounding box center [1062, 271] width 83 height 36
type input "0"
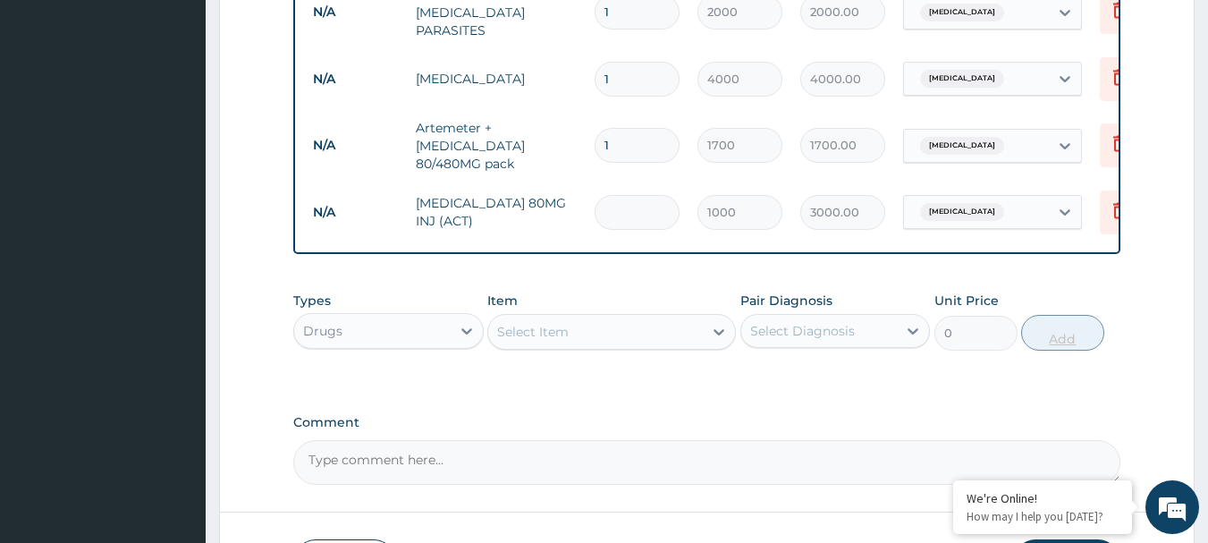
type input "3"
type input "3000.00"
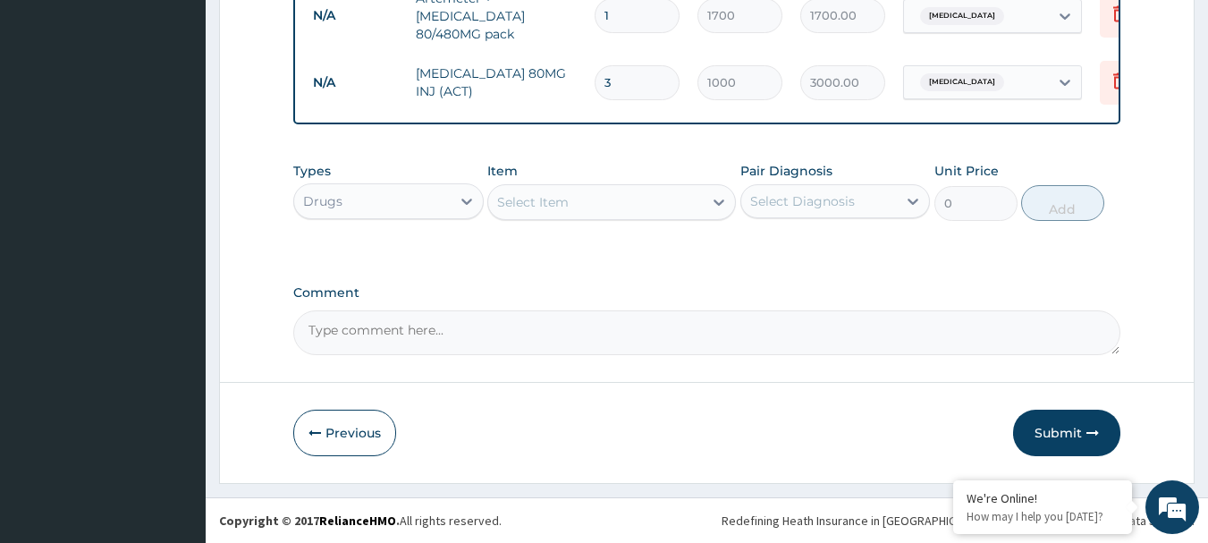
type input "3"
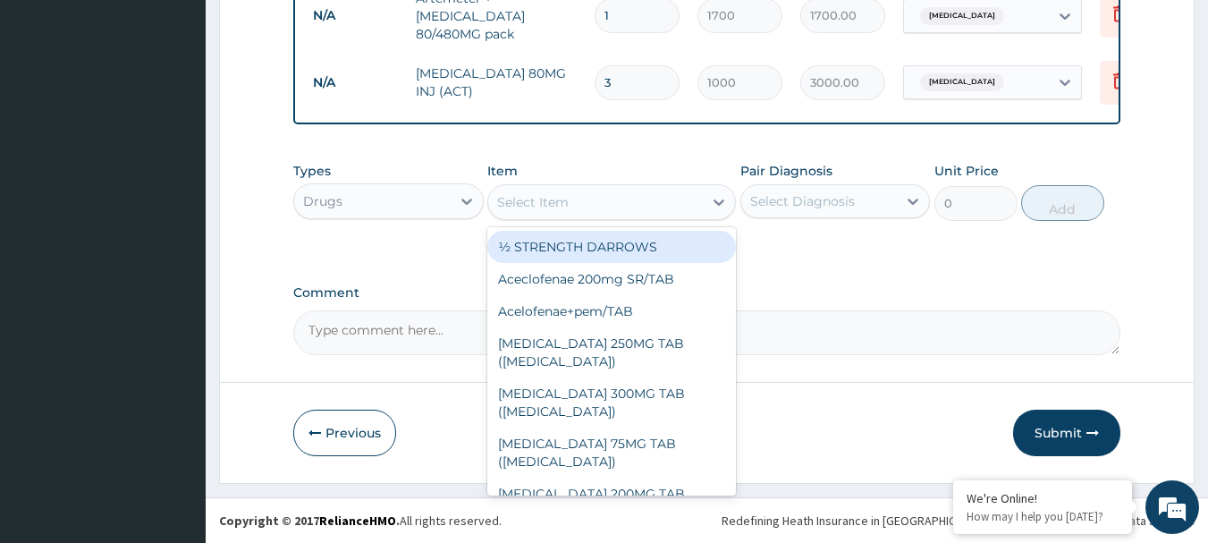
click at [553, 209] on div "Select Item" at bounding box center [533, 202] width 72 height 18
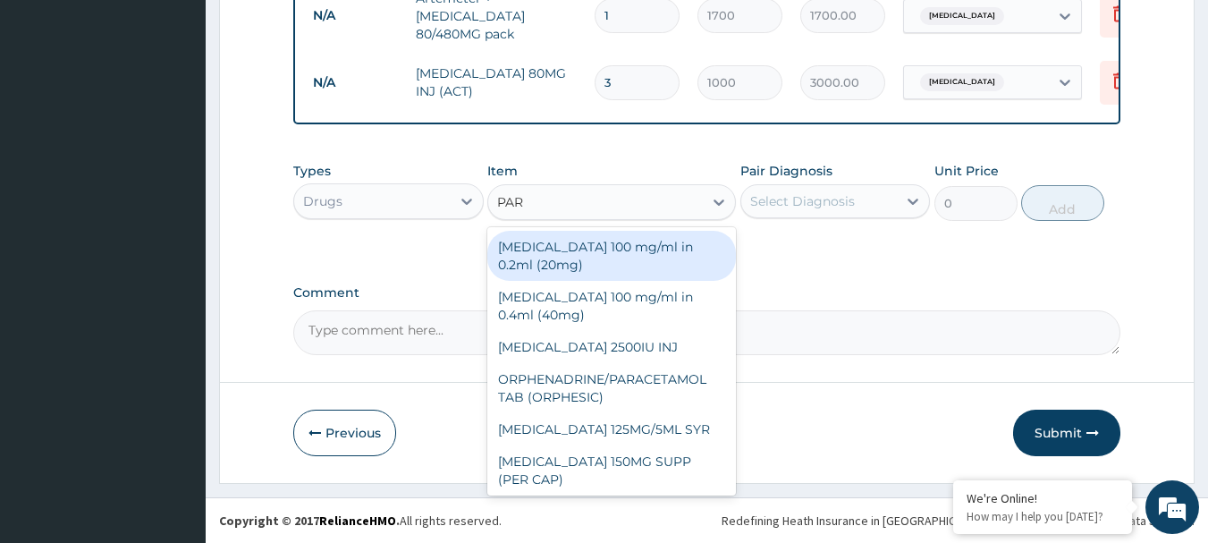
type input "PARA"
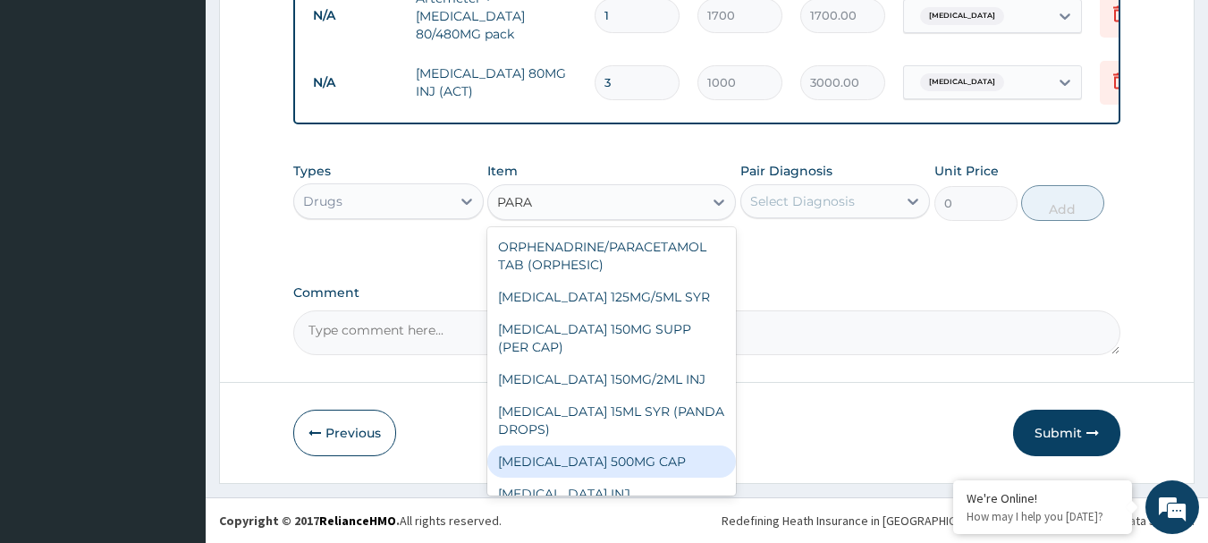
click at [624, 452] on div "Paracetamol 500MG CAP" at bounding box center [611, 461] width 249 height 32
type input "40"
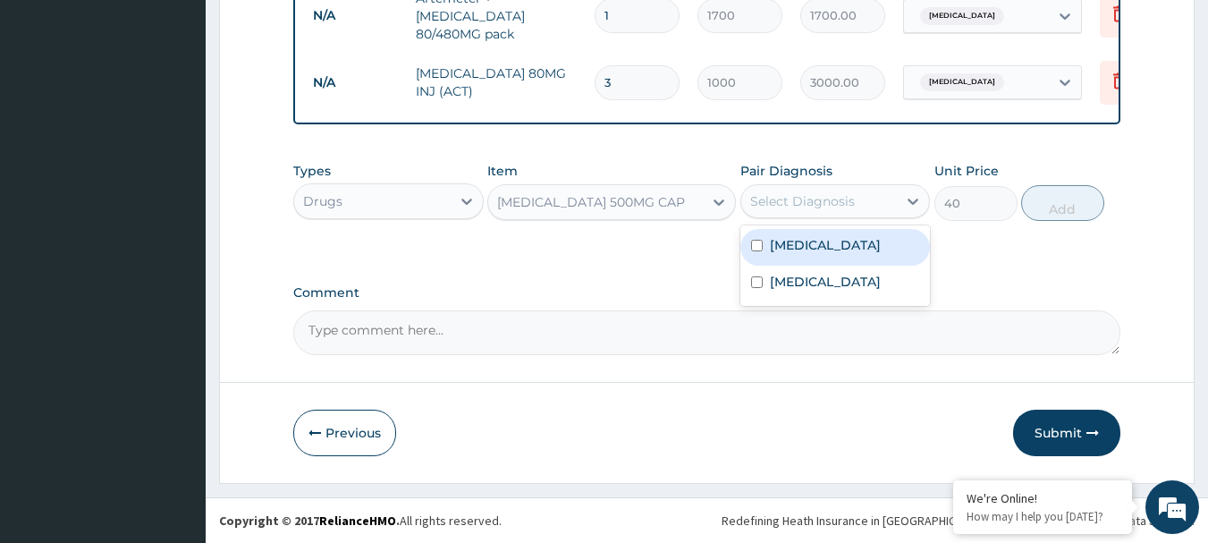
click at [774, 198] on div "Select Diagnosis" at bounding box center [802, 201] width 105 height 18
click at [789, 241] on label "Malaria" at bounding box center [825, 245] width 111 height 18
checkbox input "true"
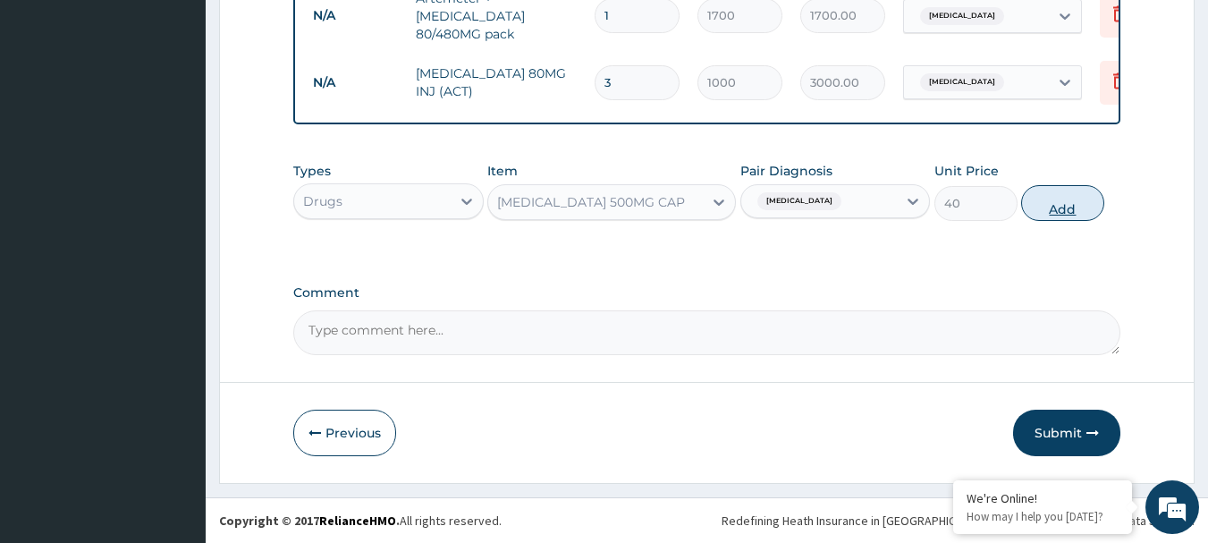
click at [1044, 206] on button "Add" at bounding box center [1062, 203] width 83 height 36
type input "0"
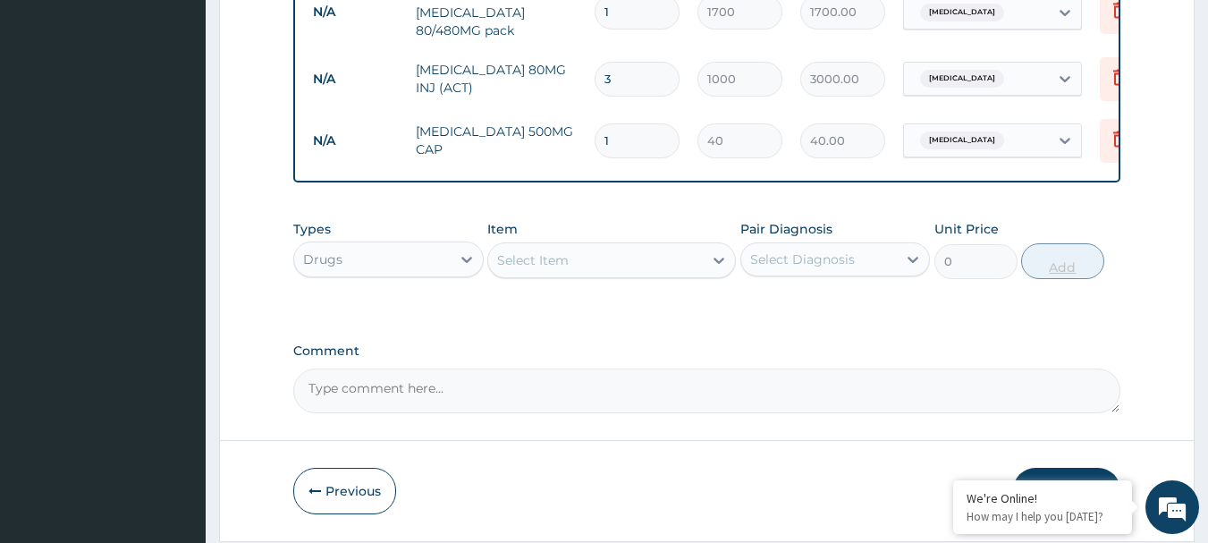
type input "18"
type input "720.00"
type input "18"
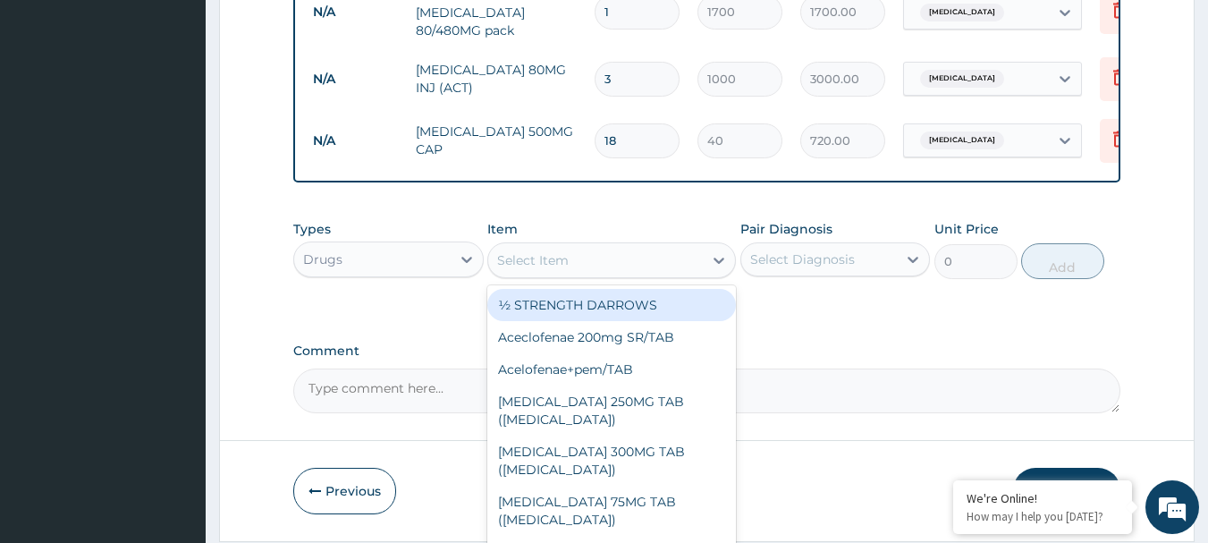
click at [510, 261] on div "Select Item" at bounding box center [533, 260] width 72 height 18
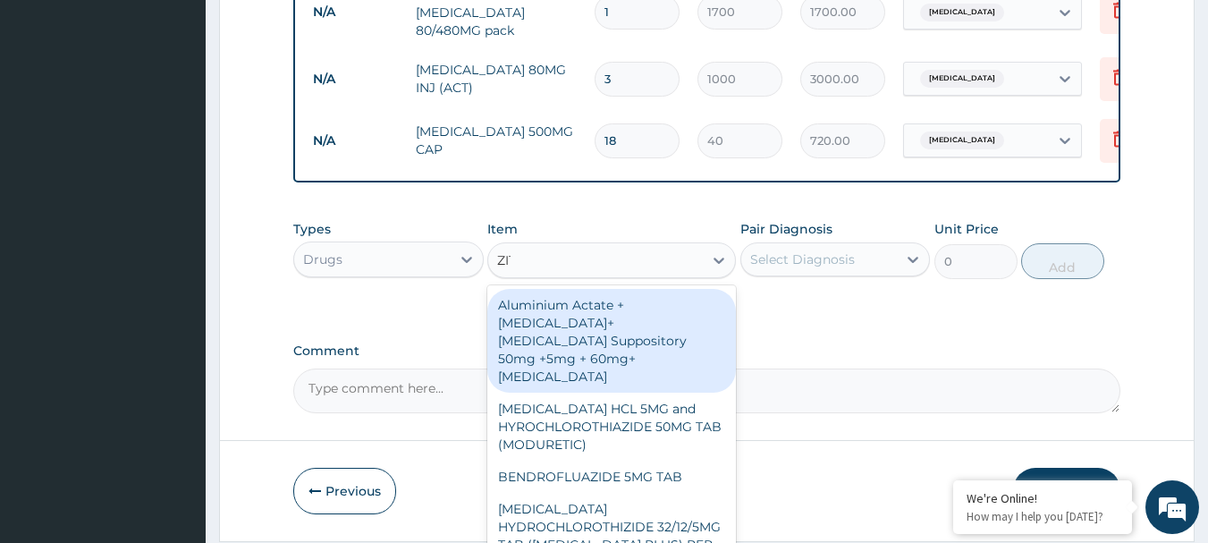
type input "ZITH"
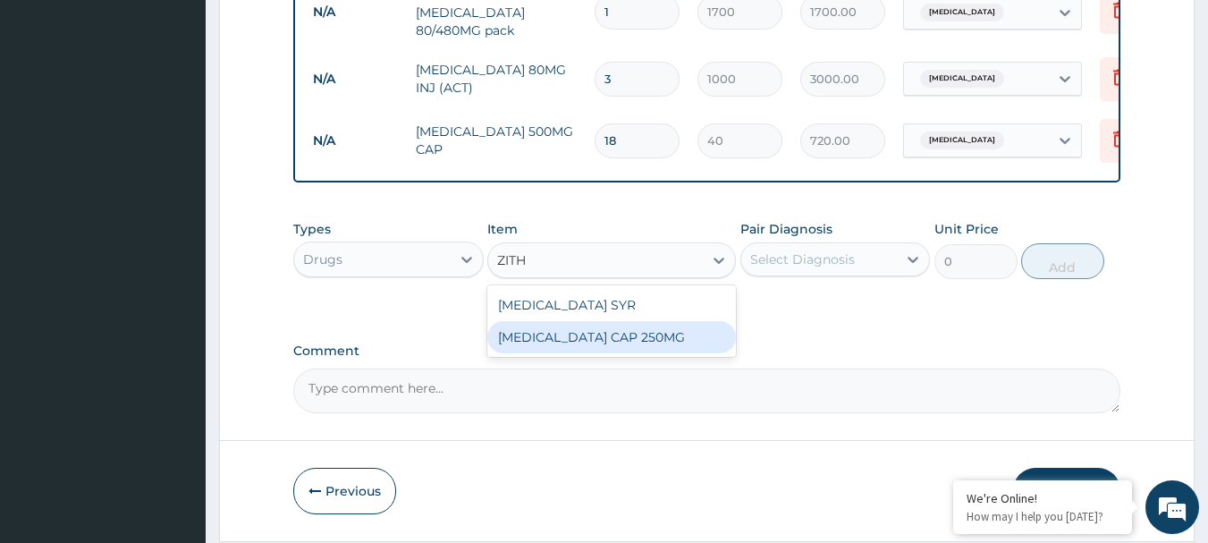
click at [560, 340] on div "ZITHROMAX CAP 250MG" at bounding box center [611, 337] width 249 height 32
type input "2500"
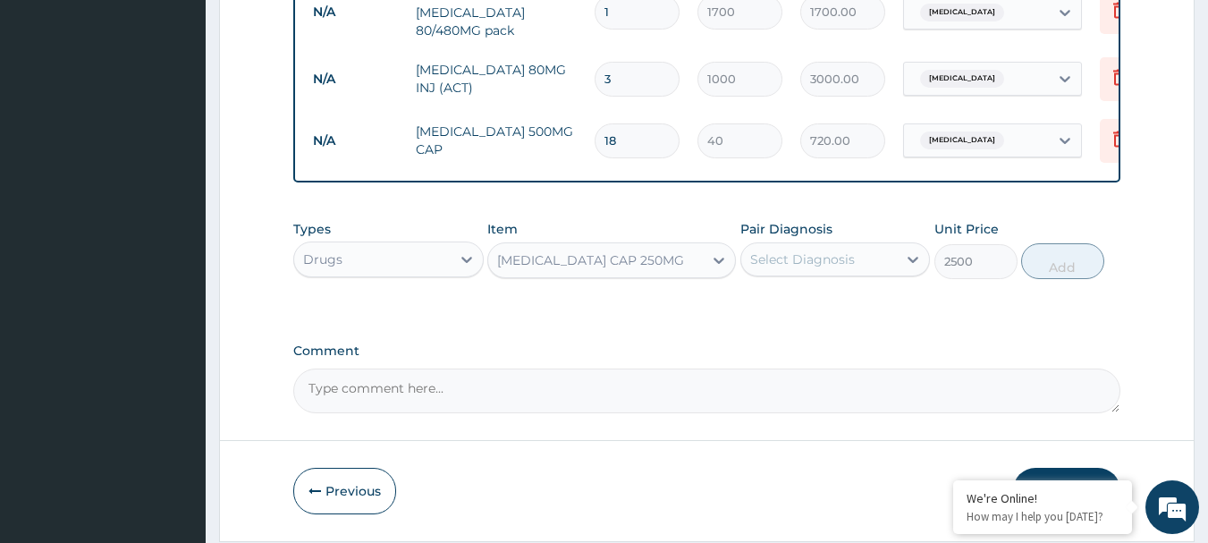
click at [798, 263] on div "Select Diagnosis" at bounding box center [802, 259] width 105 height 18
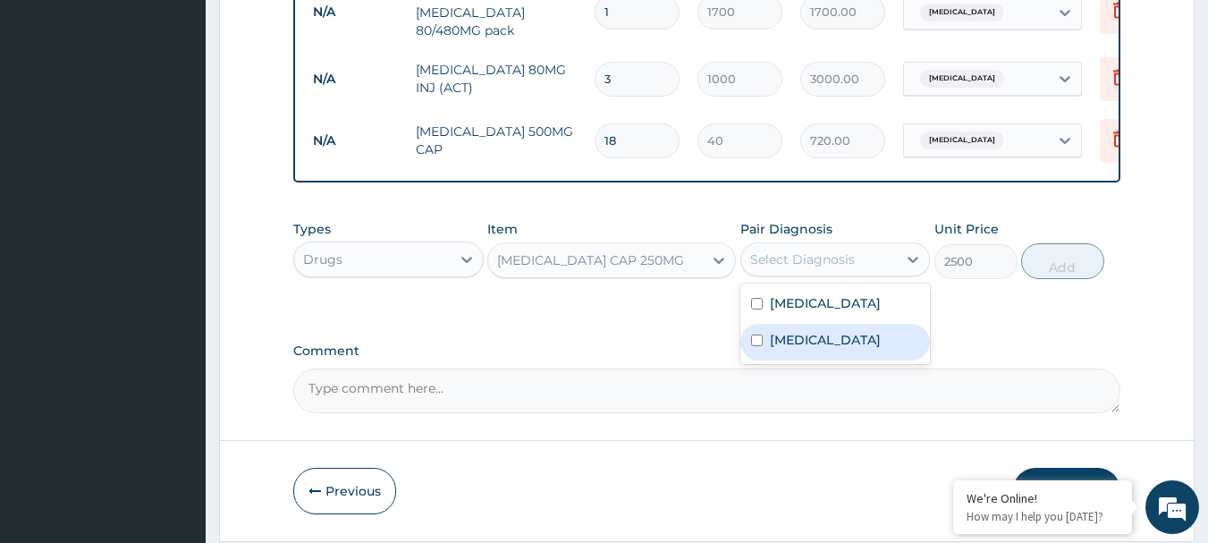
click at [799, 349] on label "Upper respiratory infection" at bounding box center [825, 340] width 111 height 18
checkbox input "true"
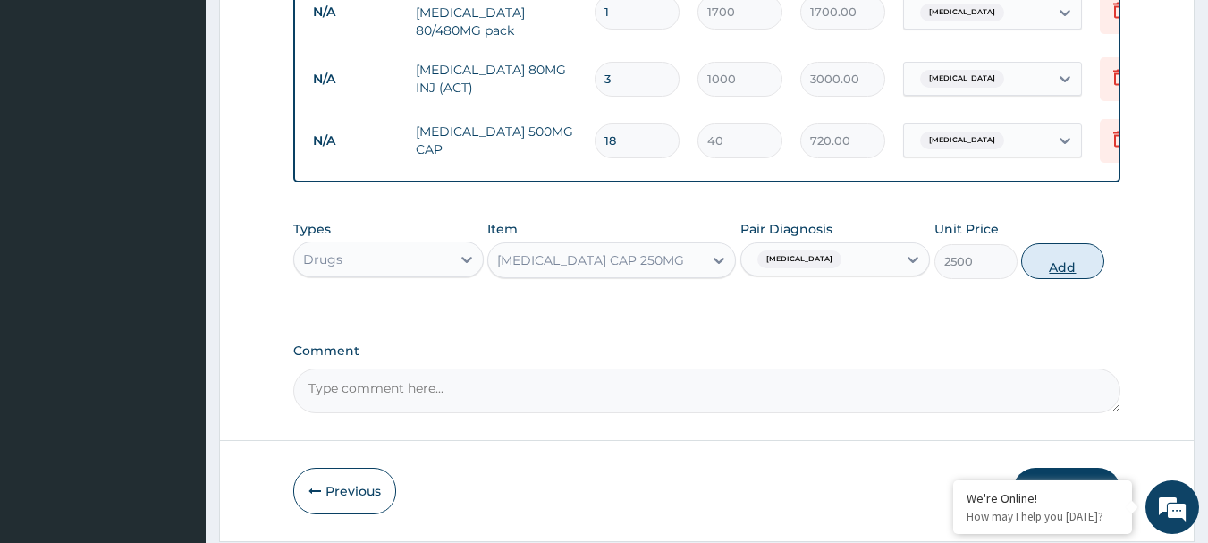
click at [1050, 261] on button "Add" at bounding box center [1062, 261] width 83 height 36
type input "0"
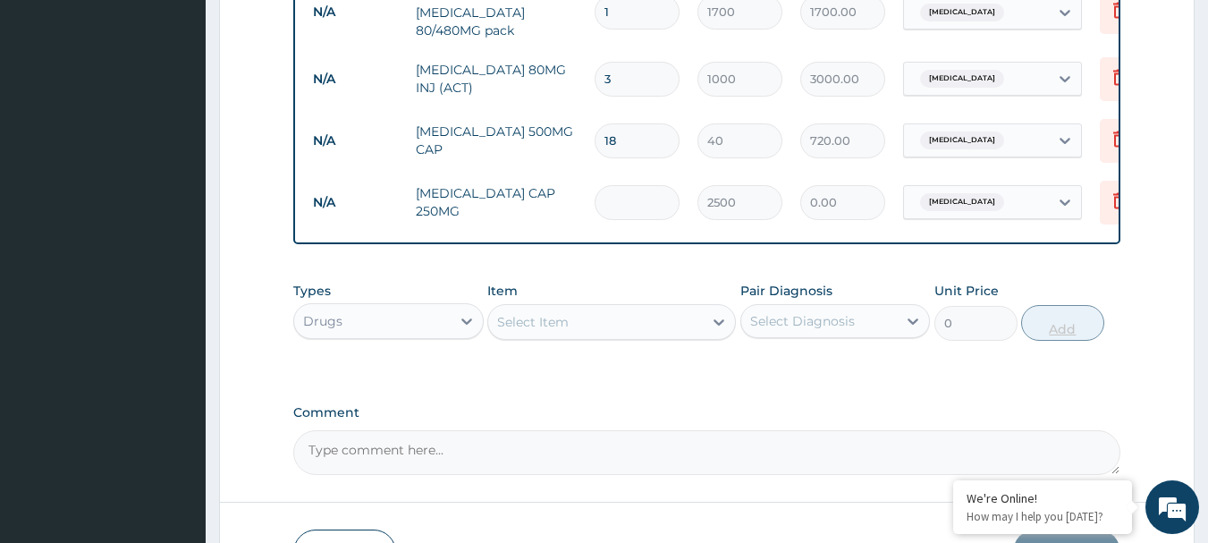
type input "5"
type input "12500.00"
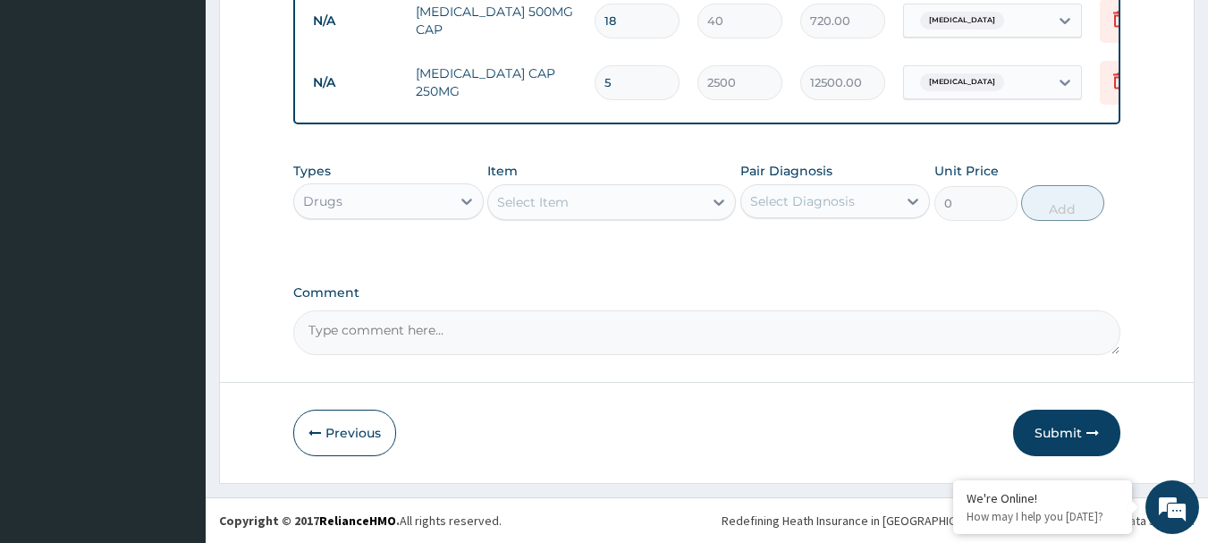
type input "5"
click at [628, 198] on div "Select Item" at bounding box center [595, 202] width 215 height 29
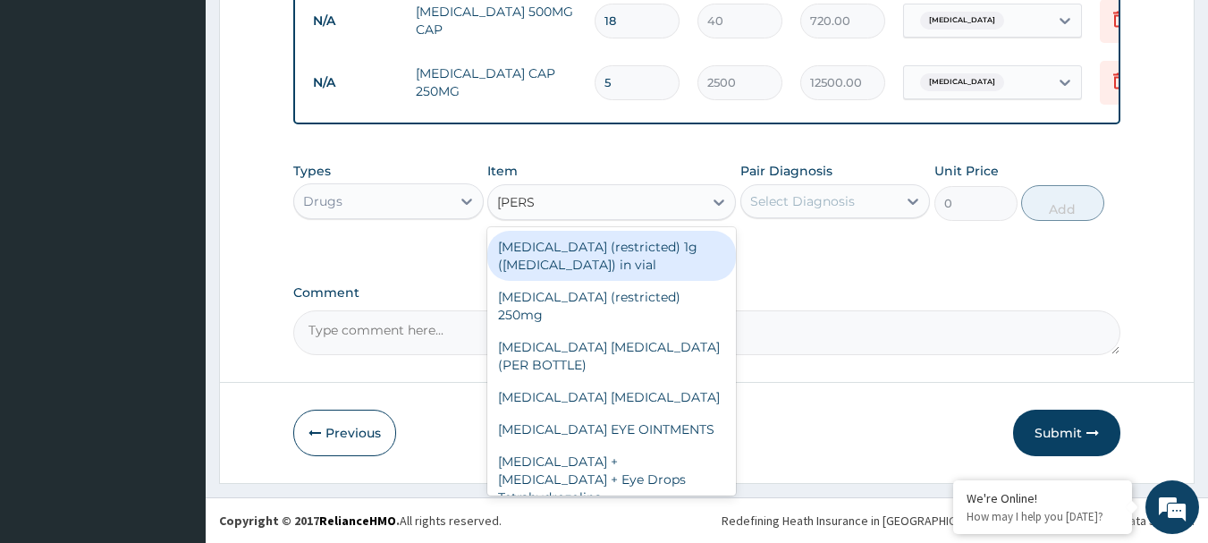
type input "LORAT"
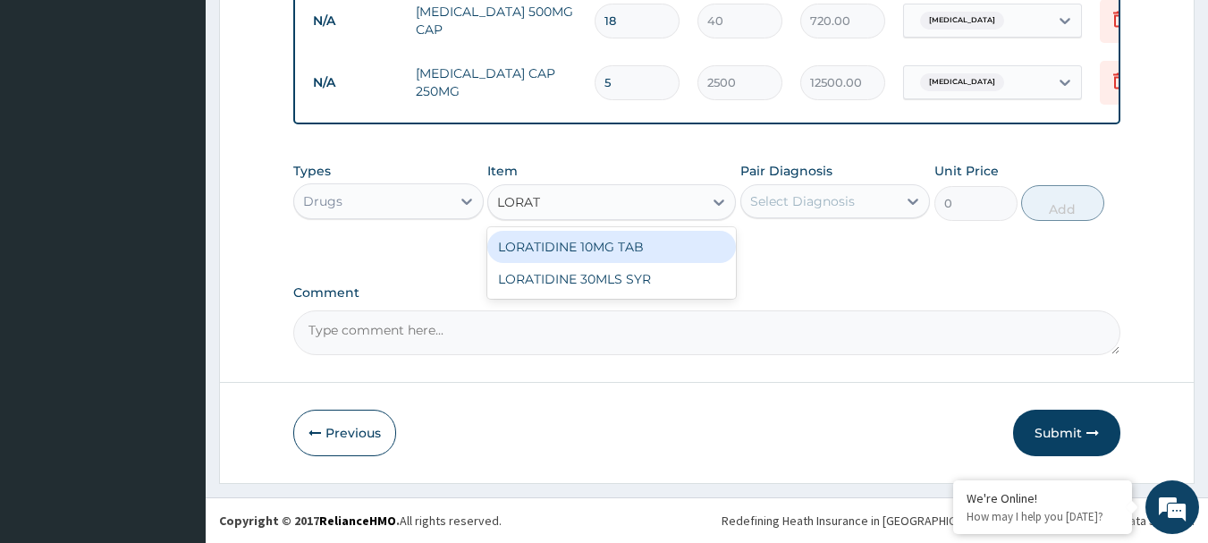
click at [619, 237] on div "LORATIDINE 10MG TAB" at bounding box center [611, 247] width 249 height 32
type input "100"
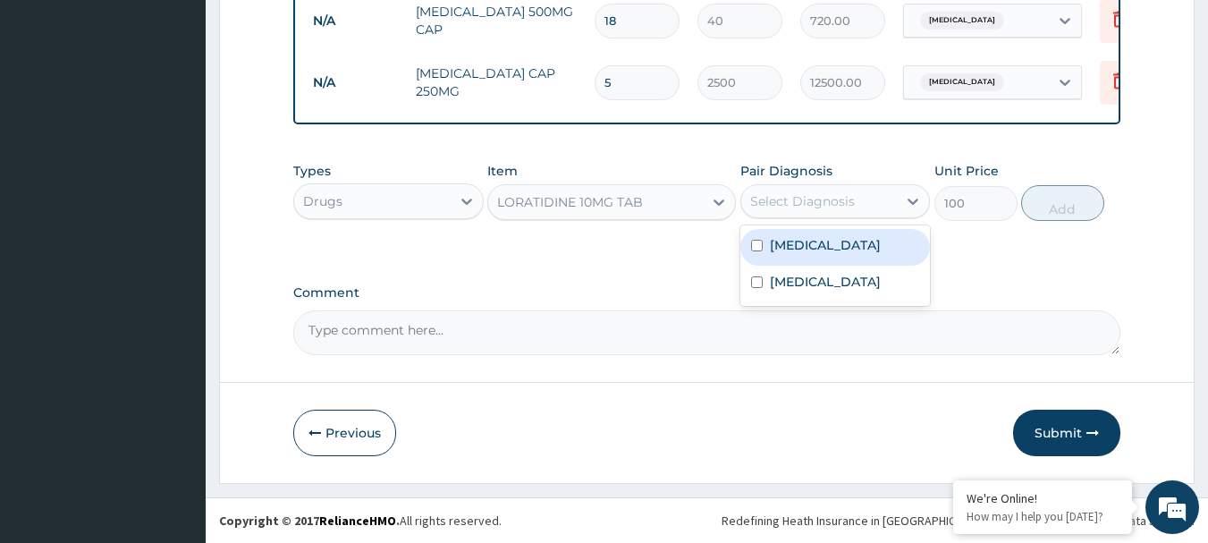
click at [837, 206] on div "Select Diagnosis" at bounding box center [802, 201] width 105 height 18
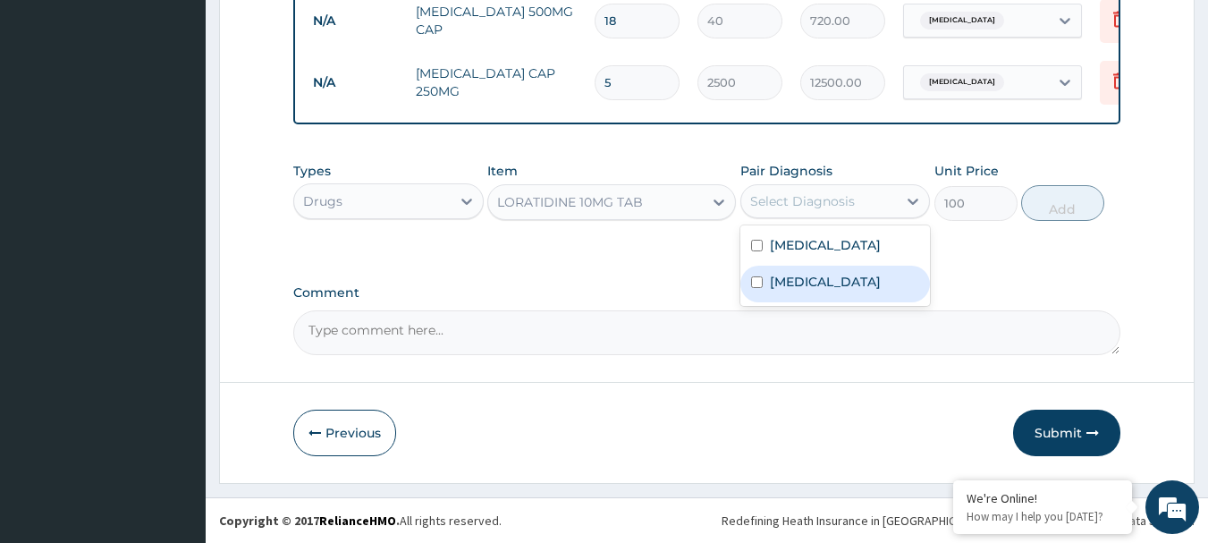
click at [814, 274] on label "Upper respiratory infection" at bounding box center [825, 282] width 111 height 18
checkbox input "true"
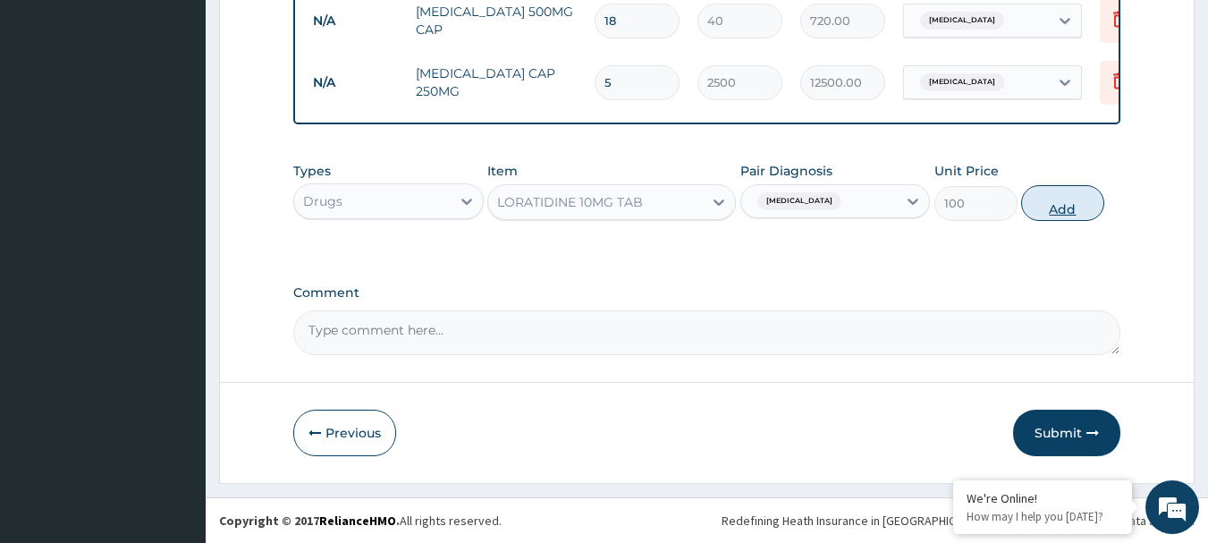
click at [1078, 192] on button "Add" at bounding box center [1062, 203] width 83 height 36
type input "0"
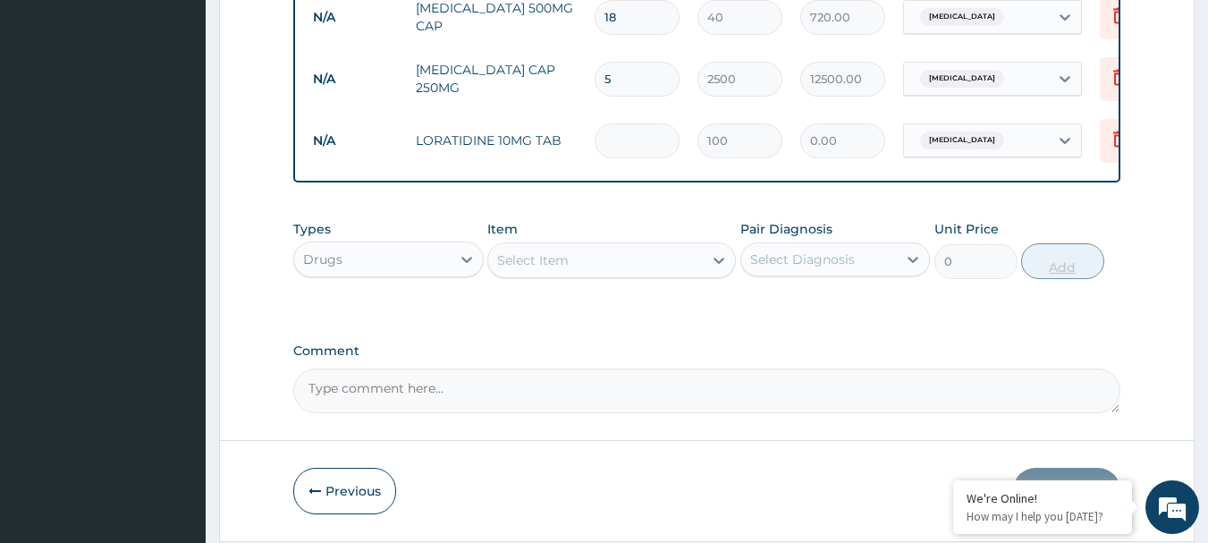
type input "5"
type input "500.00"
type input "5"
click at [543, 262] on div "Select Item" at bounding box center [533, 260] width 72 height 18
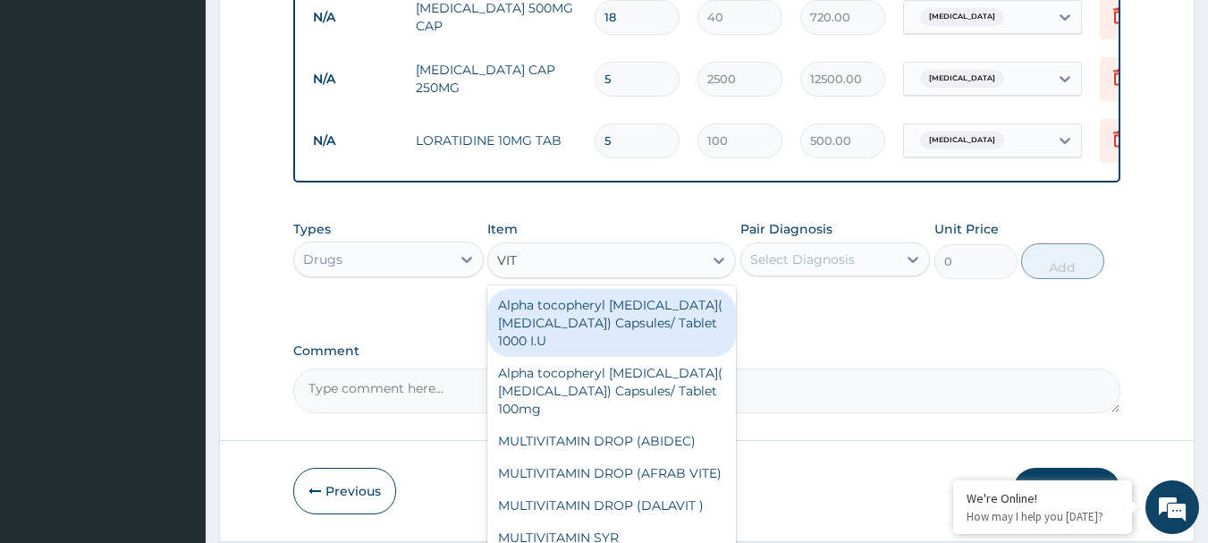
type input "VIT C"
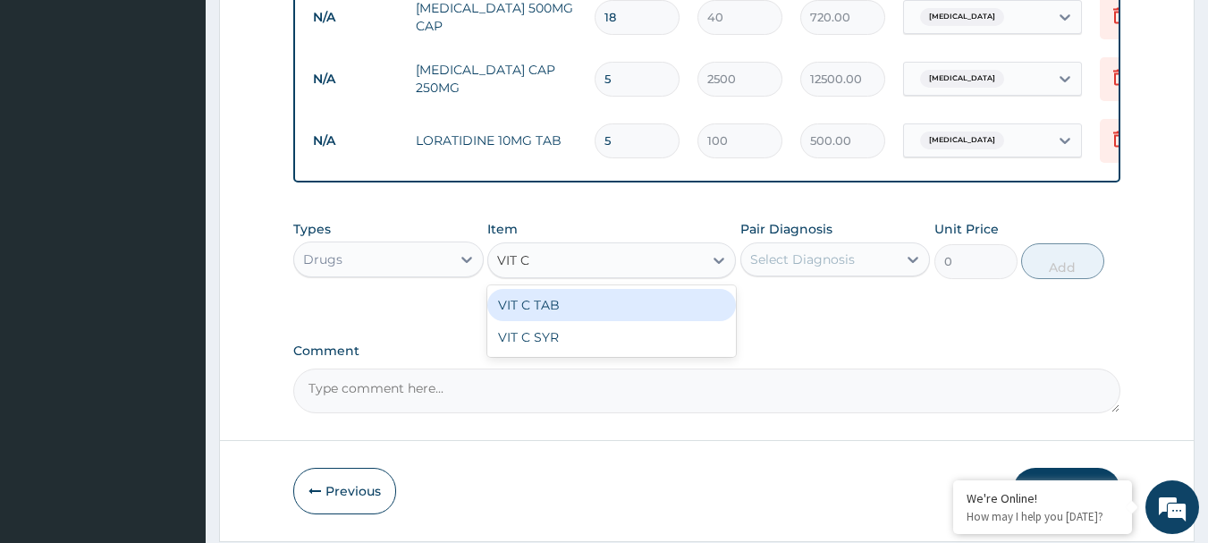
click at [544, 307] on div "VIT C TAB" at bounding box center [611, 305] width 249 height 32
type input "40"
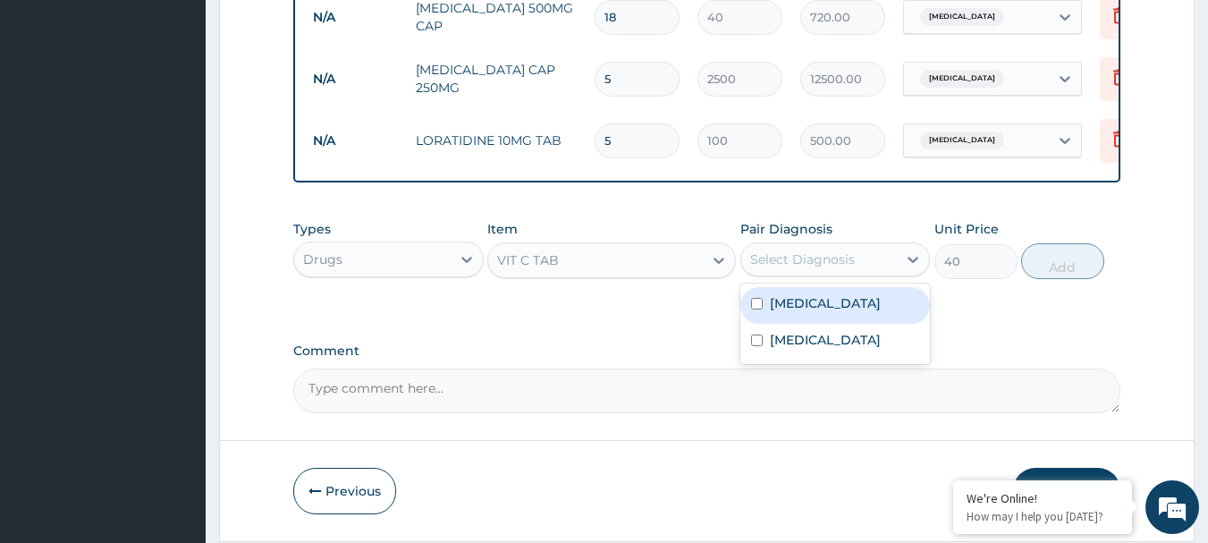
click at [819, 256] on div "Select Diagnosis" at bounding box center [802, 259] width 105 height 18
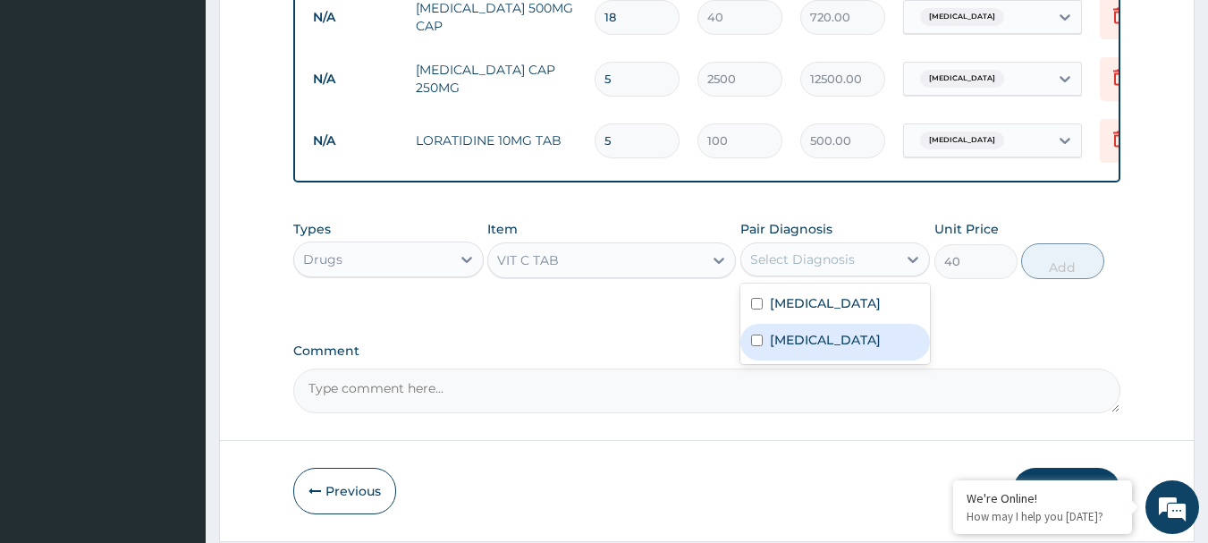
click at [793, 341] on label "Upper respiratory infection" at bounding box center [825, 340] width 111 height 18
checkbox input "true"
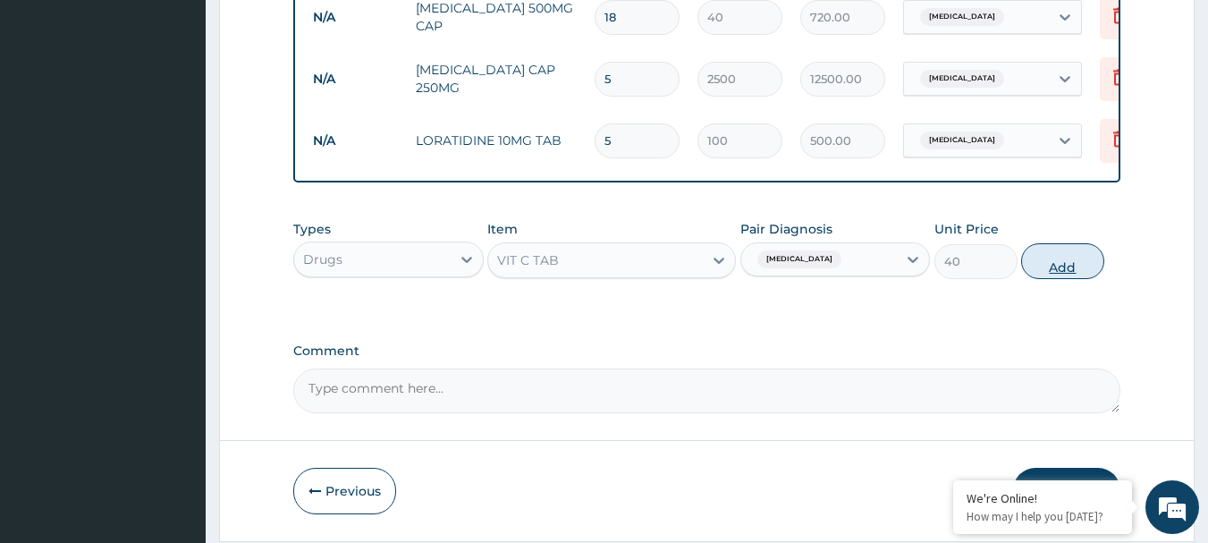
click at [1034, 272] on button "Add" at bounding box center [1062, 261] width 83 height 36
type input "0"
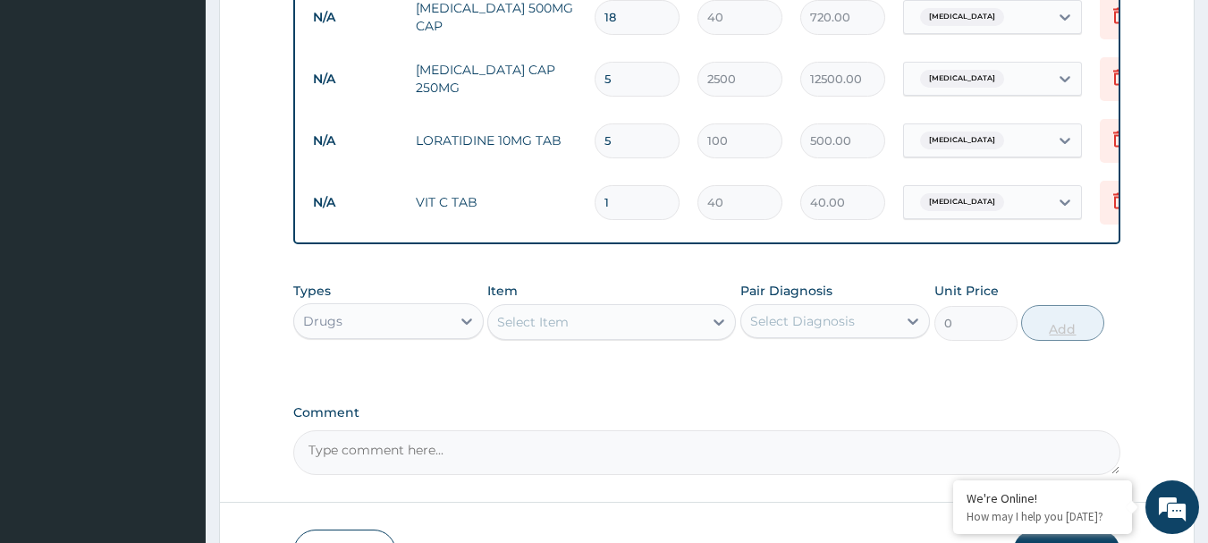
type input "0.00"
type input "4"
type input "160.00"
type input "42"
type input "1680.00"
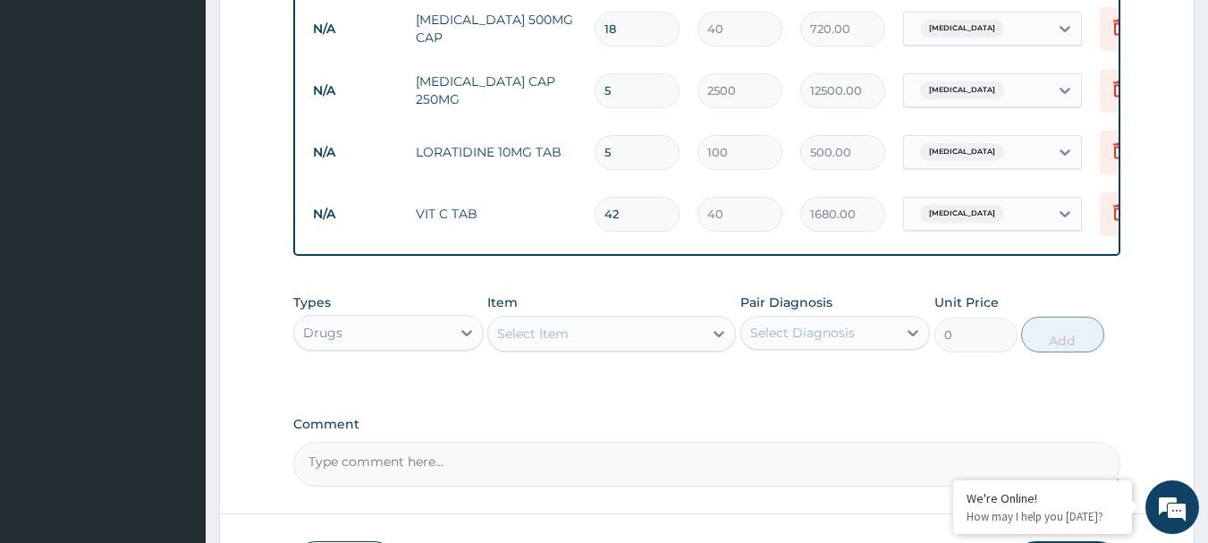
scroll to position [1178, 0]
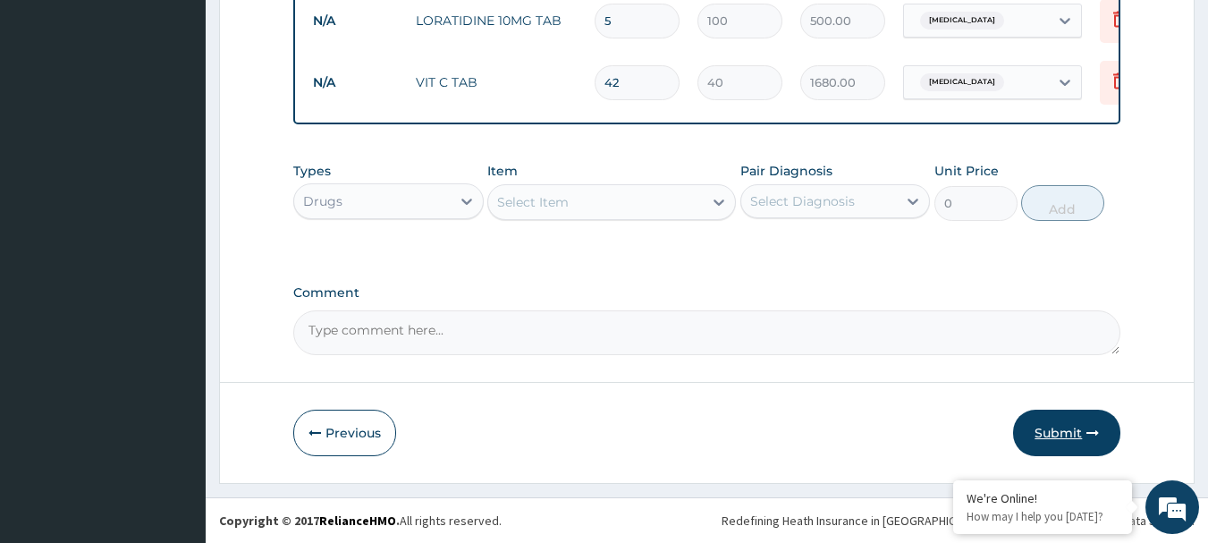
type input "42"
click at [1054, 435] on button "Submit" at bounding box center [1066, 432] width 107 height 46
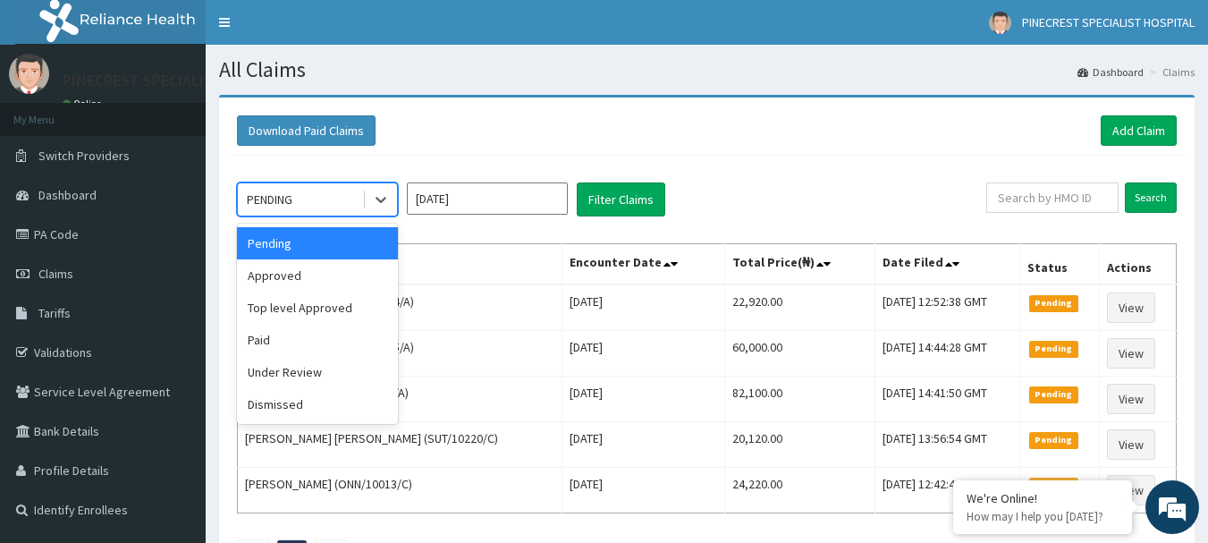
click at [310, 207] on div "PENDING" at bounding box center [300, 199] width 124 height 29
click at [302, 278] on div "Approved" at bounding box center [317, 275] width 161 height 32
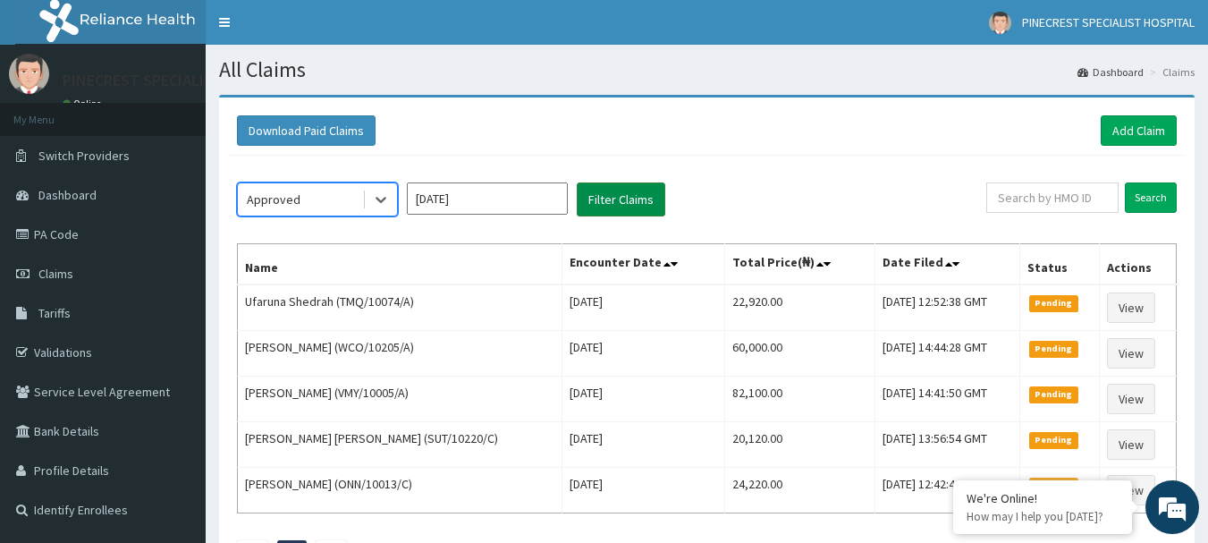
click at [635, 194] on button "Filter Claims" at bounding box center [621, 199] width 89 height 34
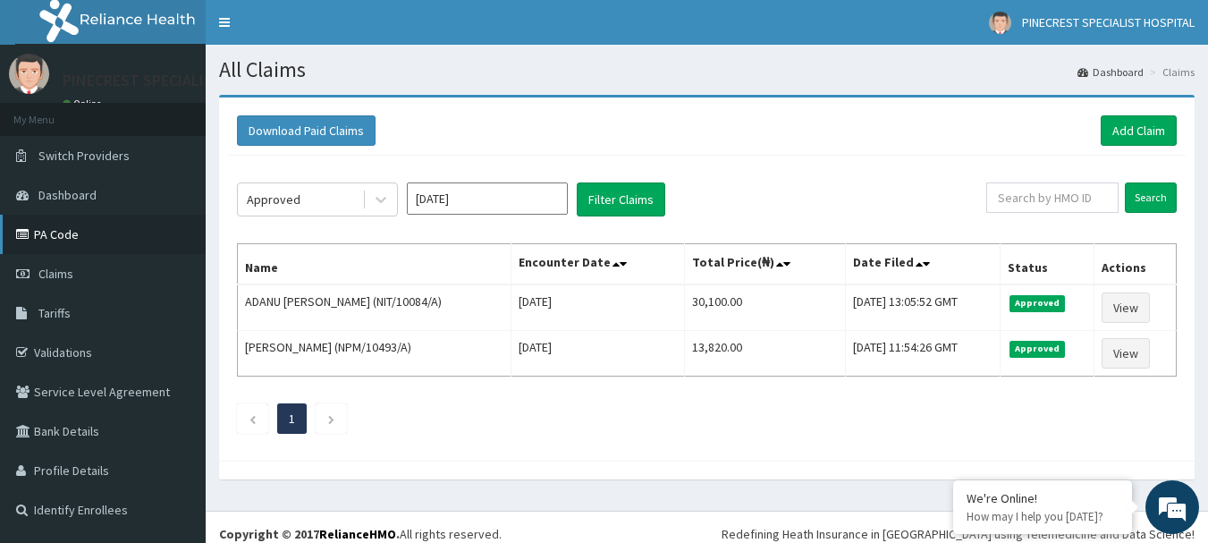
click at [46, 242] on link "PA Code" at bounding box center [103, 234] width 206 height 39
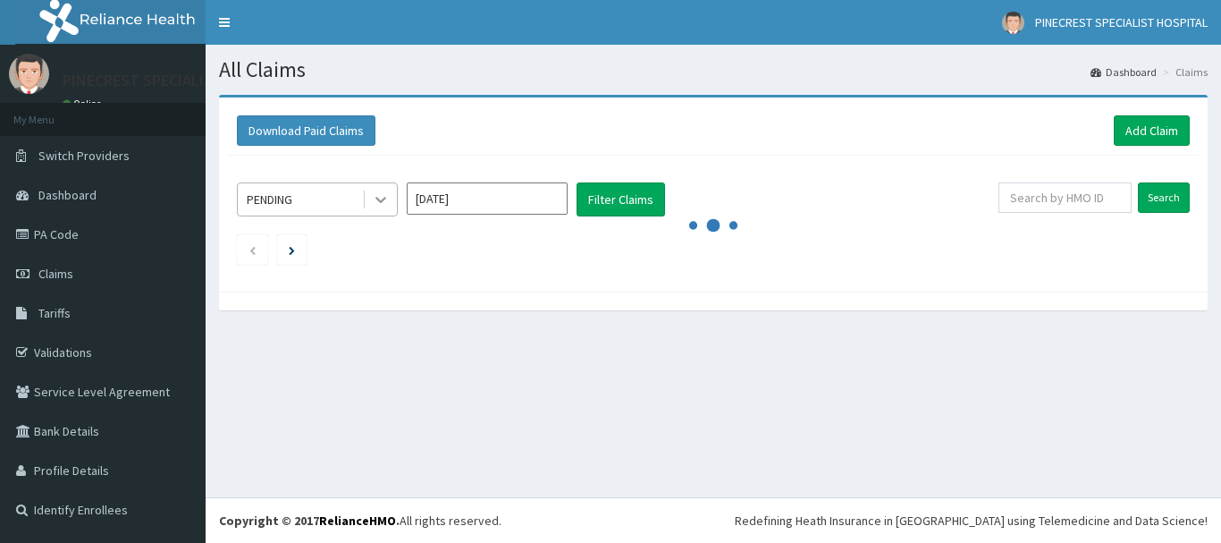
click at [368, 196] on div at bounding box center [381, 199] width 32 height 32
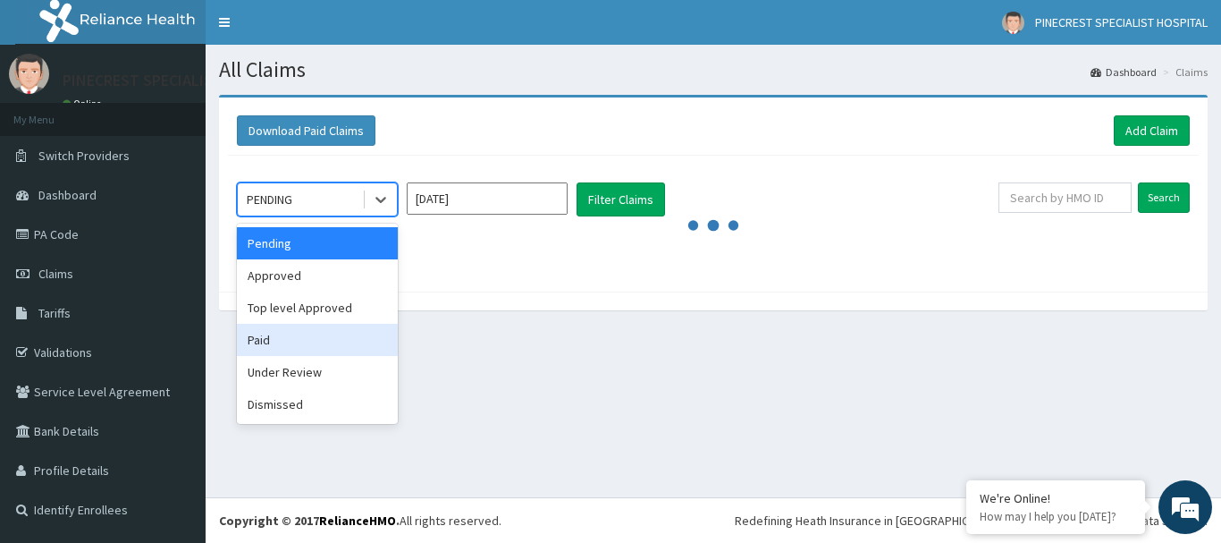
click at [274, 346] on div "Paid" at bounding box center [317, 340] width 161 height 32
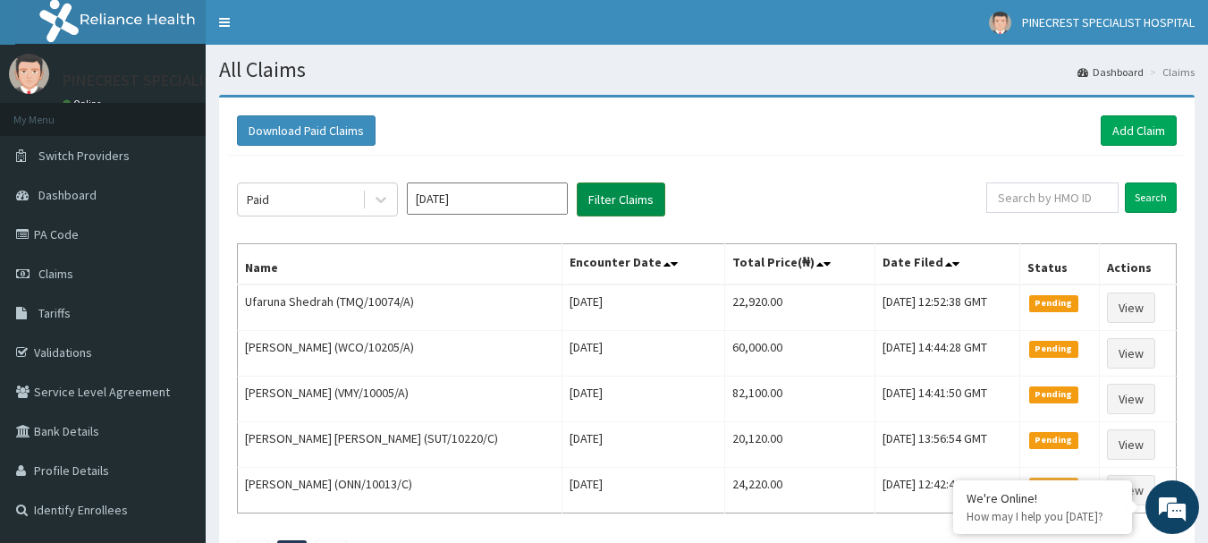
click at [622, 198] on button "Filter Claims" at bounding box center [621, 199] width 89 height 34
